Goal: Information Seeking & Learning: Check status

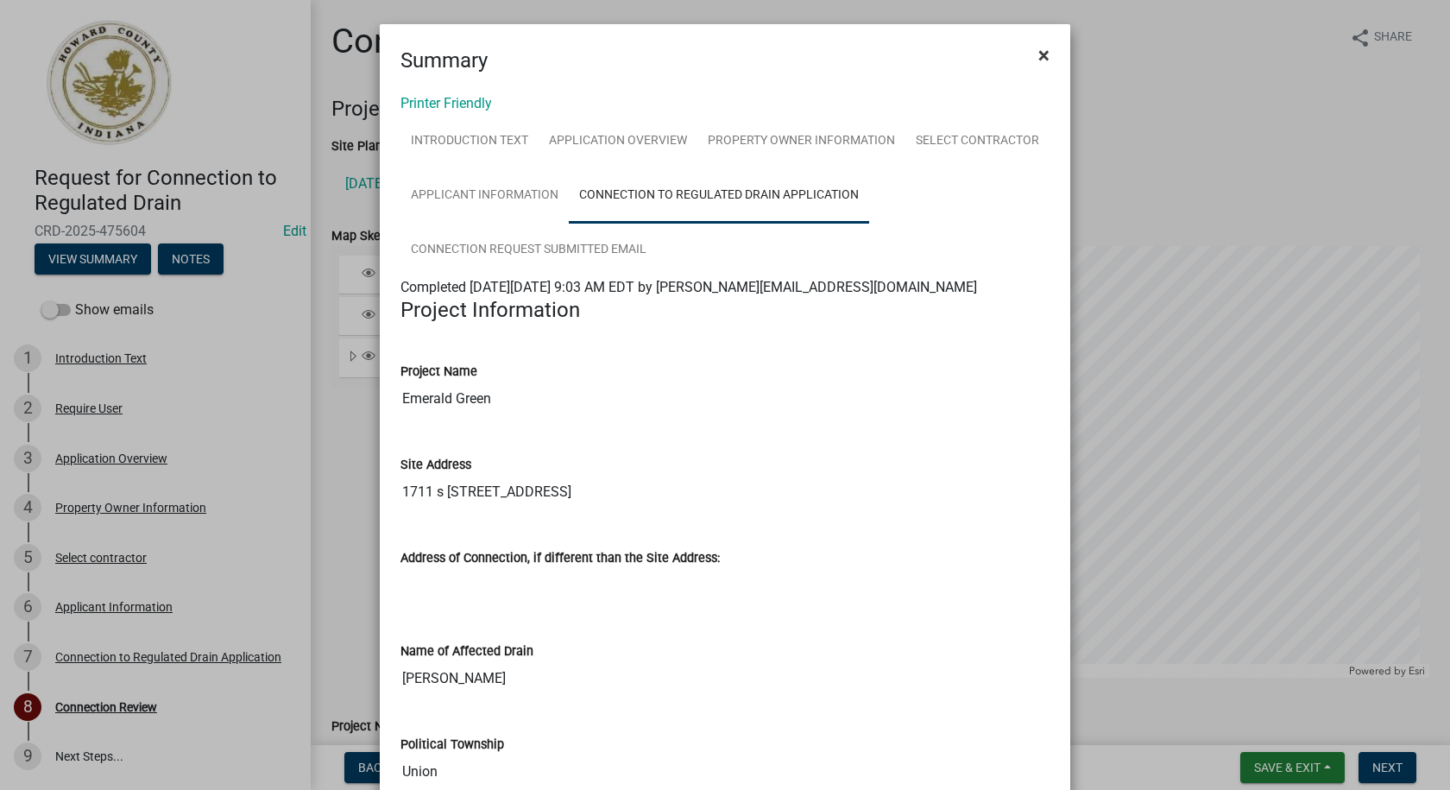
click at [1038, 52] on span "×" at bounding box center [1043, 55] width 11 height 24
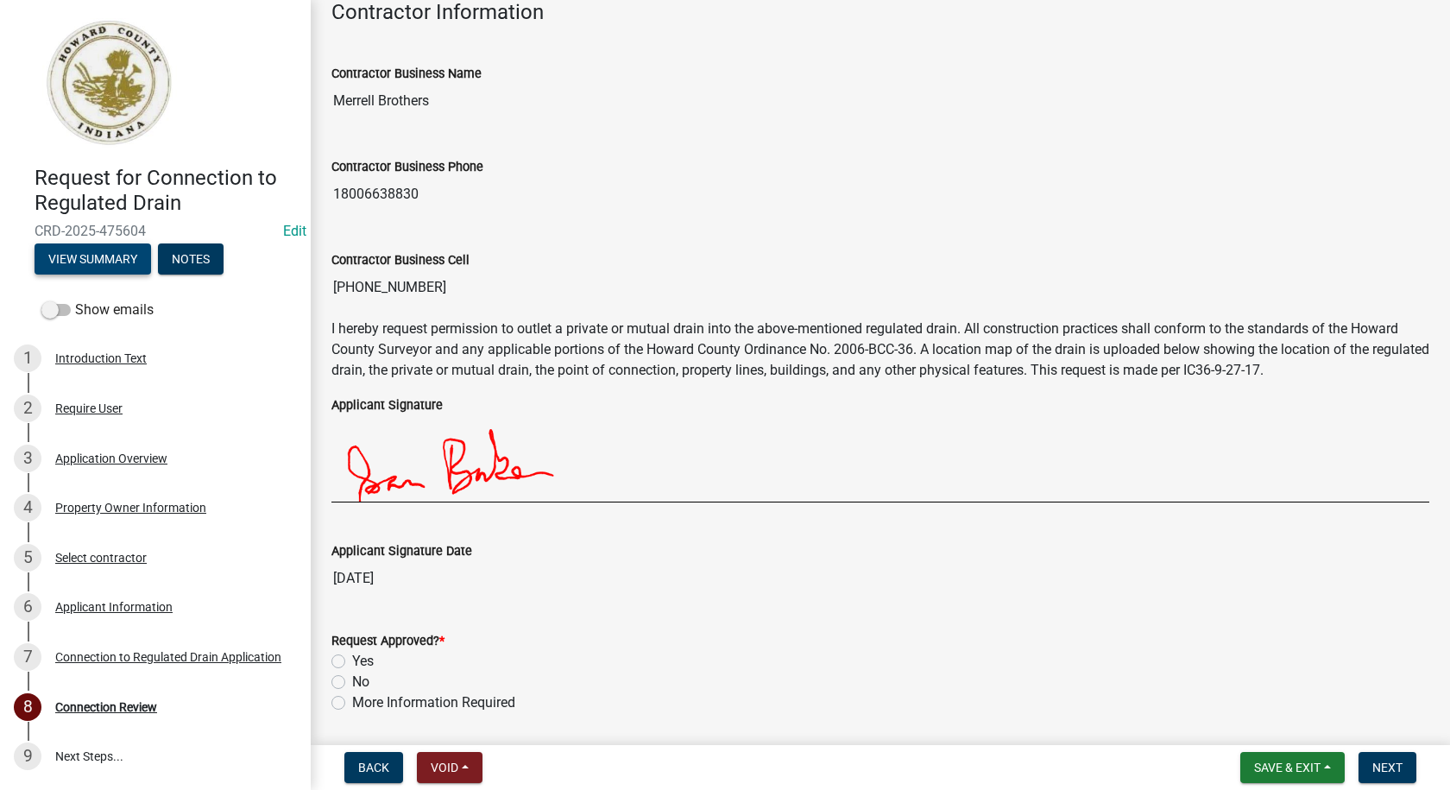
scroll to position [3106, 0]
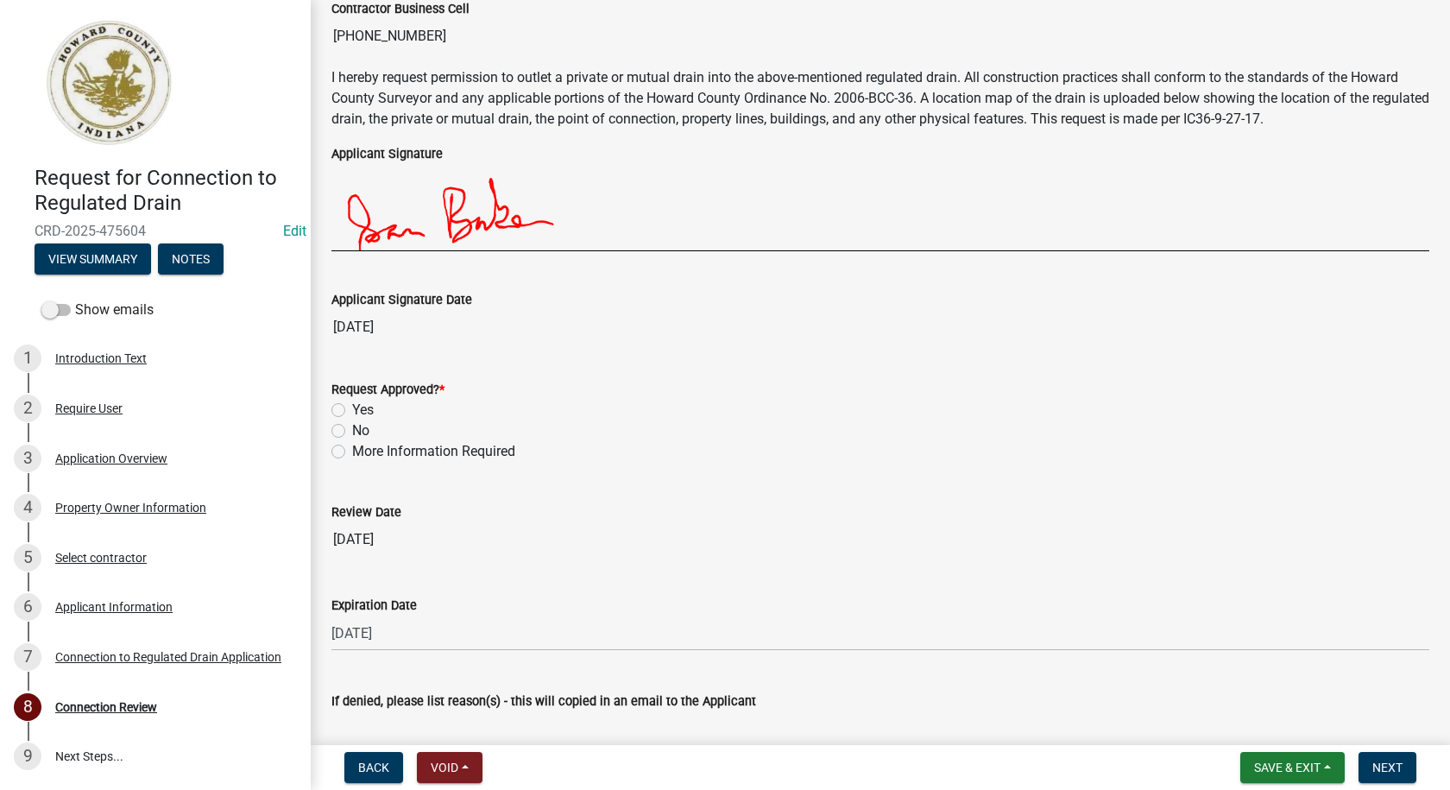
click at [352, 410] on label "Yes" at bounding box center [363, 410] width 22 height 21
click at [352, 410] on input "Yes" at bounding box center [357, 405] width 11 height 11
radio input "true"
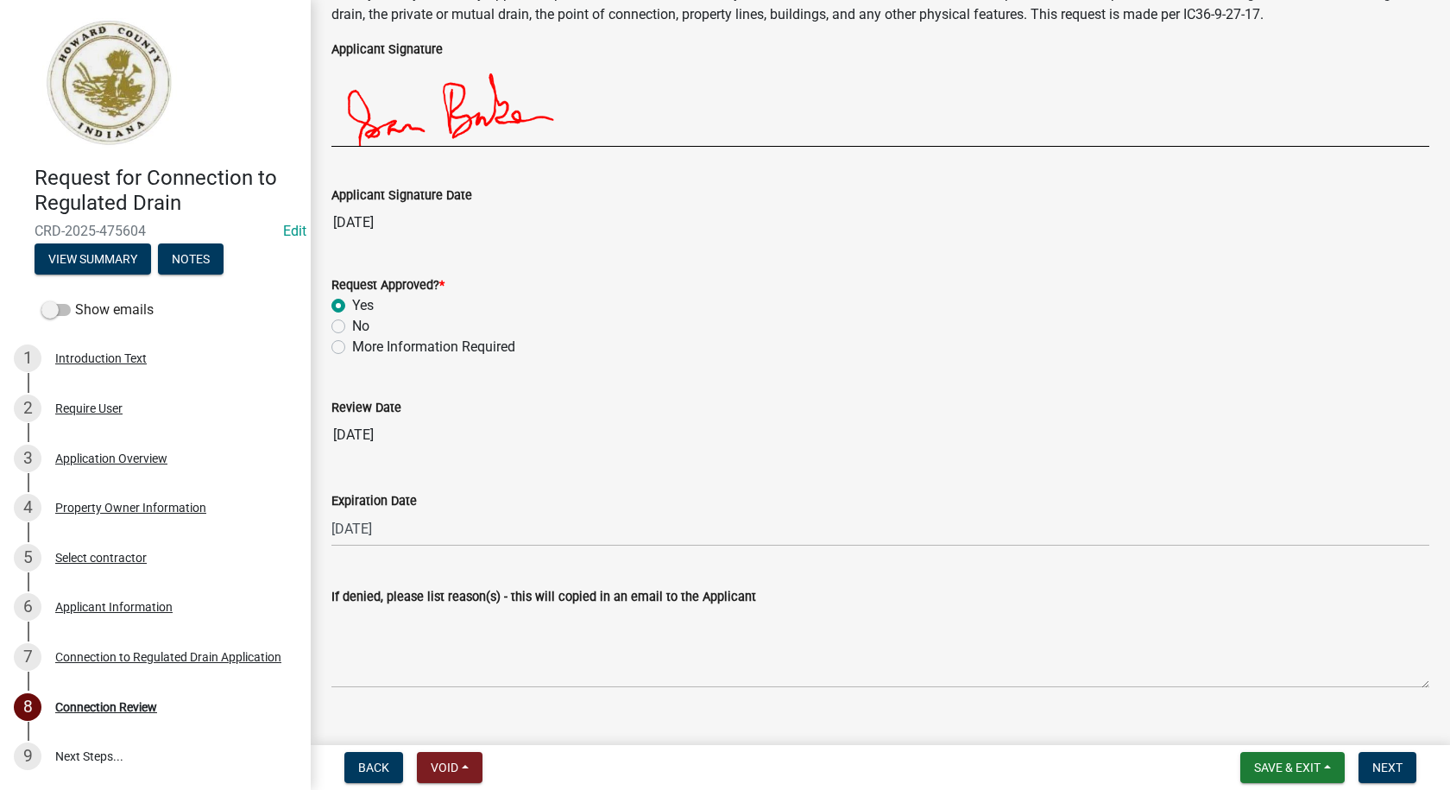
scroll to position [3522, 0]
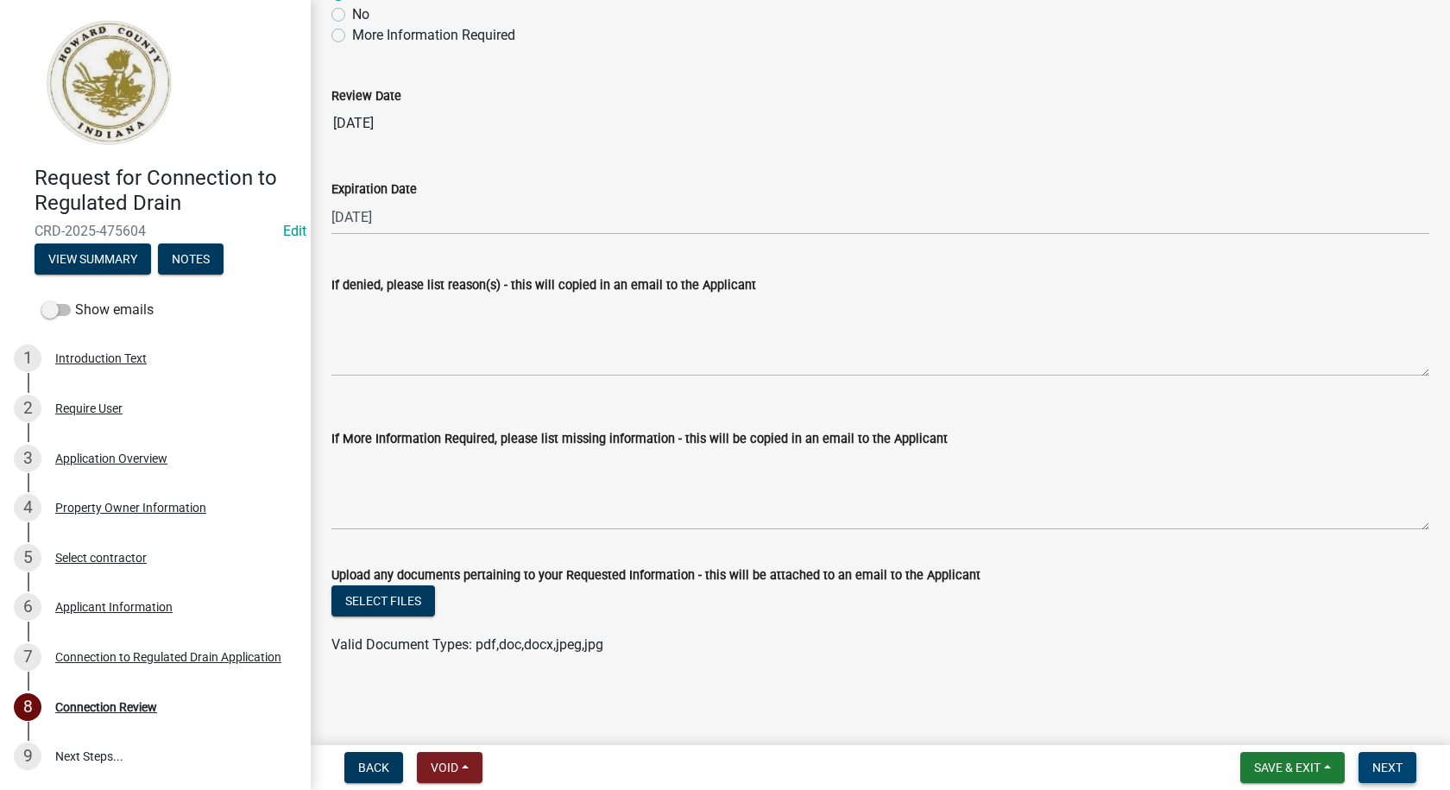
click at [1393, 771] on span "Next" at bounding box center [1387, 767] width 30 height 14
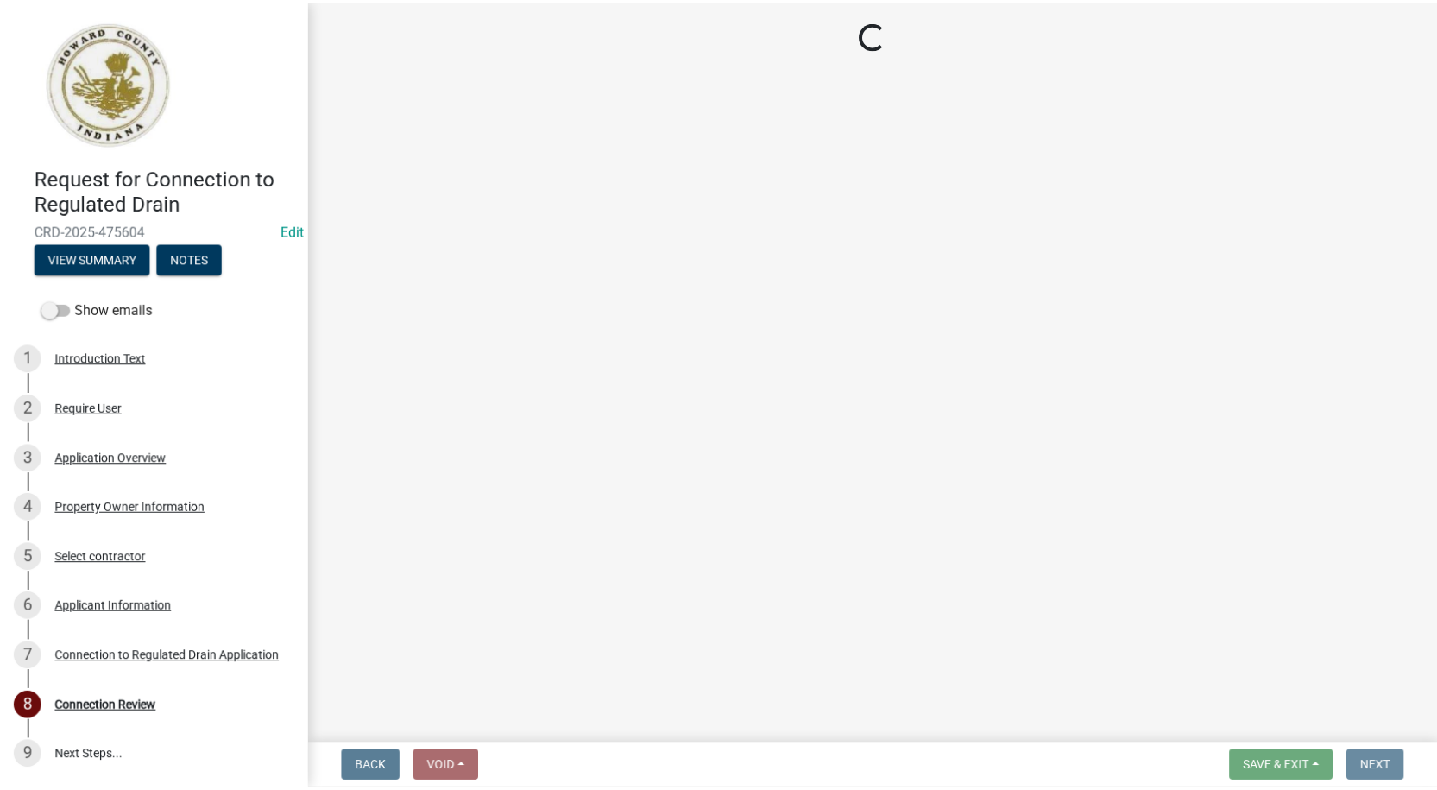
scroll to position [0, 0]
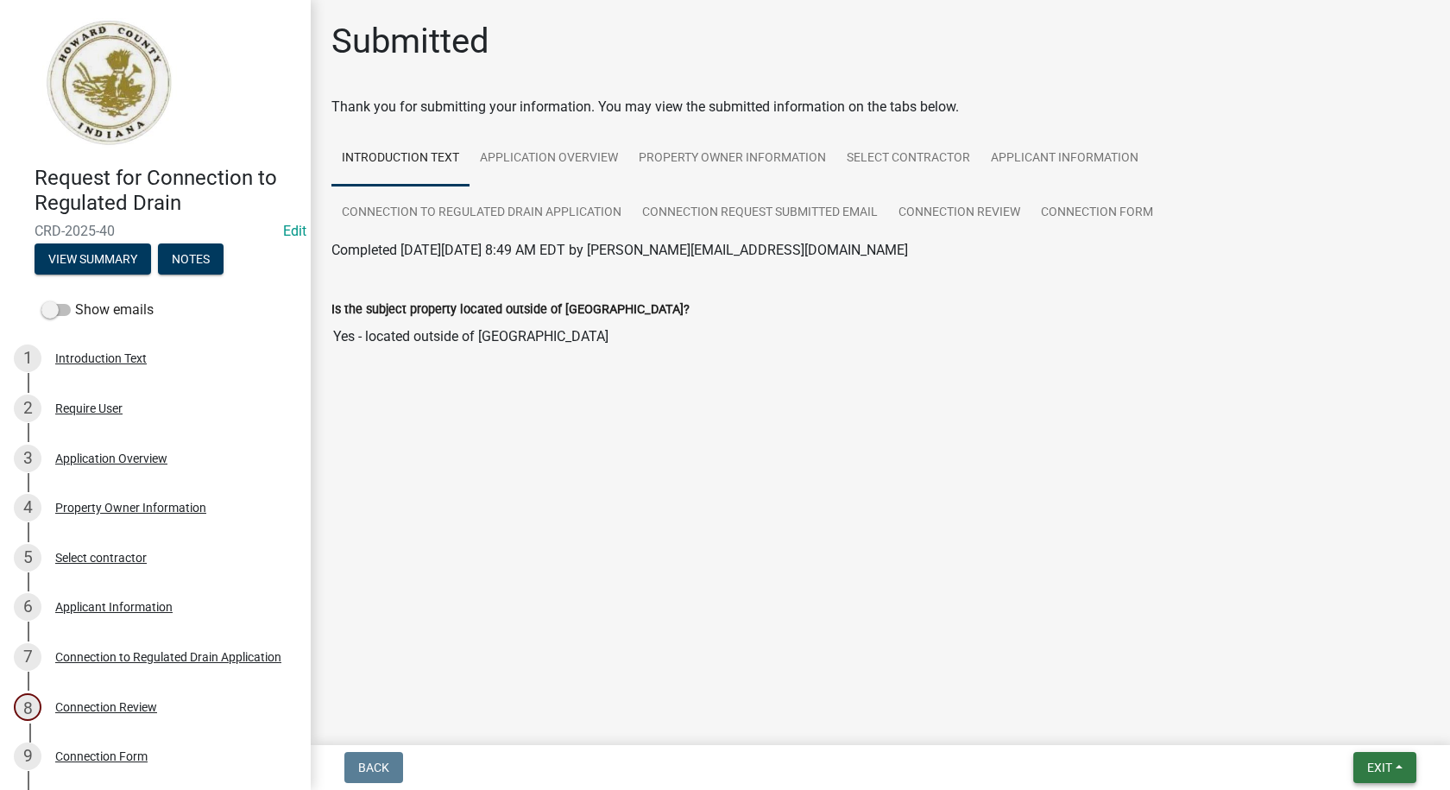
click at [1405, 763] on button "Exit" at bounding box center [1384, 767] width 63 height 31
click at [1347, 720] on button "Save & Exit" at bounding box center [1347, 722] width 138 height 41
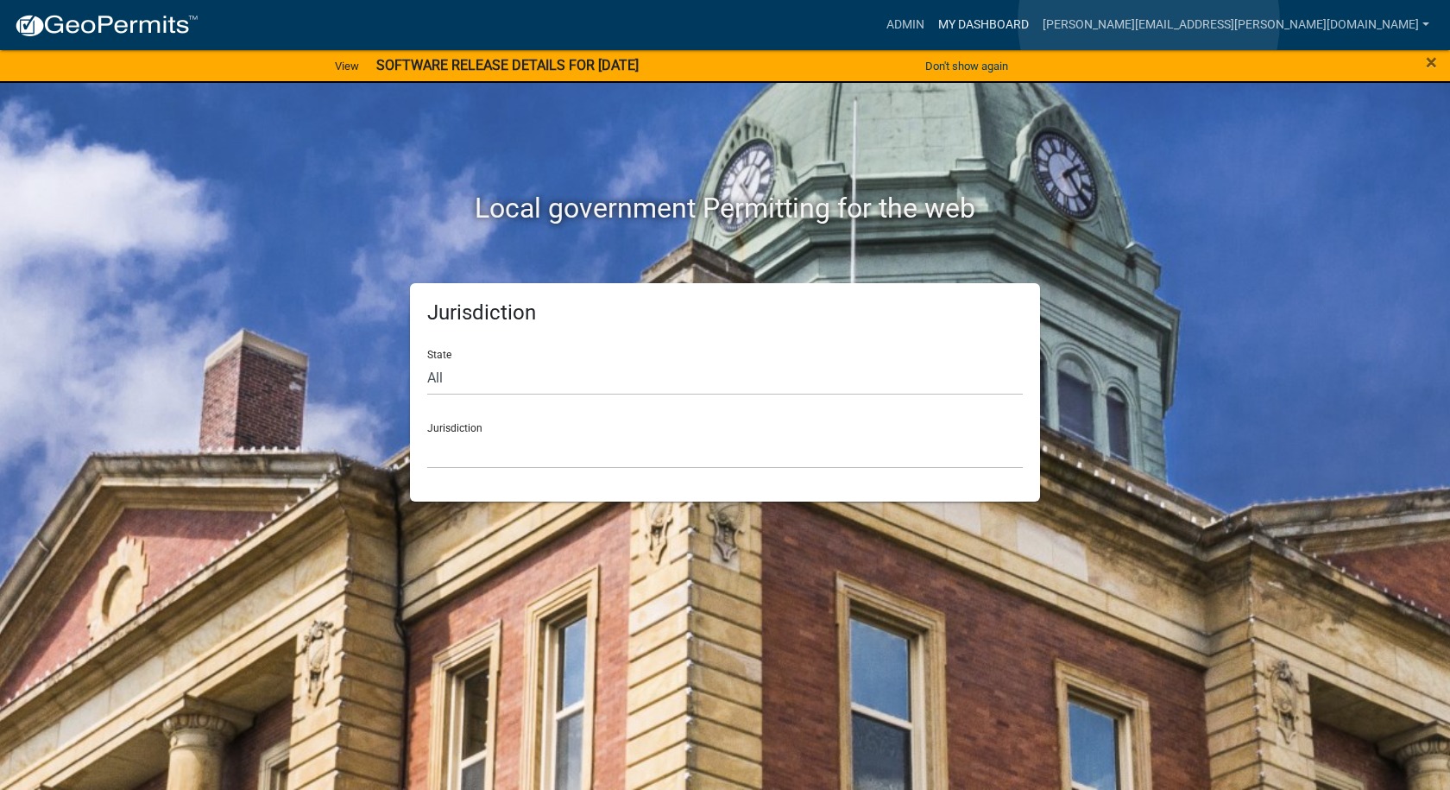
click at [1035, 22] on link "My Dashboard" at bounding box center [983, 25] width 104 height 33
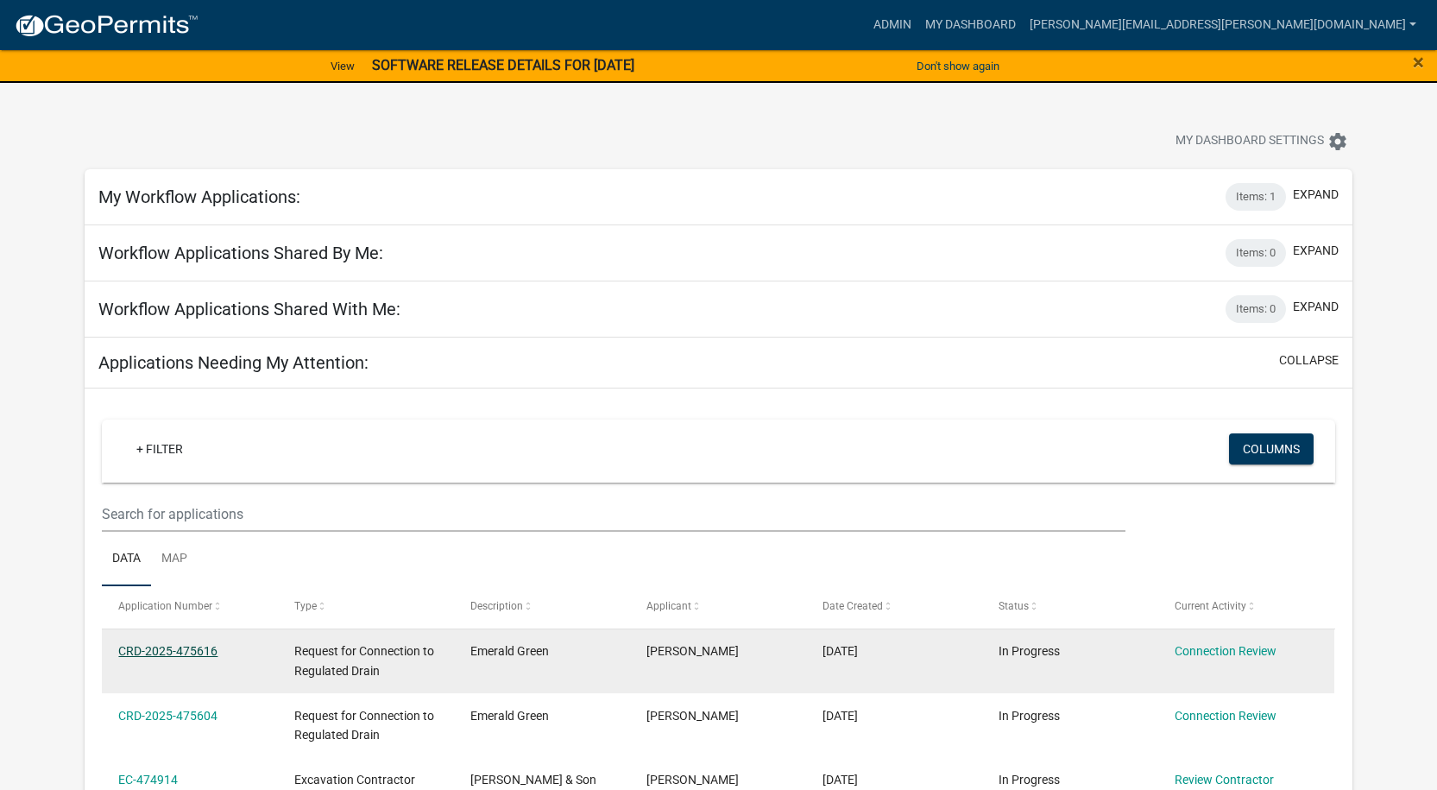
click at [171, 646] on link "CRD-2025-475616" at bounding box center [167, 651] width 99 height 14
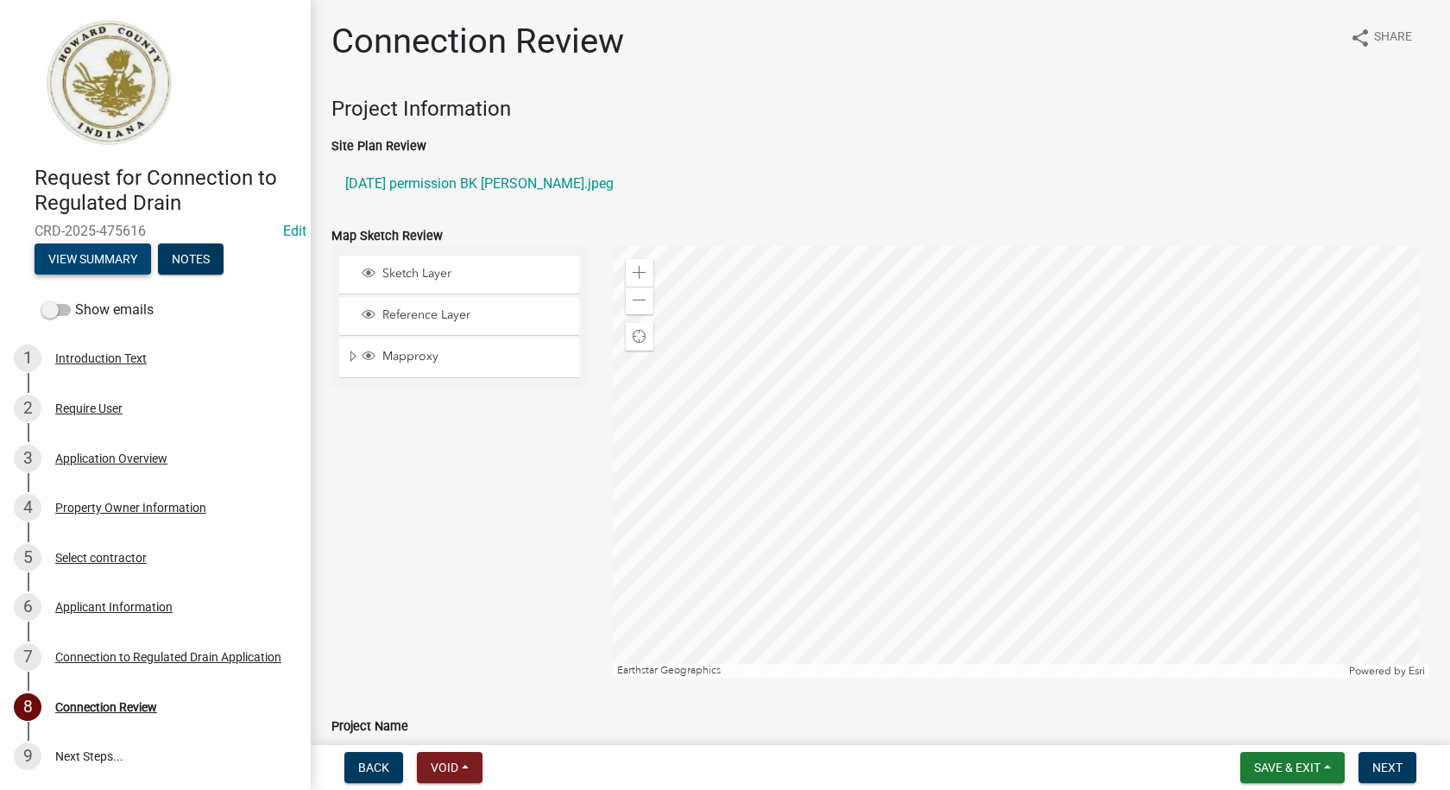
click at [91, 260] on button "View Summary" at bounding box center [93, 258] width 116 height 31
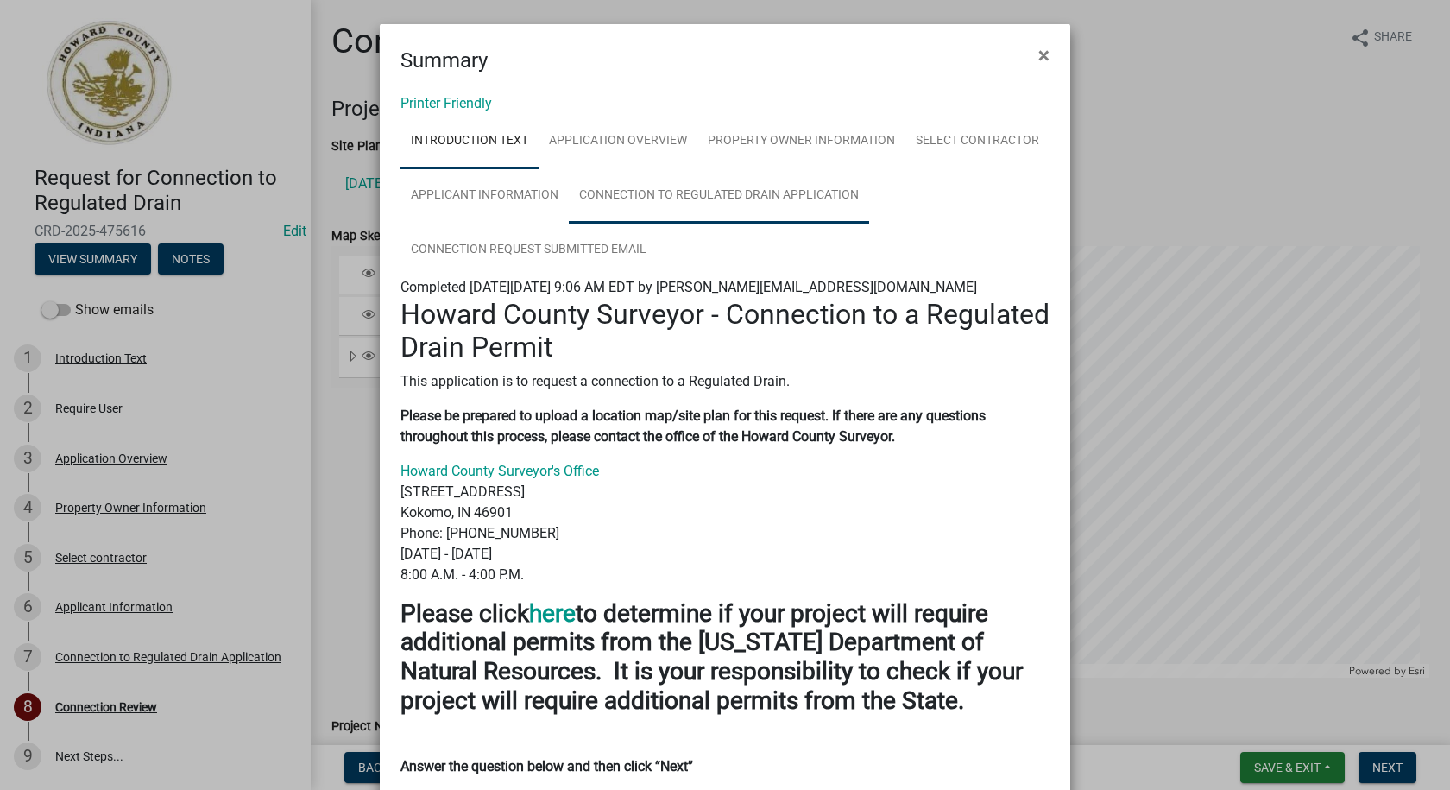
click at [694, 195] on link "Connection to Regulated Drain Application" at bounding box center [719, 195] width 300 height 55
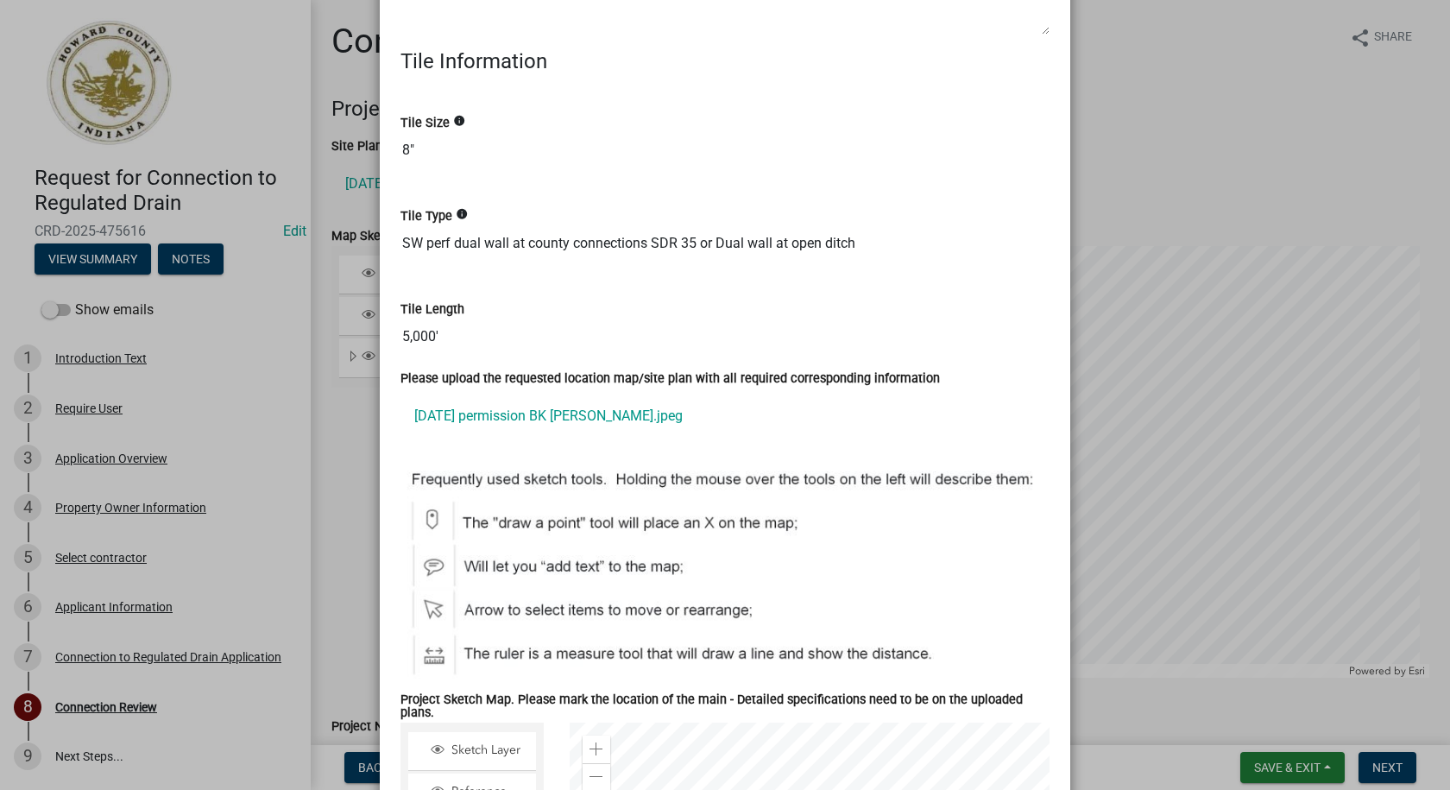
scroll to position [1035, 0]
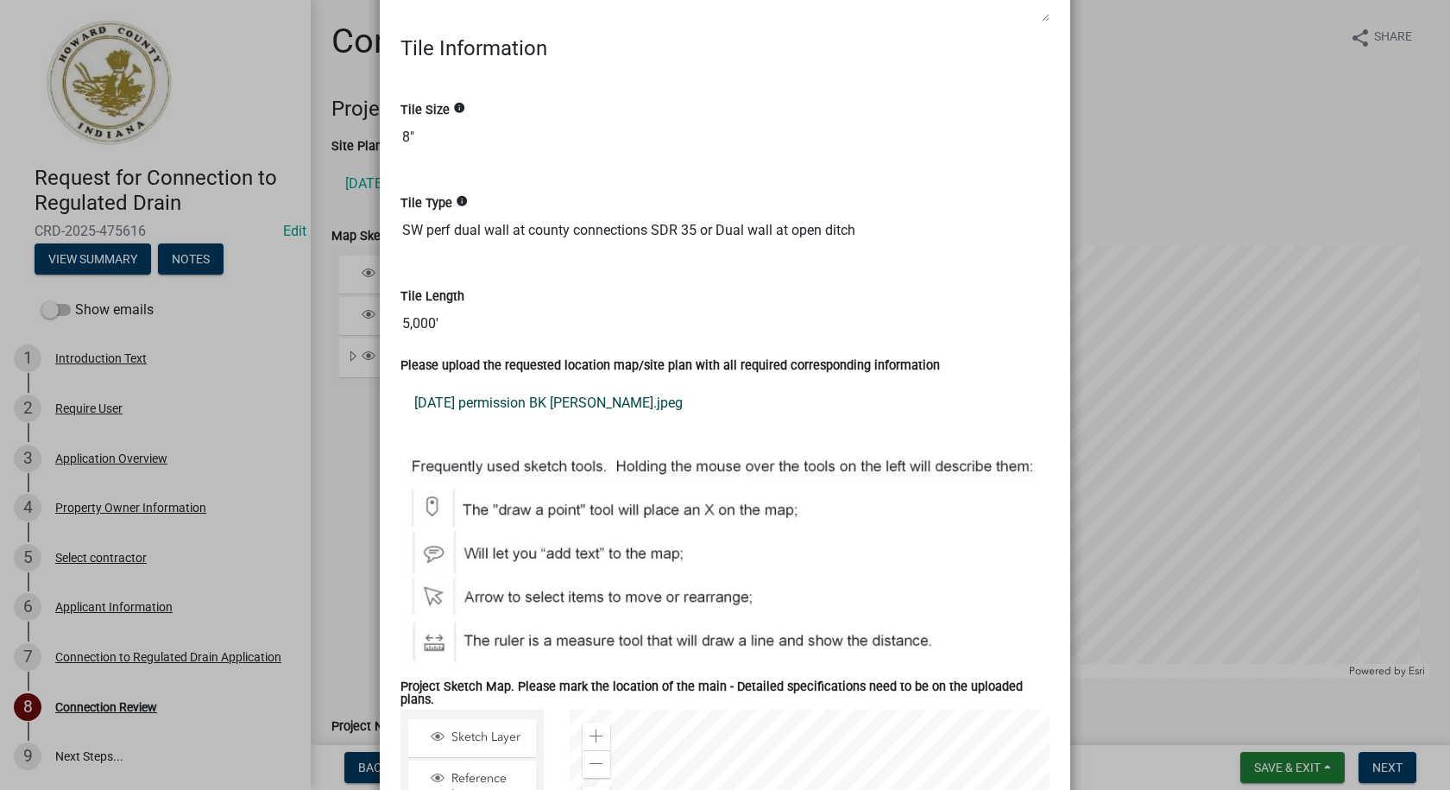
click at [479, 397] on link "[DATE] permission BK [PERSON_NAME].jpeg" at bounding box center [724, 402] width 649 height 41
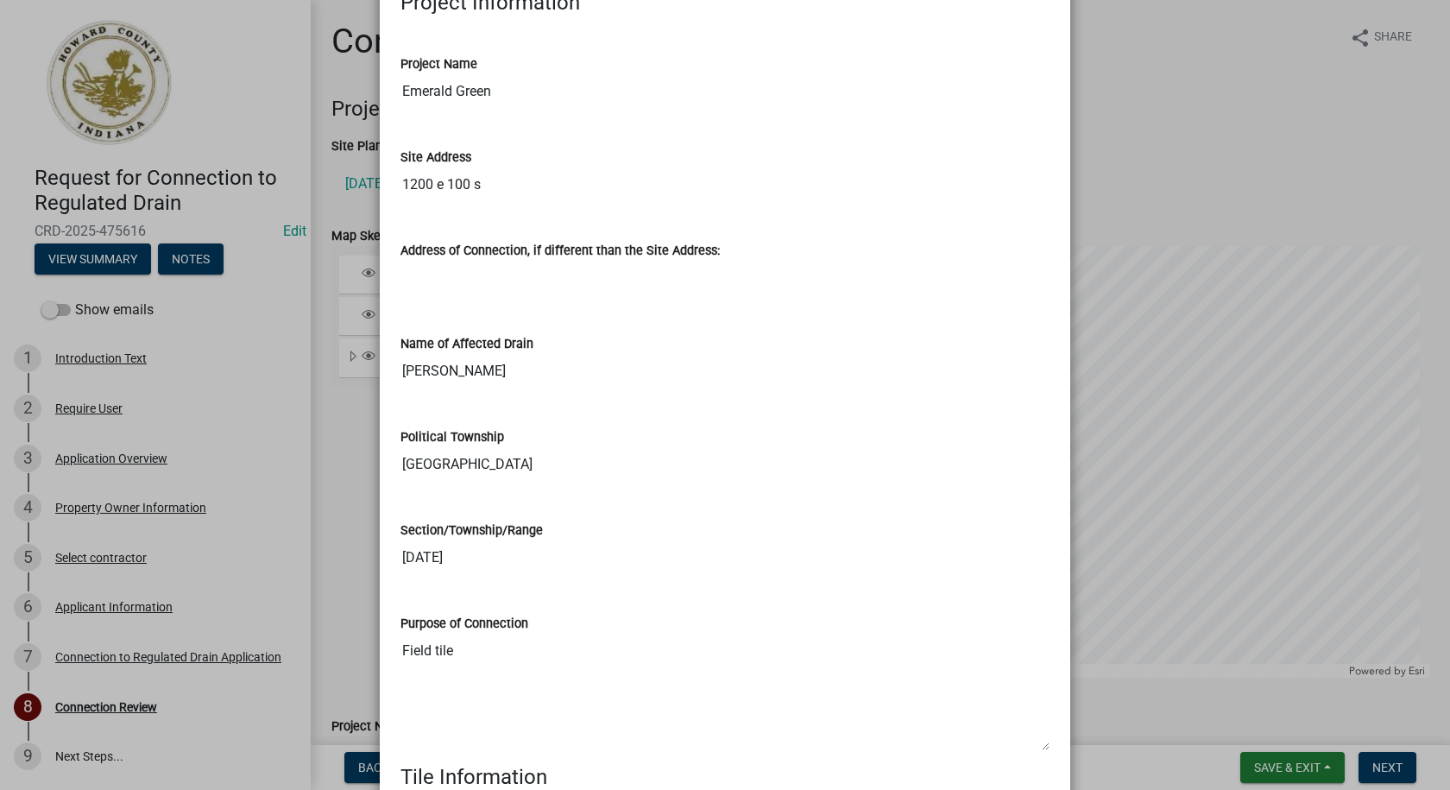
scroll to position [0, 0]
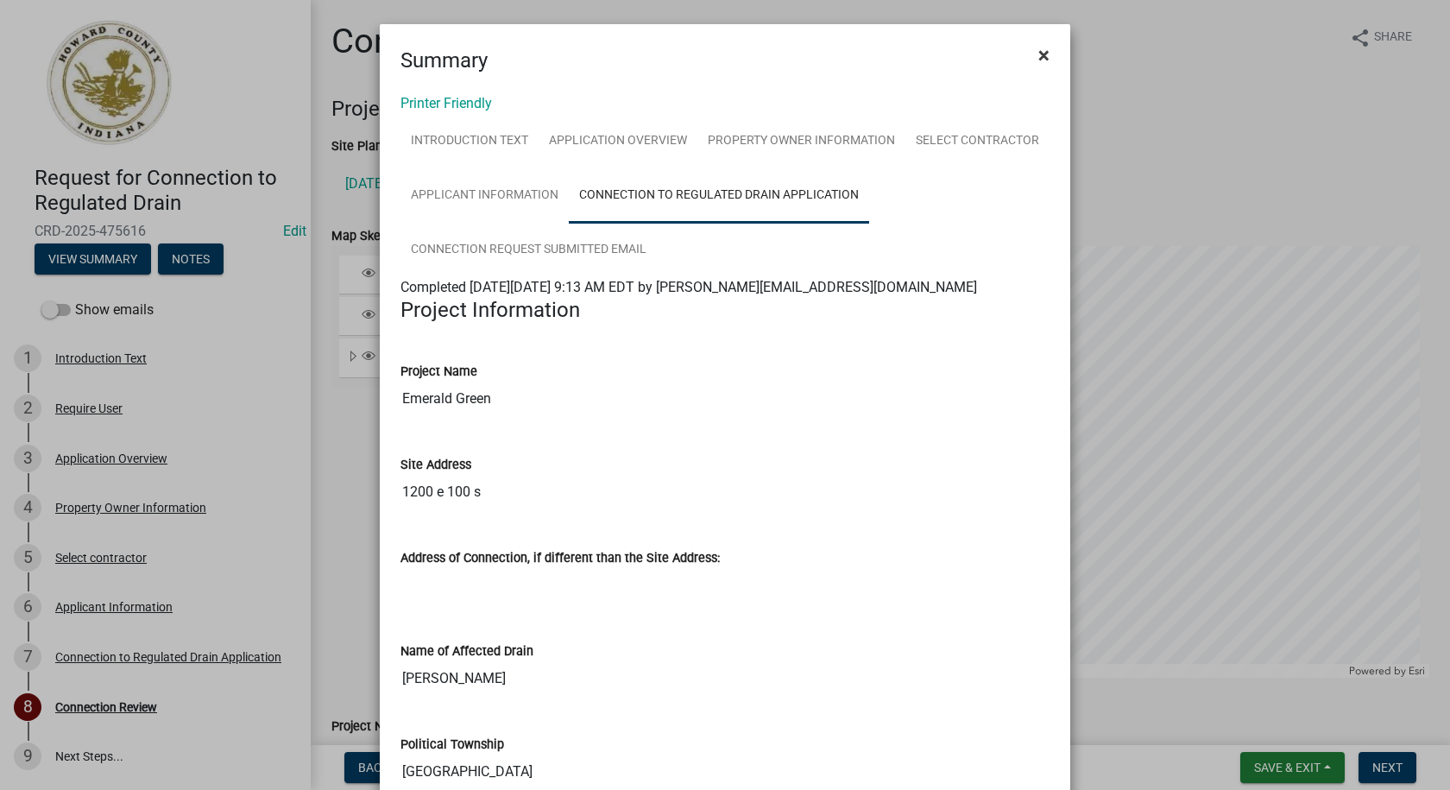
click at [1038, 61] on span "×" at bounding box center [1043, 55] width 11 height 24
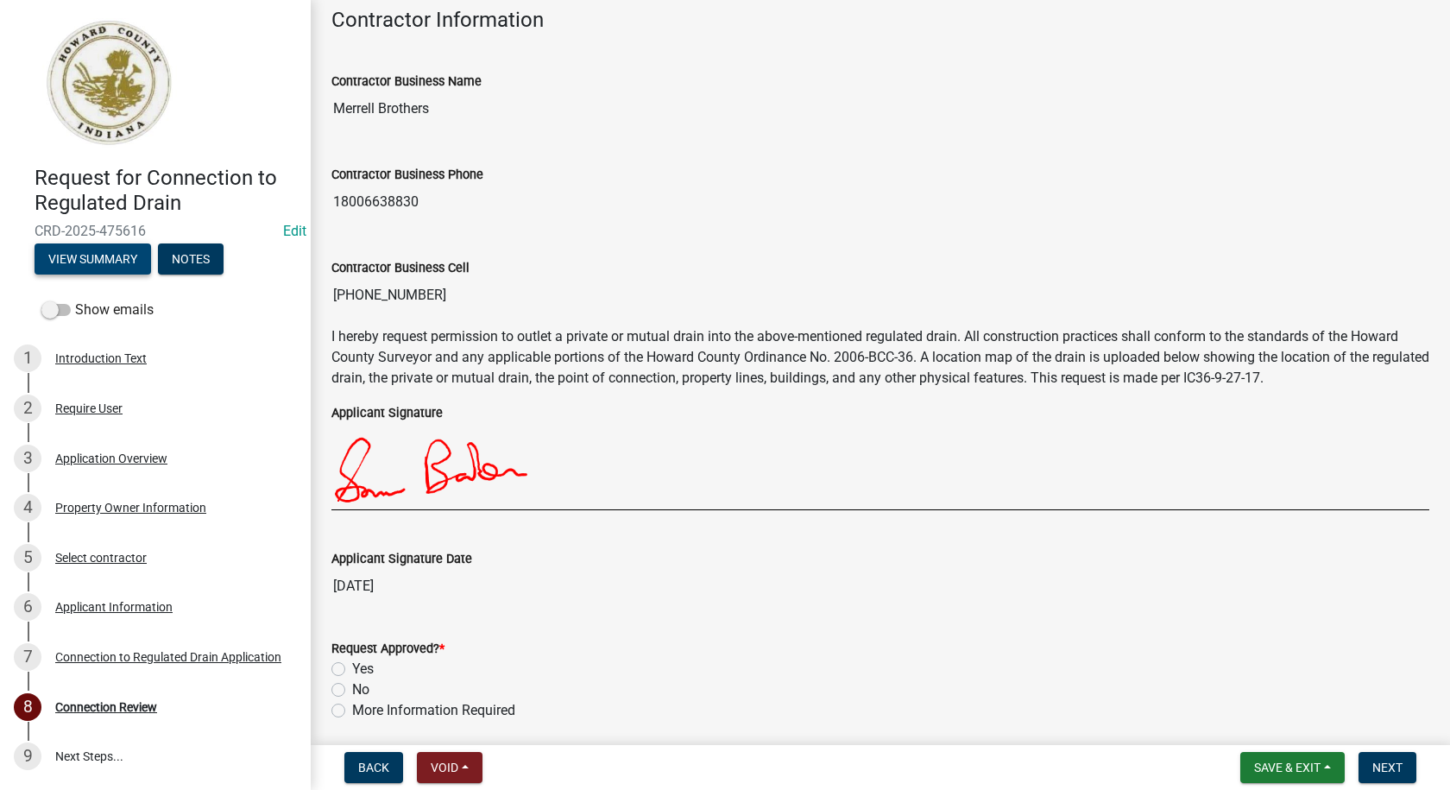
scroll to position [3193, 0]
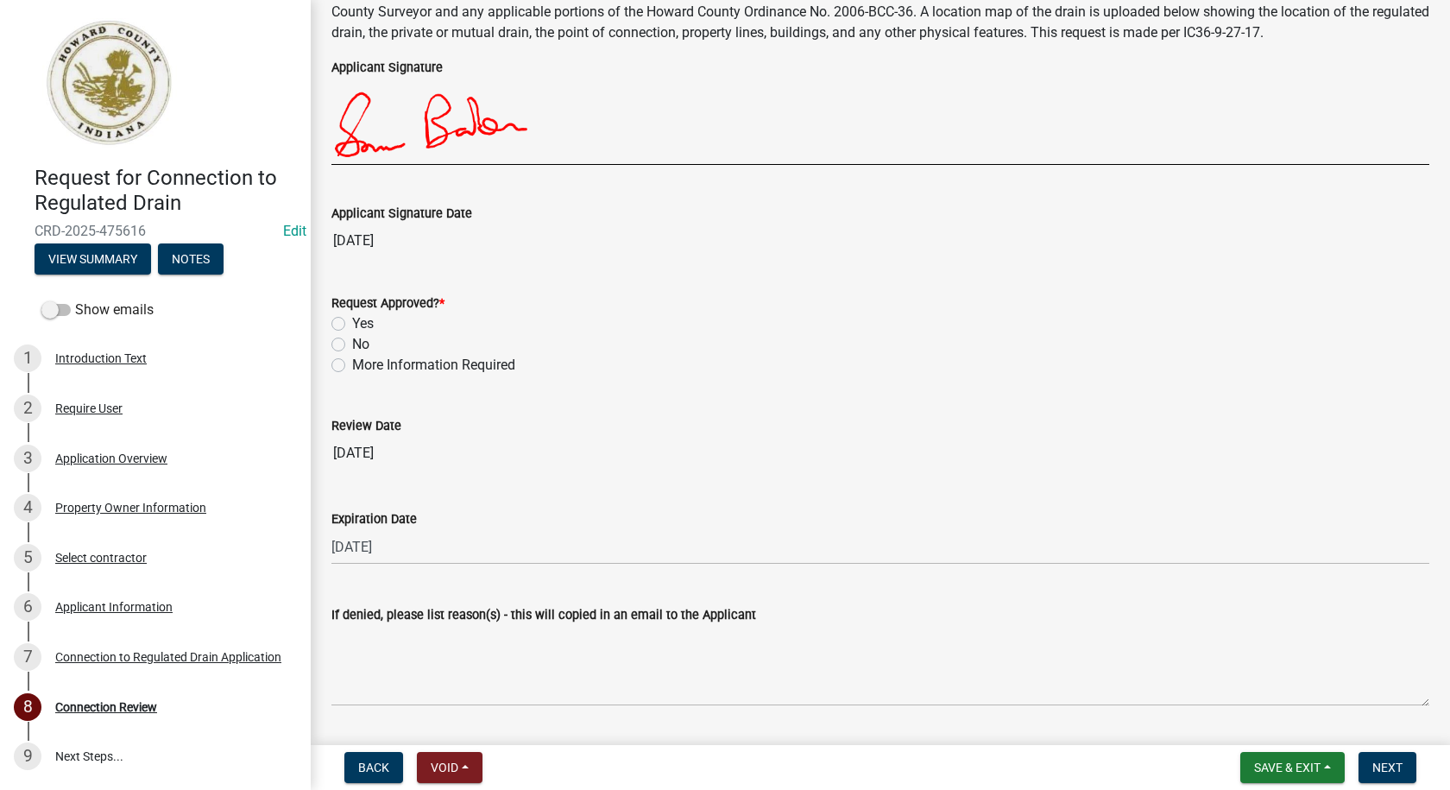
click at [352, 324] on label "Yes" at bounding box center [363, 323] width 22 height 21
click at [352, 324] on input "Yes" at bounding box center [357, 318] width 11 height 11
radio input "true"
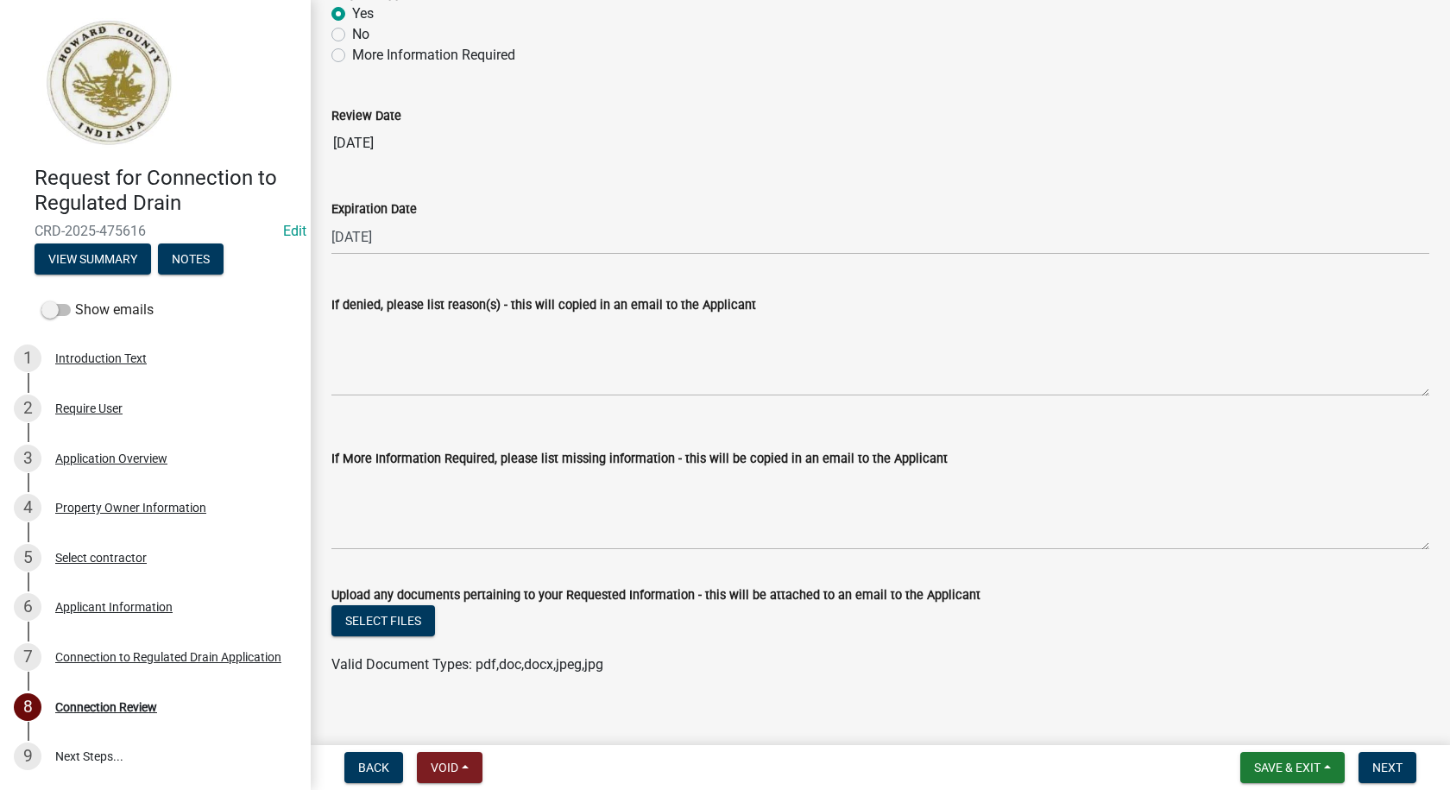
scroll to position [3522, 0]
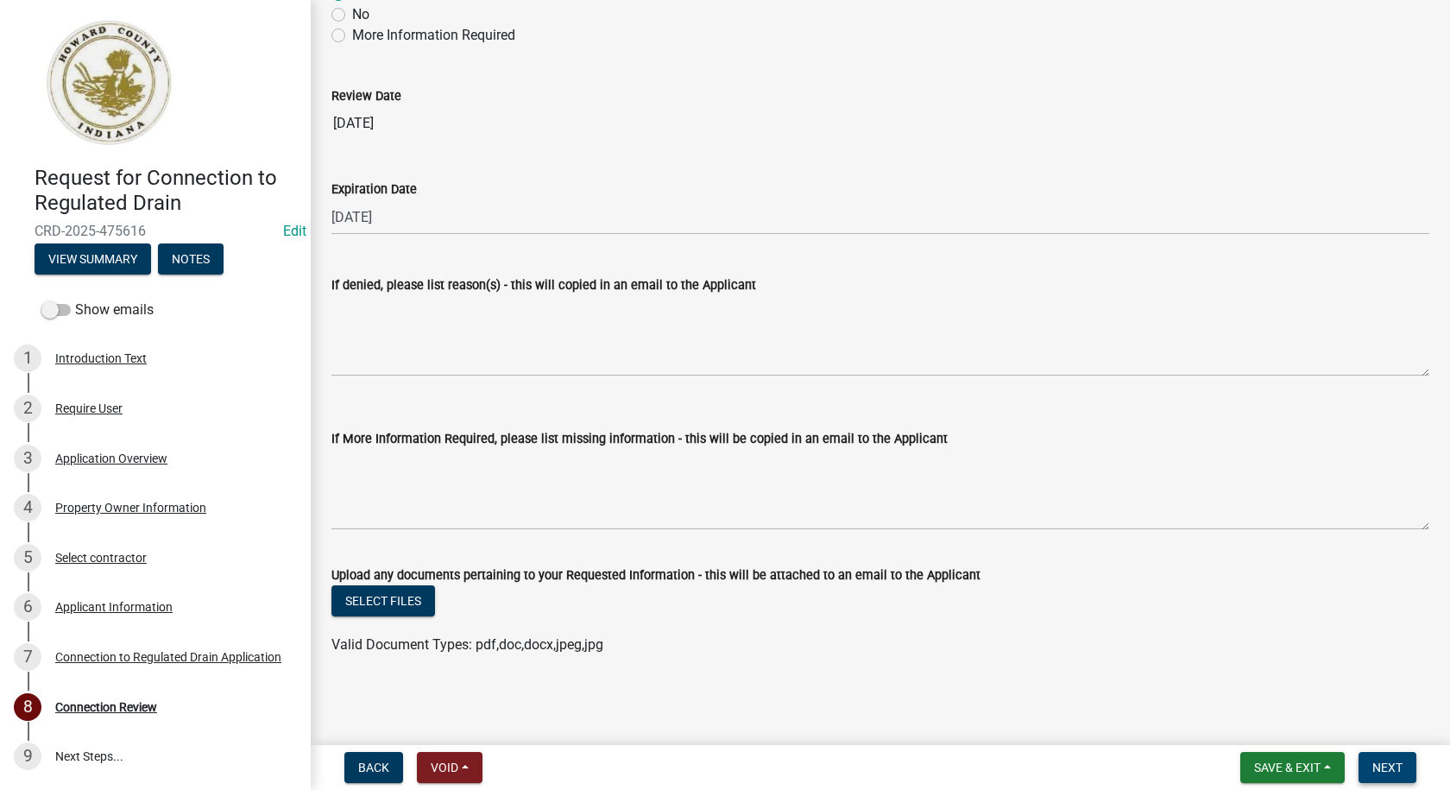
click at [1390, 769] on span "Next" at bounding box center [1387, 767] width 30 height 14
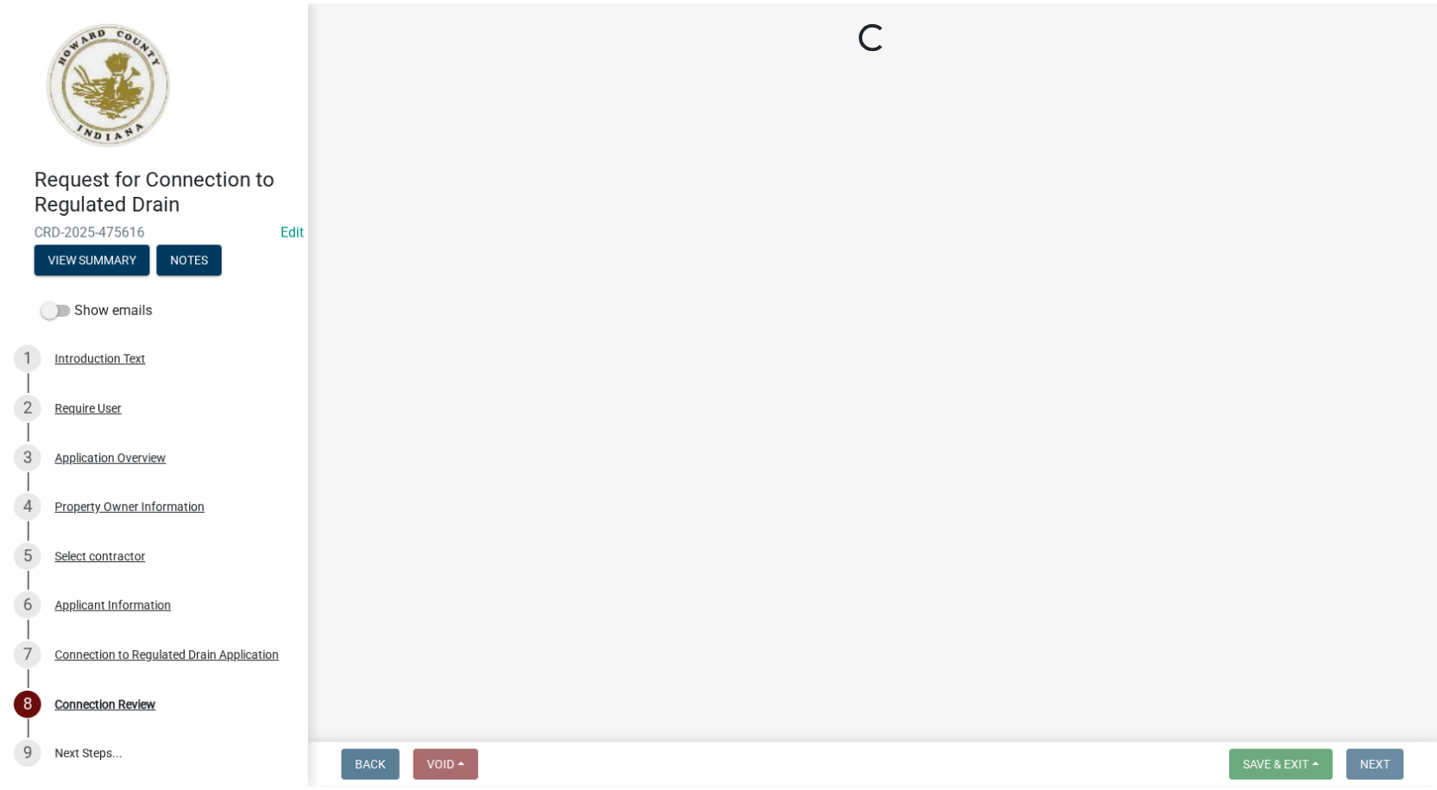
scroll to position [0, 0]
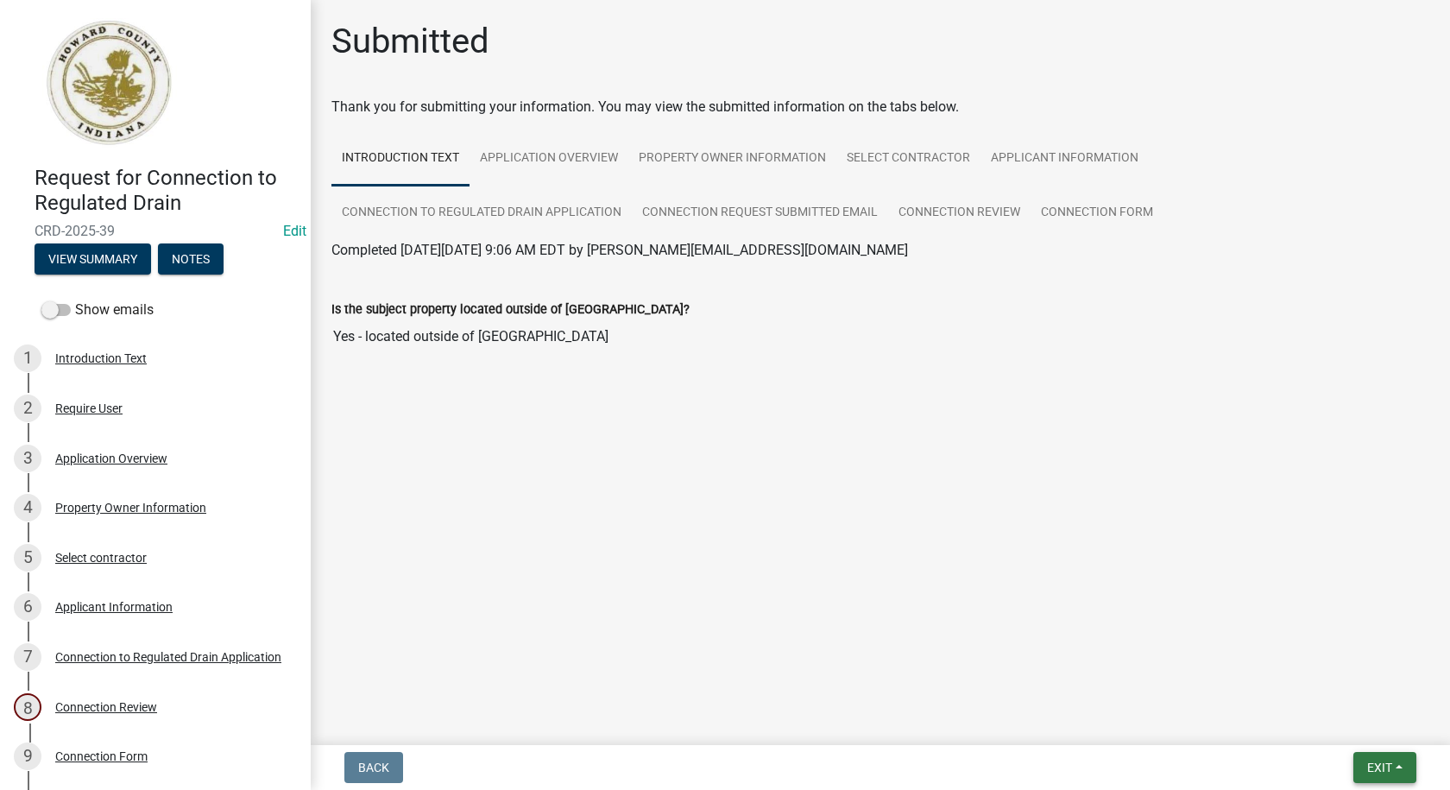
click at [1395, 766] on button "Exit" at bounding box center [1384, 767] width 63 height 31
click at [1333, 719] on button "Save & Exit" at bounding box center [1347, 722] width 138 height 41
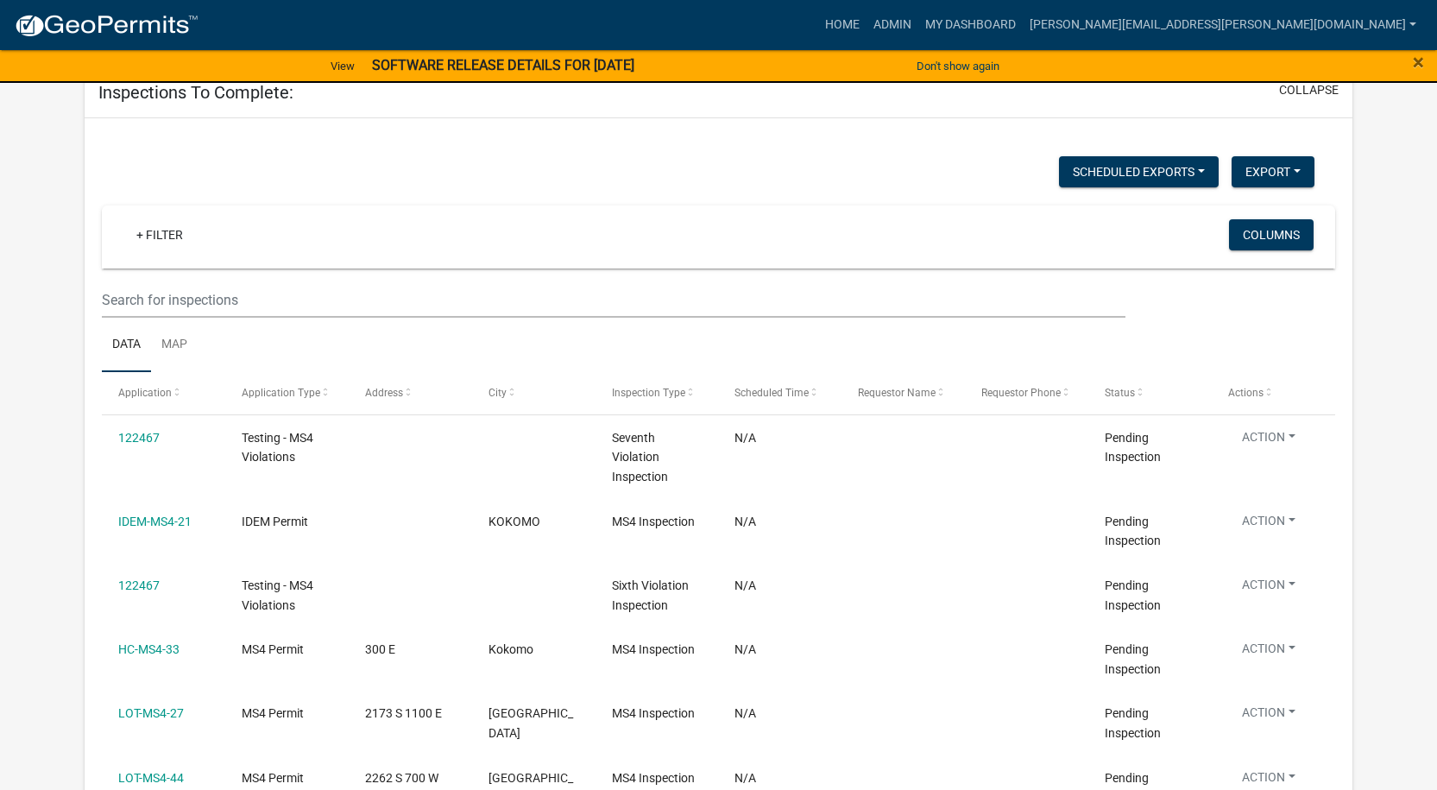
scroll to position [1532, 0]
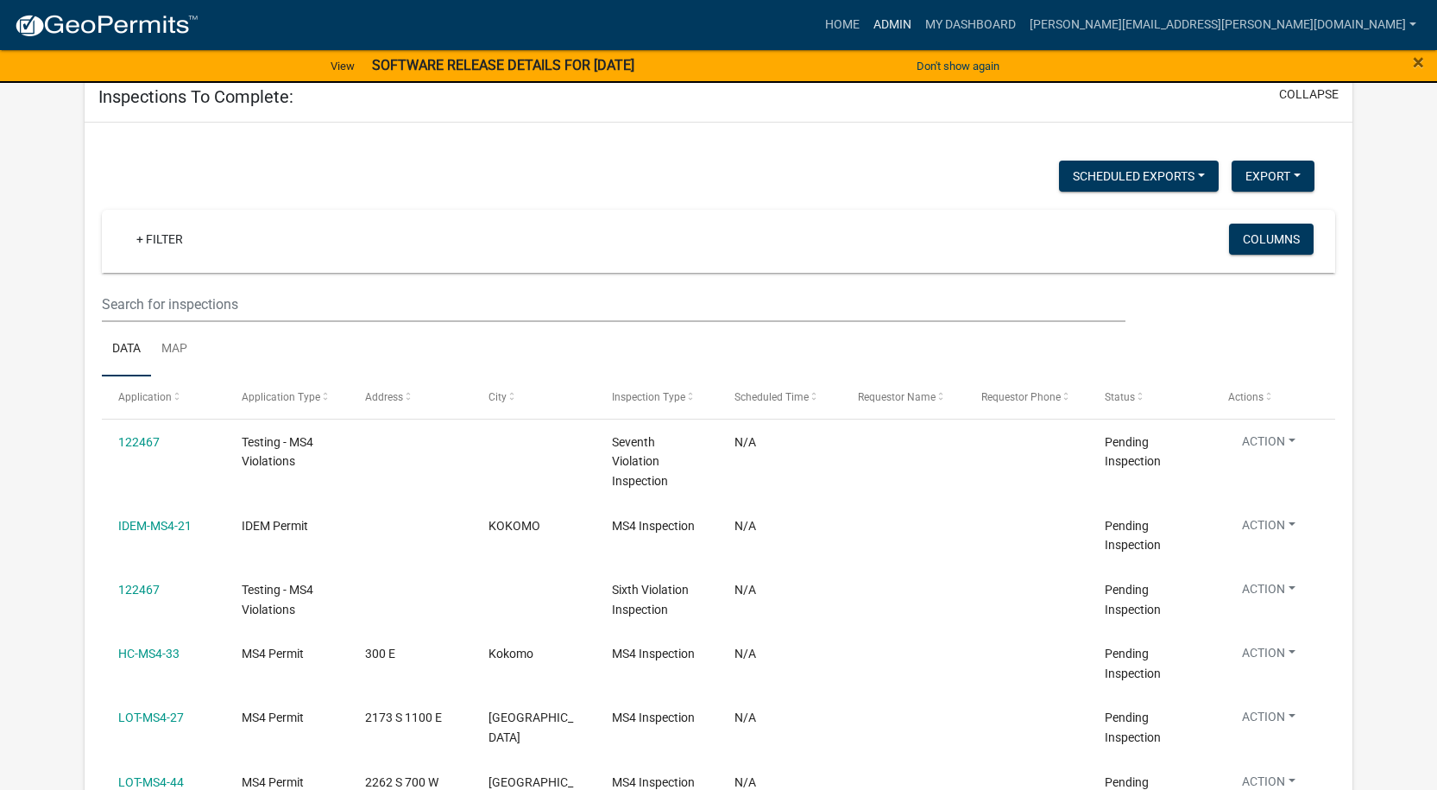
click at [918, 20] on link "Admin" at bounding box center [892, 25] width 52 height 33
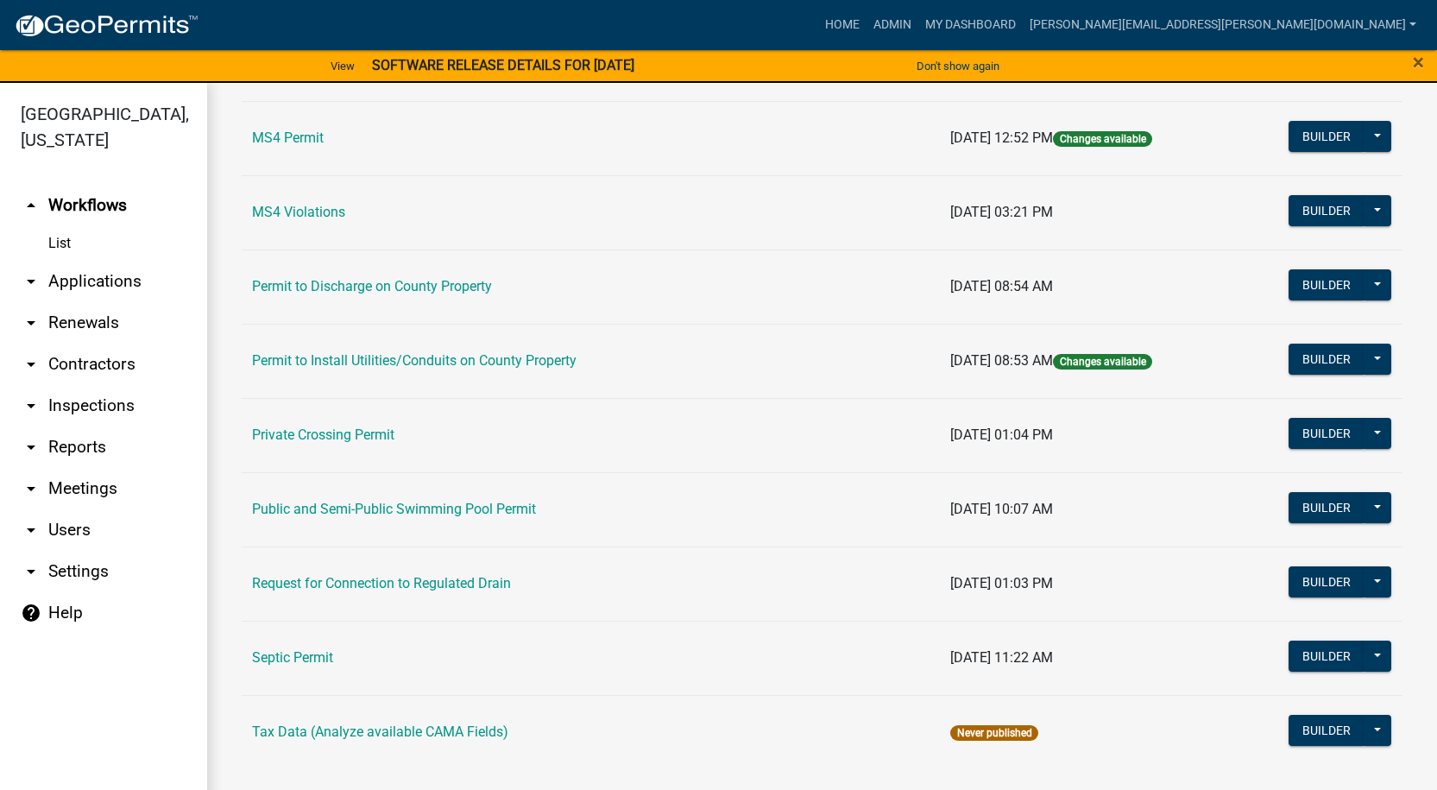
scroll to position [1425, 0]
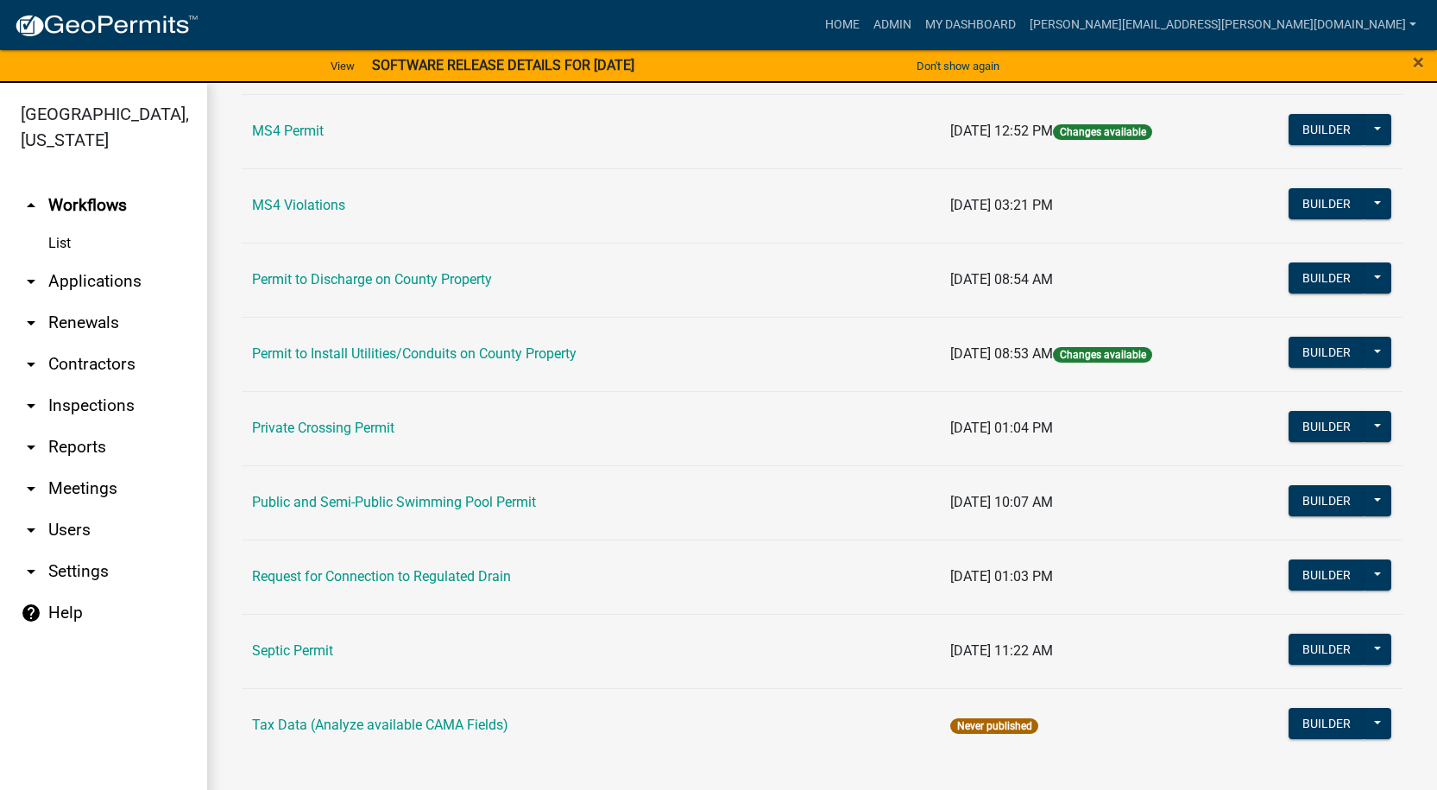
click at [401, 362] on td "Permit to Install Utilities/Conduits on County Property" at bounding box center [591, 354] width 698 height 74
click at [408, 350] on link "Permit to Install Utilities/Conduits on County Property" at bounding box center [414, 353] width 324 height 16
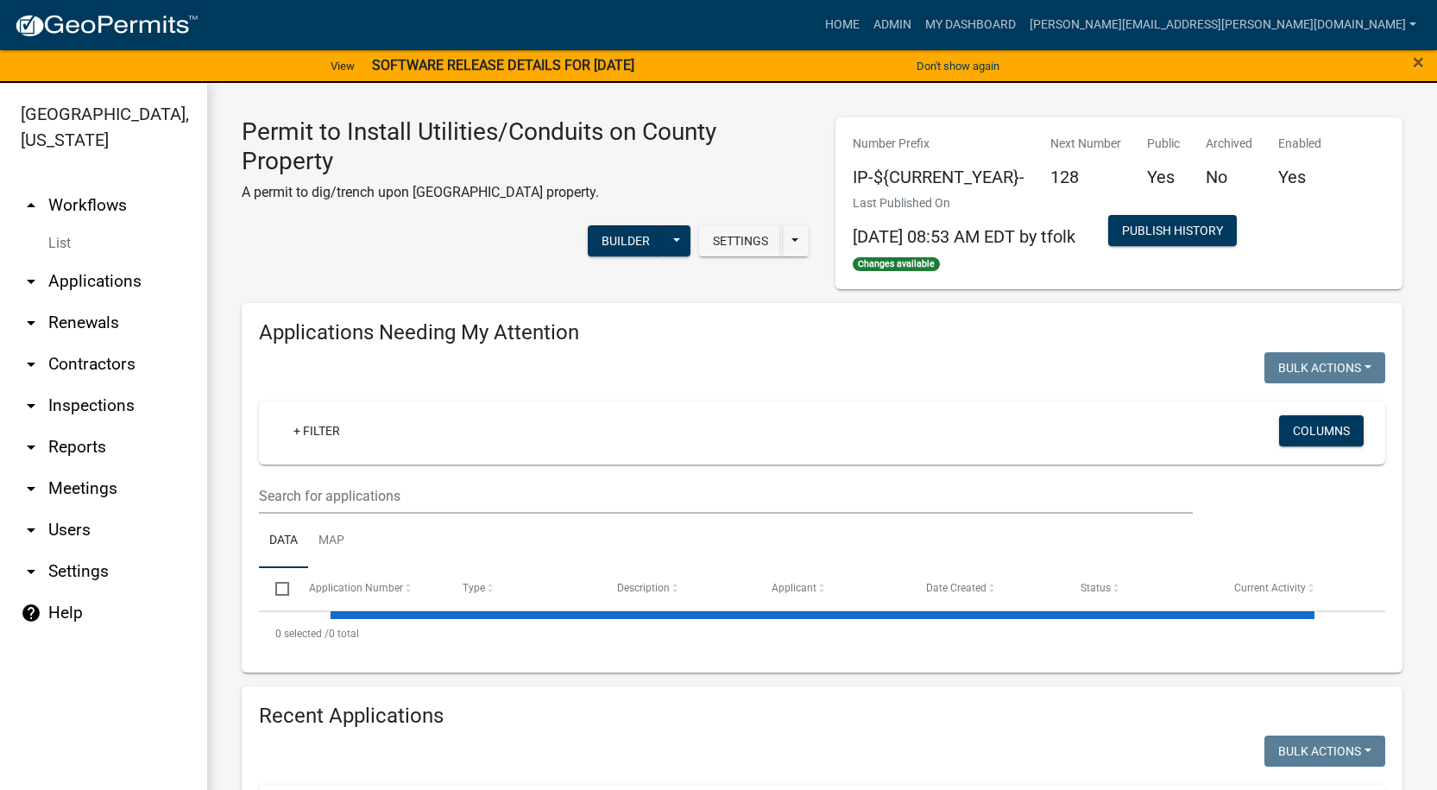
select select "1: 25"
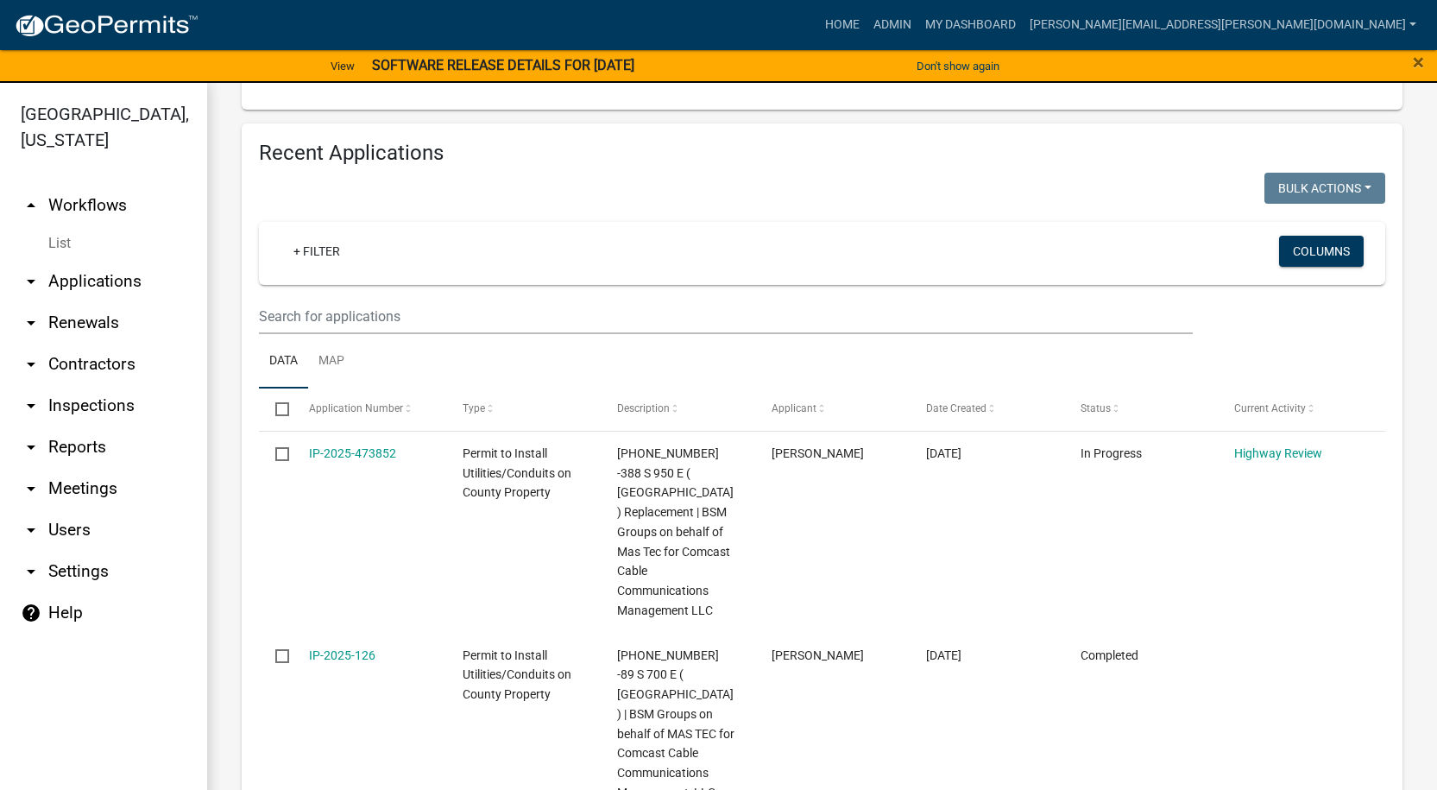
scroll to position [604, 0]
click at [340, 360] on link "Map" at bounding box center [331, 363] width 47 height 55
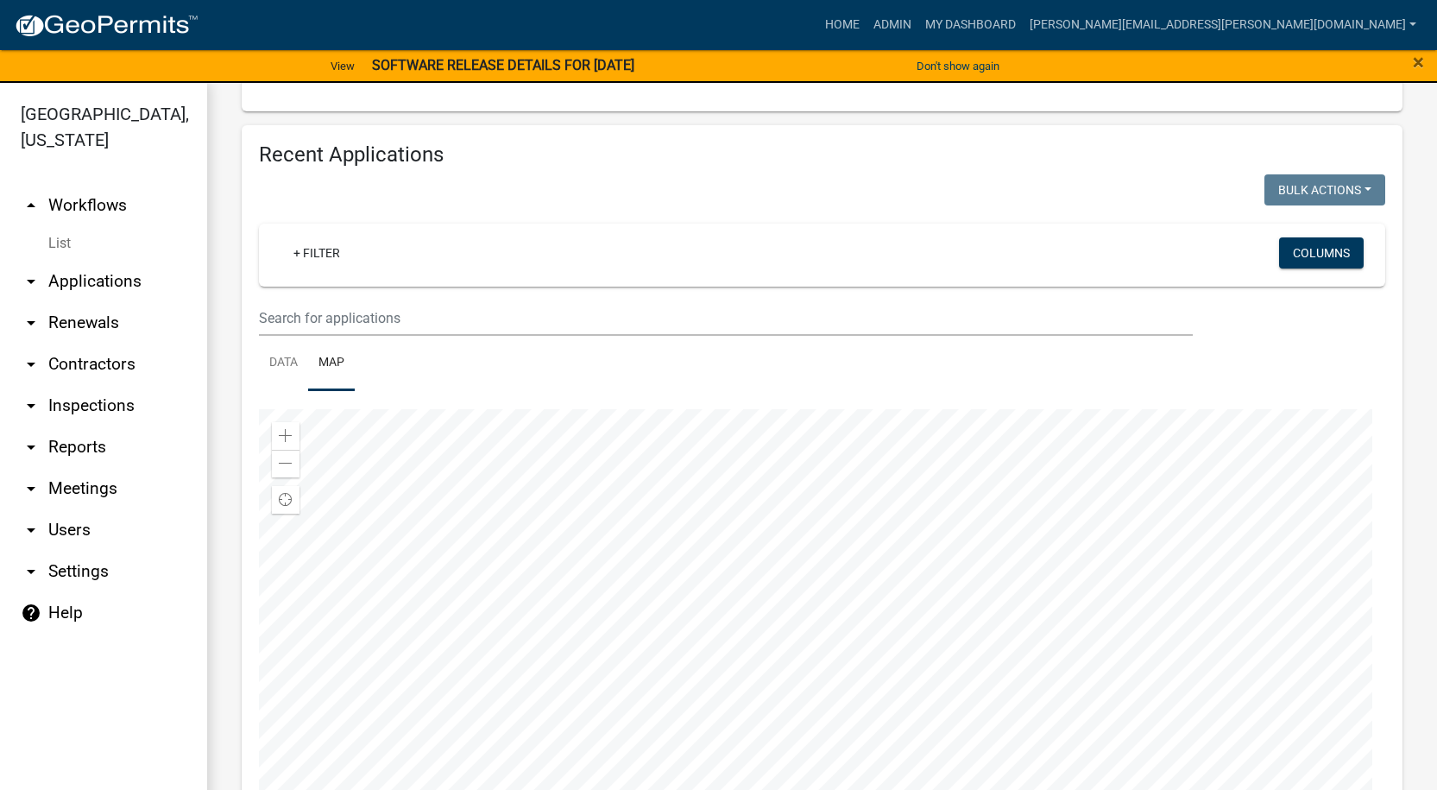
click at [721, 588] on div at bounding box center [822, 624] width 1126 height 431
click at [944, 512] on div at bounding box center [822, 624] width 1126 height 431
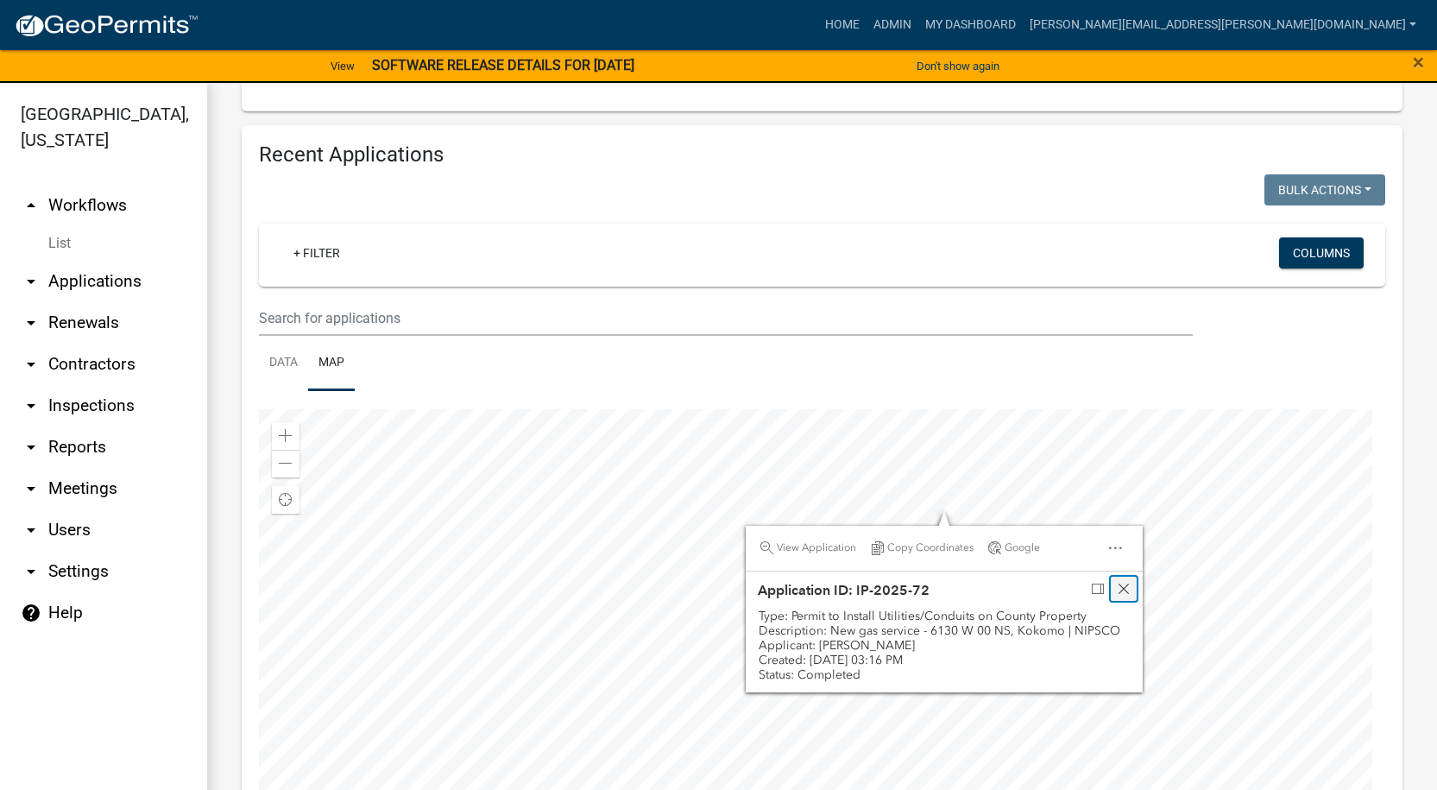
click at [1123, 586] on span "Close" at bounding box center [1124, 589] width 14 height 14
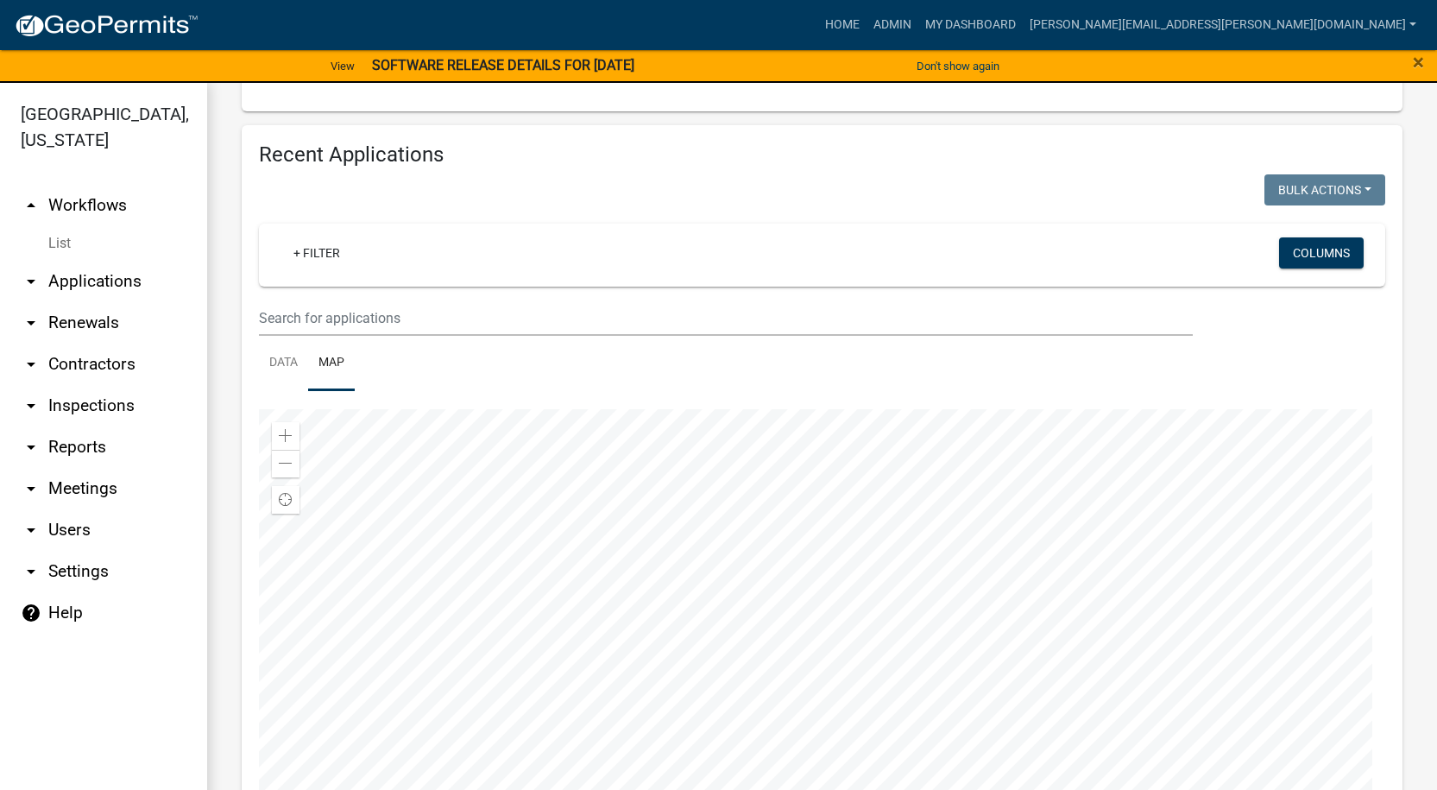
scroll to position [21, 0]
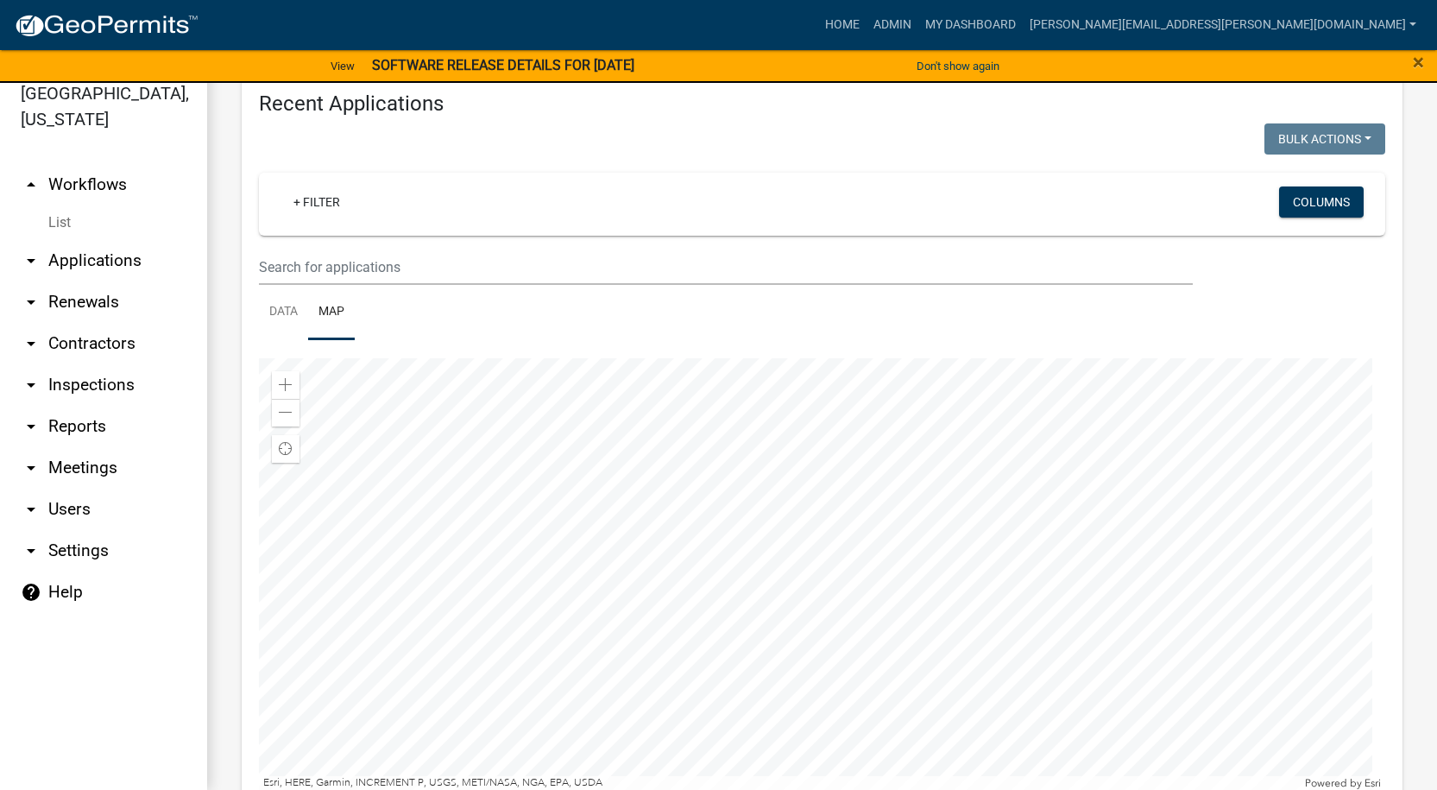
click at [777, 517] on div at bounding box center [822, 573] width 1126 height 431
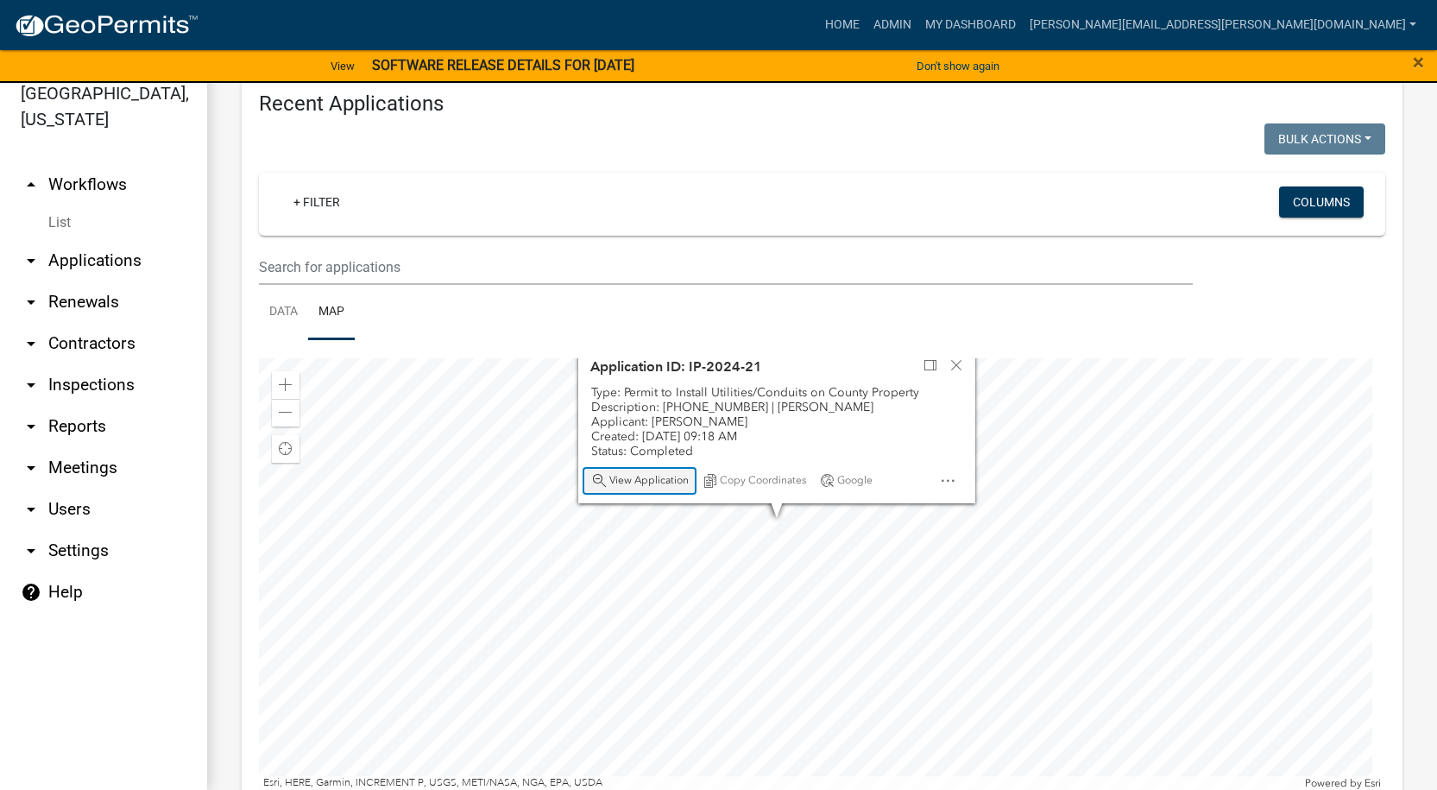
click at [638, 478] on span "View Application" at bounding box center [648, 481] width 79 height 14
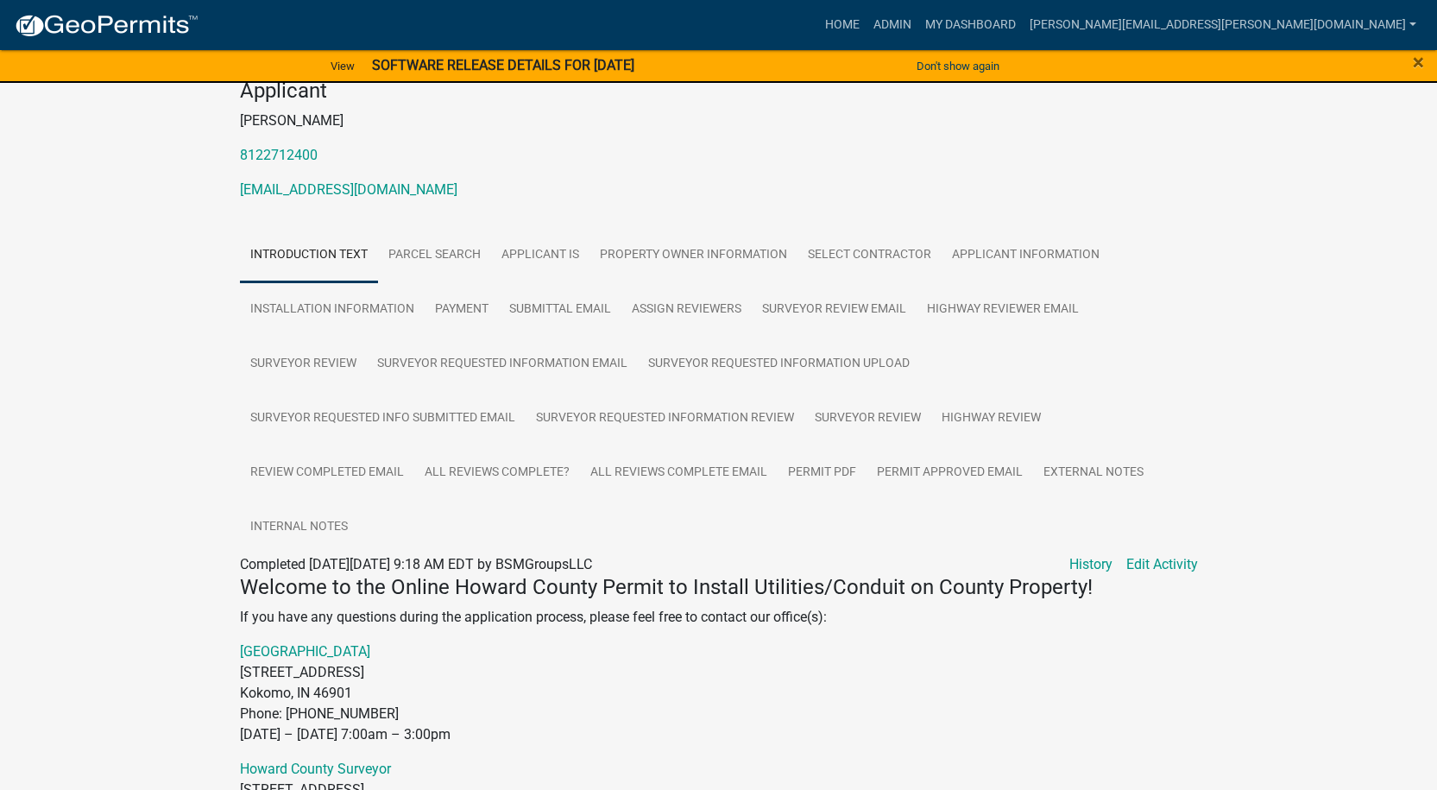
scroll to position [259, 0]
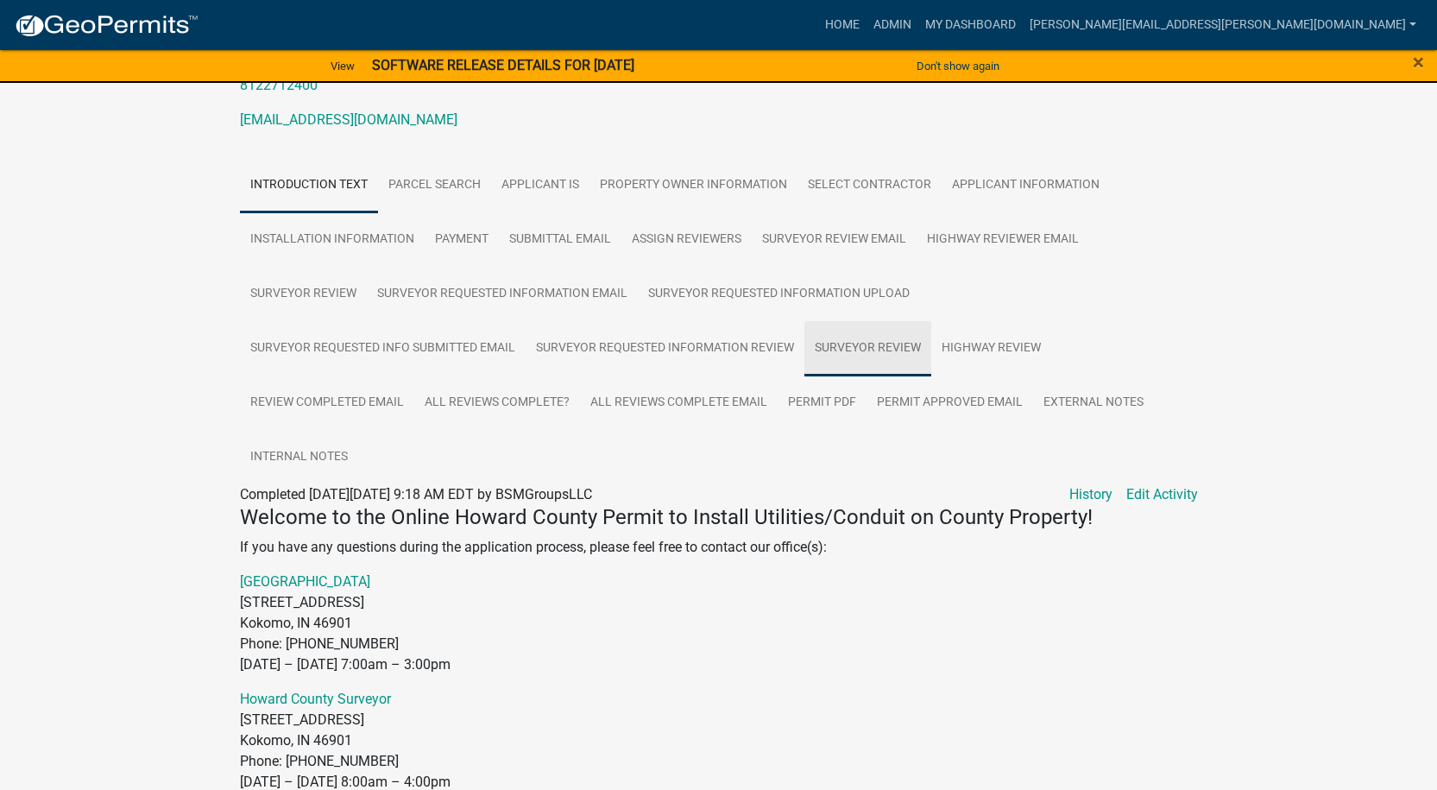
click at [880, 344] on link "Surveyor Review" at bounding box center [867, 348] width 127 height 55
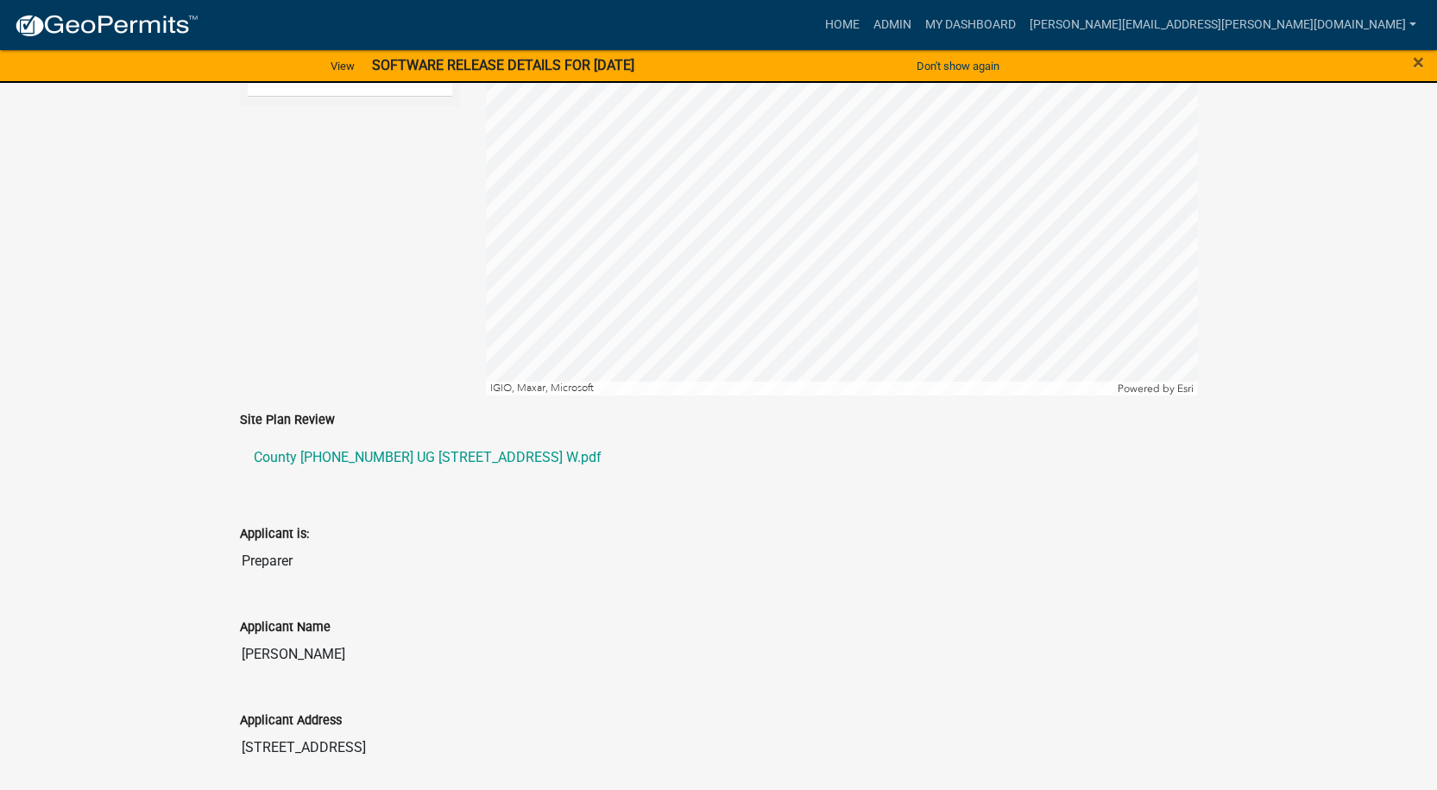
scroll to position [949, 0]
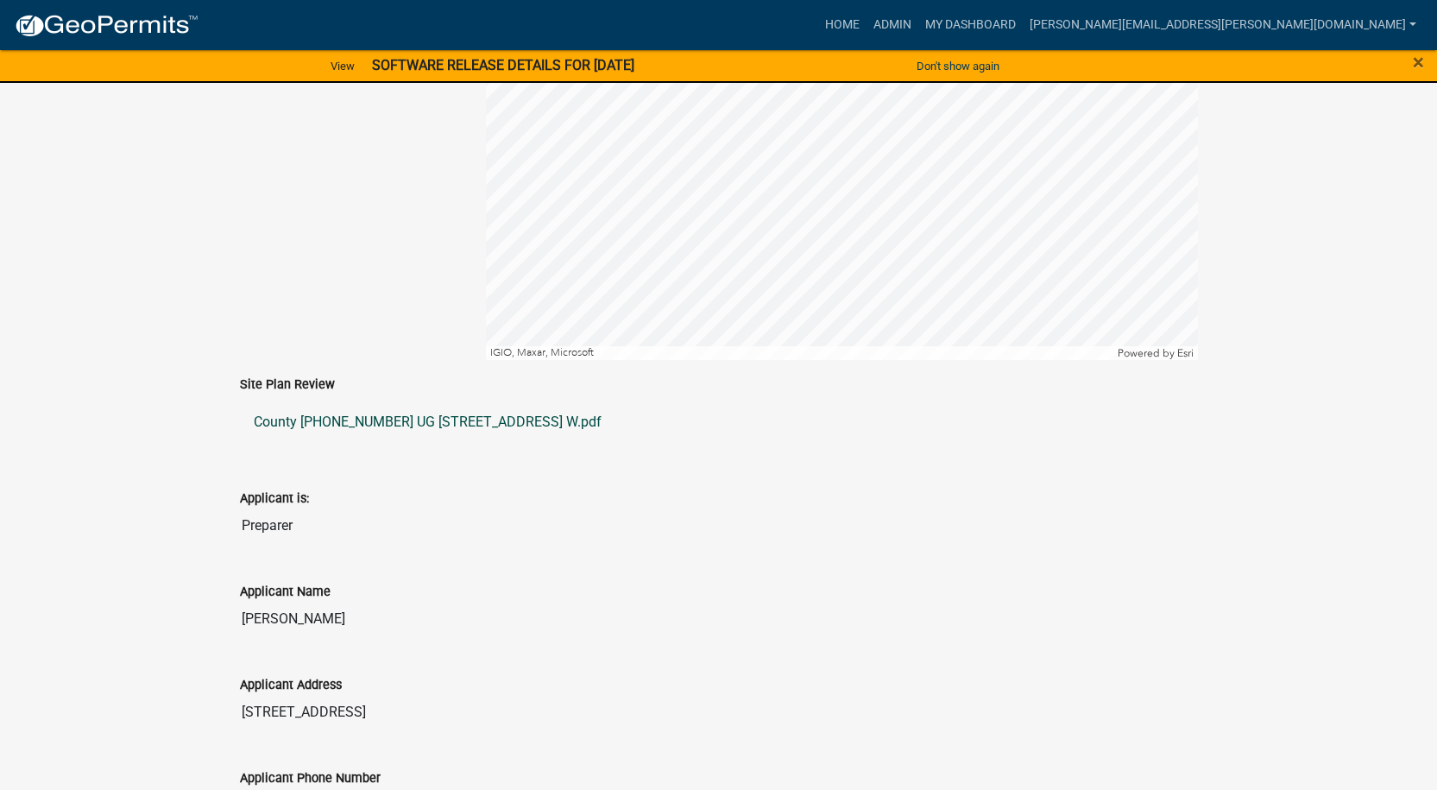
click at [343, 413] on link "County [PHONE_NUMBER] UG [STREET_ADDRESS] W.pdf" at bounding box center [719, 421] width 958 height 41
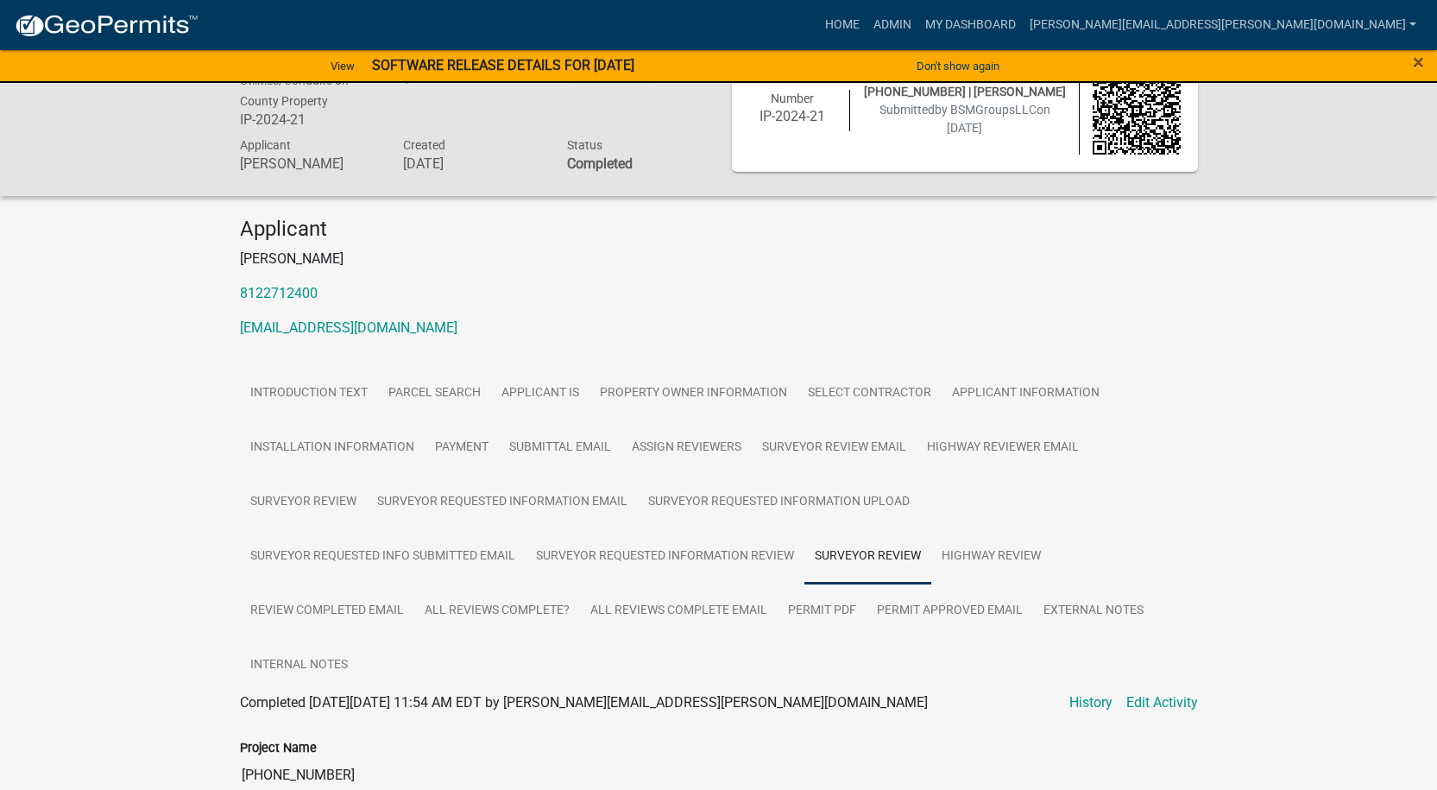
scroll to position [0, 0]
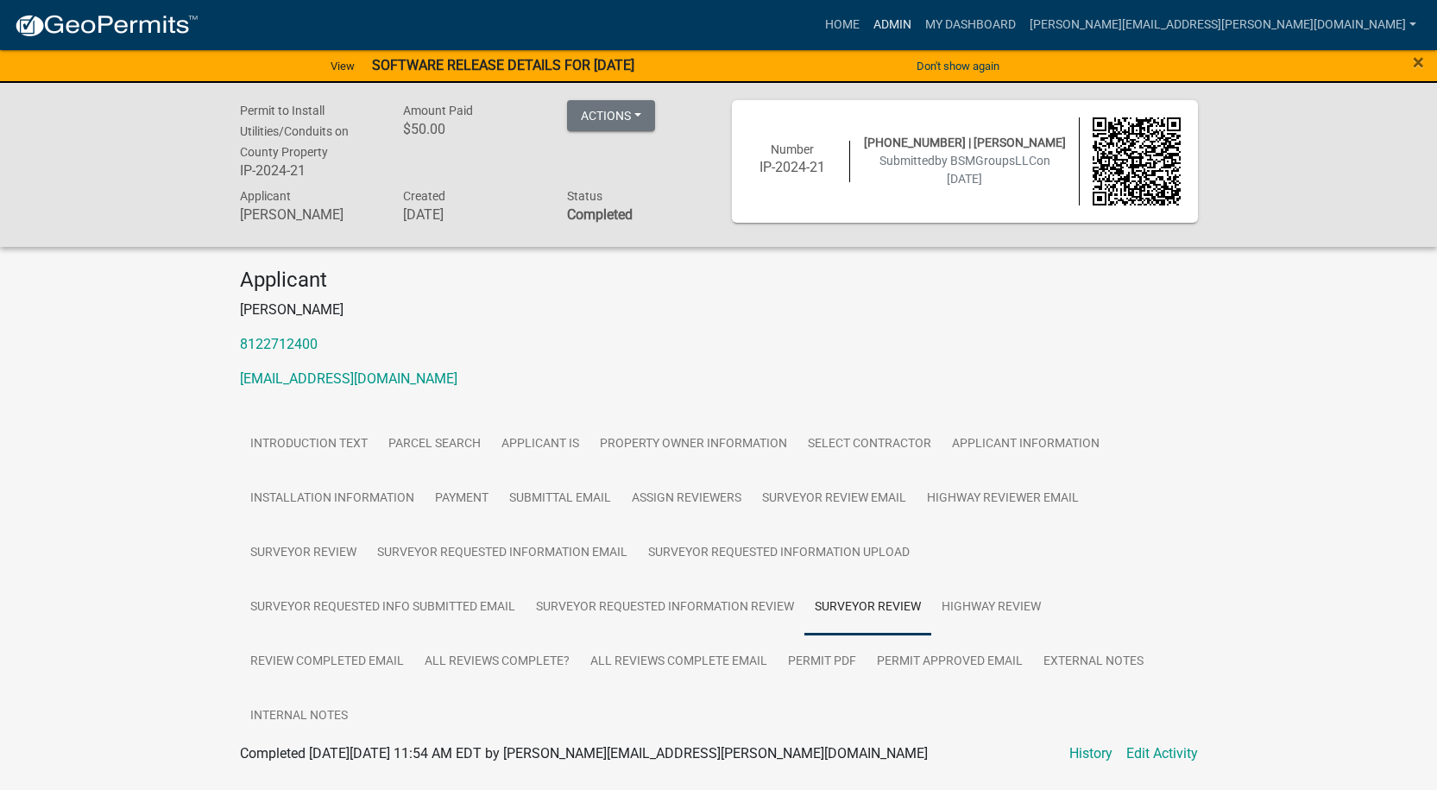
click at [918, 14] on link "Admin" at bounding box center [892, 25] width 52 height 33
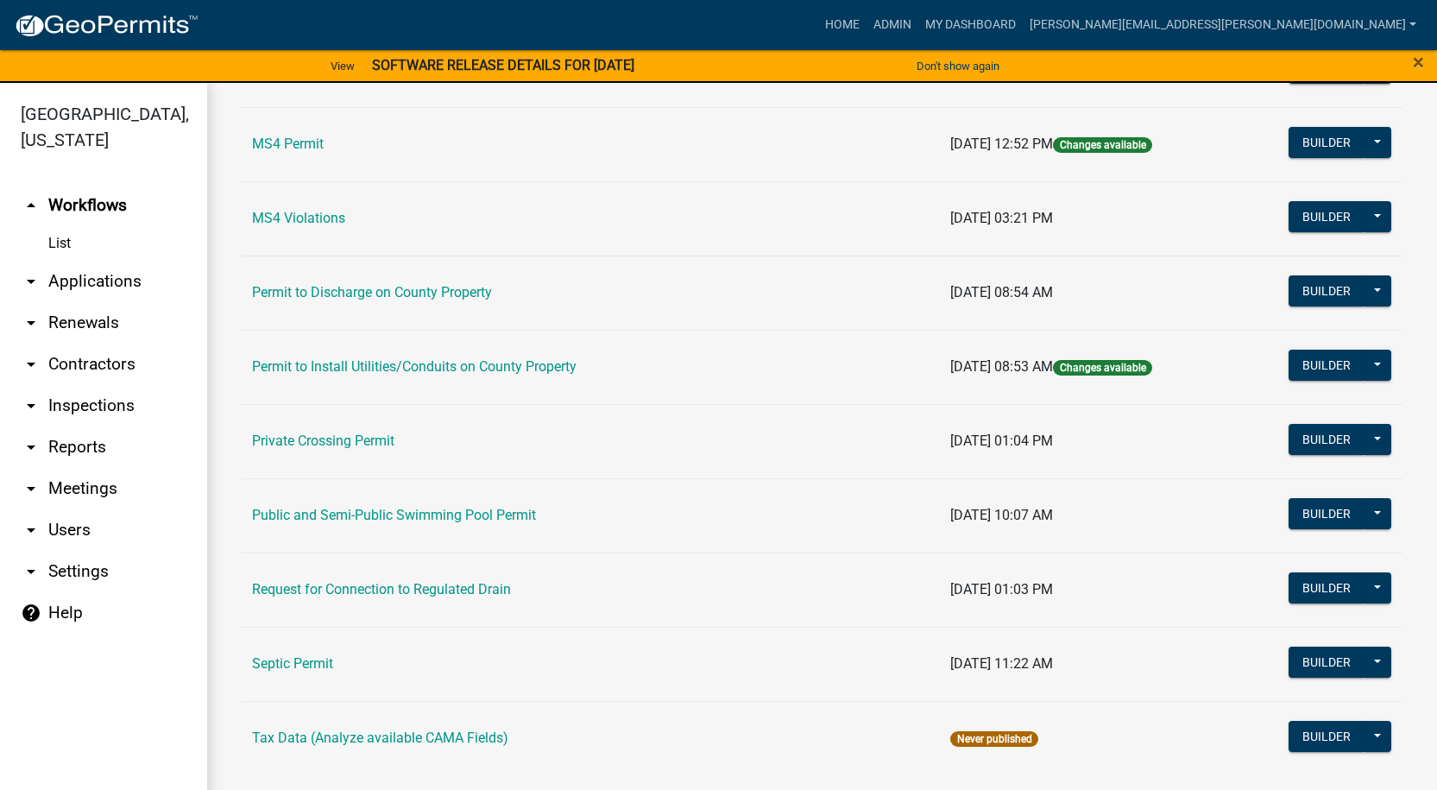
scroll to position [1425, 0]
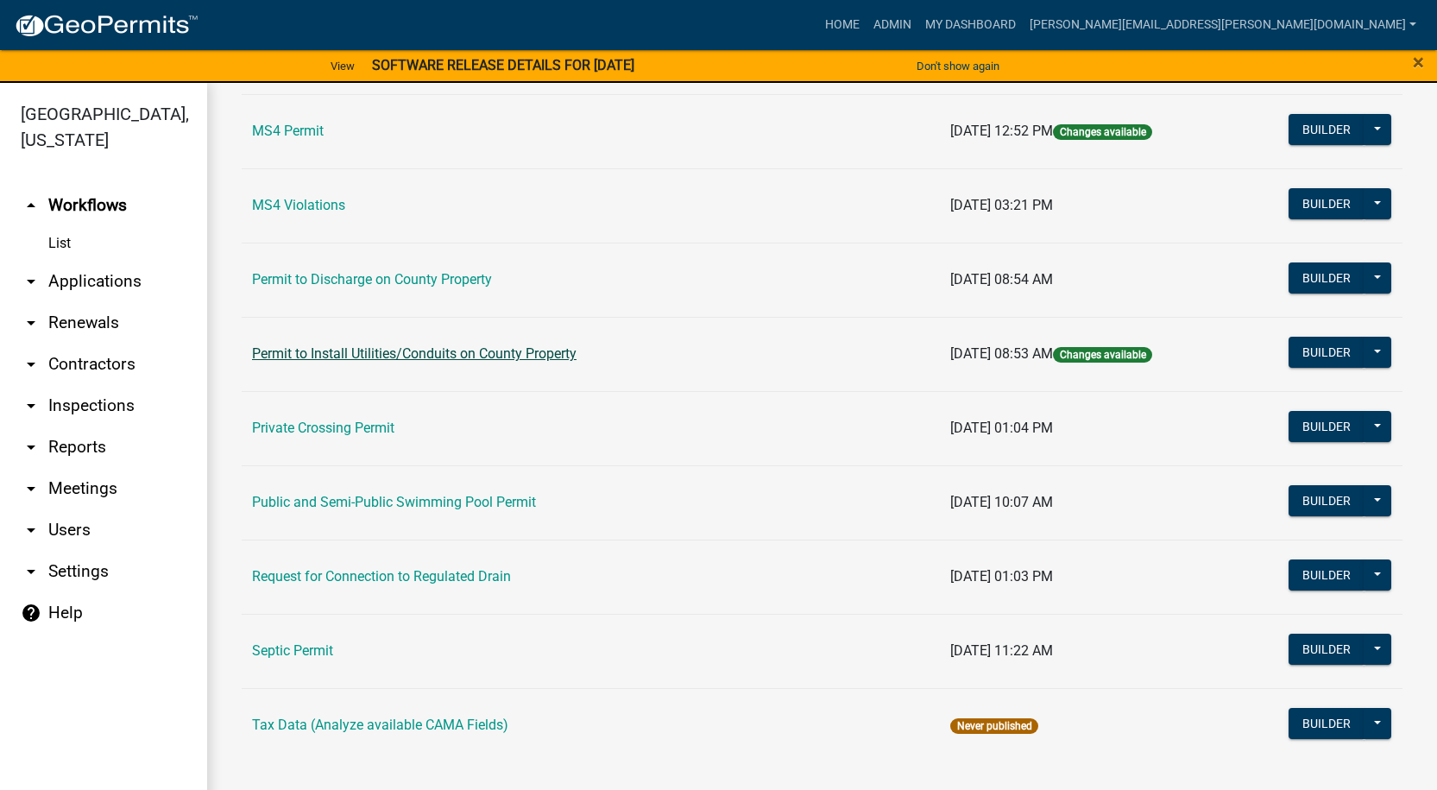
click at [301, 349] on link "Permit to Install Utilities/Conduits on County Property" at bounding box center [414, 353] width 324 height 16
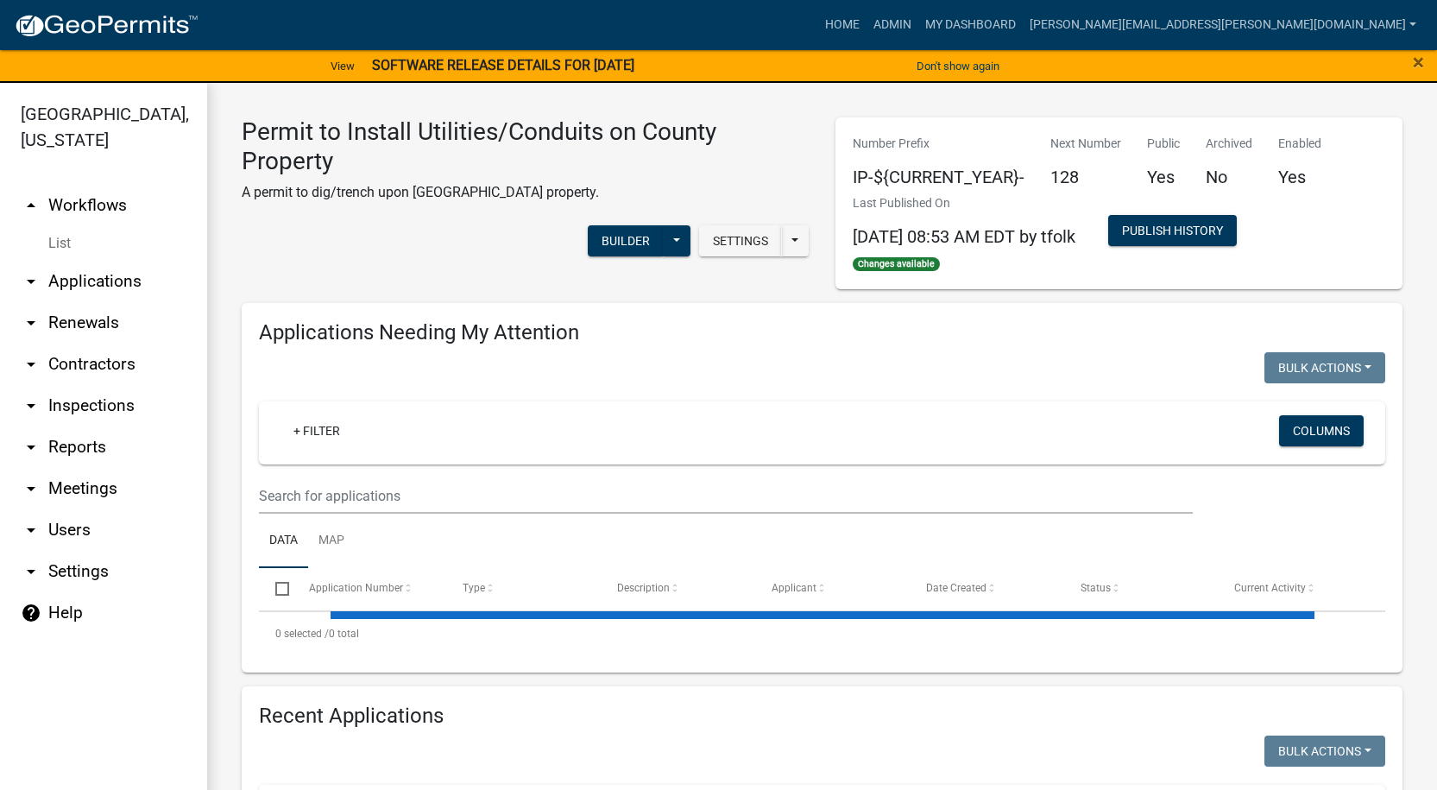
select select "1: 25"
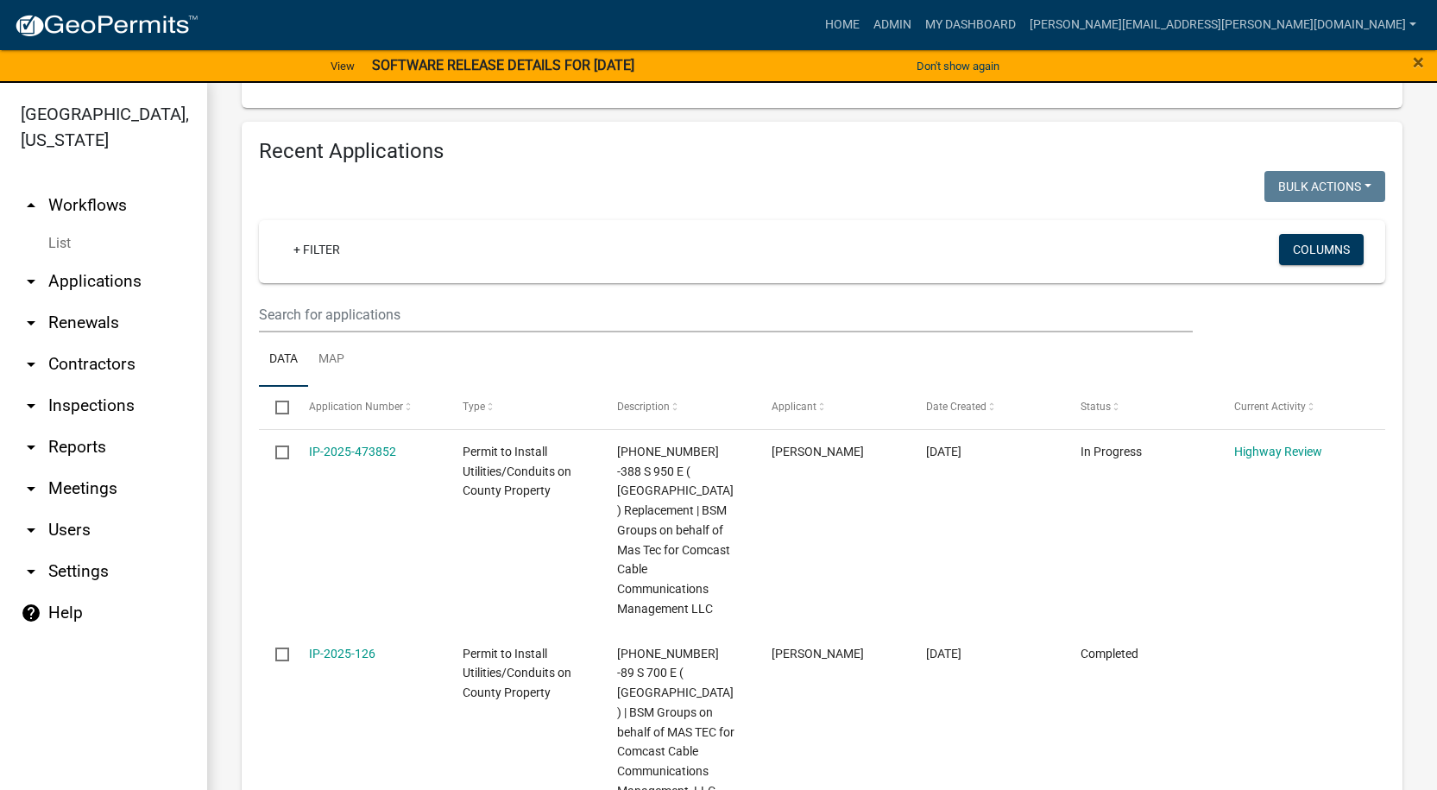
scroll to position [690, 0]
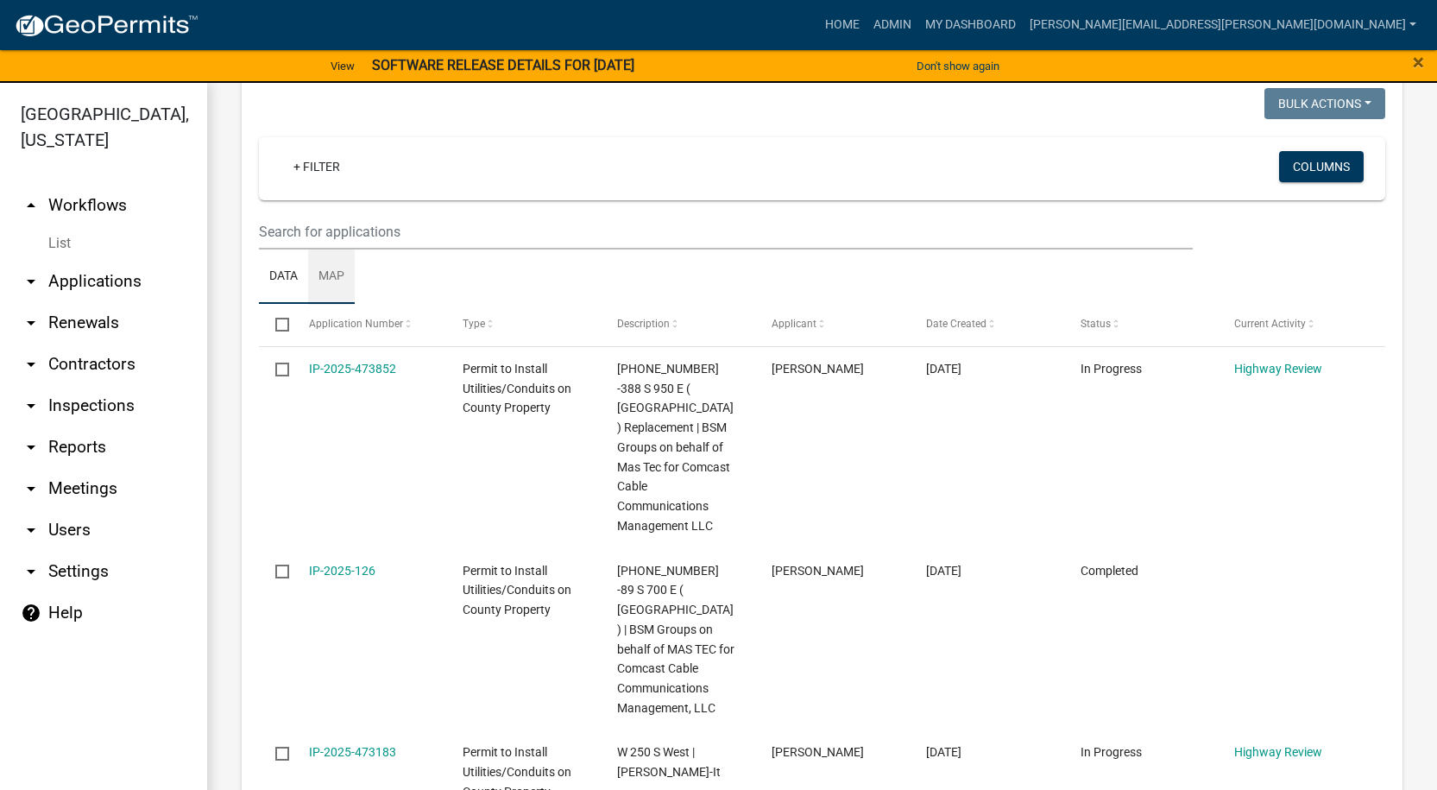
click at [338, 274] on link "Map" at bounding box center [331, 276] width 47 height 55
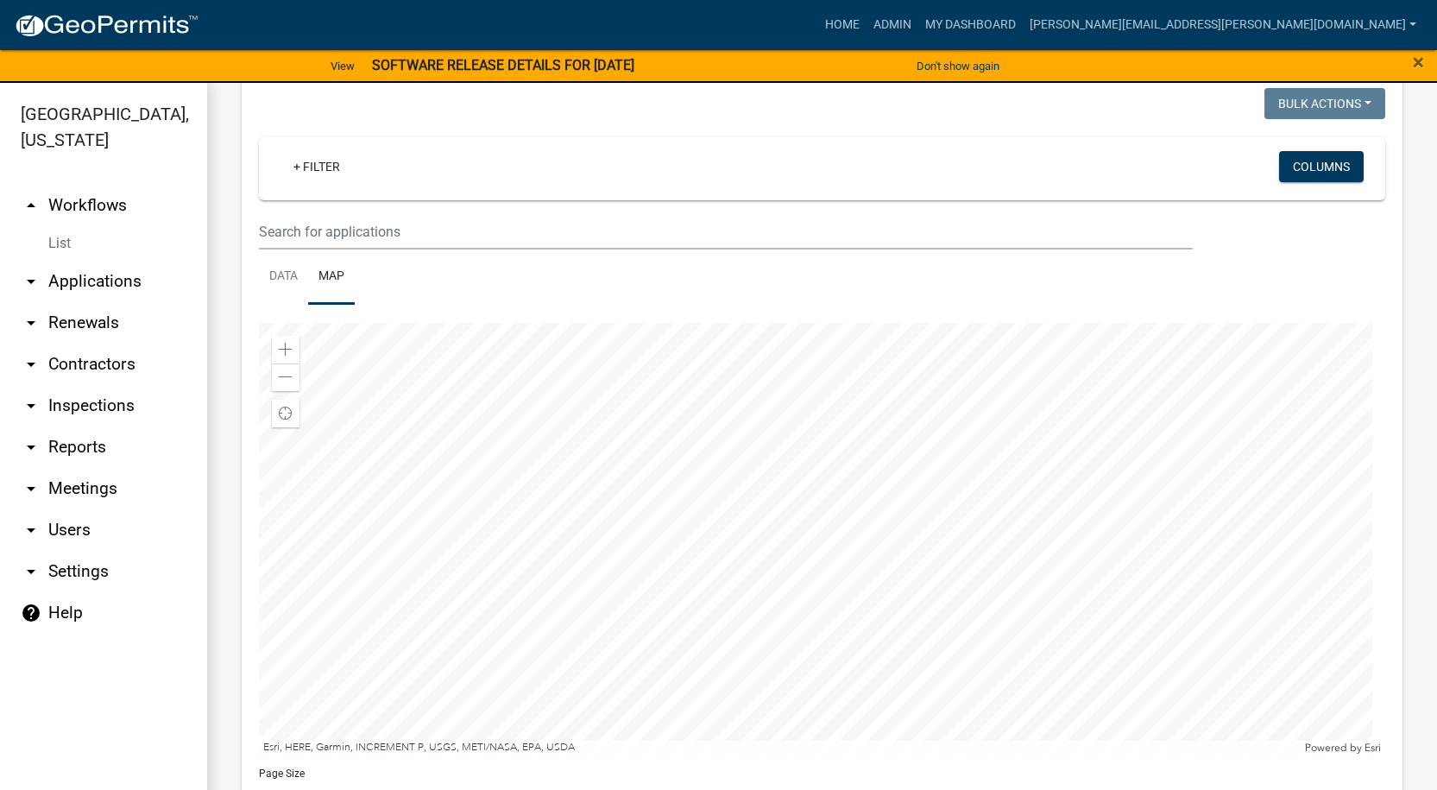
click at [947, 577] on div at bounding box center [822, 538] width 1126 height 431
click at [696, 730] on div at bounding box center [822, 538] width 1126 height 431
click at [654, 561] on div at bounding box center [822, 538] width 1126 height 431
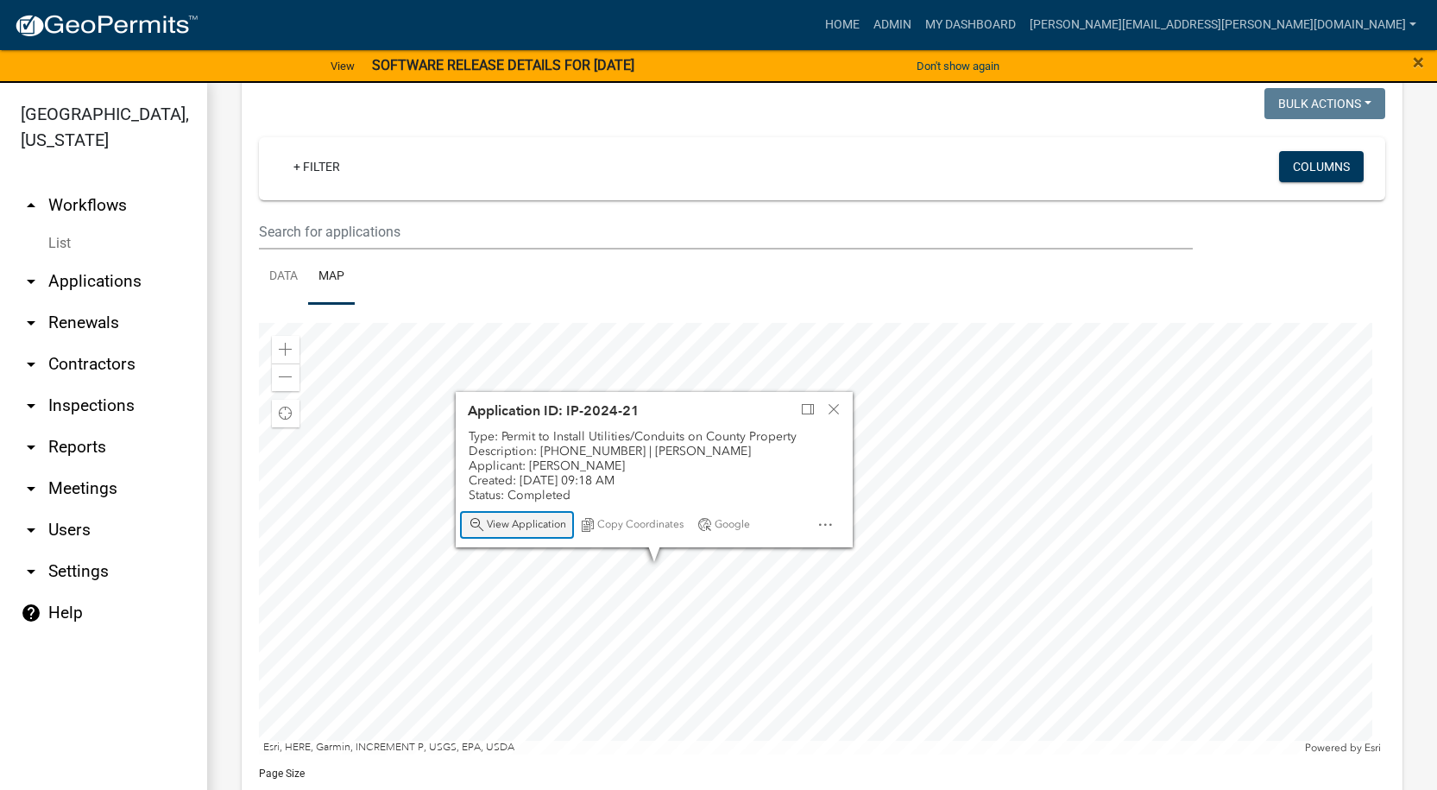
click at [525, 519] on span "View Application" at bounding box center [526, 525] width 79 height 14
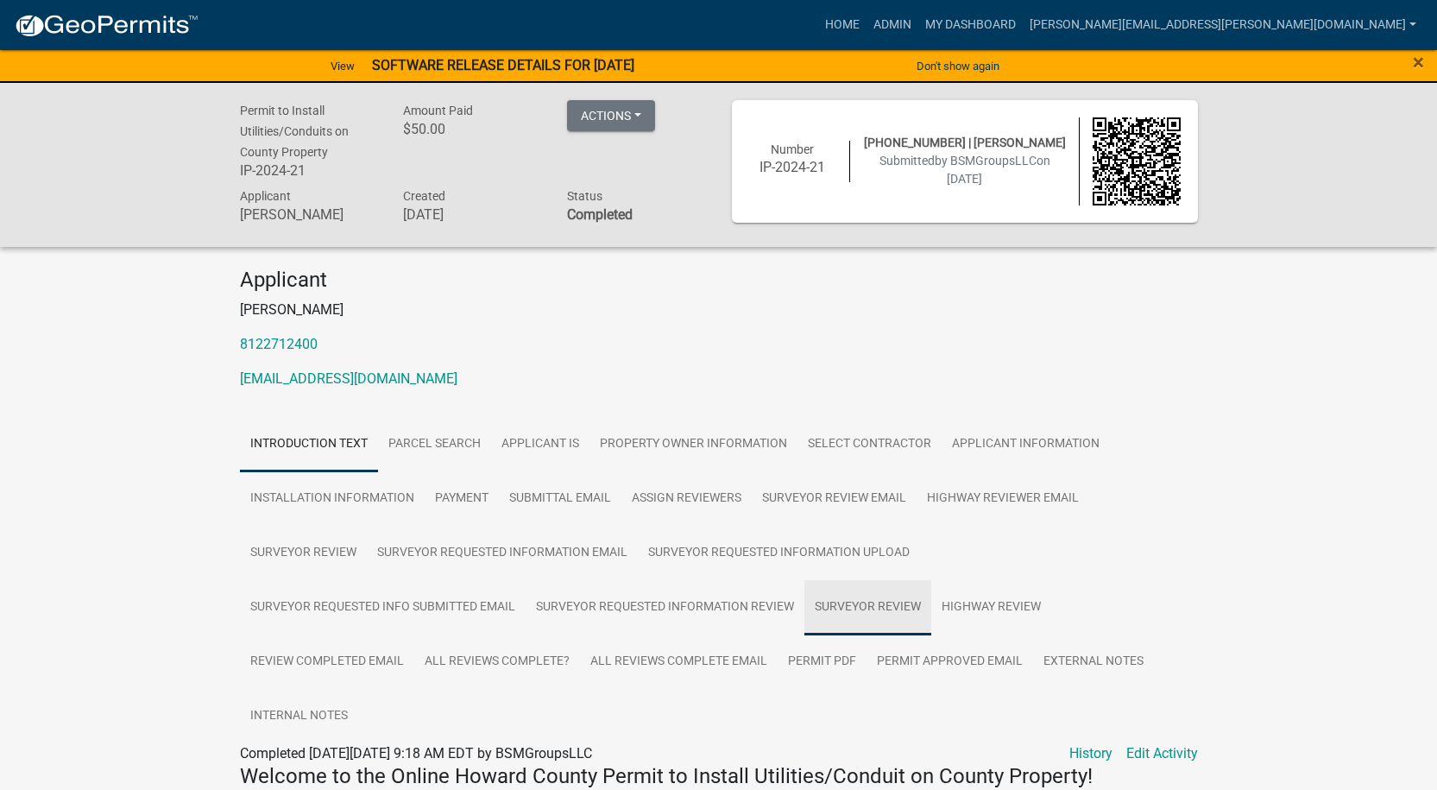
click at [865, 608] on link "Surveyor Review" at bounding box center [867, 607] width 127 height 55
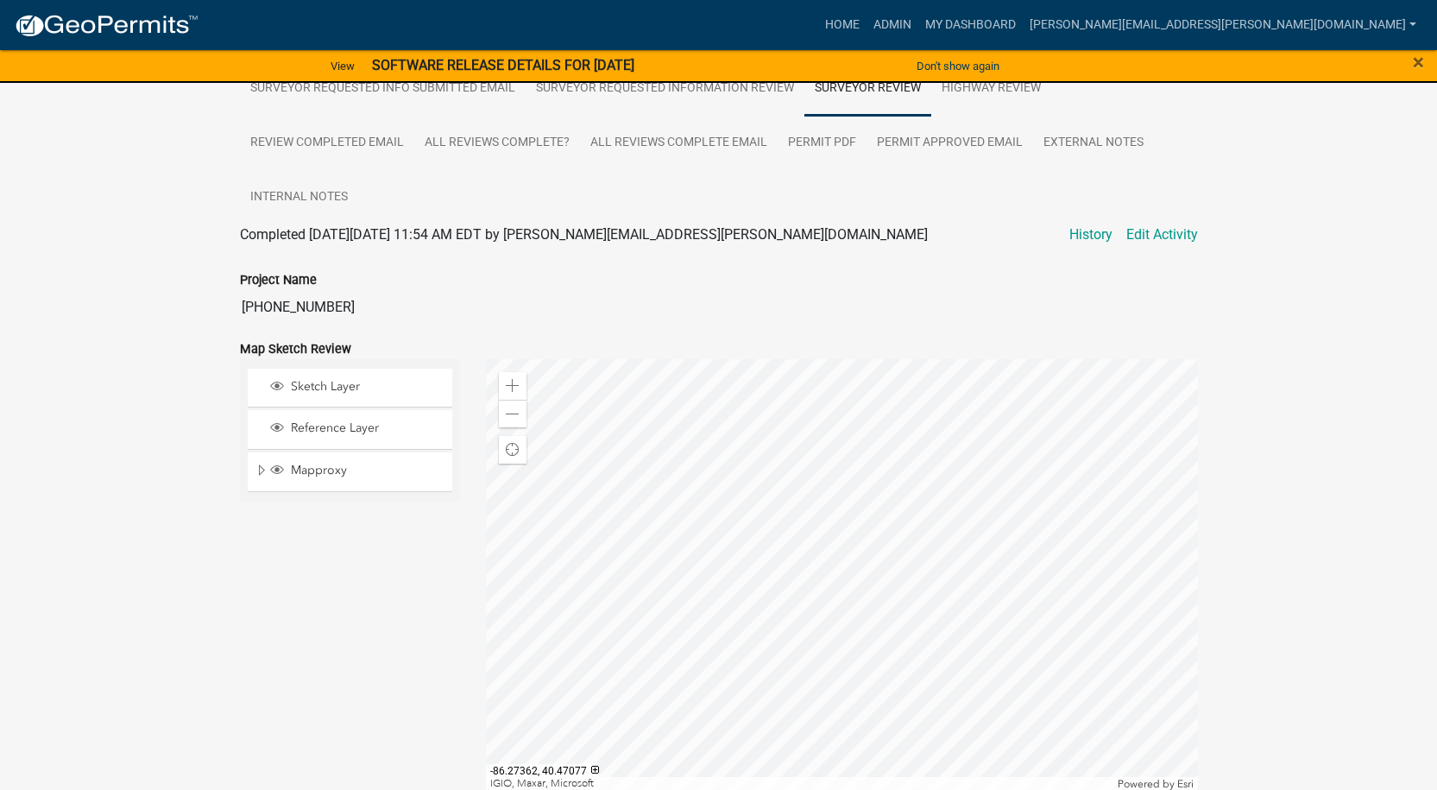
scroll to position [518, 0]
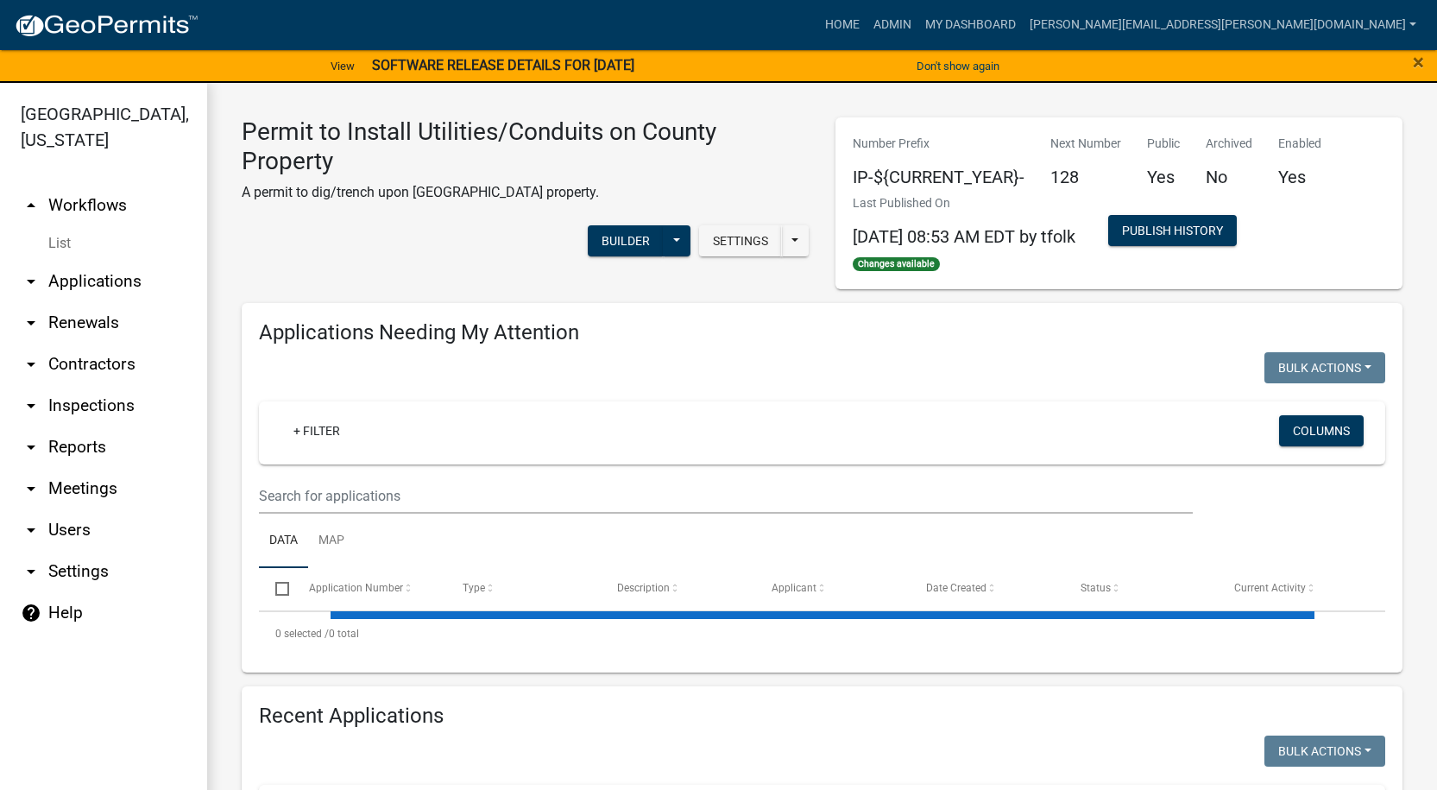
select select "1: 25"
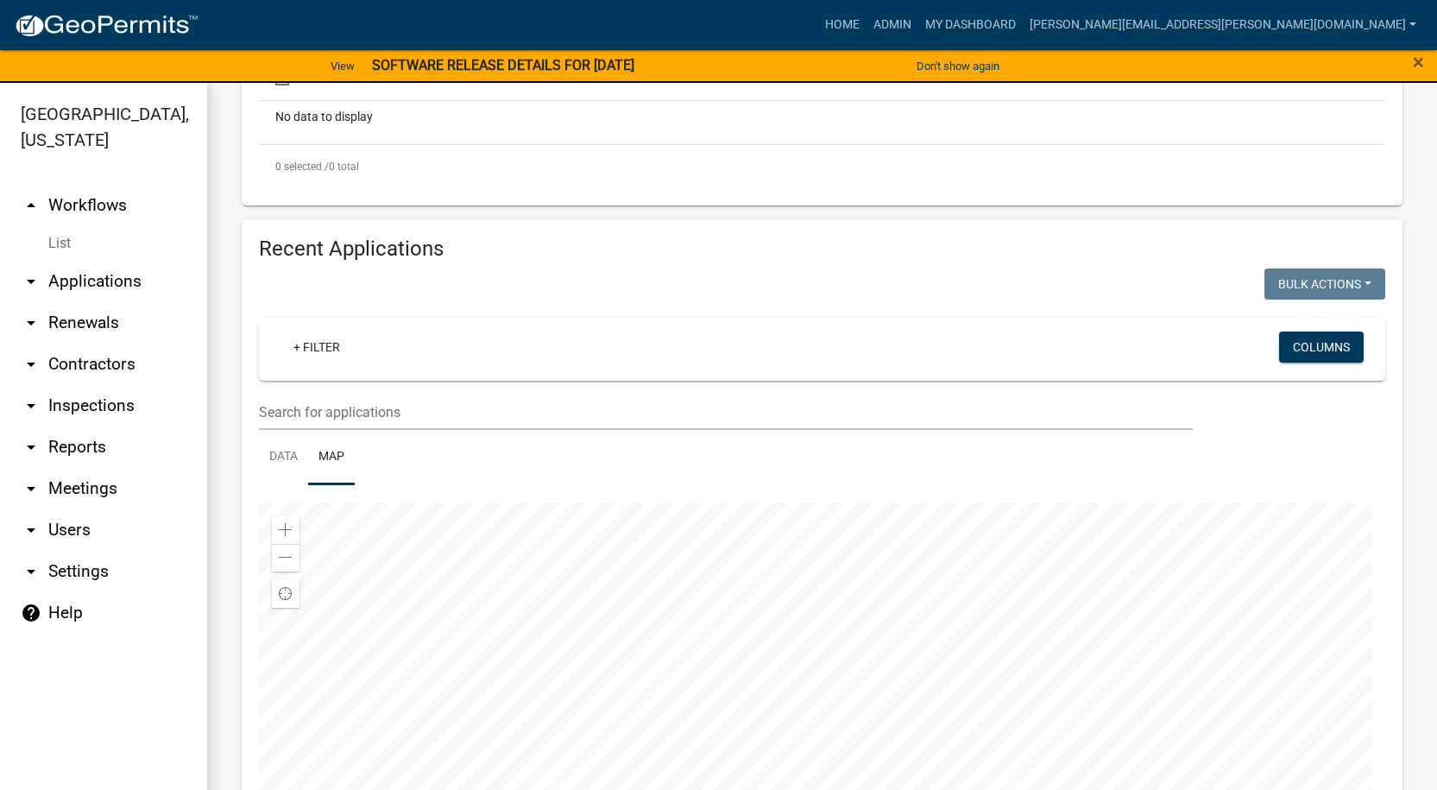
scroll to position [518, 0]
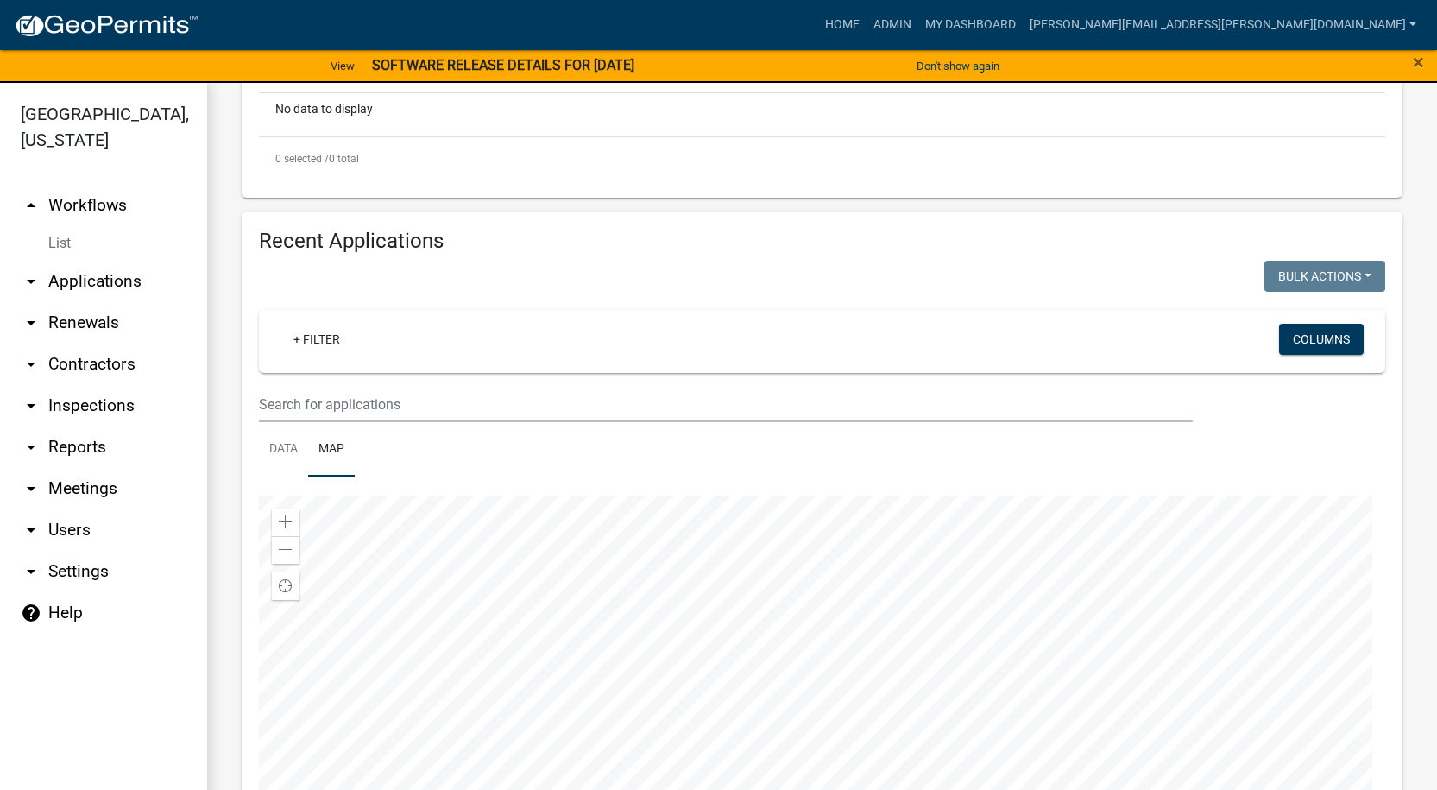
click at [684, 746] on div at bounding box center [822, 710] width 1126 height 431
click at [767, 666] on div at bounding box center [822, 710] width 1126 height 431
click at [757, 664] on div at bounding box center [822, 710] width 1126 height 431
click at [1001, 601] on div at bounding box center [822, 710] width 1126 height 431
click at [1041, 693] on div at bounding box center [822, 710] width 1126 height 431
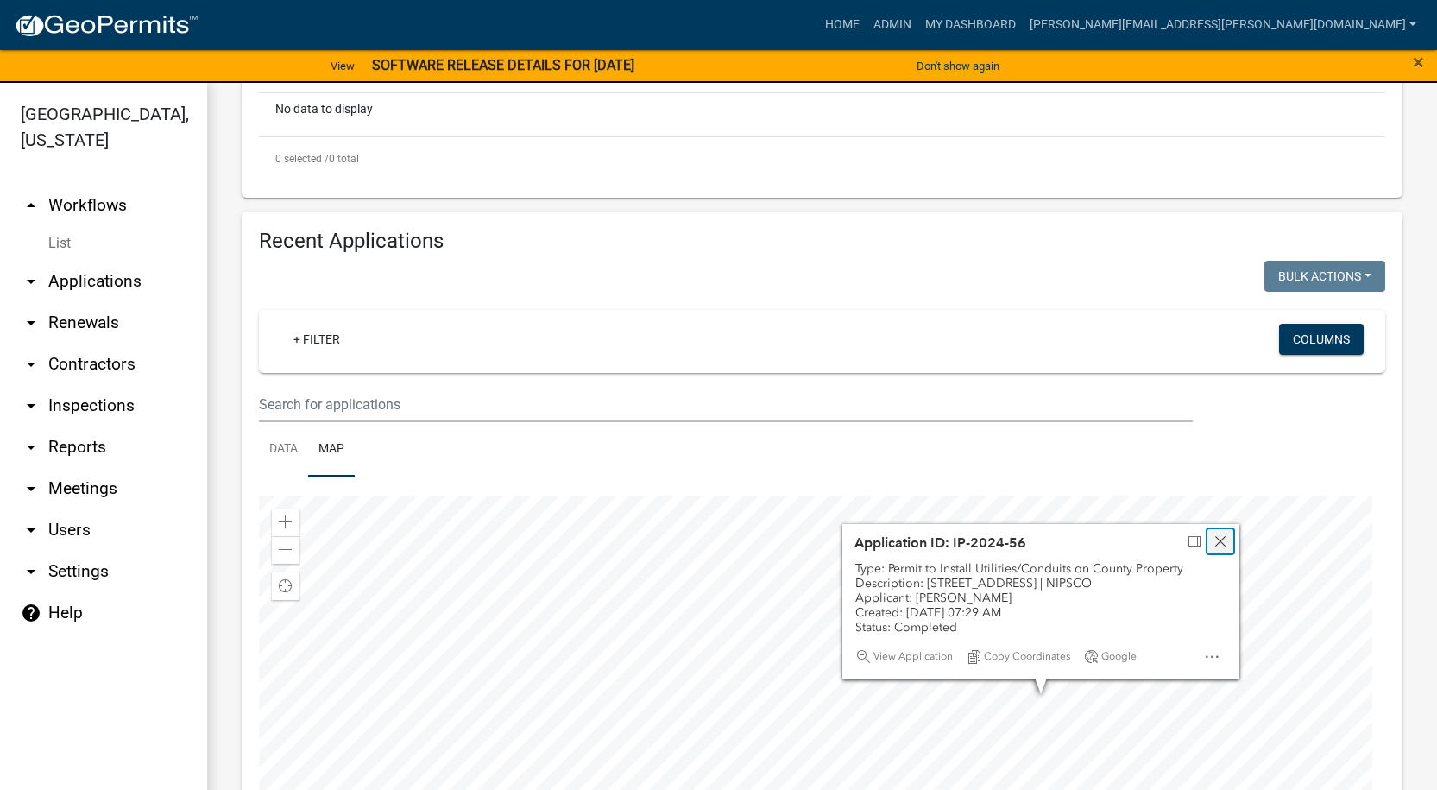
click at [1217, 543] on span "Close" at bounding box center [1220, 541] width 14 height 14
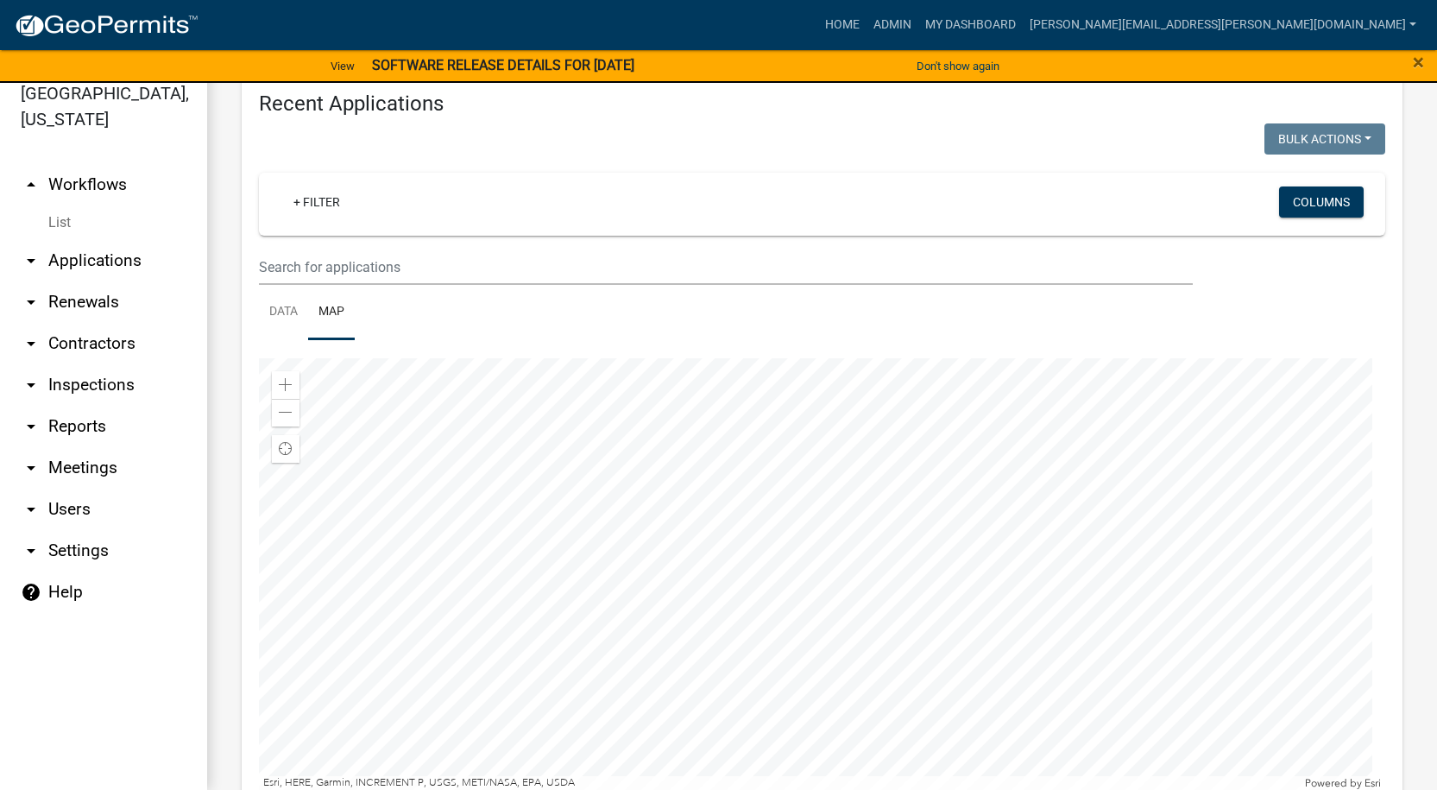
click at [1132, 531] on div at bounding box center [822, 573] width 1126 height 431
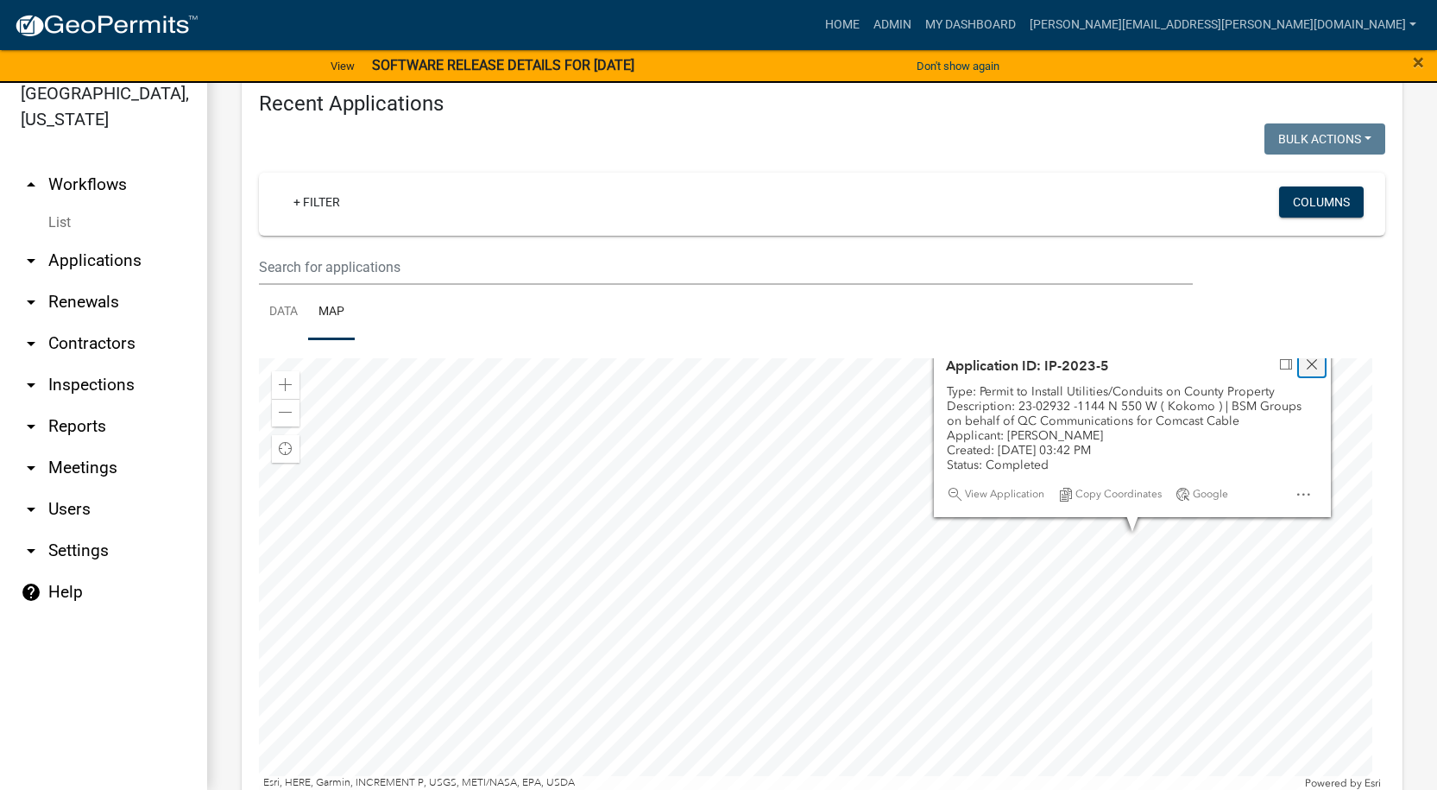
click at [1318, 362] on span "Close" at bounding box center [1312, 364] width 14 height 14
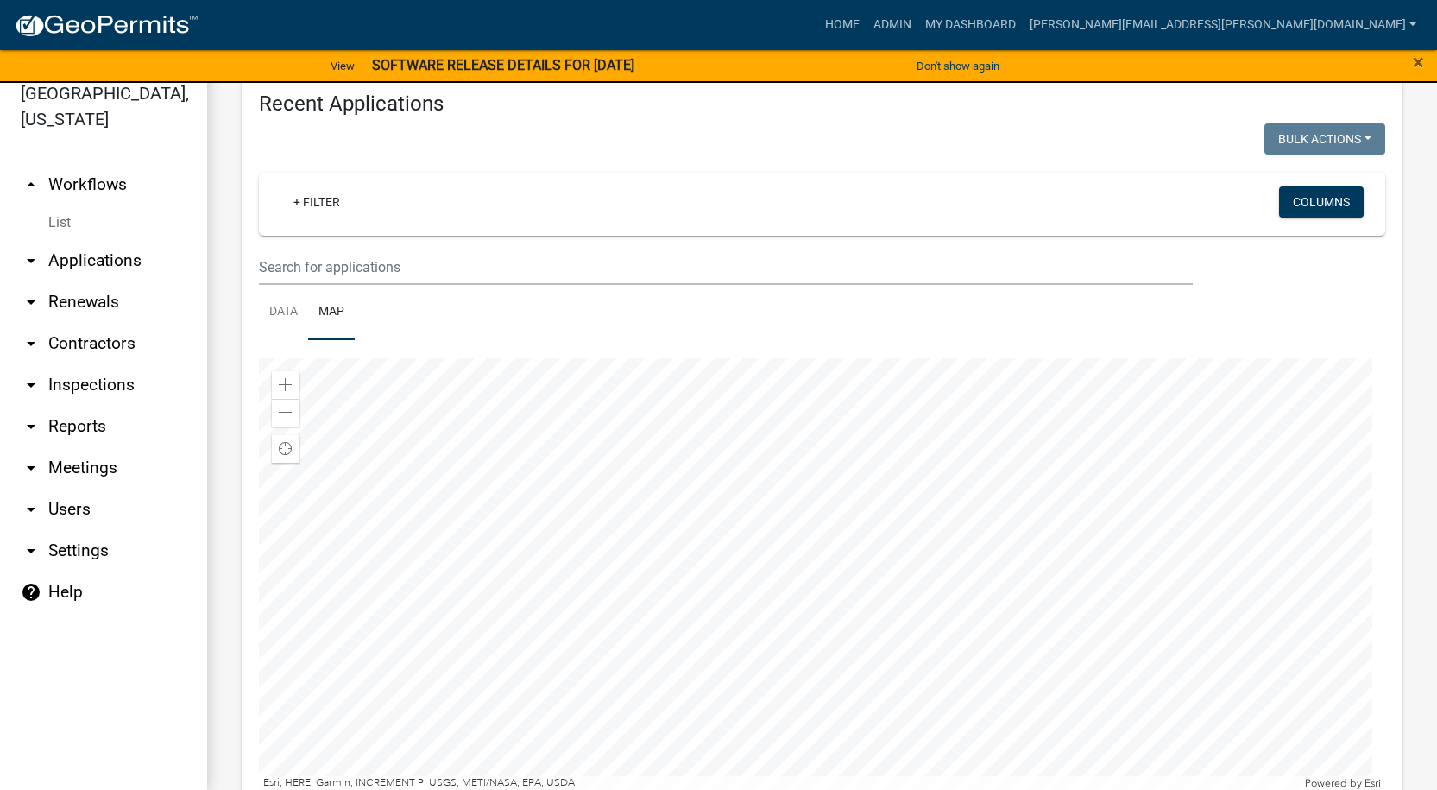
click at [1227, 384] on div at bounding box center [822, 573] width 1126 height 431
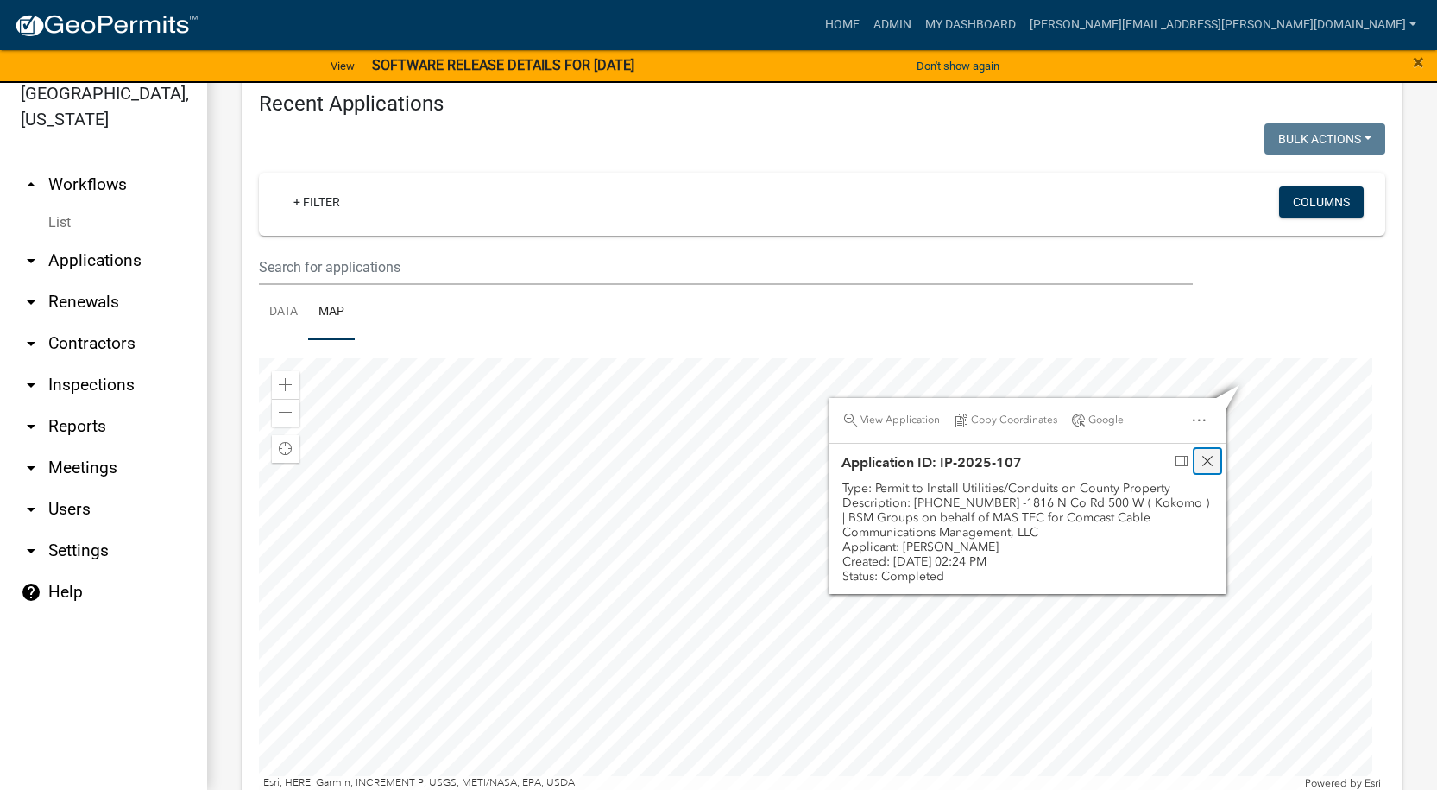
click at [1200, 463] on span "Close" at bounding box center [1207, 461] width 14 height 14
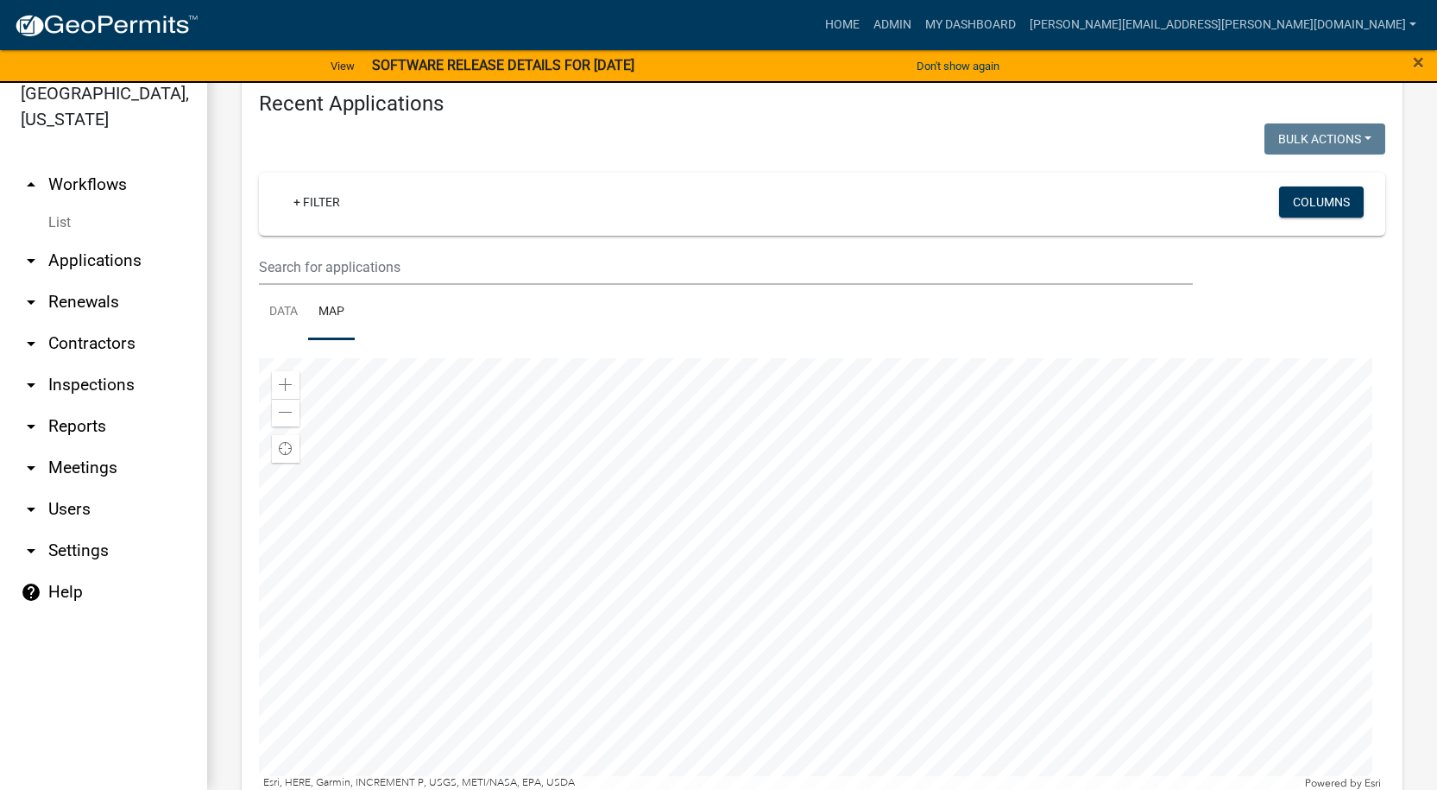
click at [1145, 465] on div at bounding box center [822, 573] width 1126 height 431
click at [933, 429] on div at bounding box center [822, 573] width 1126 height 431
click at [829, 639] on div at bounding box center [822, 573] width 1126 height 431
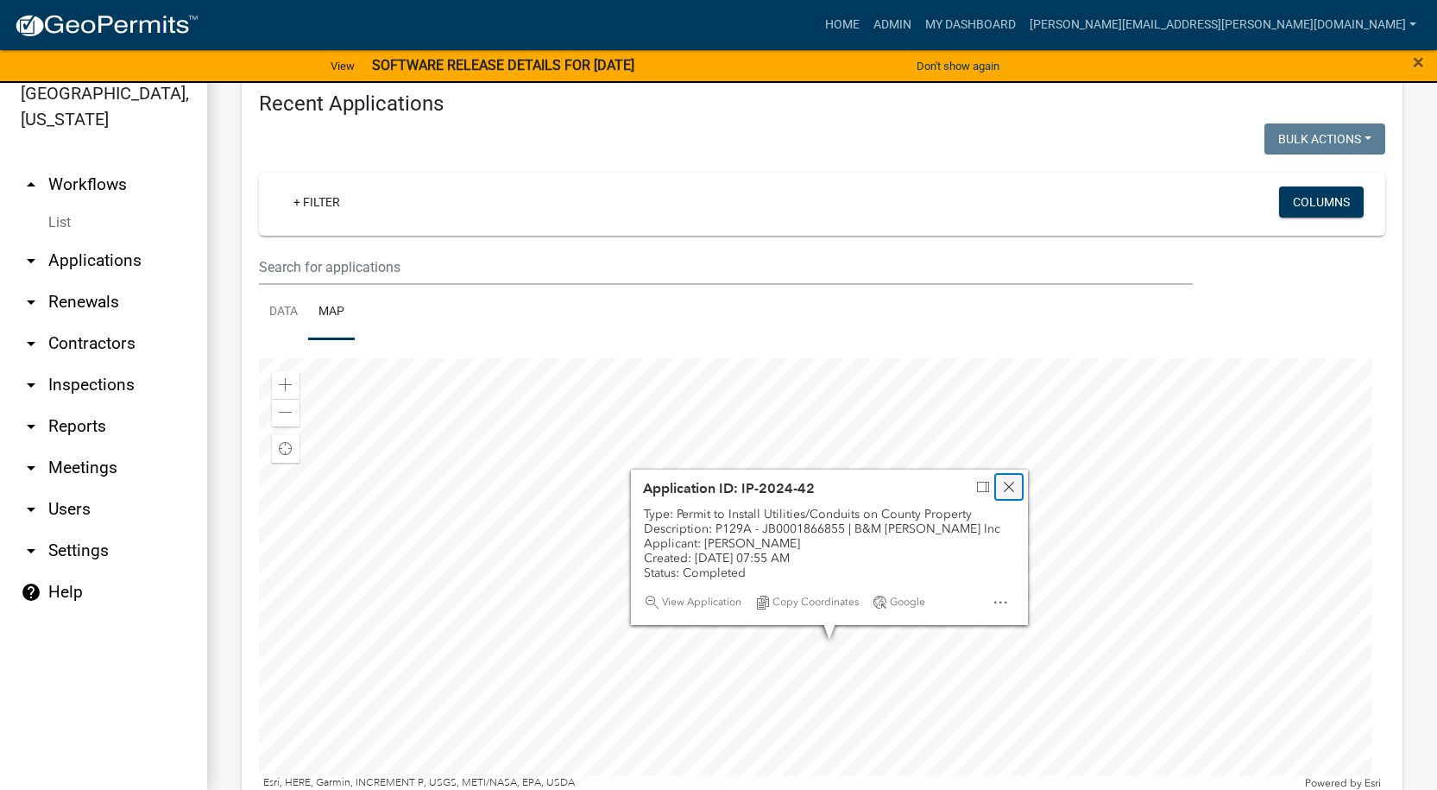
click at [1012, 486] on span "Close" at bounding box center [1009, 487] width 14 height 14
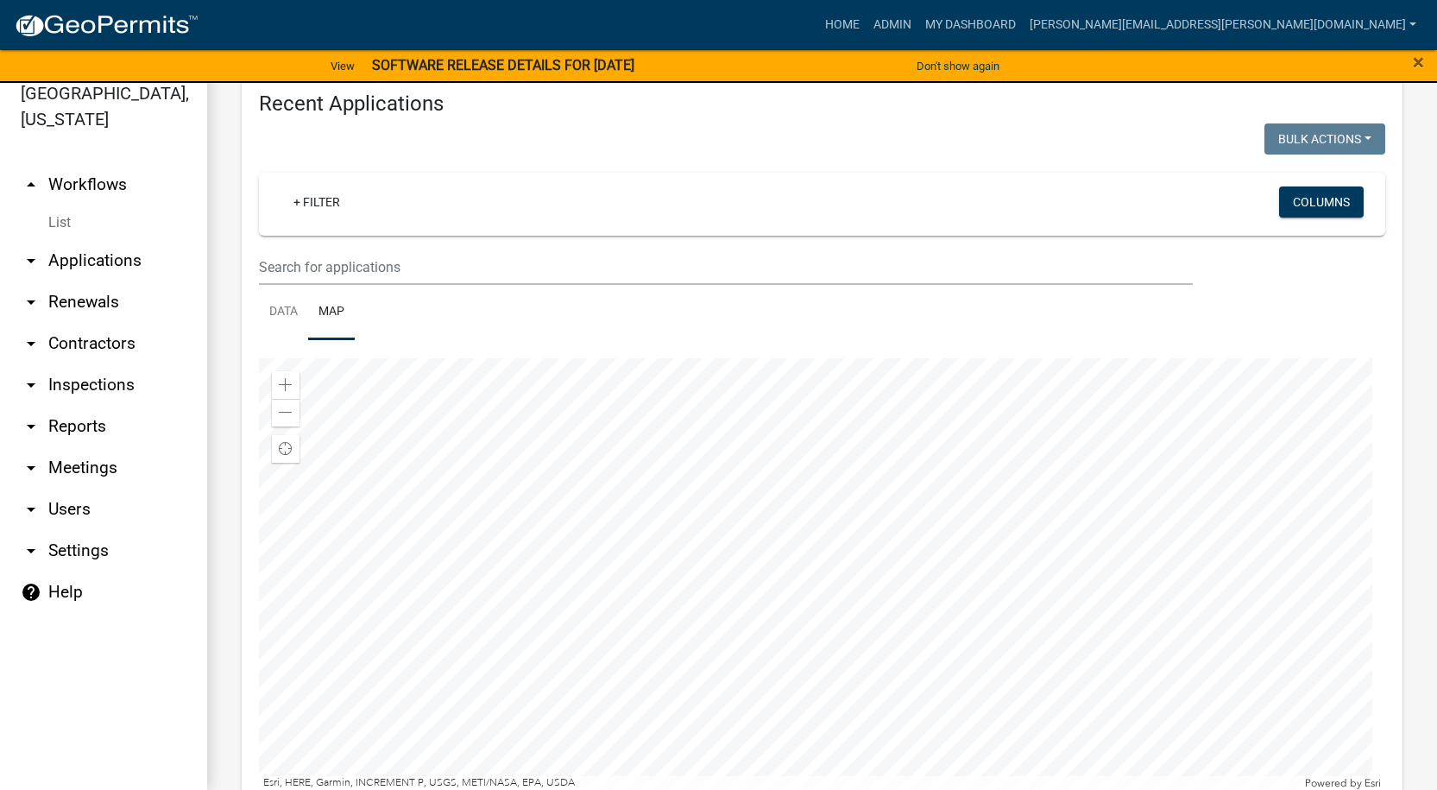
click at [867, 494] on div at bounding box center [822, 573] width 1126 height 431
click at [854, 656] on div at bounding box center [822, 573] width 1126 height 431
click at [861, 502] on div at bounding box center [822, 573] width 1126 height 431
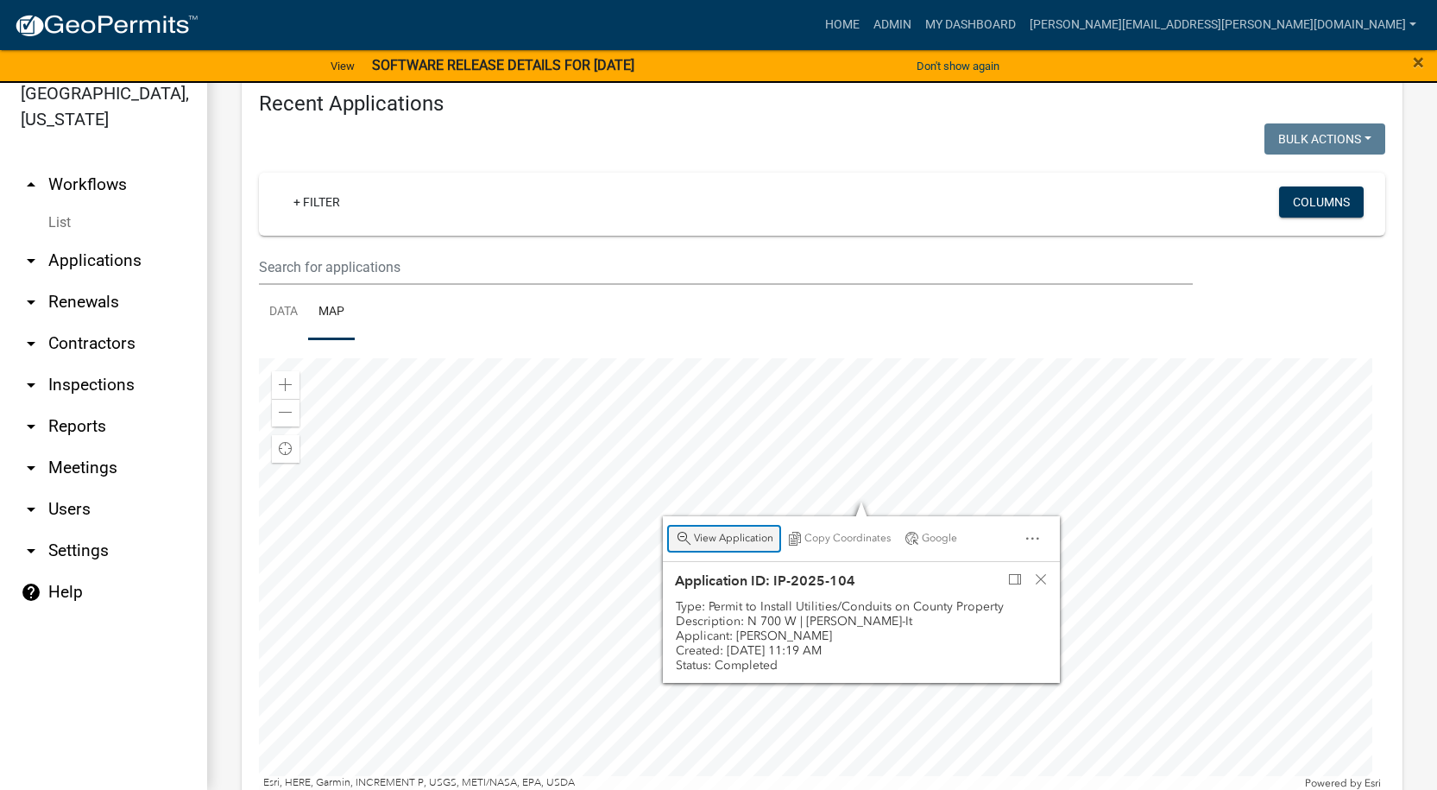
click at [721, 541] on span "View Application" at bounding box center [733, 539] width 79 height 14
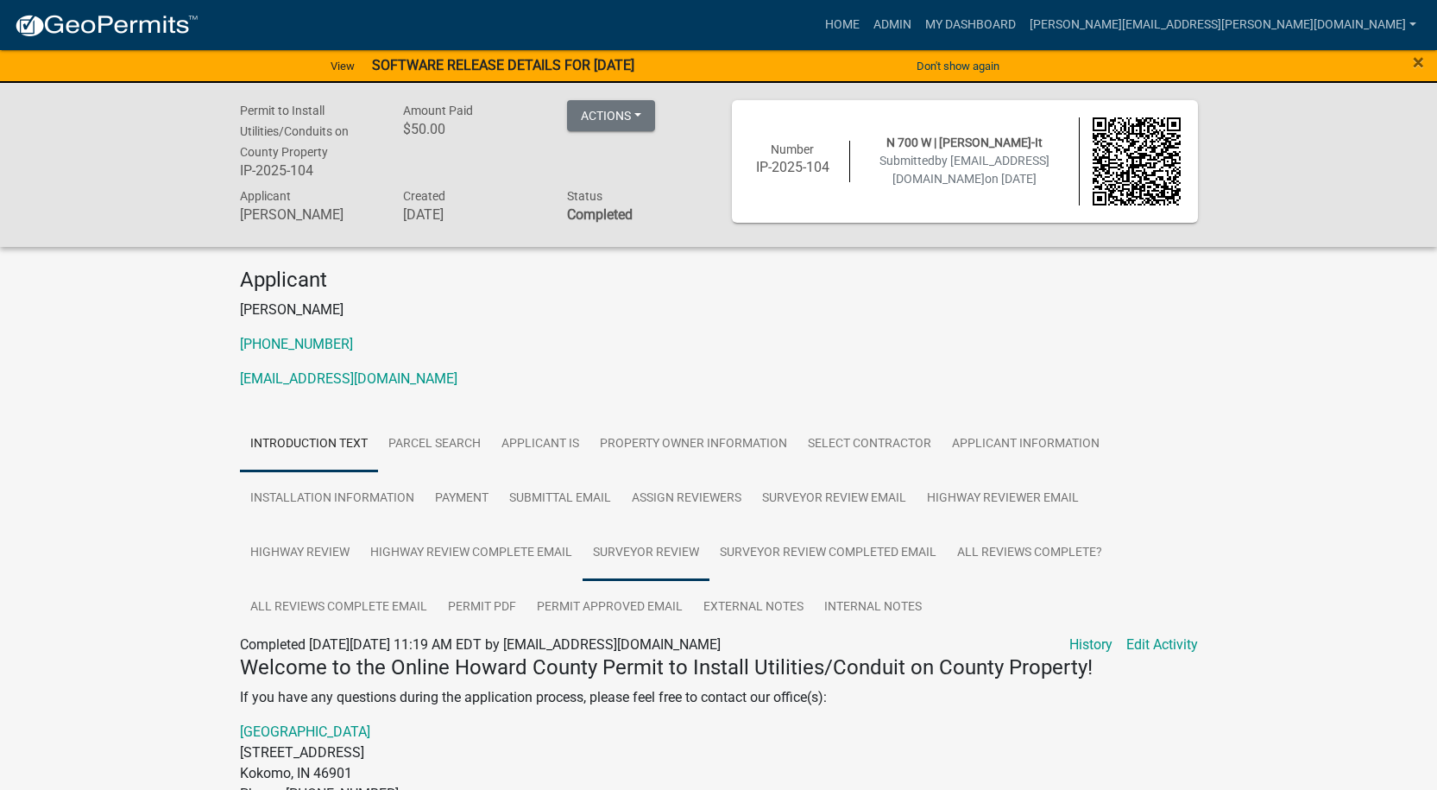
click at [639, 544] on link "Surveyor Review" at bounding box center [645, 552] width 127 height 55
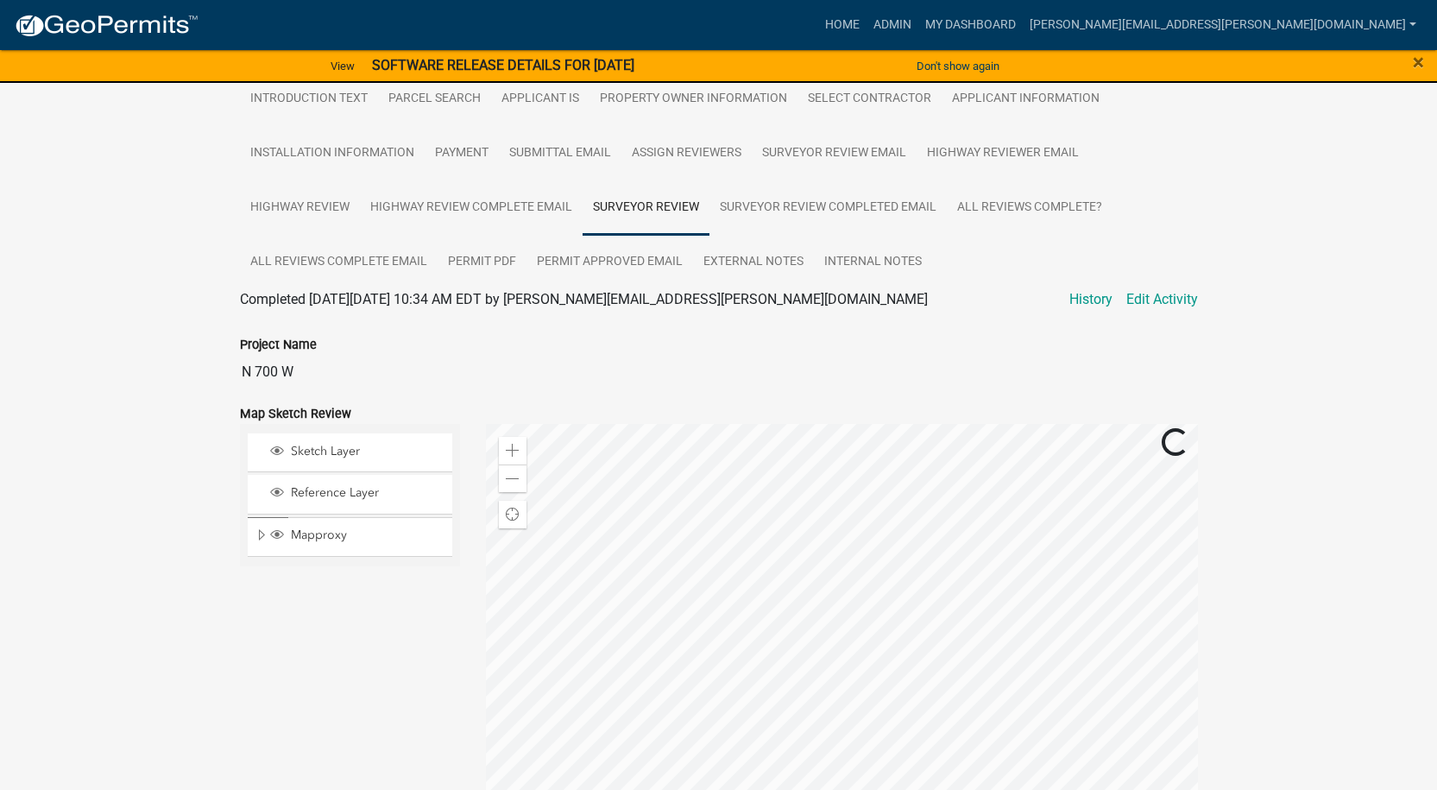
scroll to position [777, 0]
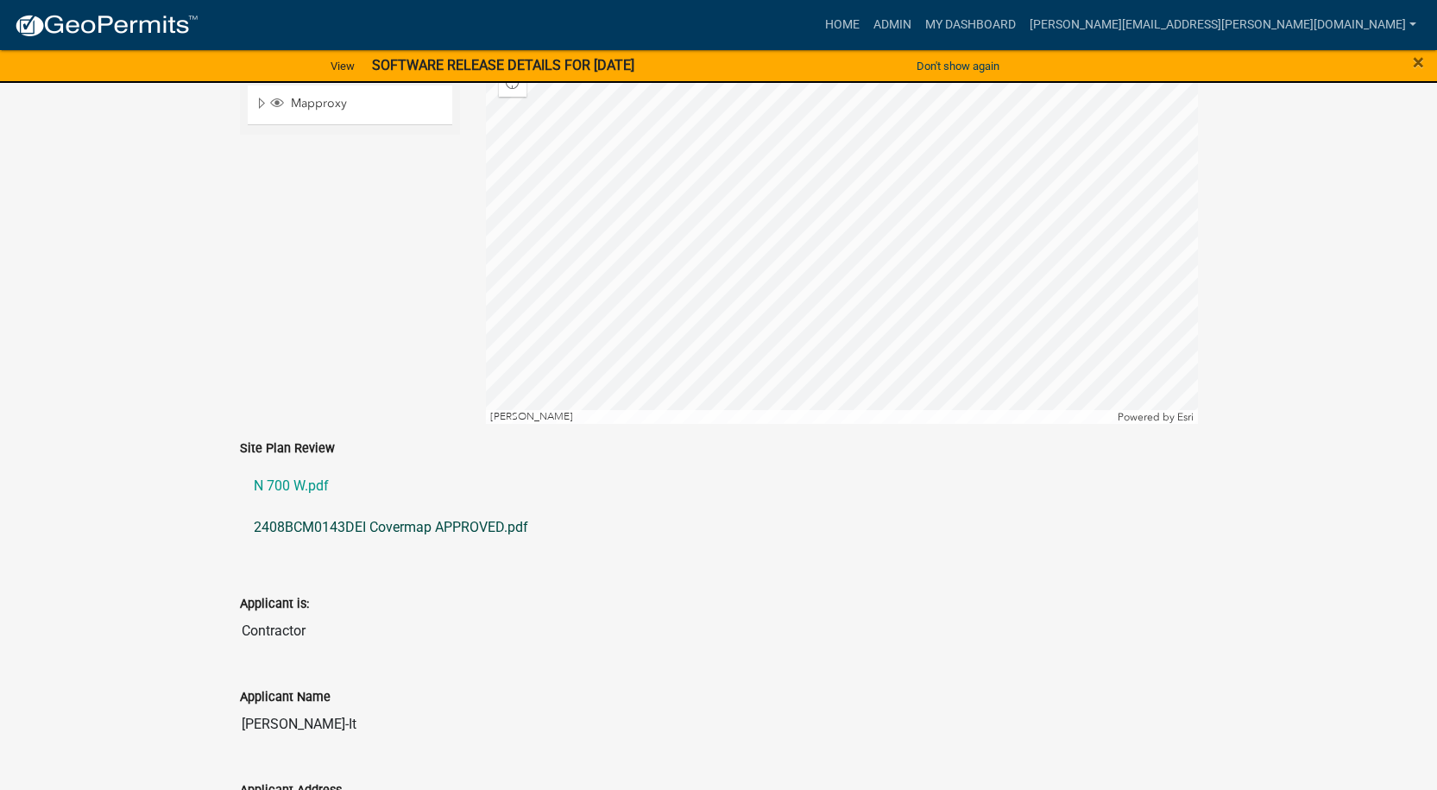
click at [309, 525] on link "2408BCM0143DEI Covermap APPROVED.pdf" at bounding box center [719, 527] width 958 height 41
click at [297, 483] on link "N 700 W.pdf" at bounding box center [719, 485] width 958 height 41
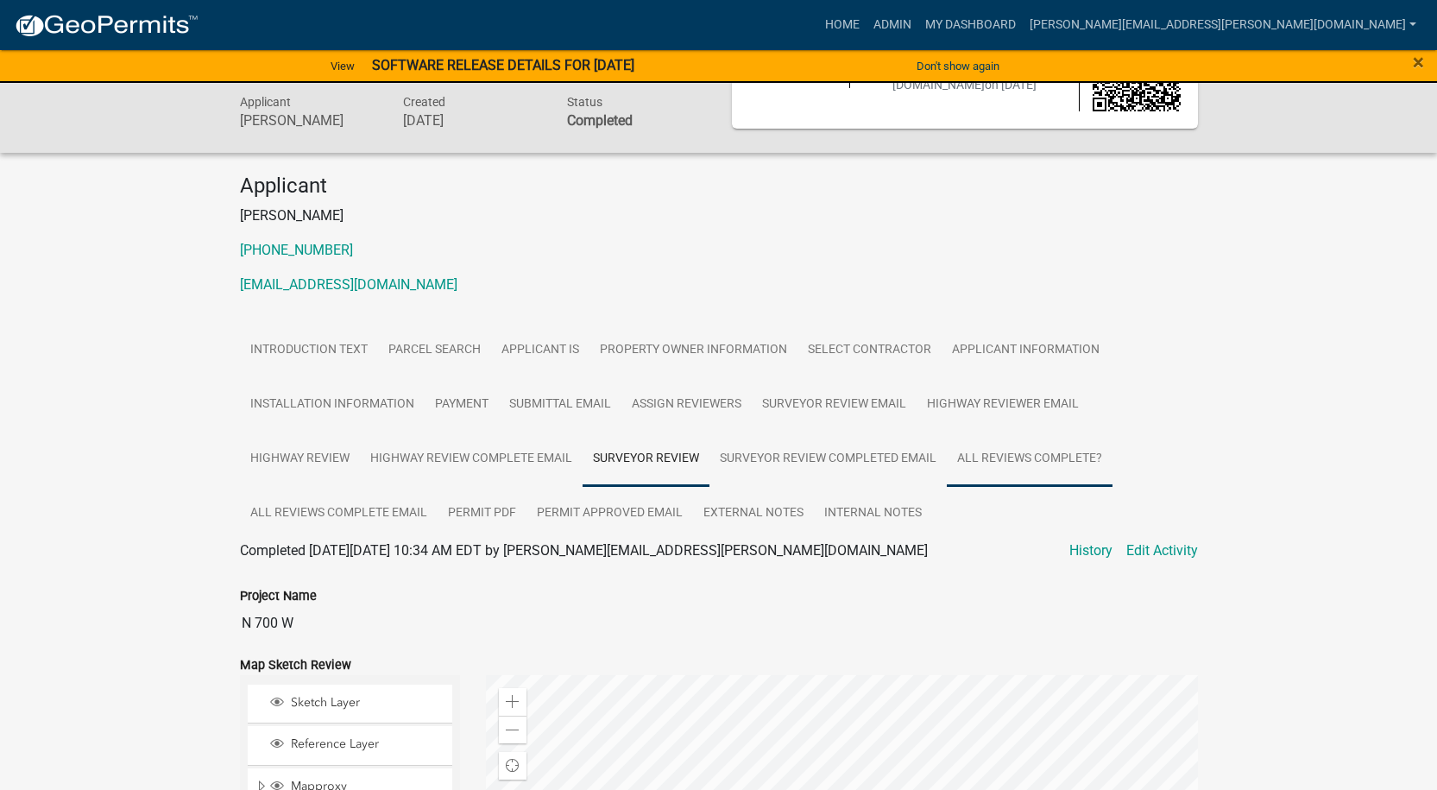
scroll to position [0, 0]
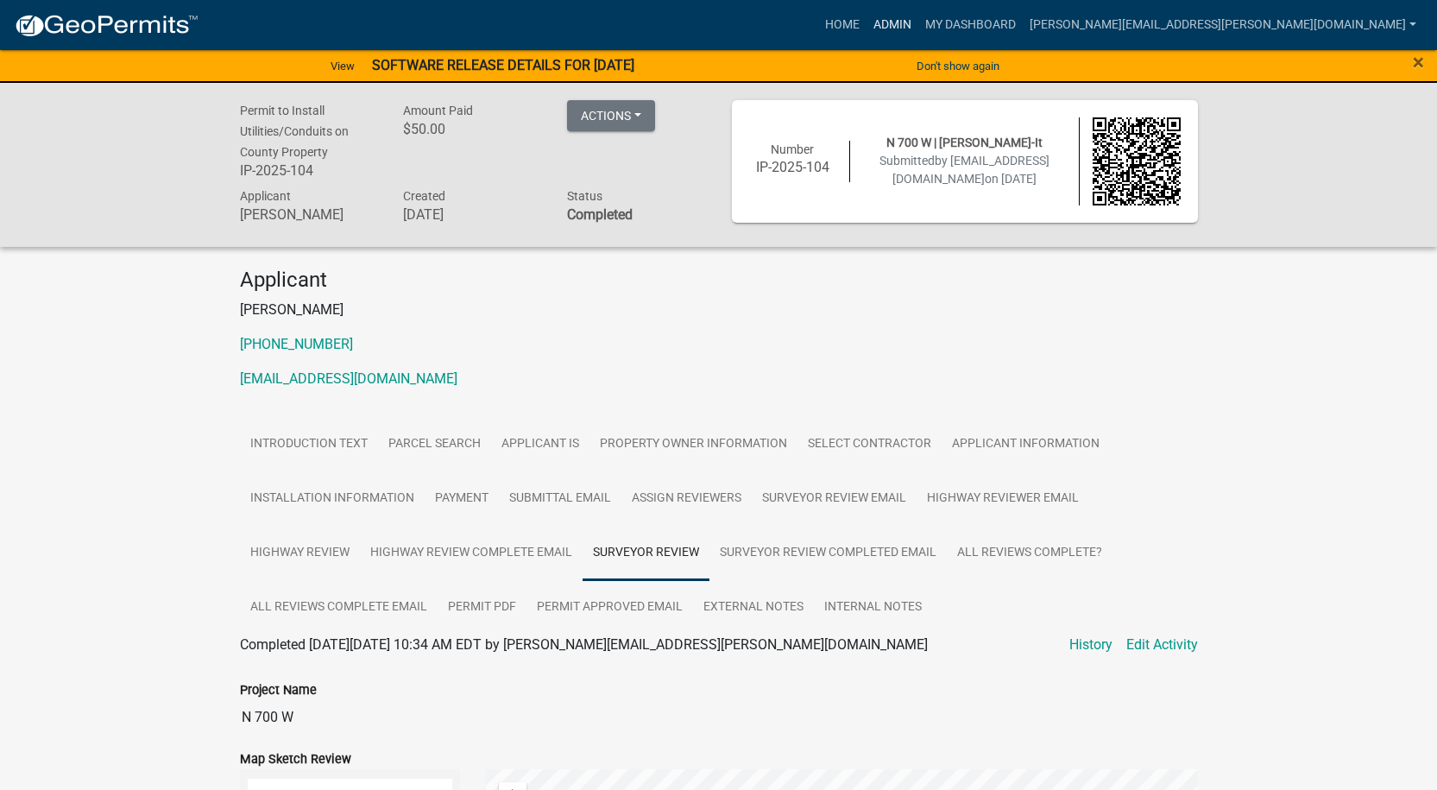
click at [918, 18] on link "Admin" at bounding box center [892, 25] width 52 height 33
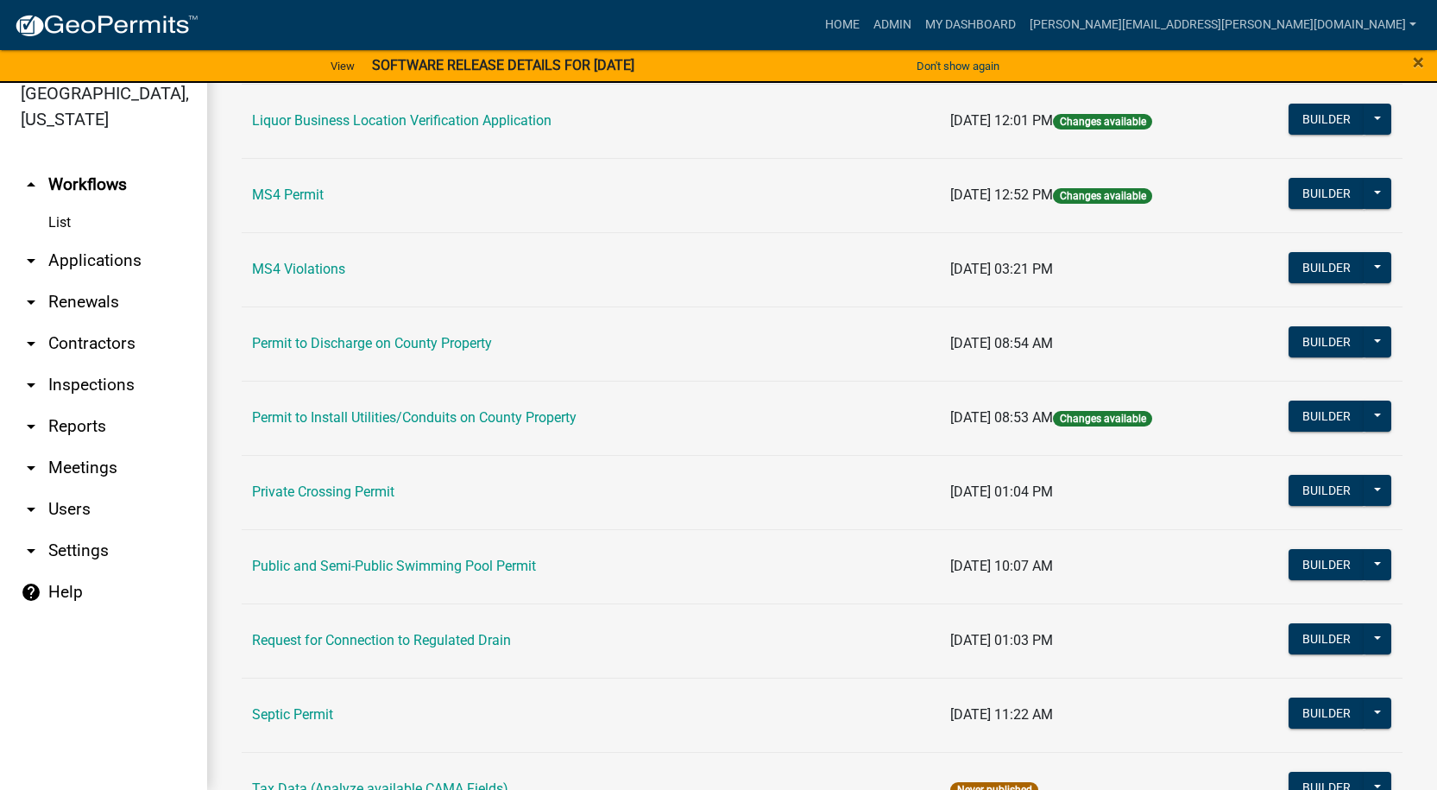
scroll to position [1425, 0]
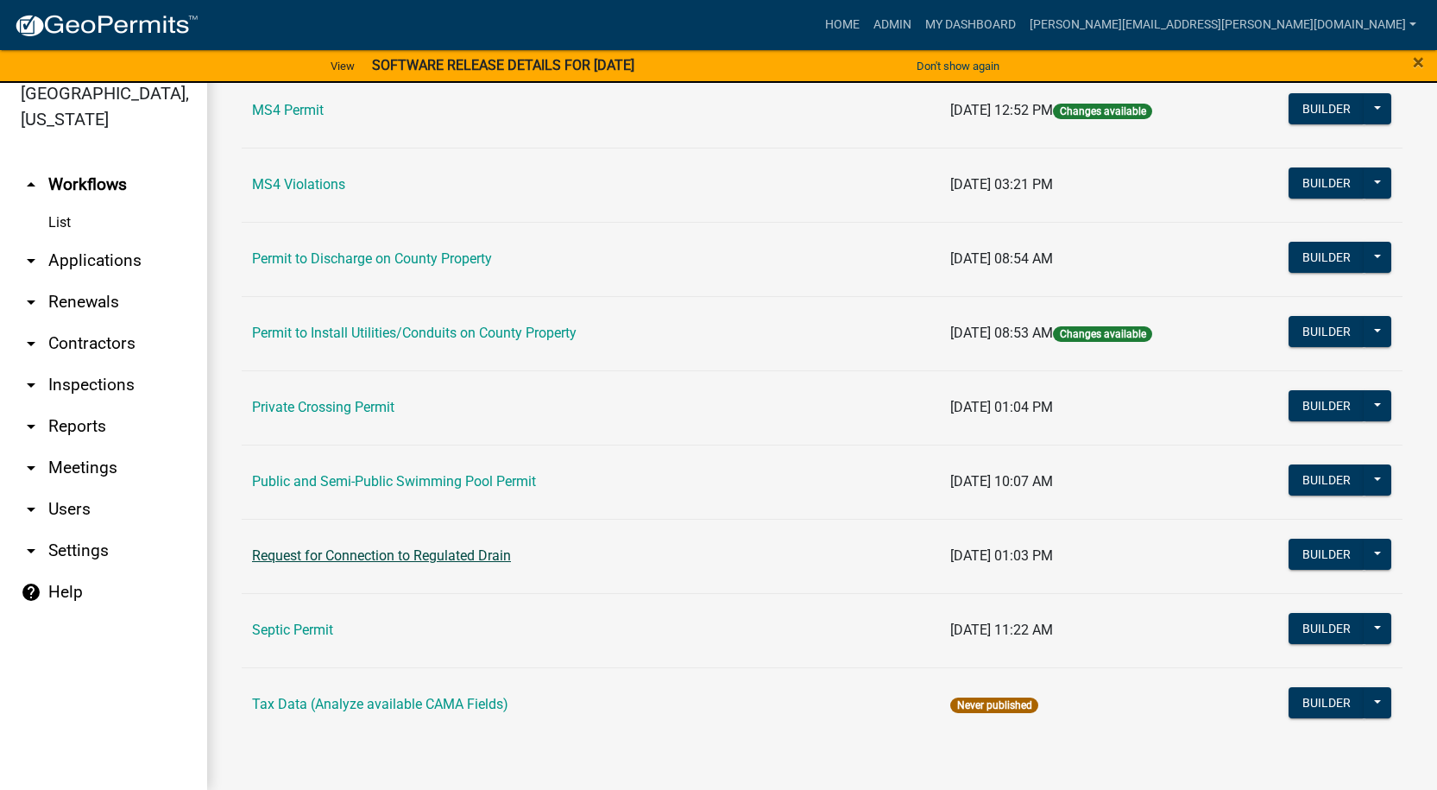
click at [345, 549] on link "Request for Connection to Regulated Drain" at bounding box center [381, 555] width 259 height 16
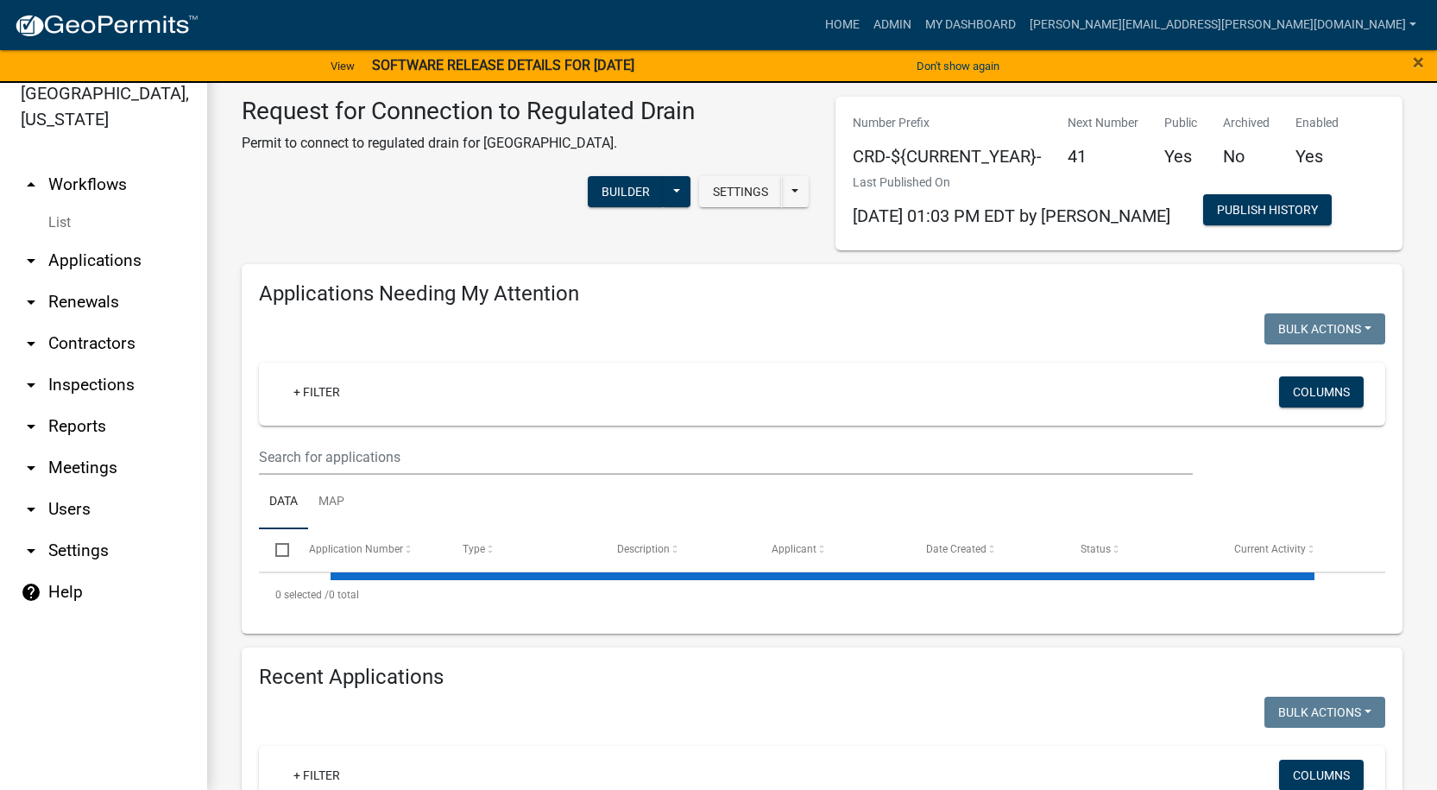
select select "1: 25"
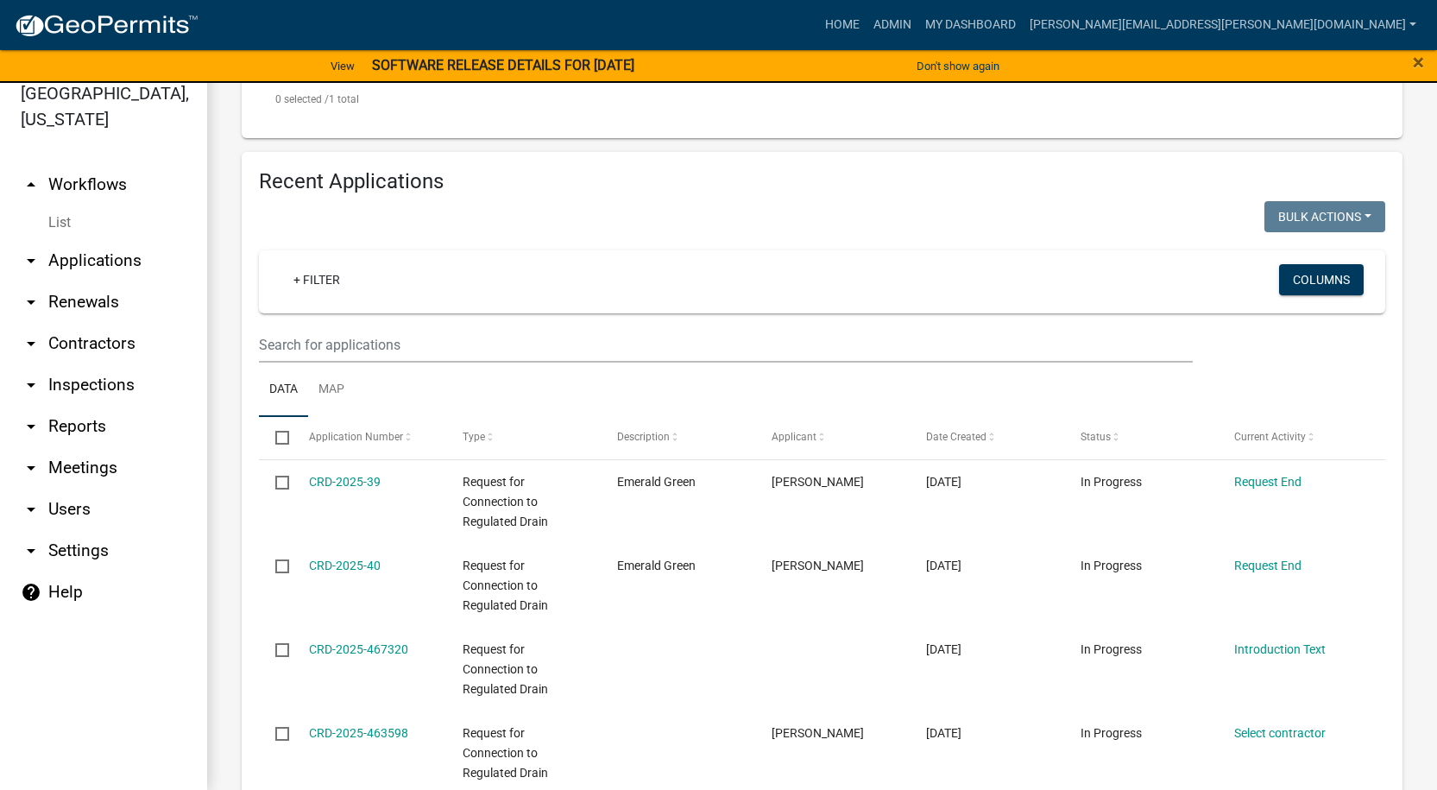
scroll to position [604, 0]
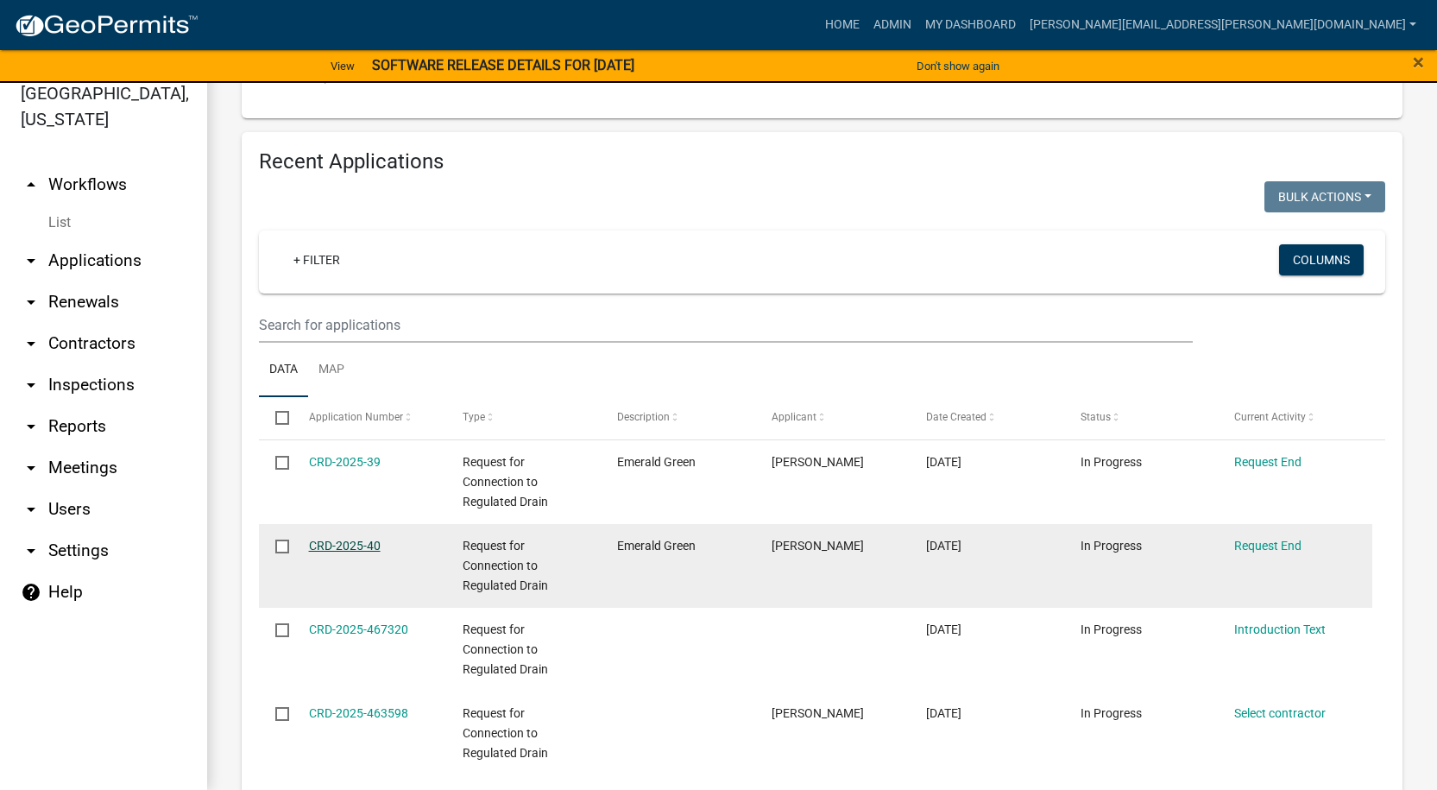
click at [341, 545] on link "CRD-2025-40" at bounding box center [345, 545] width 72 height 14
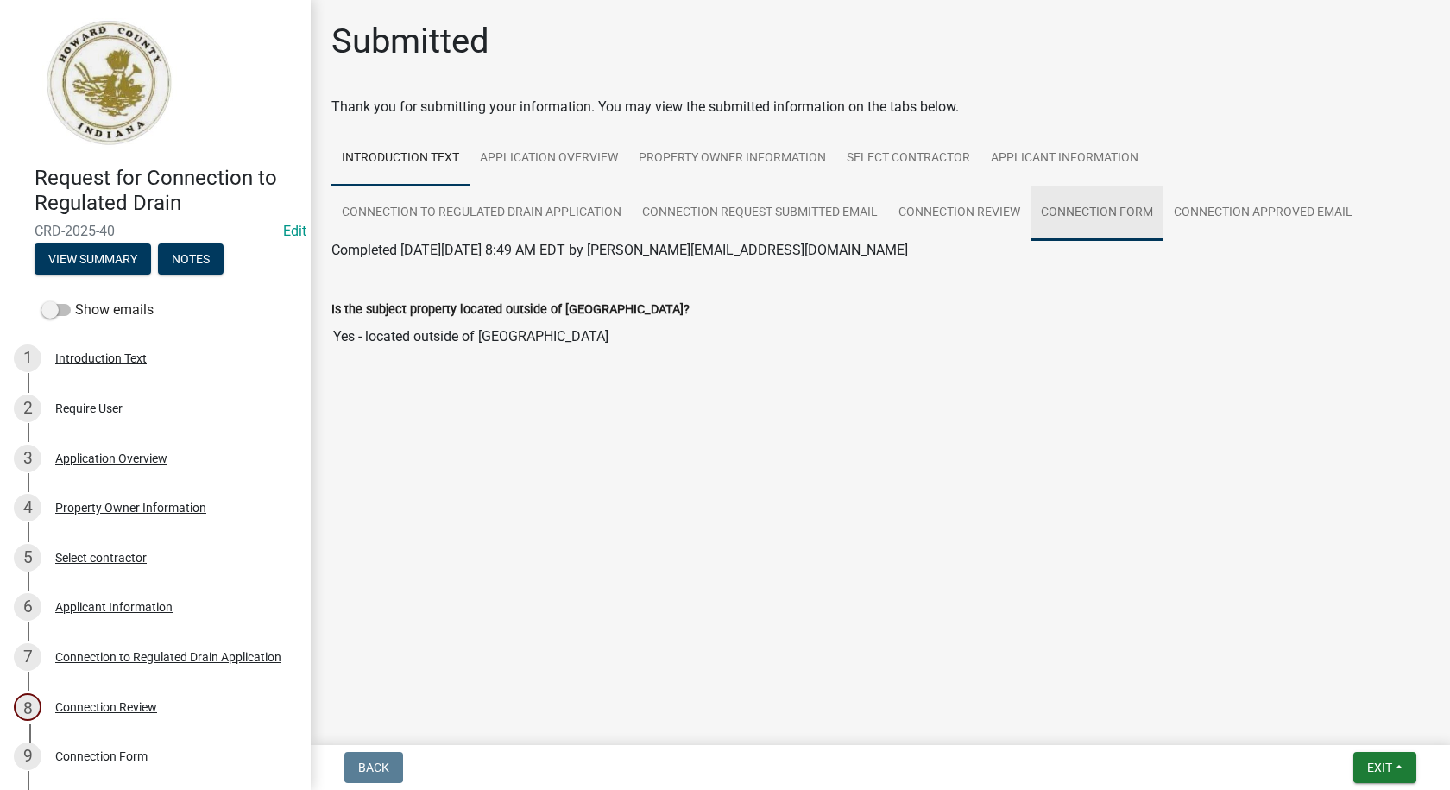
click at [1121, 213] on link "Connection Form" at bounding box center [1096, 213] width 133 height 55
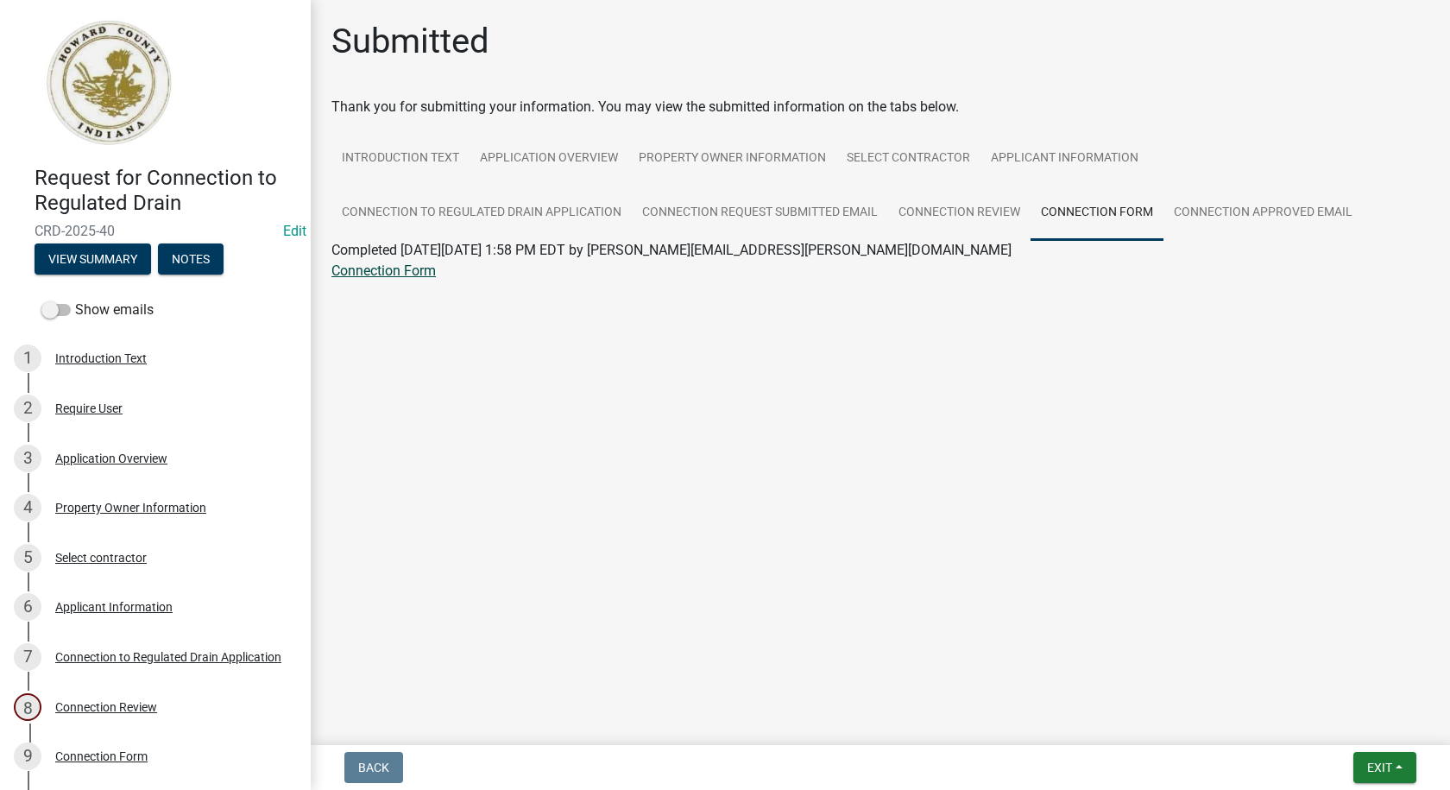
click at [390, 272] on link "Connection Form" at bounding box center [383, 270] width 104 height 16
click at [548, 211] on link "Connection to Regulated Drain Application" at bounding box center [481, 213] width 300 height 55
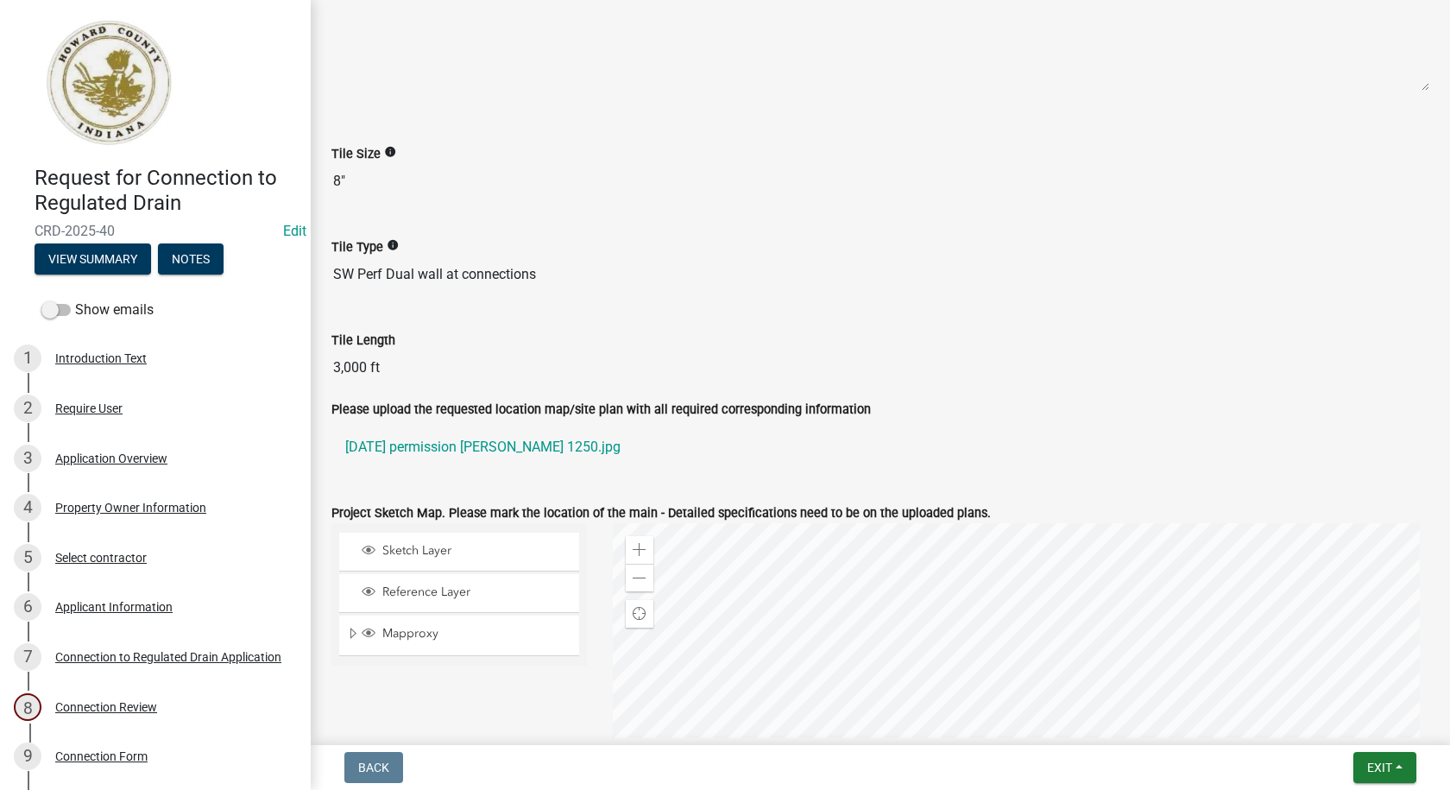
scroll to position [1208, 0]
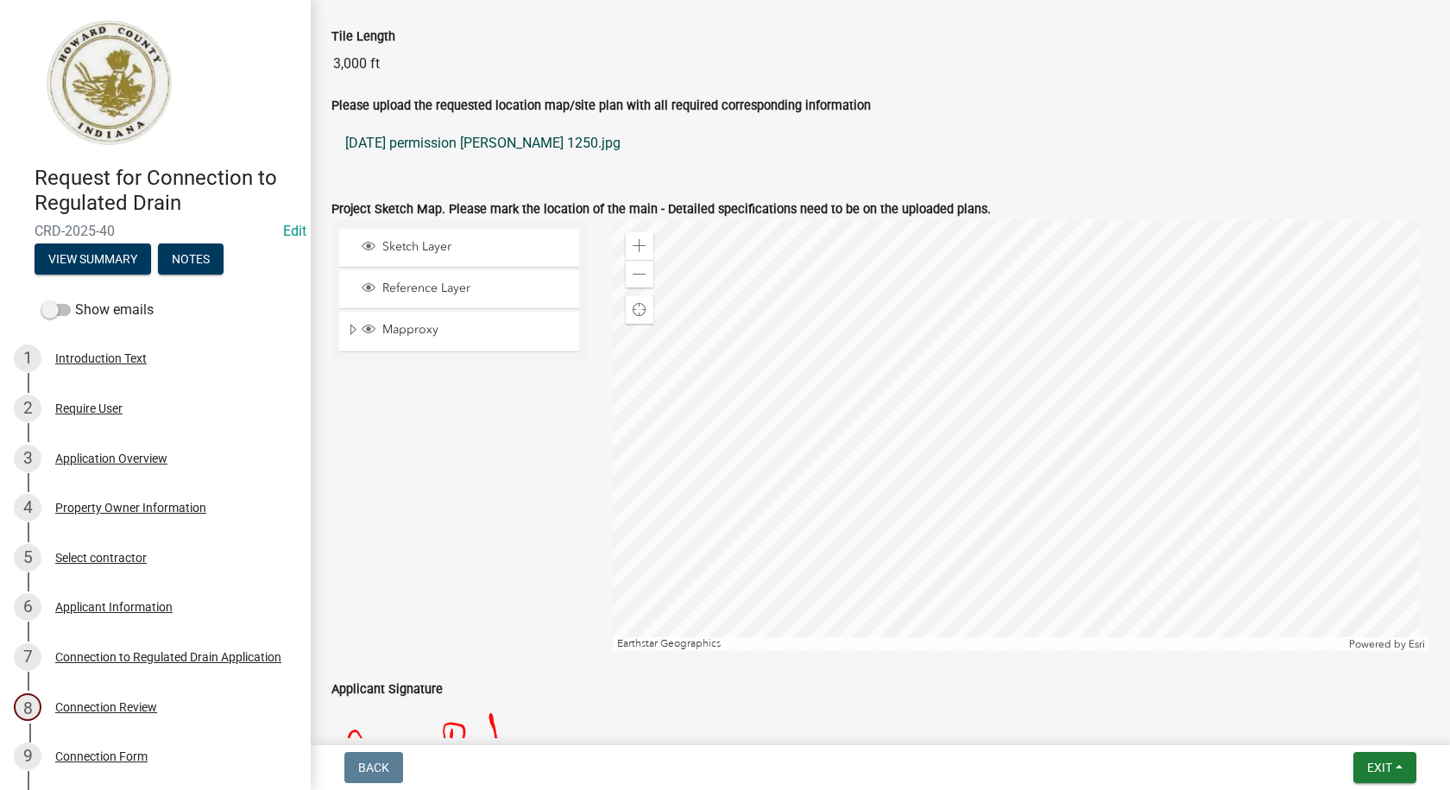
click at [442, 142] on link "[DATE] permission [PERSON_NAME] 1250.jpg" at bounding box center [880, 143] width 1098 height 41
drag, startPoint x: 412, startPoint y: 137, endPoint x: 472, endPoint y: 424, distance: 292.6
click at [472, 424] on div "Sketch Layer Reference Layer Mapproxy Regulated Drains Corporation Political To…" at bounding box center [458, 434] width 281 height 431
click at [471, 138] on link "[DATE] permission [PERSON_NAME] 1250.jpg" at bounding box center [880, 143] width 1098 height 41
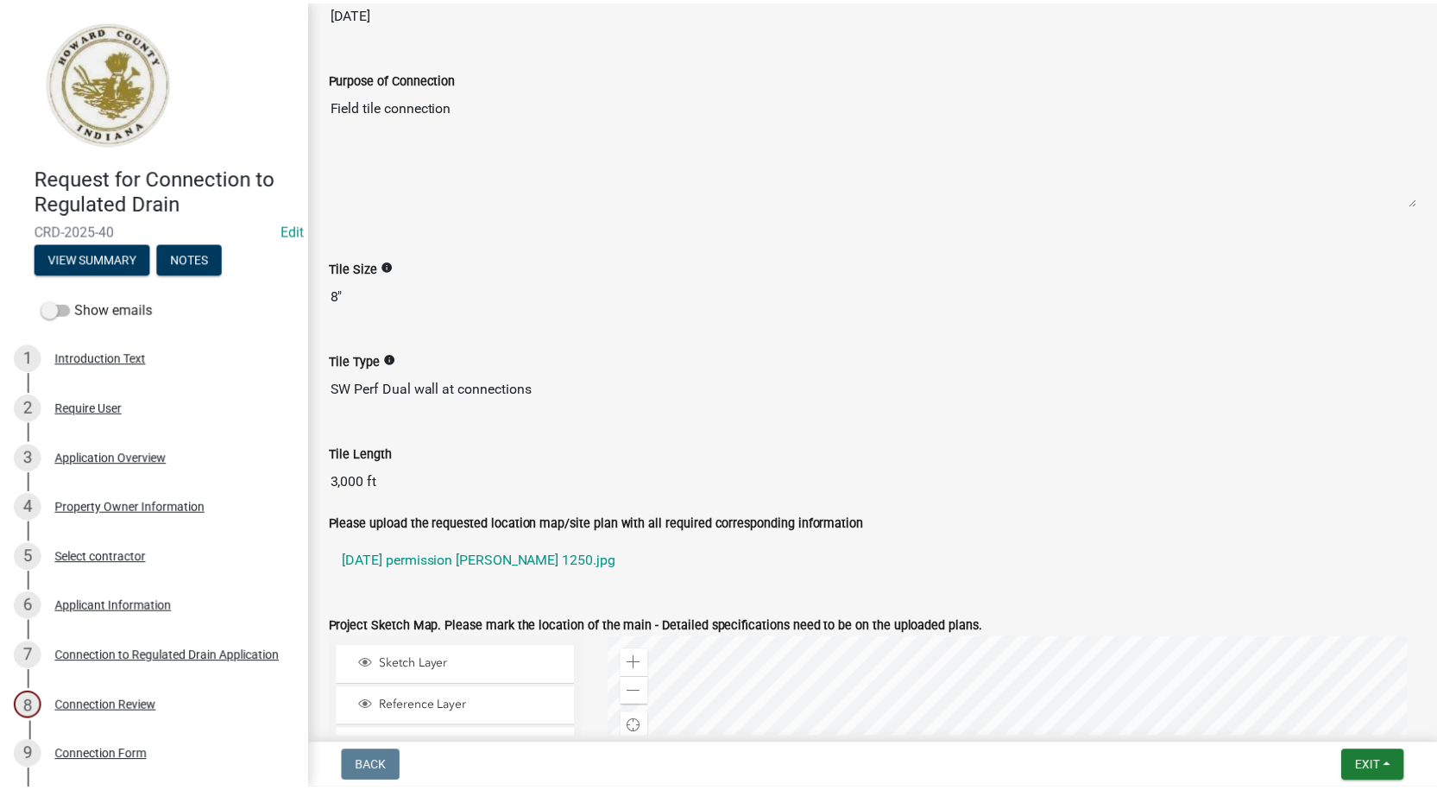
scroll to position [777, 0]
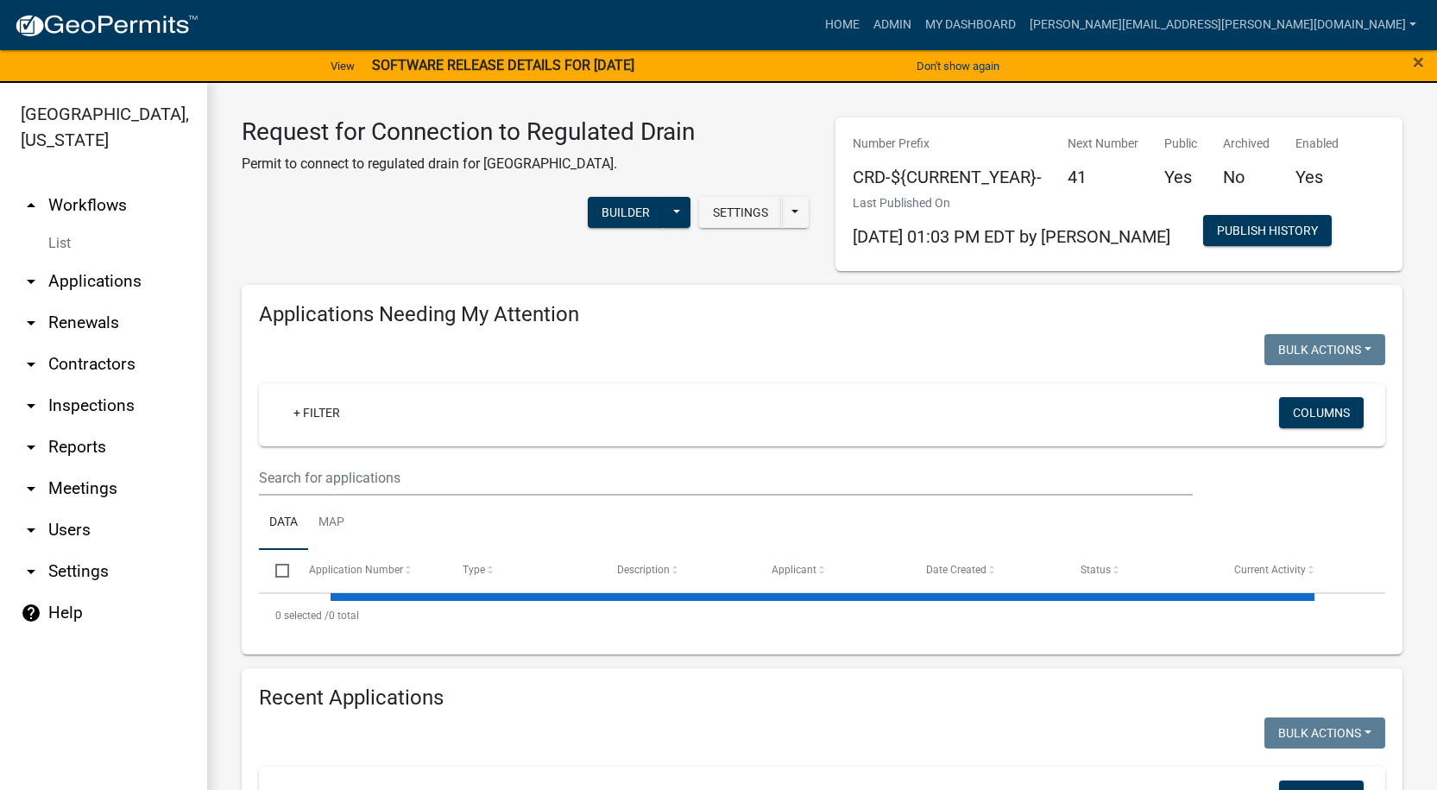
select select "1: 25"
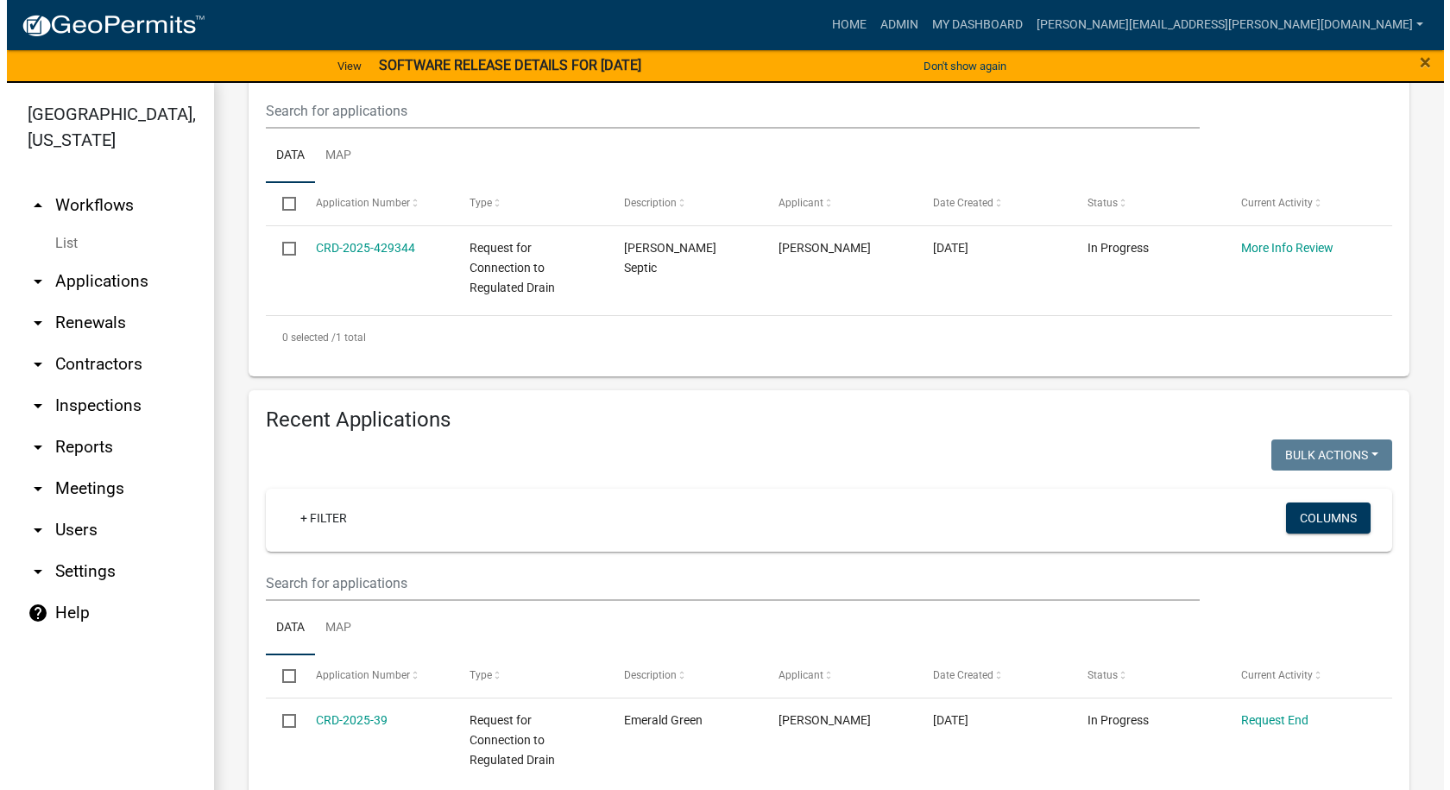
scroll to position [431, 0]
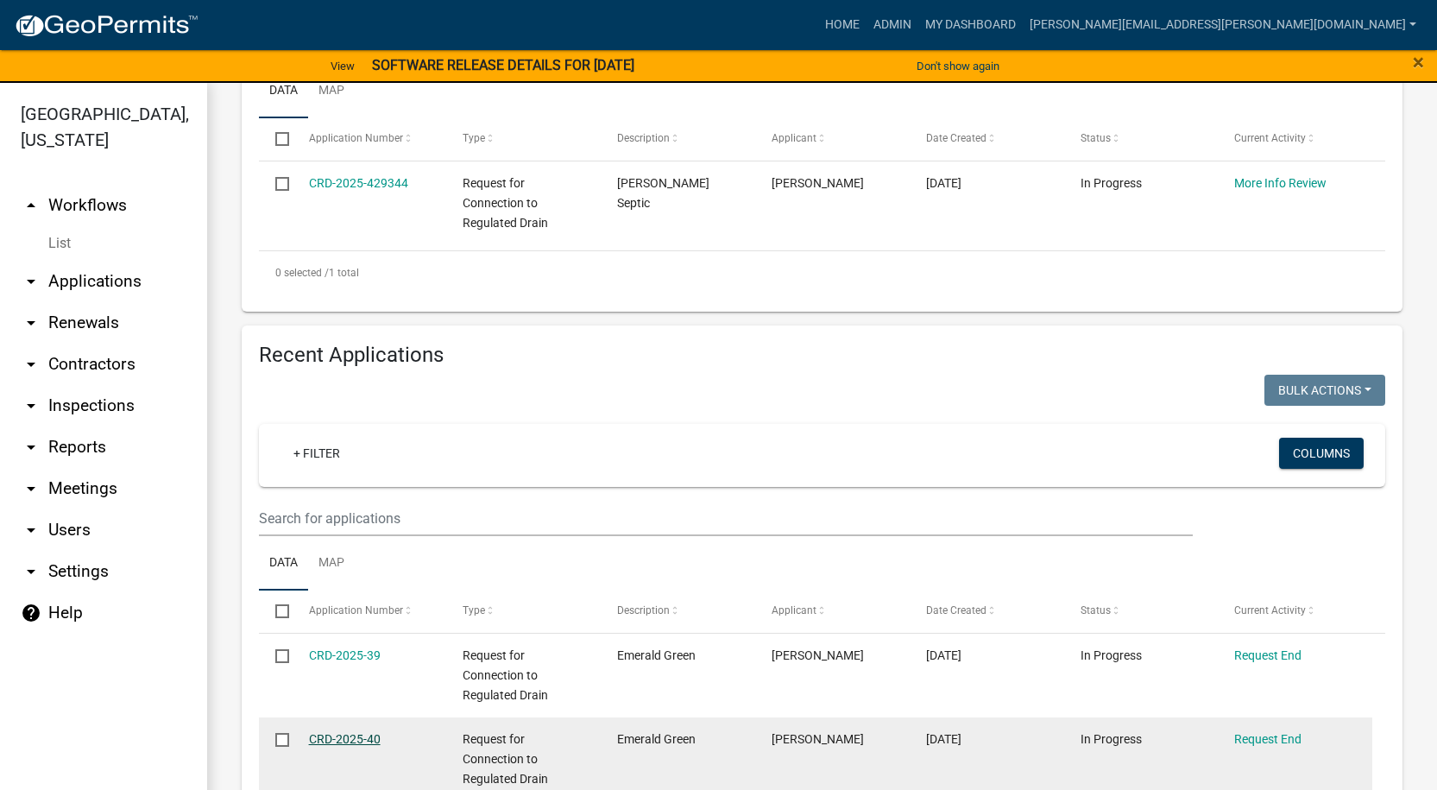
click at [333, 738] on link "CRD-2025-40" at bounding box center [345, 739] width 72 height 14
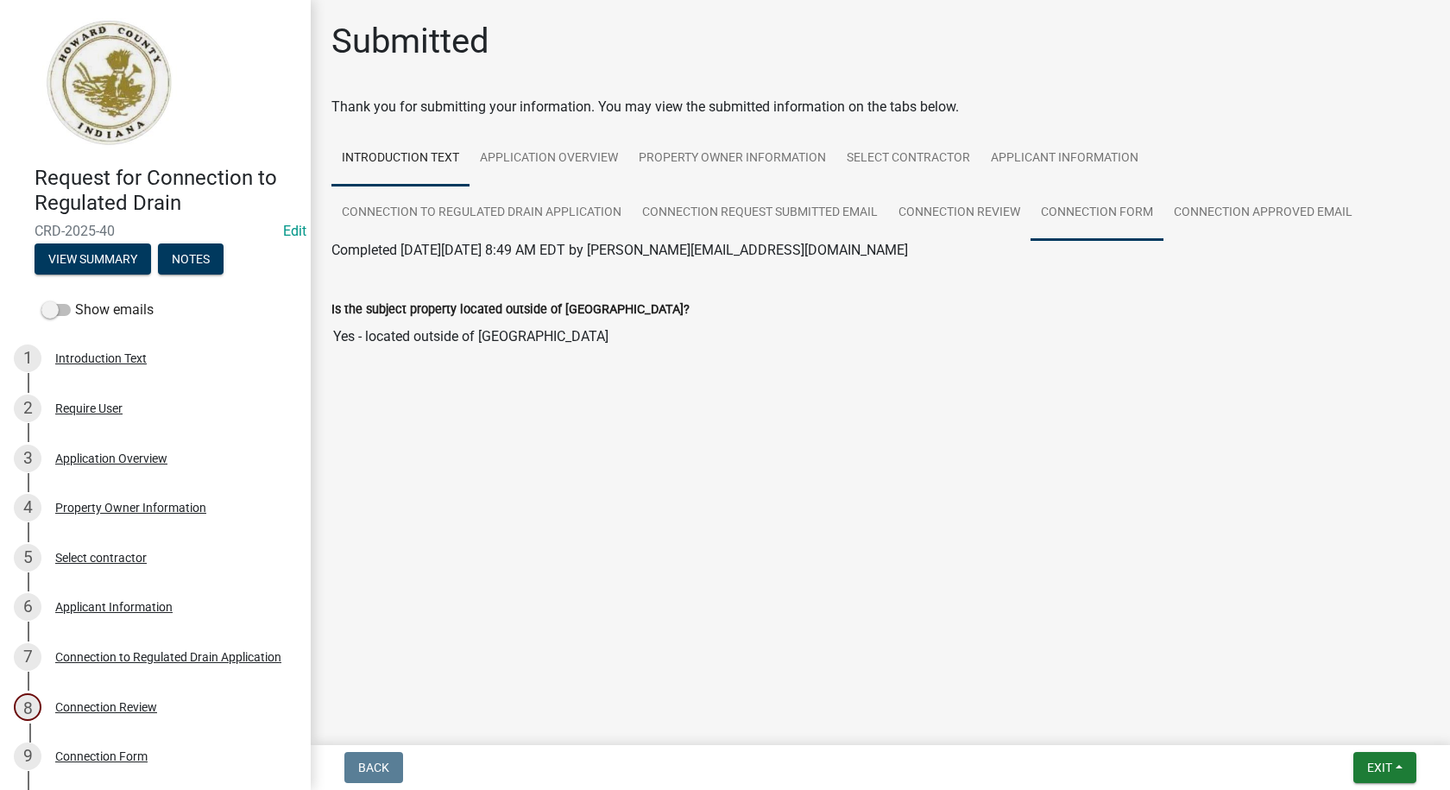
click at [1094, 209] on link "Connection Form" at bounding box center [1096, 213] width 133 height 55
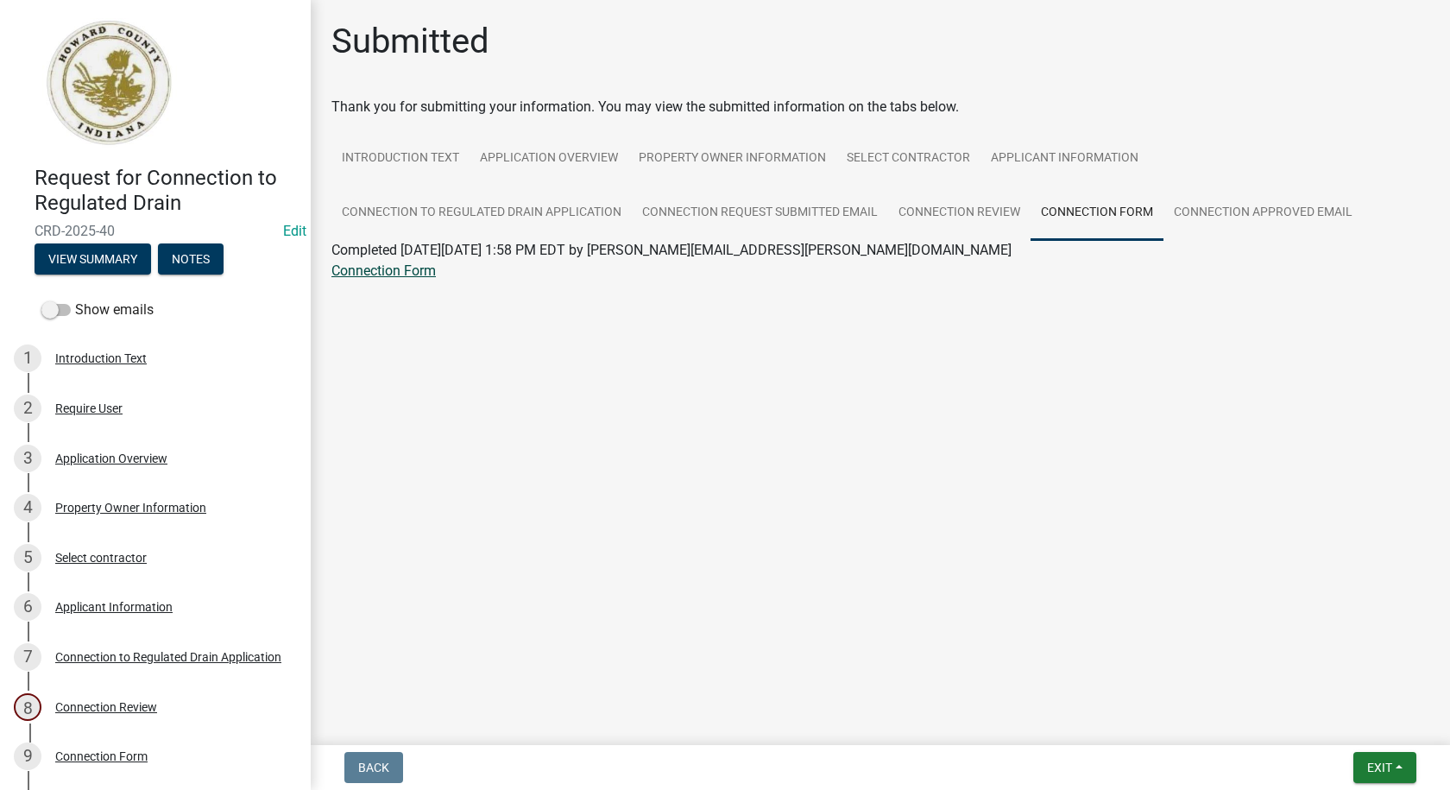
click at [417, 269] on link "Connection Form" at bounding box center [383, 270] width 104 height 16
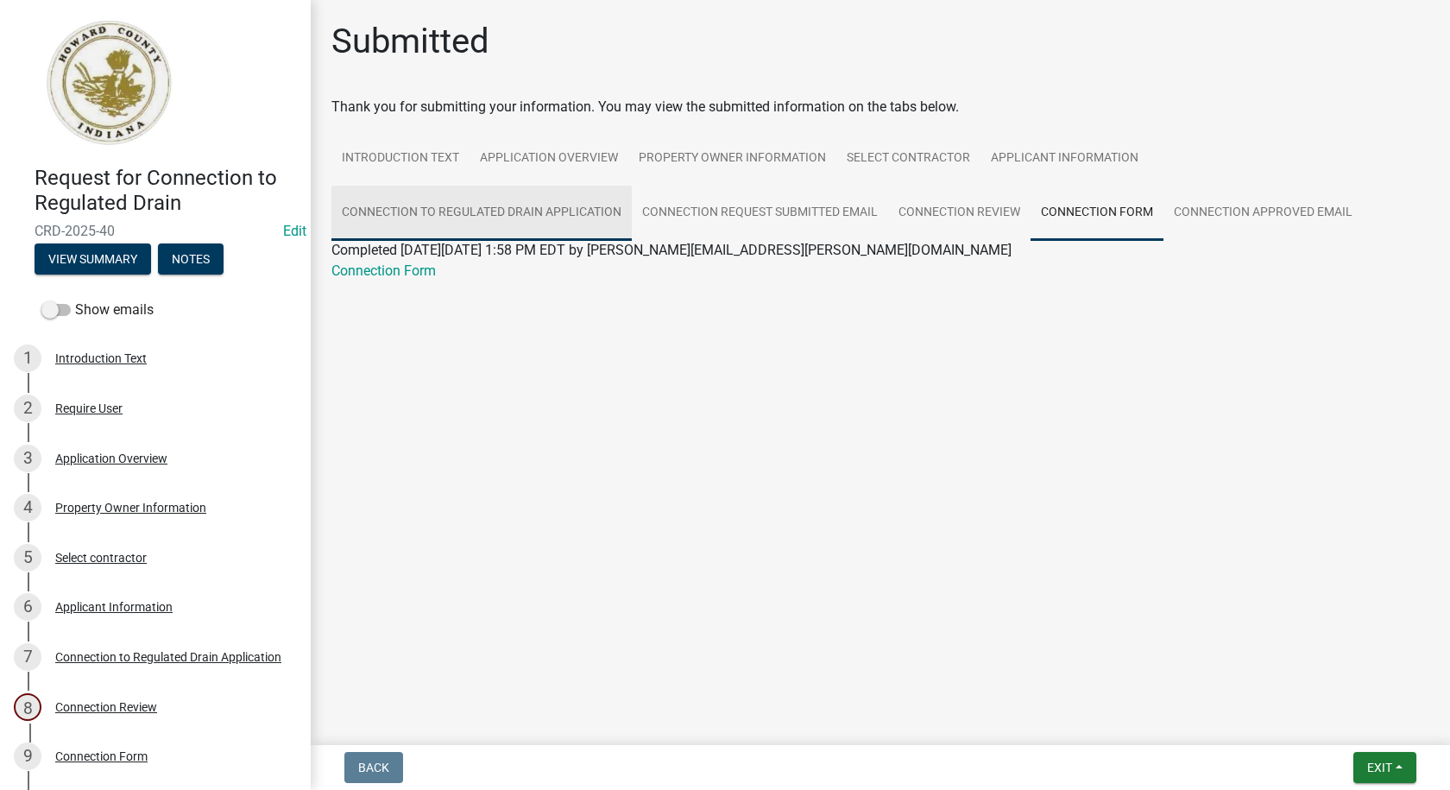
click at [537, 212] on link "Connection to Regulated Drain Application" at bounding box center [481, 213] width 300 height 55
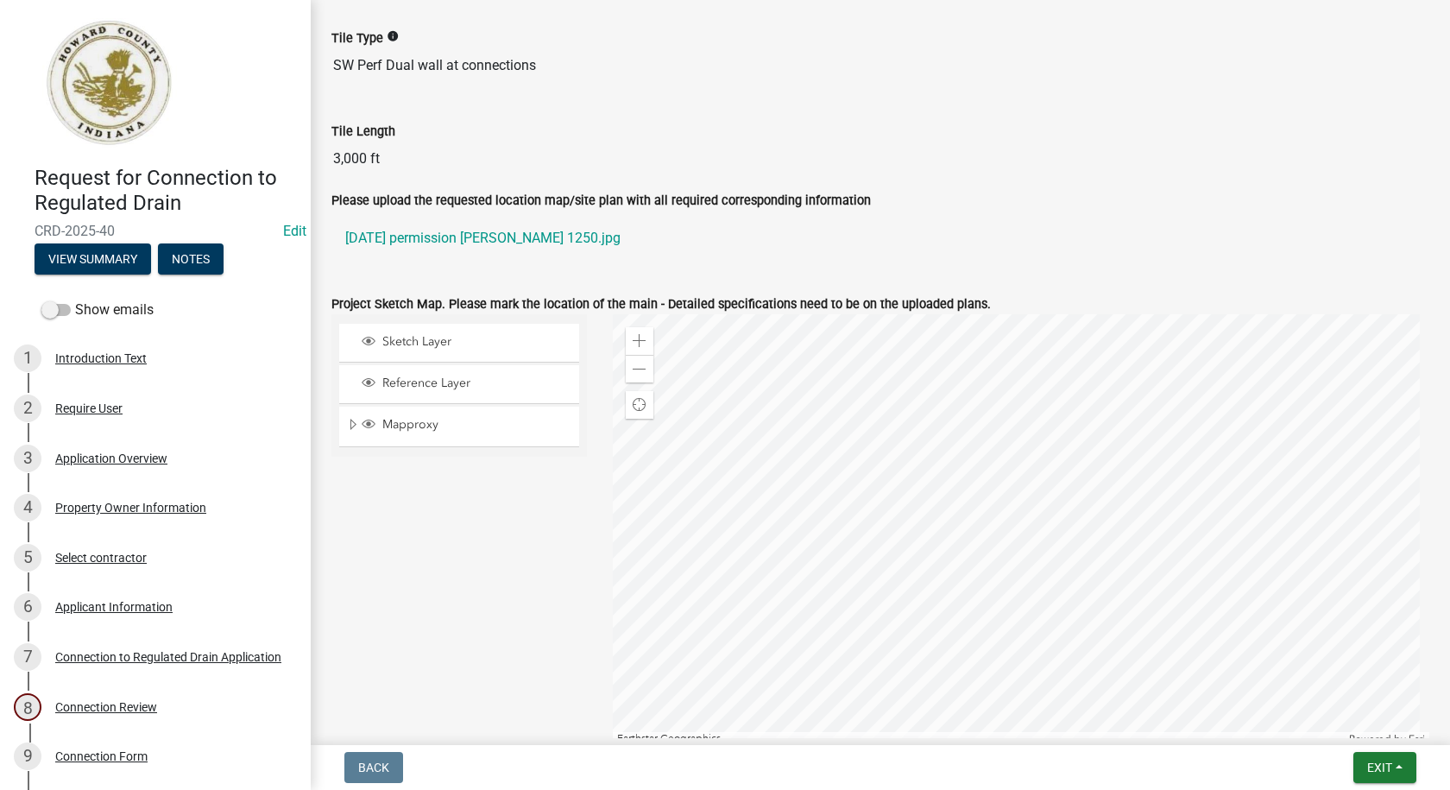
scroll to position [1122, 0]
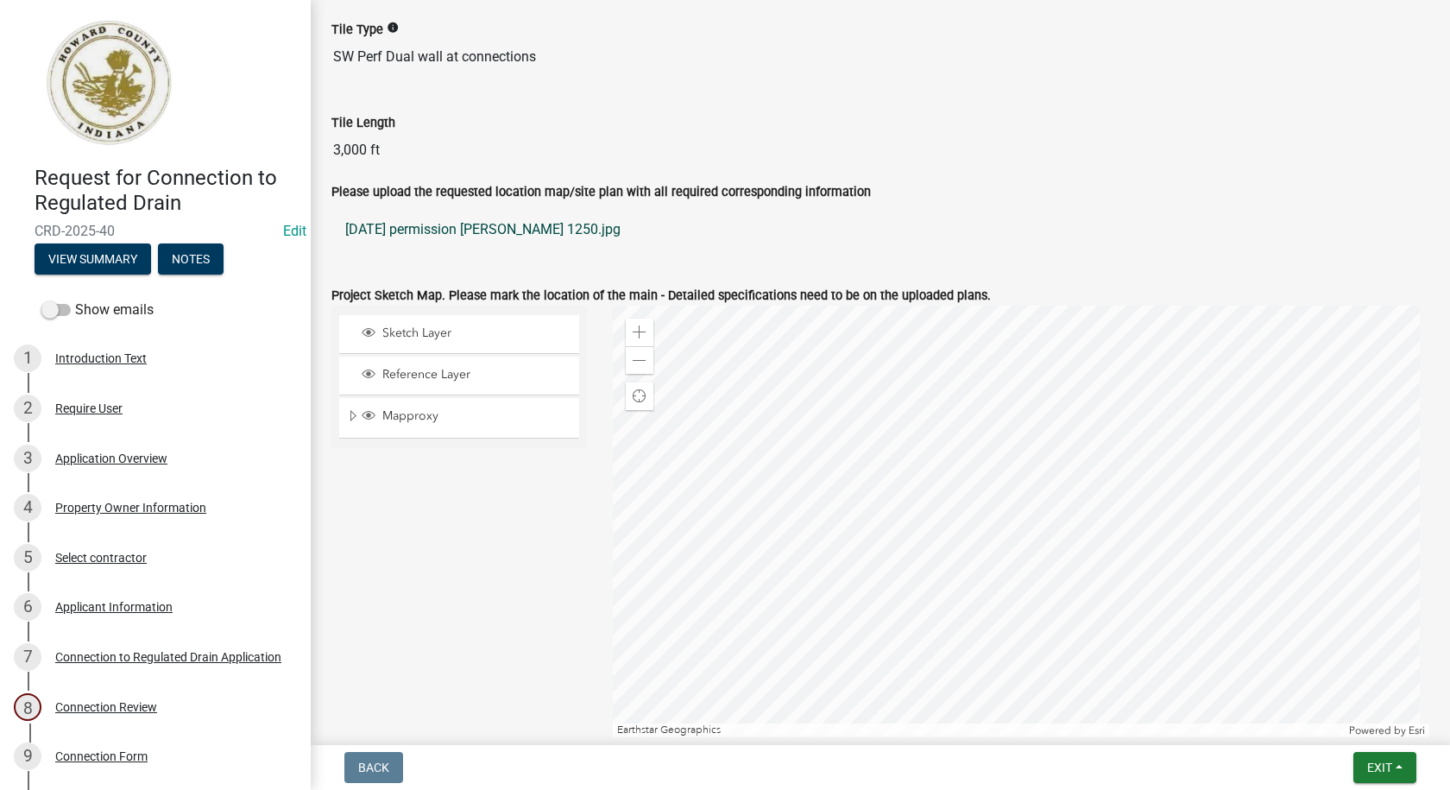
click at [481, 228] on link "[DATE] permission [PERSON_NAME] 1250.jpg" at bounding box center [880, 229] width 1098 height 41
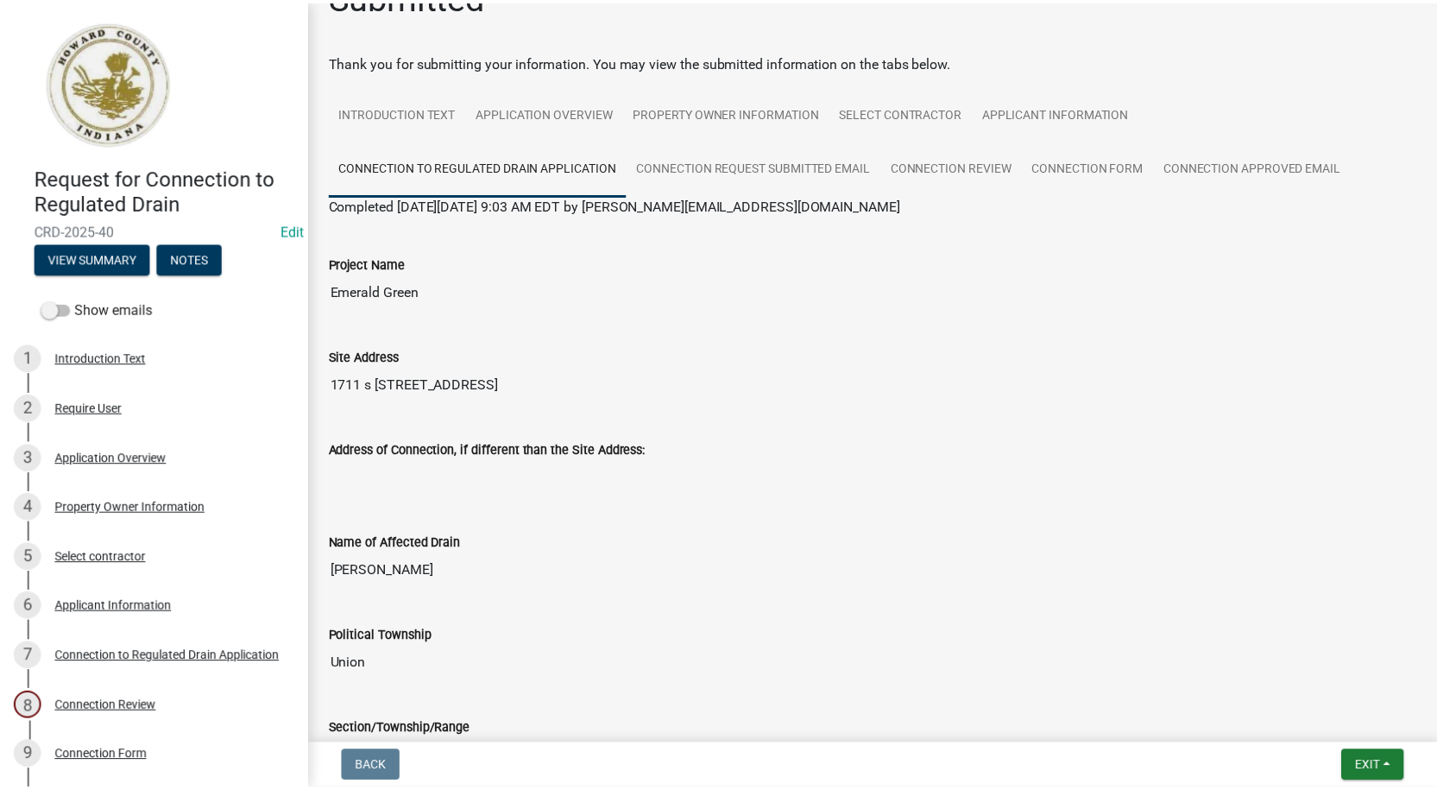
scroll to position [0, 0]
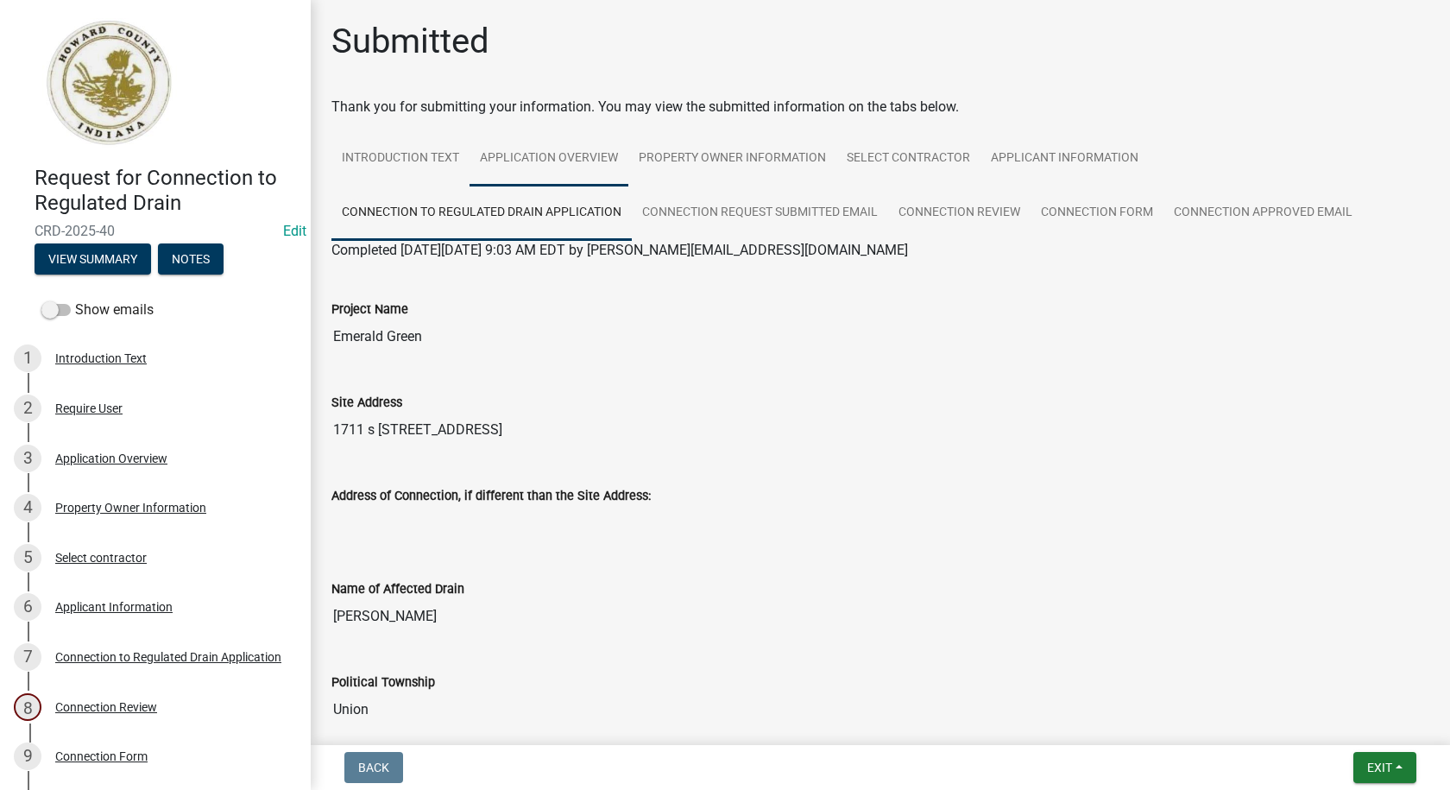
click at [585, 162] on link "Application Overview" at bounding box center [548, 158] width 159 height 55
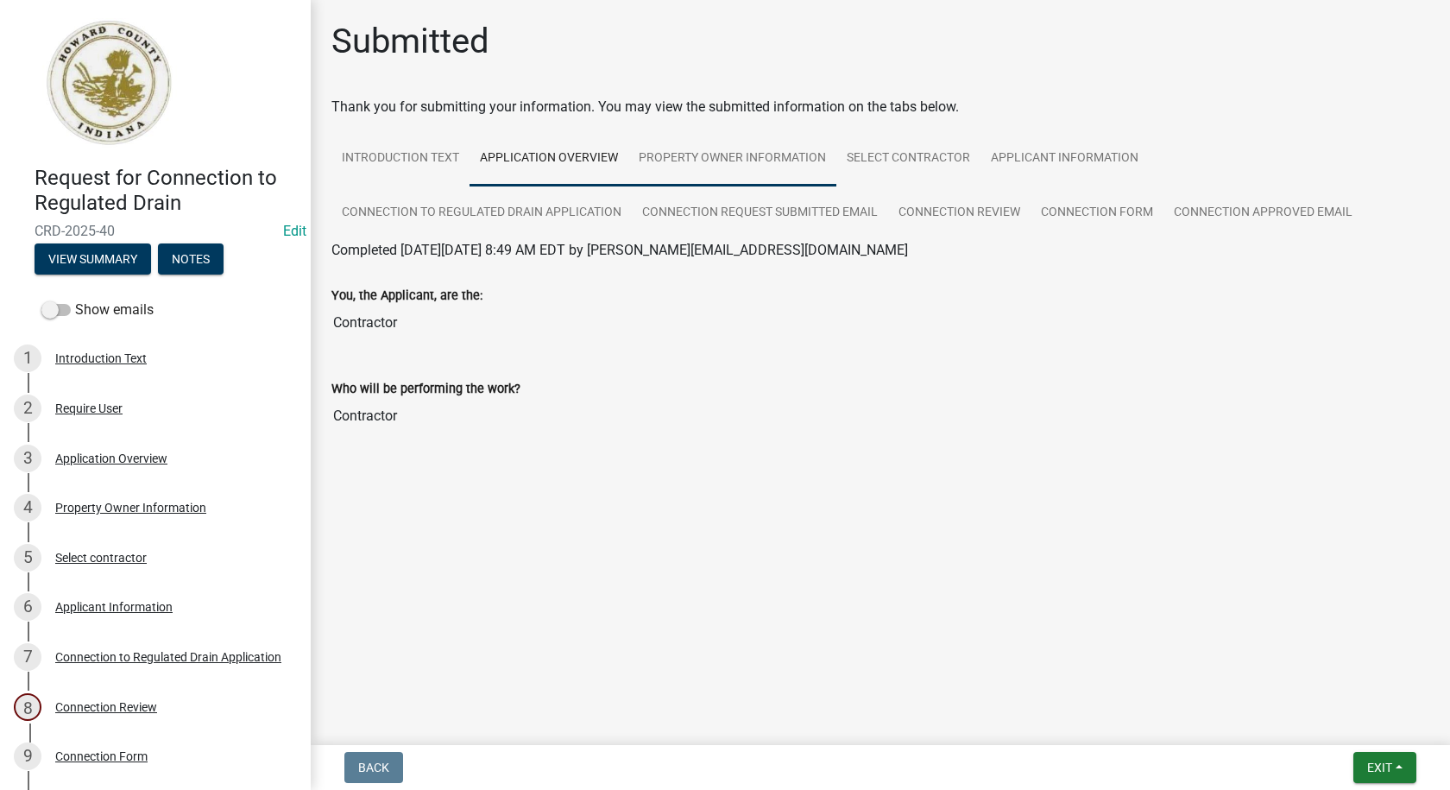
click at [693, 151] on link "Property Owner Information" at bounding box center [732, 158] width 208 height 55
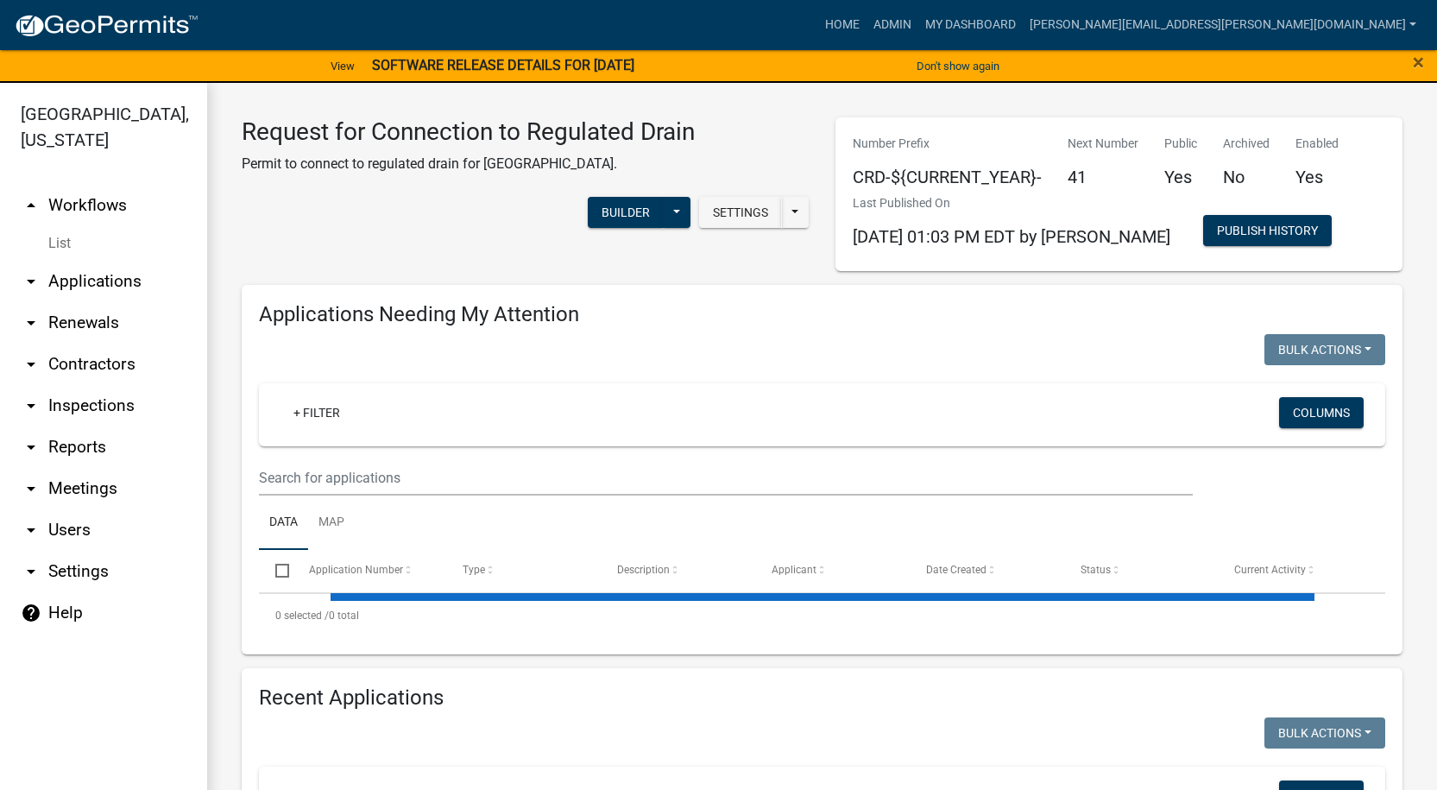
select select "1: 25"
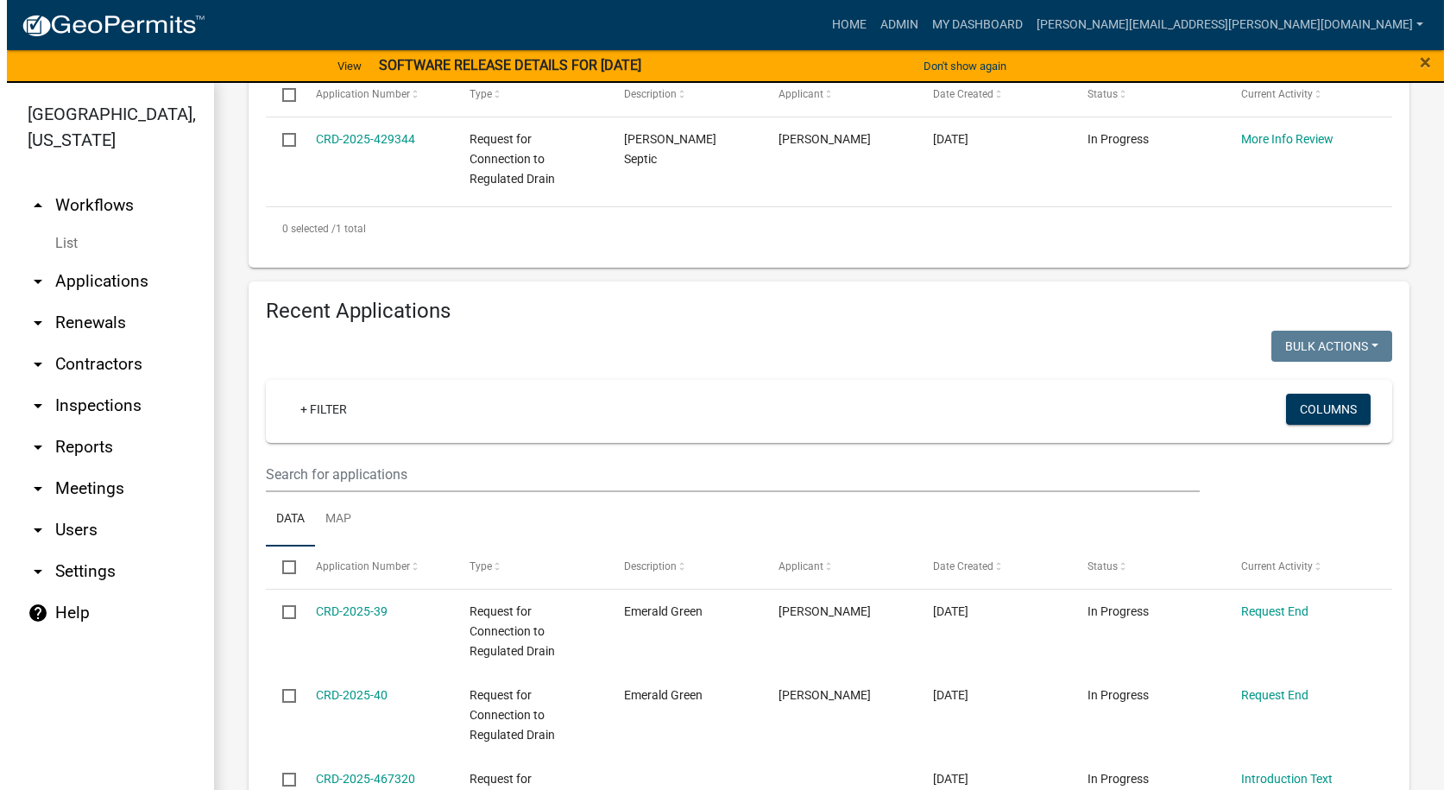
scroll to position [690, 0]
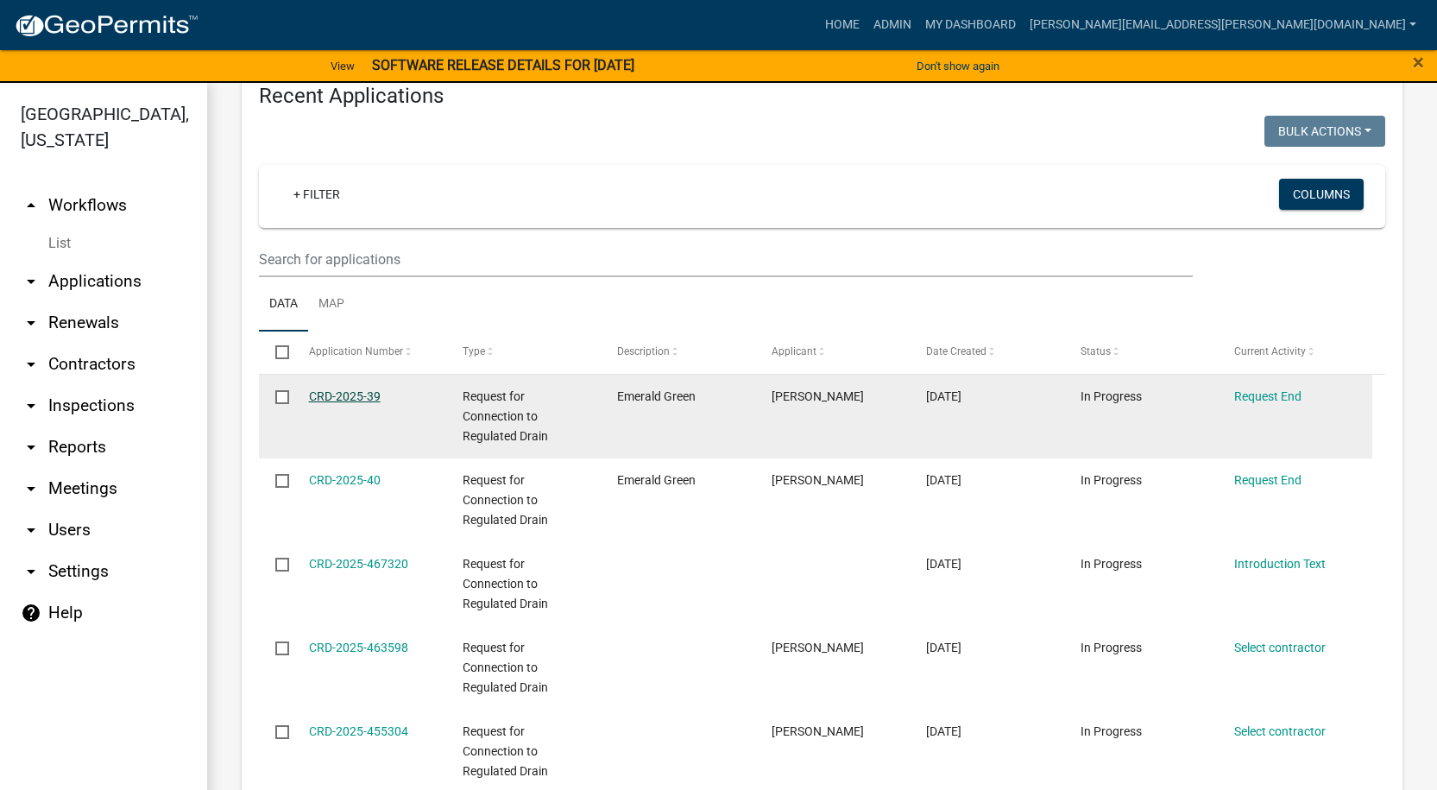
click at [345, 391] on link "CRD-2025-39" at bounding box center [345, 396] width 72 height 14
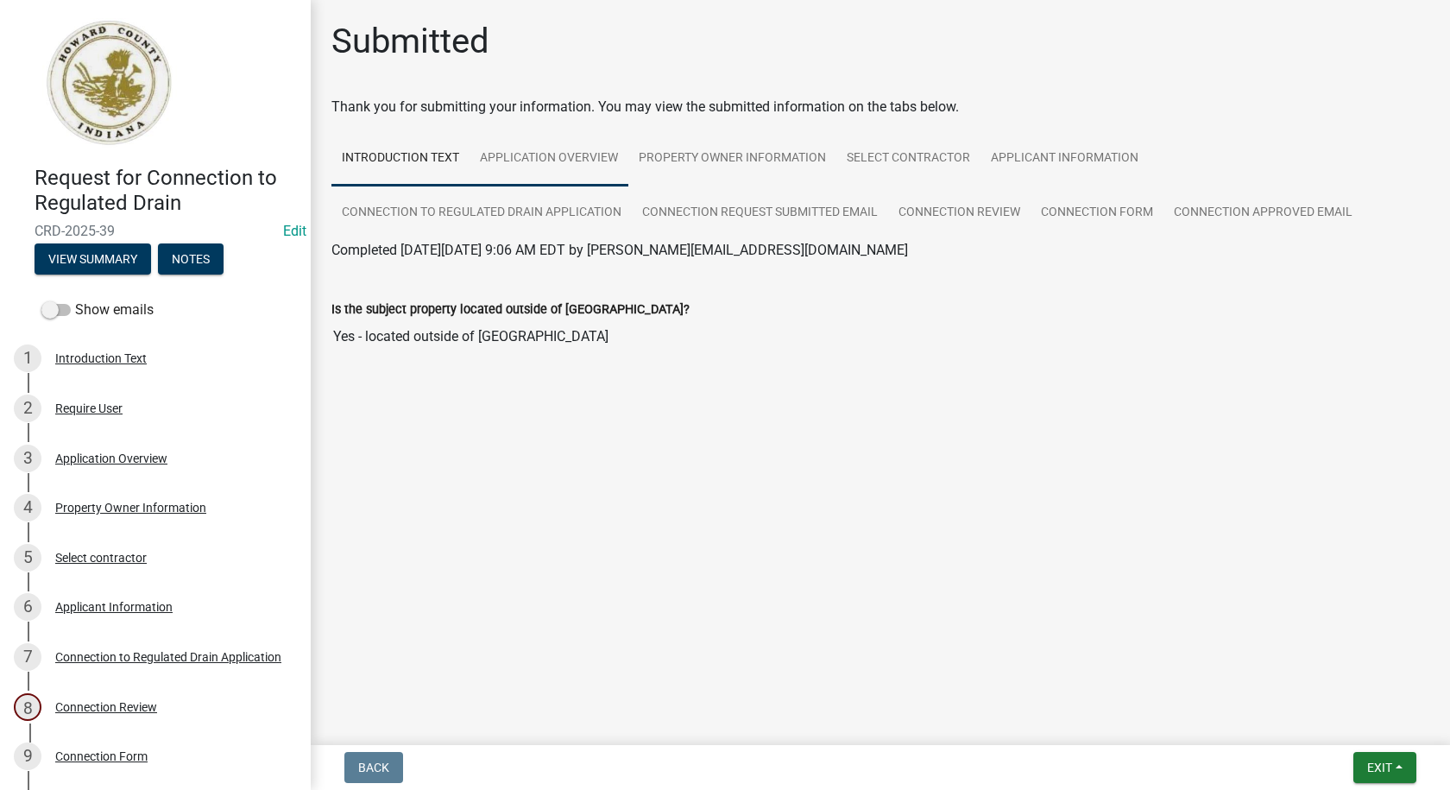
click at [579, 155] on link "Application Overview" at bounding box center [548, 158] width 159 height 55
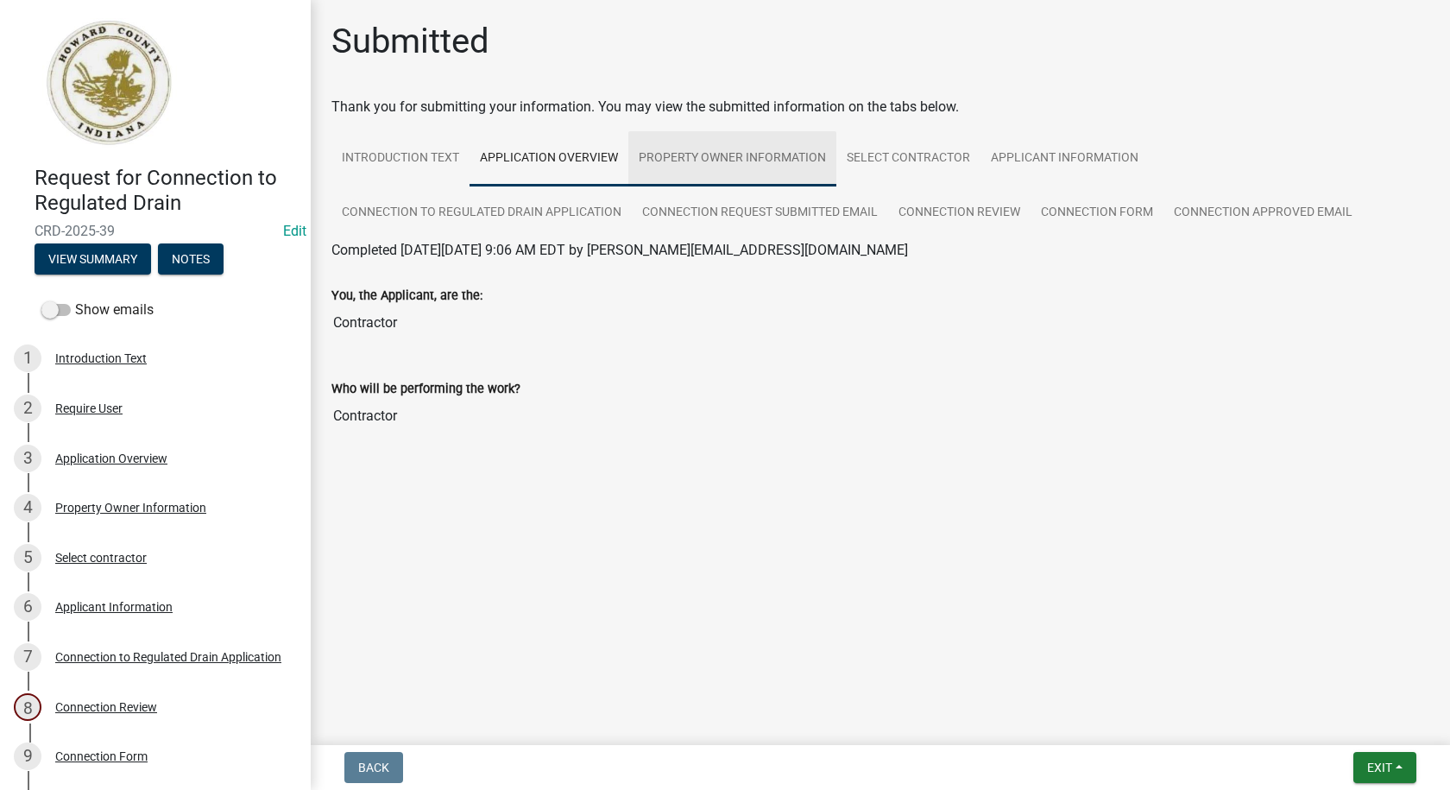
click at [697, 155] on link "Property Owner Information" at bounding box center [732, 158] width 208 height 55
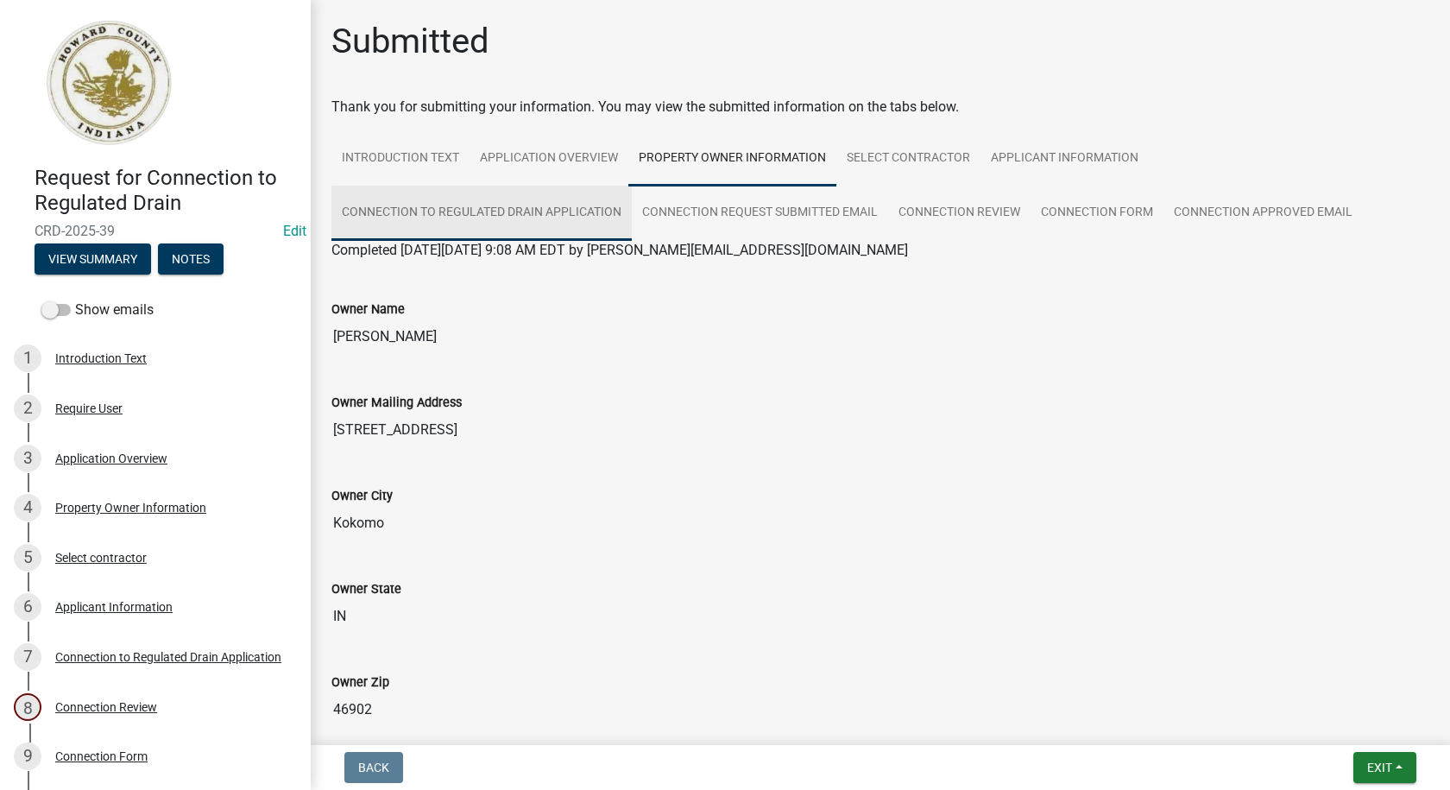
click at [524, 217] on link "Connection to Regulated Drain Application" at bounding box center [481, 213] width 300 height 55
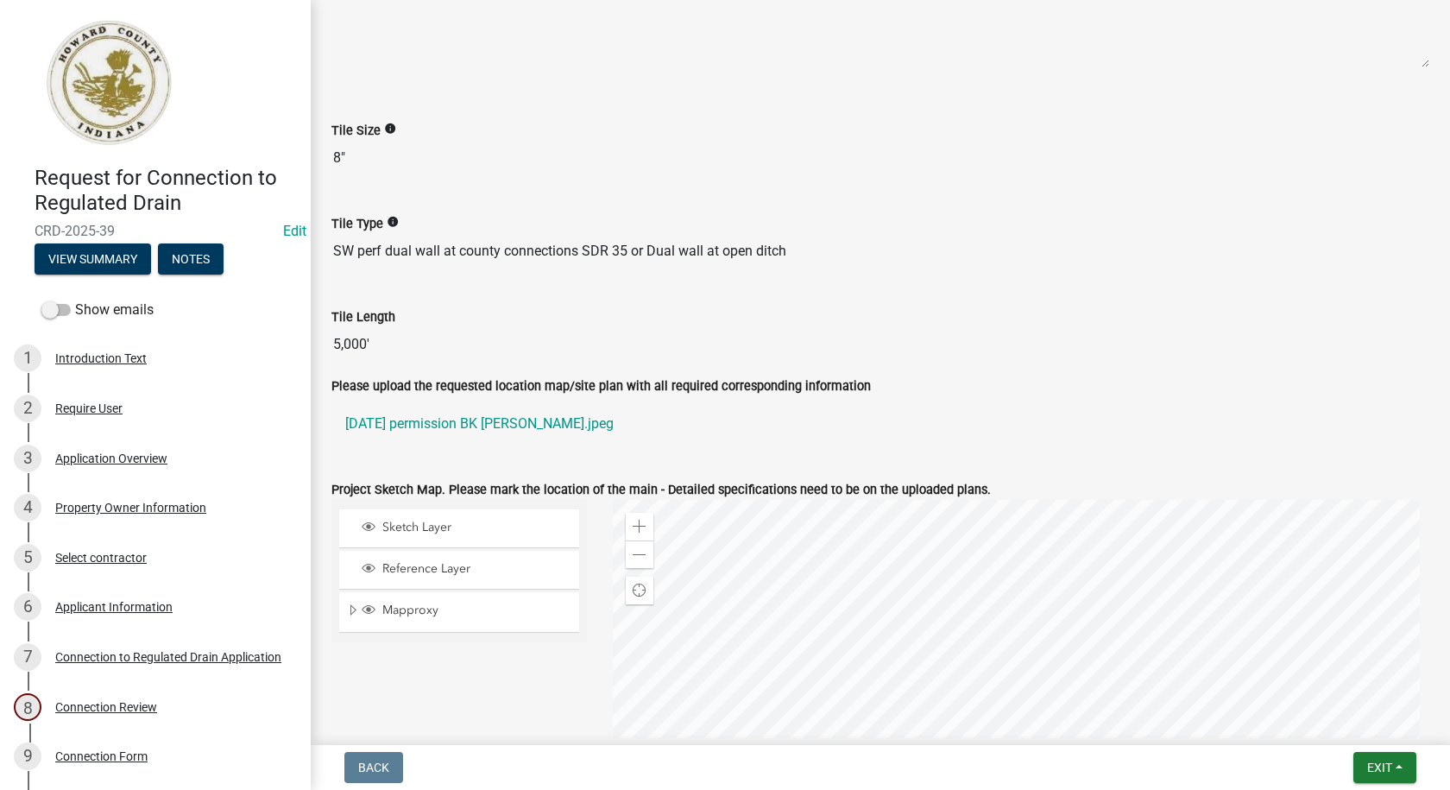
scroll to position [949, 0]
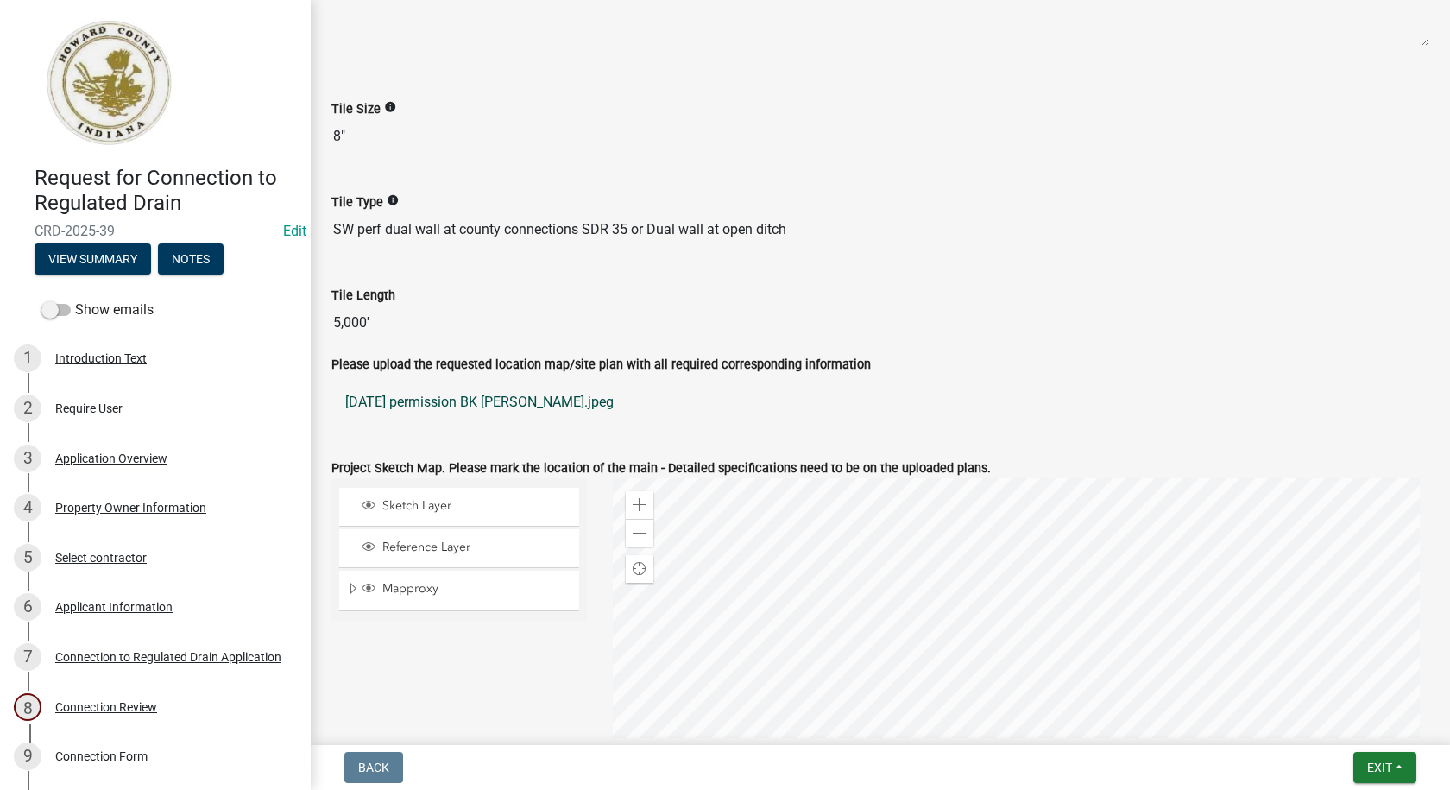
click at [450, 399] on link "[DATE] permission BK [PERSON_NAME].jpeg" at bounding box center [880, 401] width 1098 height 41
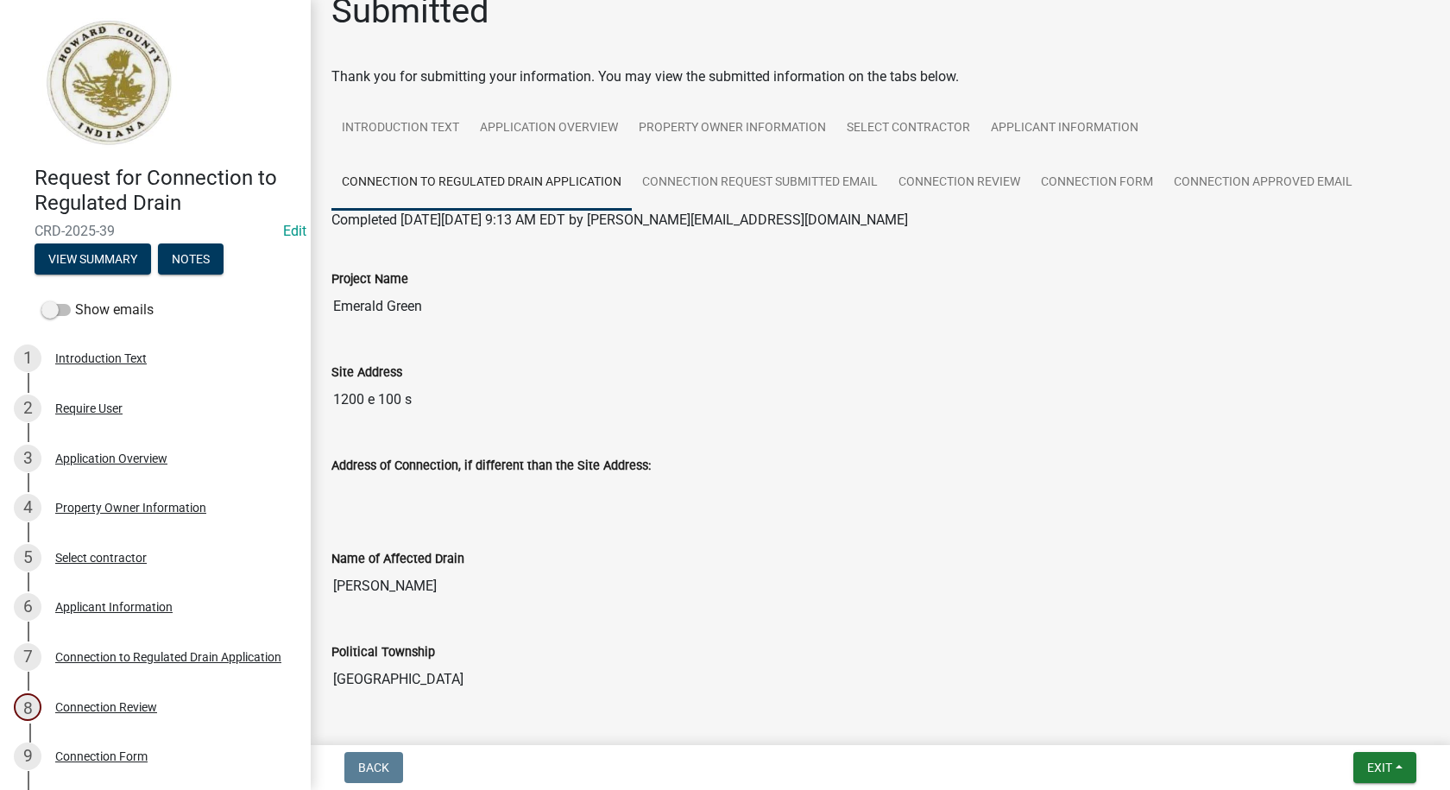
scroll to position [0, 0]
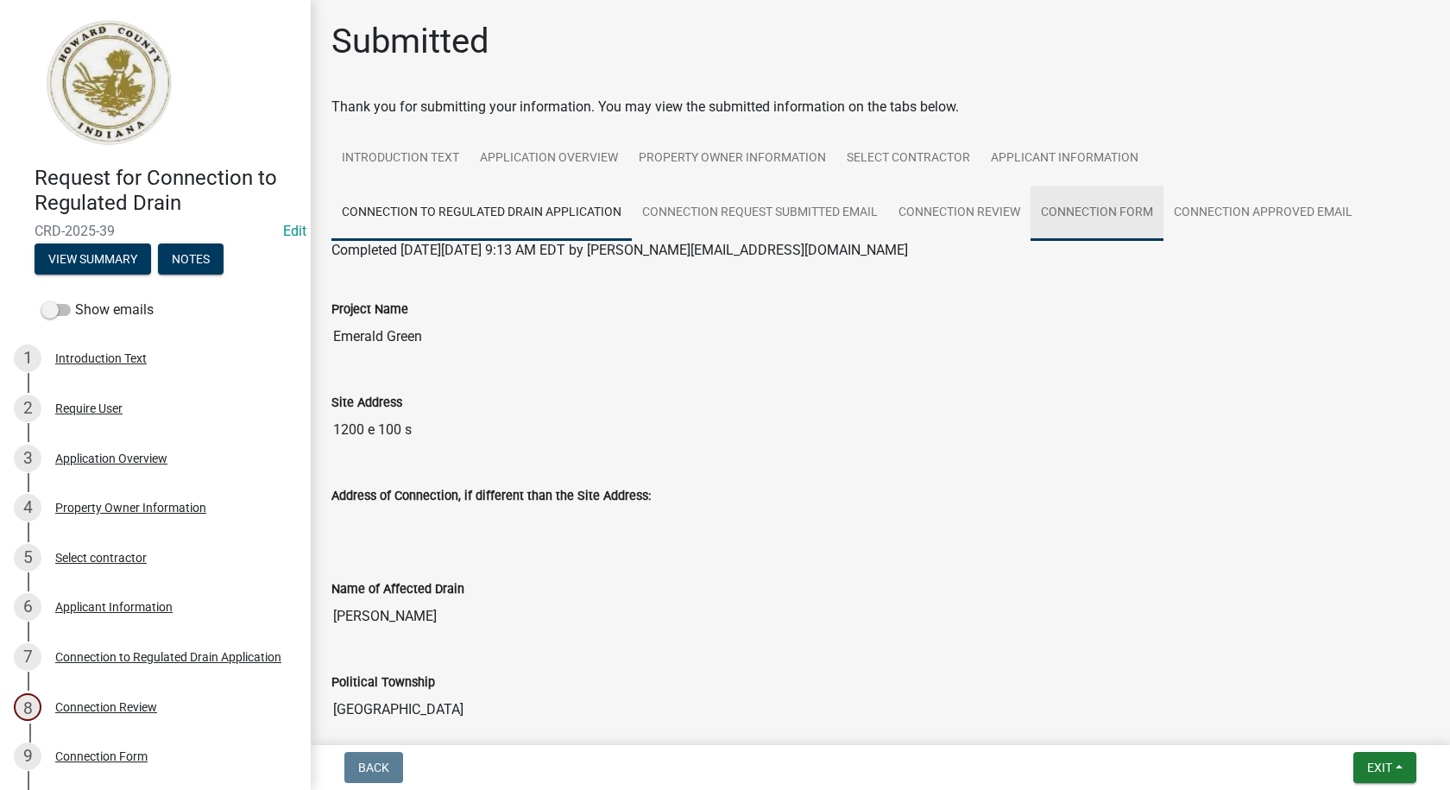
click at [1096, 206] on link "Connection Form" at bounding box center [1096, 213] width 133 height 55
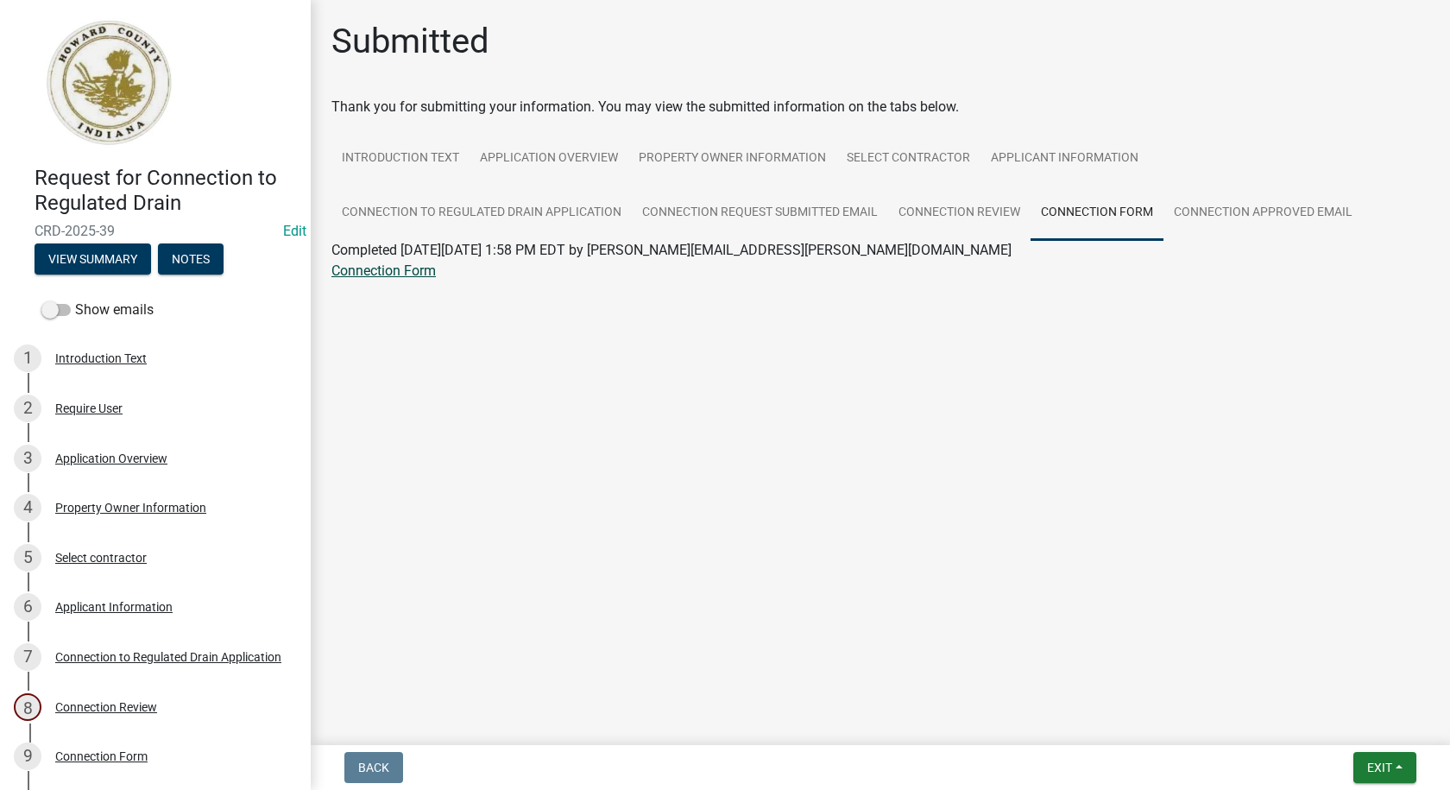
click at [406, 272] on link "Connection Form" at bounding box center [383, 270] width 104 height 16
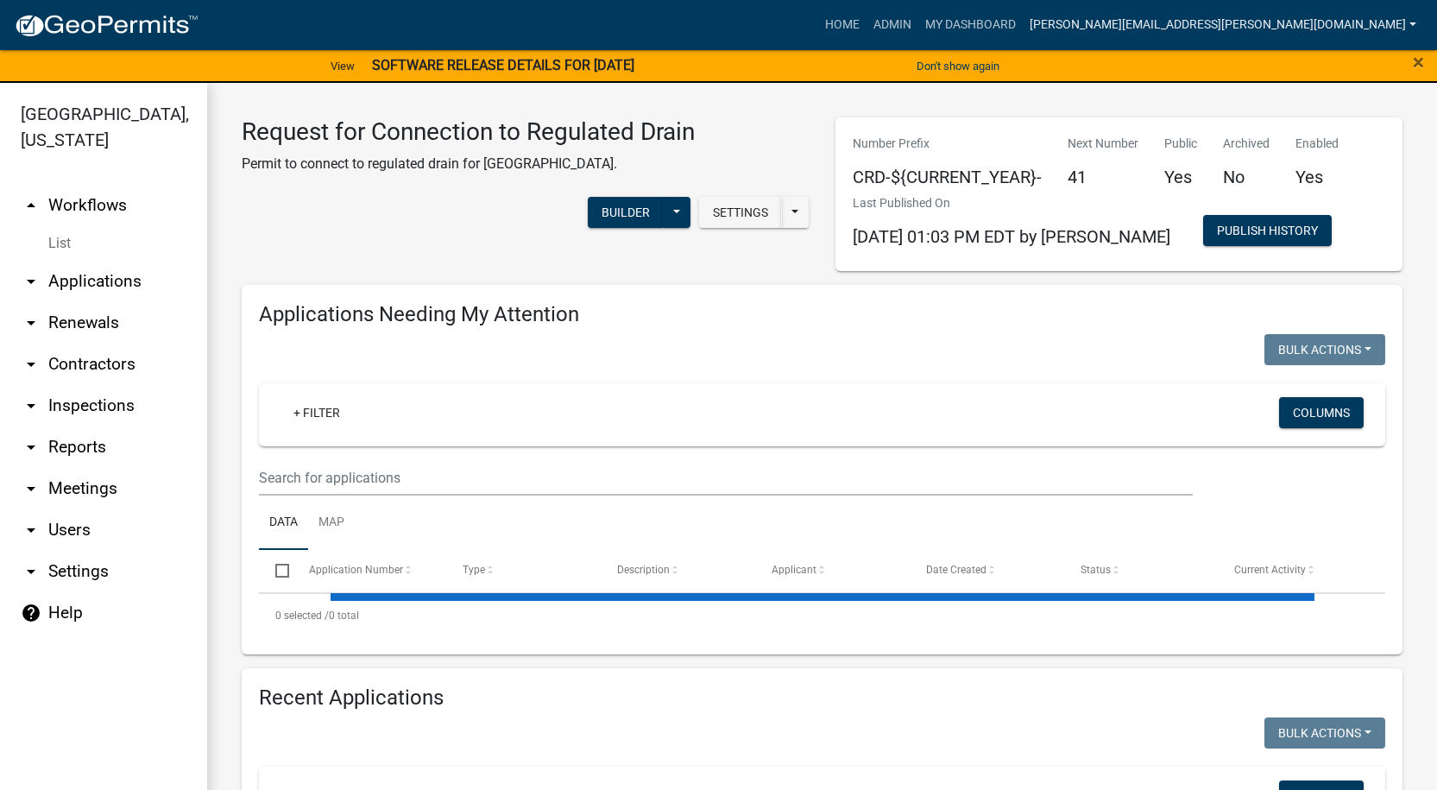
select select "1: 25"
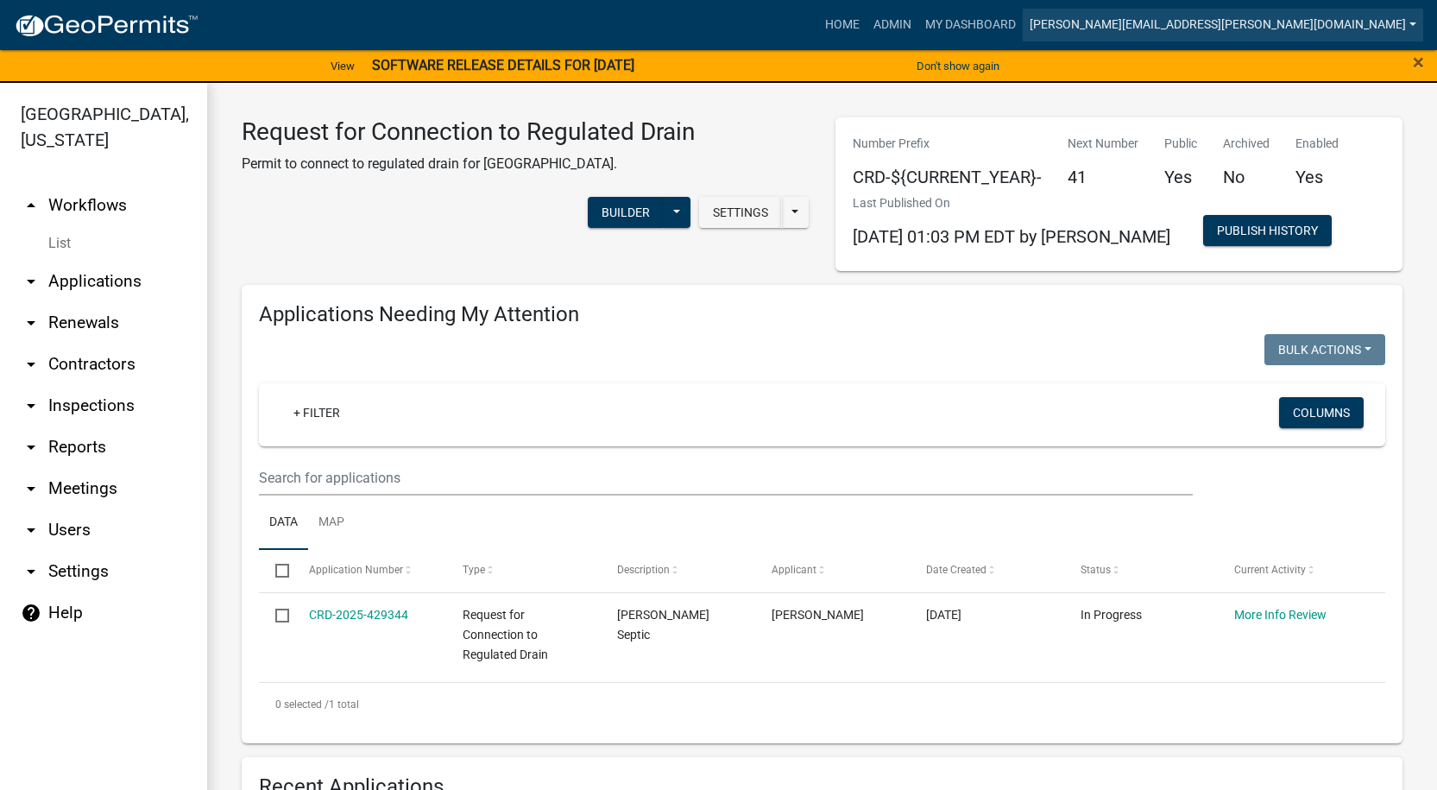
click at [1405, 13] on link "[PERSON_NAME][EMAIL_ADDRESS][PERSON_NAME][DOMAIN_NAME]" at bounding box center [1223, 25] width 400 height 33
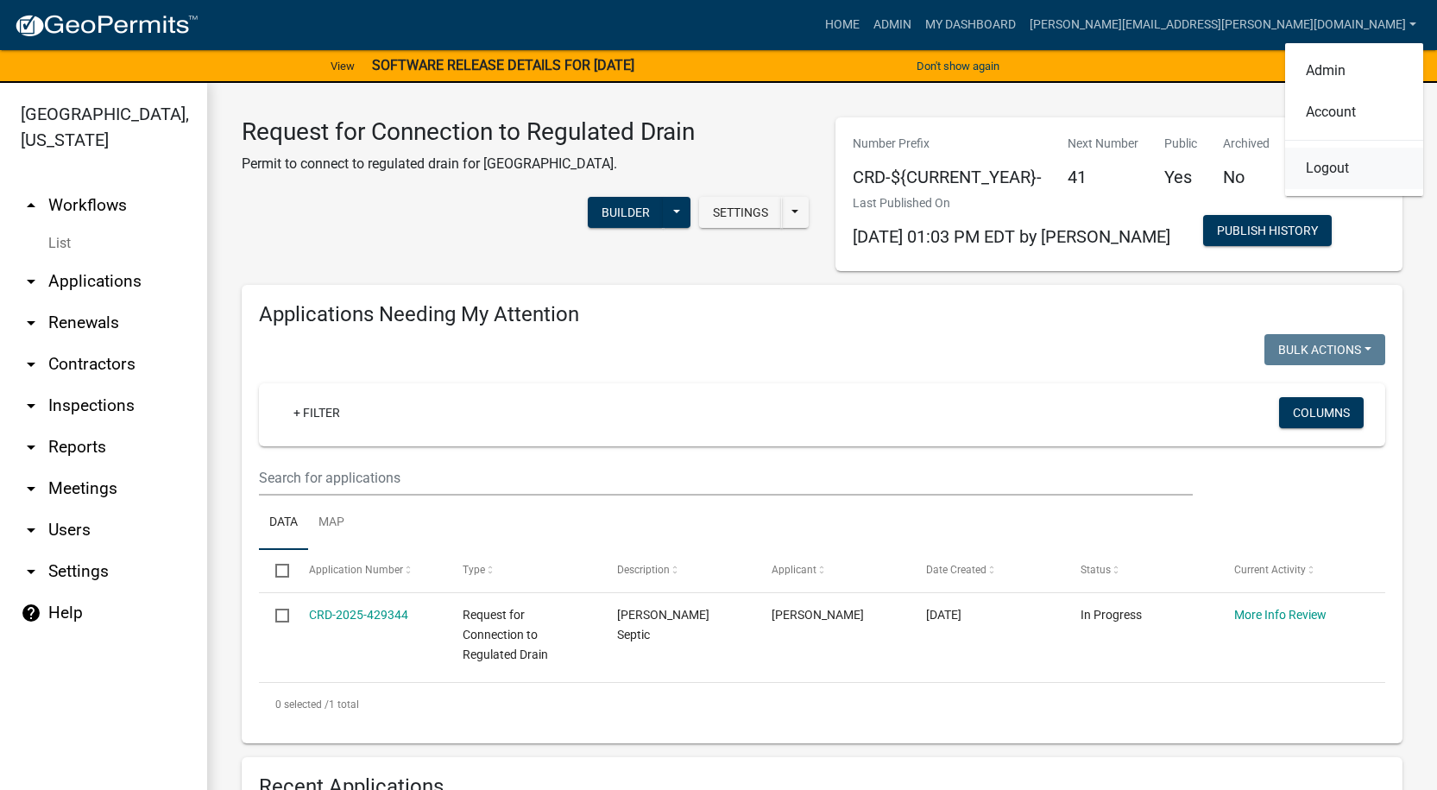
click at [1351, 167] on link "Logout" at bounding box center [1354, 168] width 138 height 41
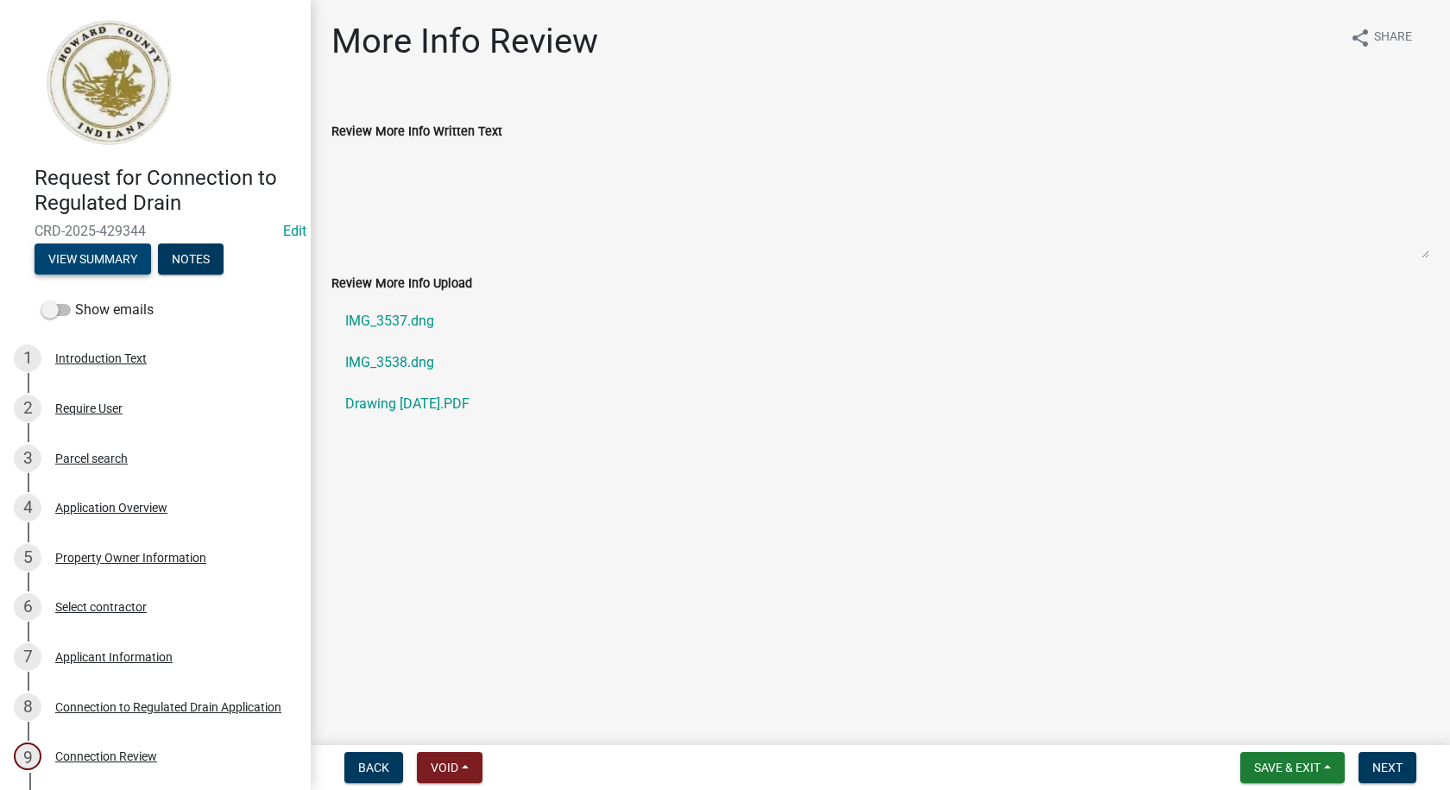
click at [83, 257] on button "View Summary" at bounding box center [93, 258] width 116 height 31
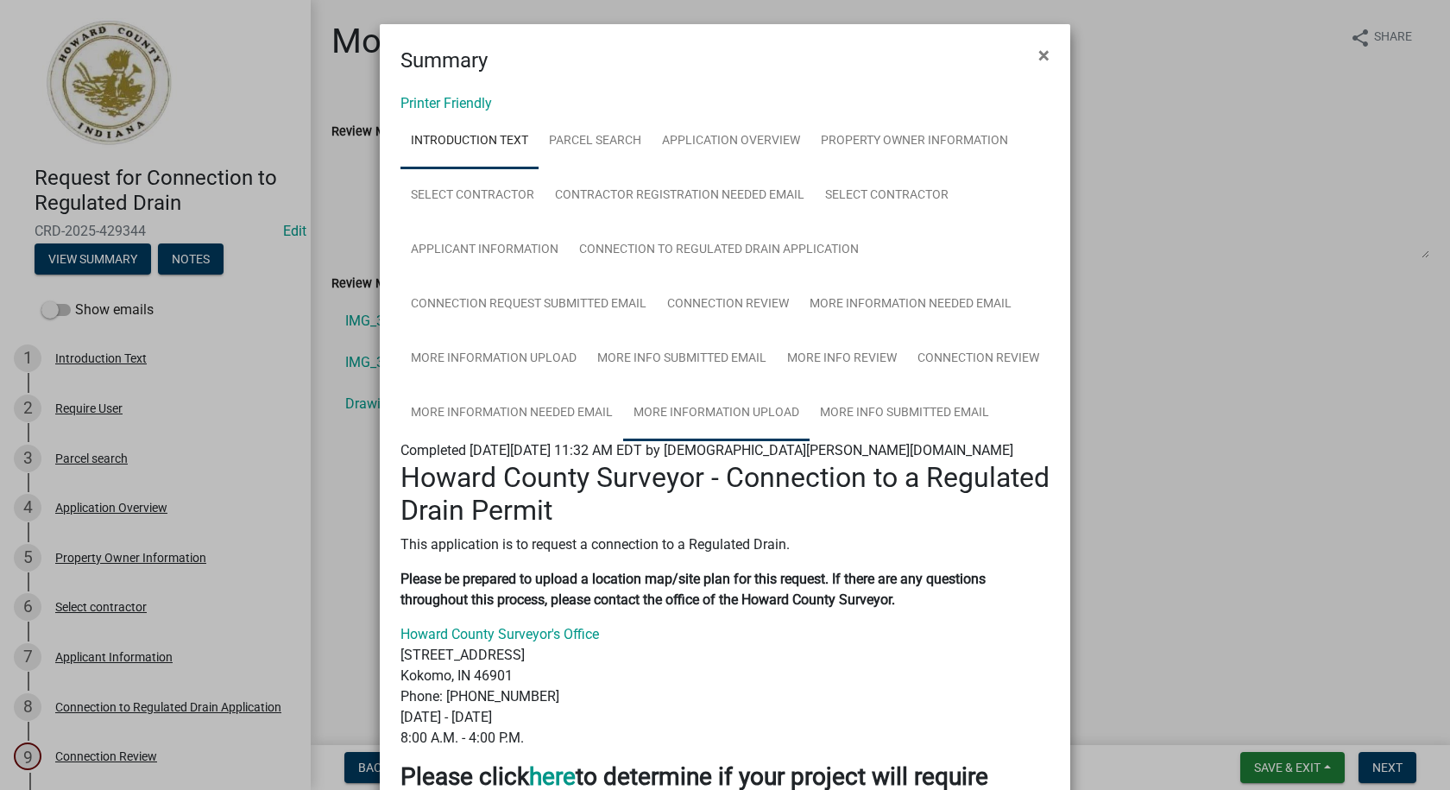
click at [714, 409] on link "More Information Upload" at bounding box center [716, 413] width 186 height 55
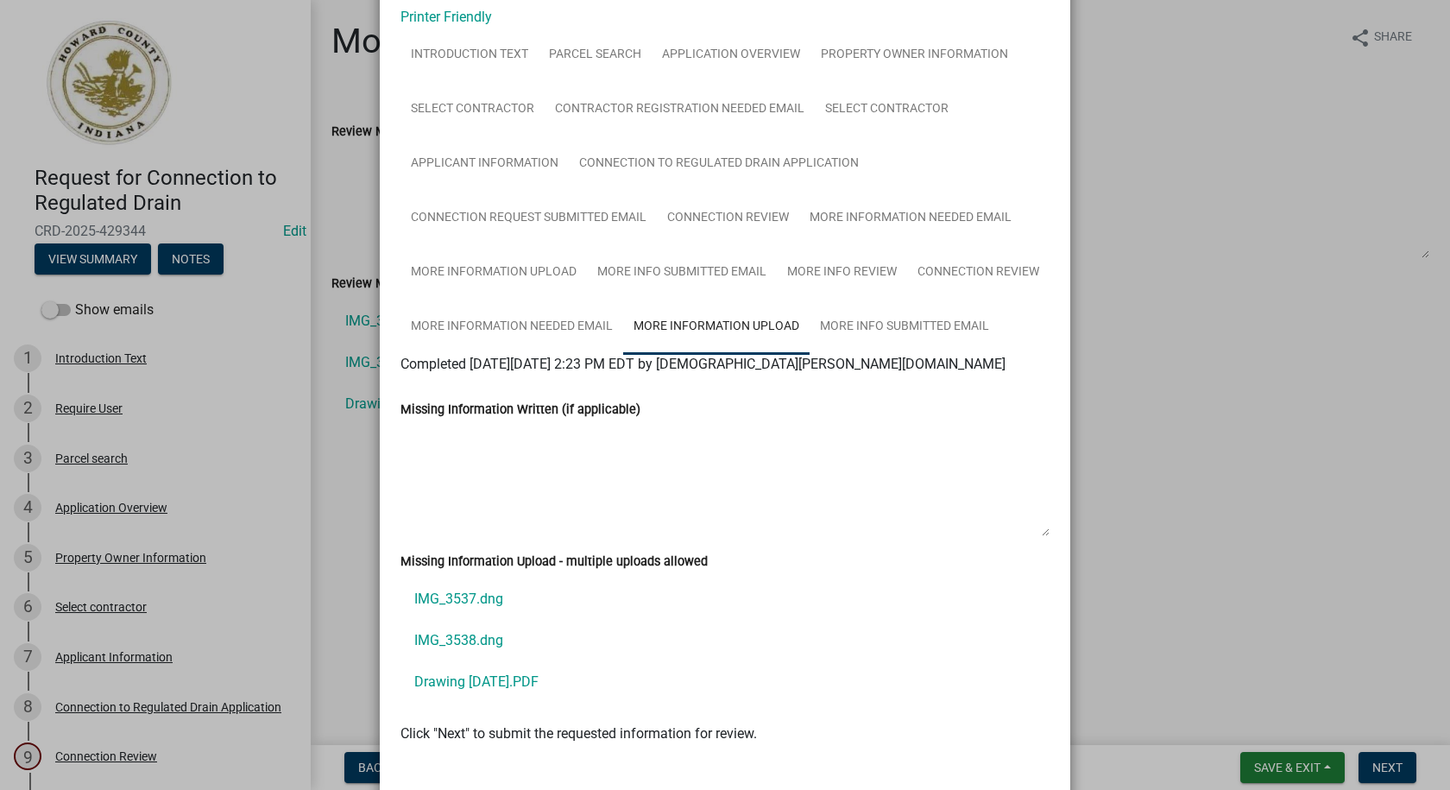
scroll to position [184, 0]
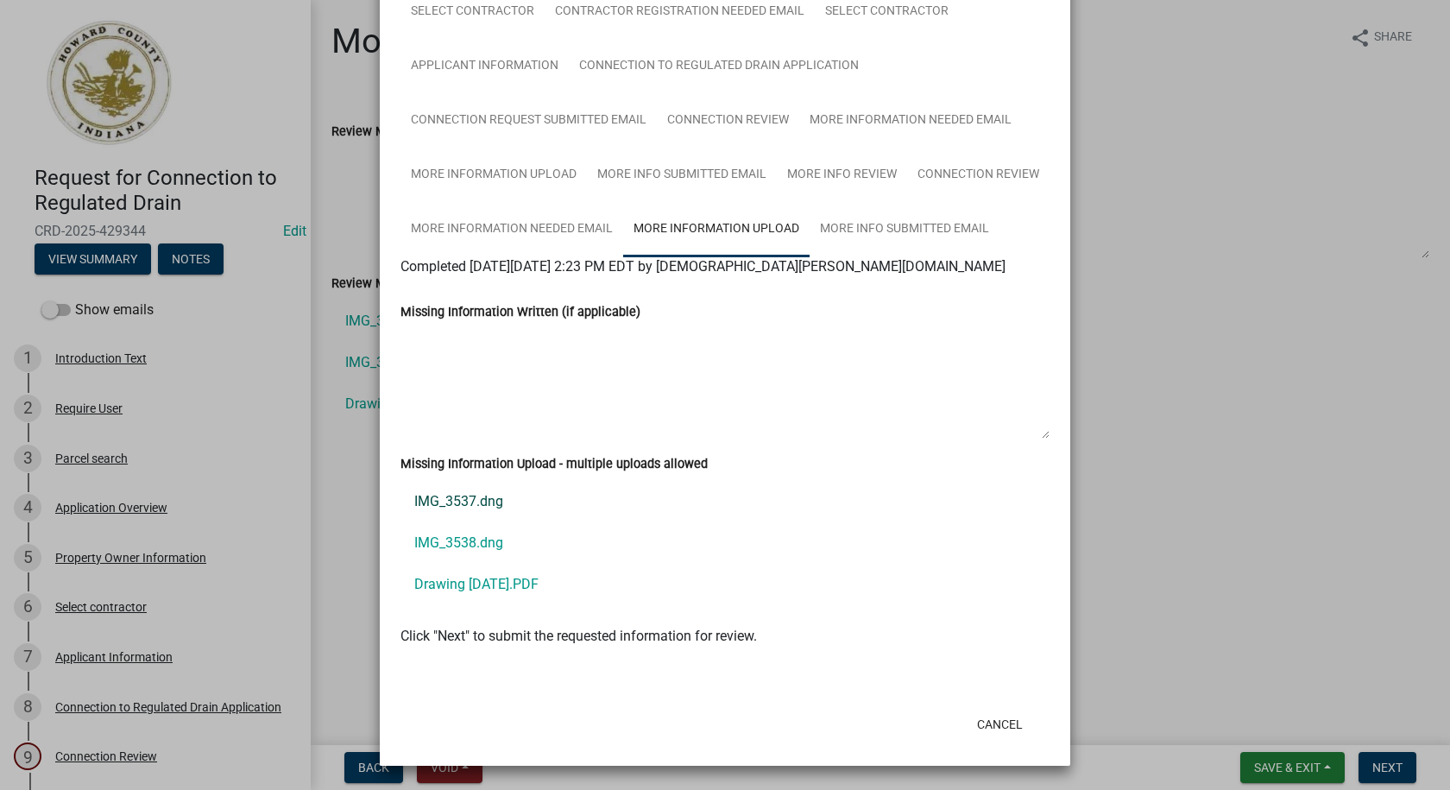
click at [434, 502] on link "IMG_3537.dng" at bounding box center [724, 501] width 649 height 41
click at [461, 539] on link "IMG_3538.dng" at bounding box center [724, 542] width 649 height 41
click at [455, 579] on link "Drawing 8-28-25.PDF" at bounding box center [724, 583] width 649 height 41
click at [966, 172] on link "Connection Review" at bounding box center [978, 175] width 142 height 55
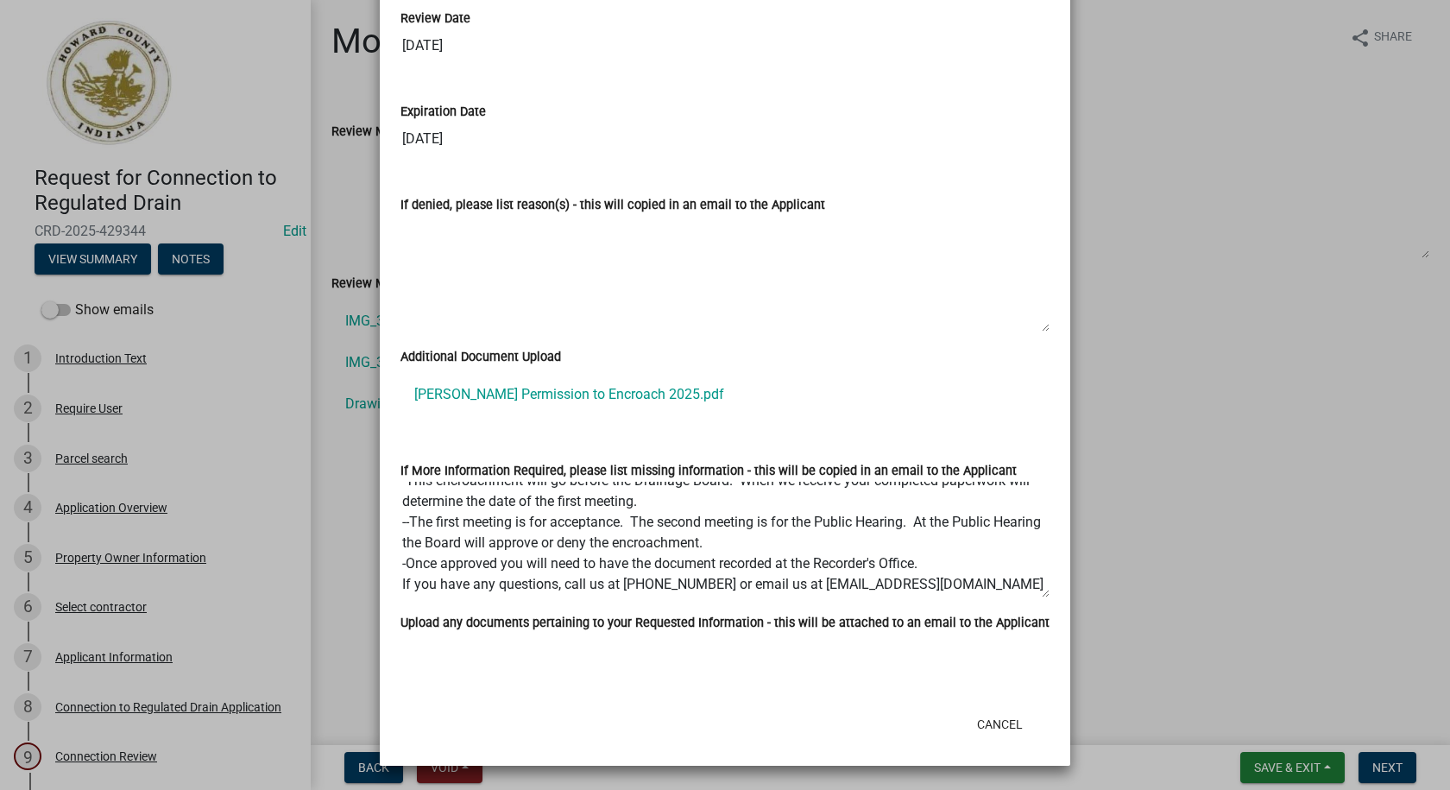
scroll to position [166, 0]
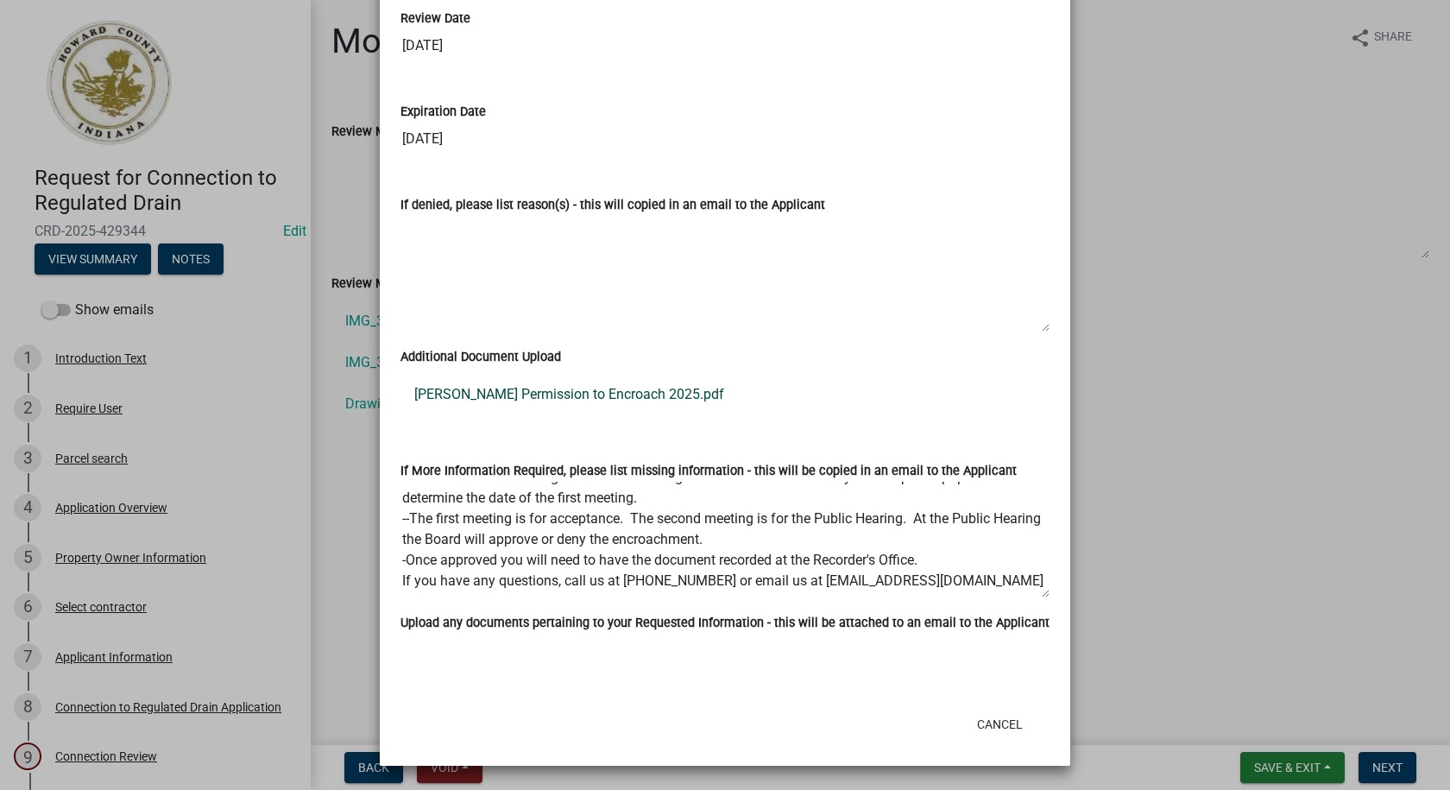
click at [525, 390] on link "Arnesen Permission to Encroach 2025.pdf" at bounding box center [724, 394] width 649 height 41
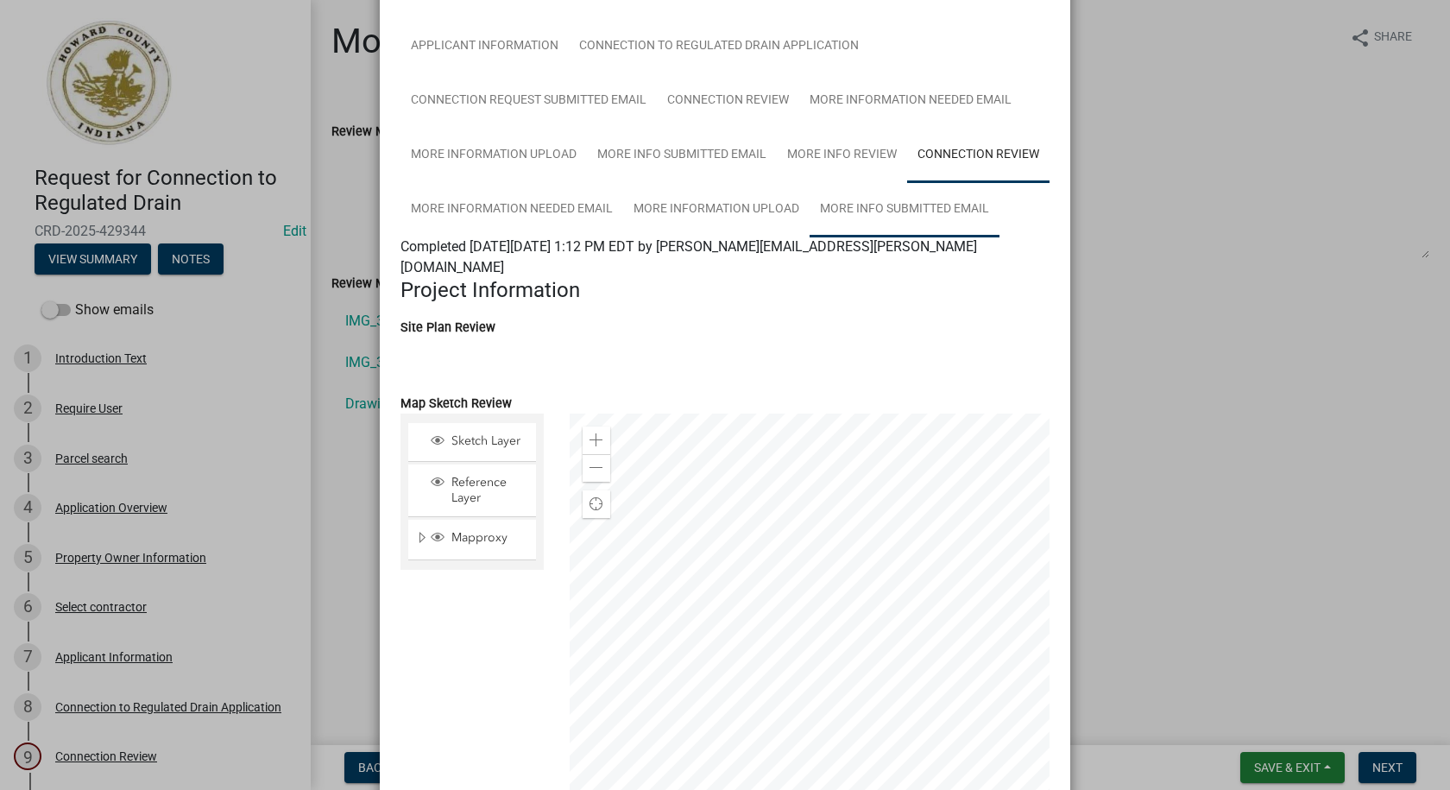
scroll to position [9, 0]
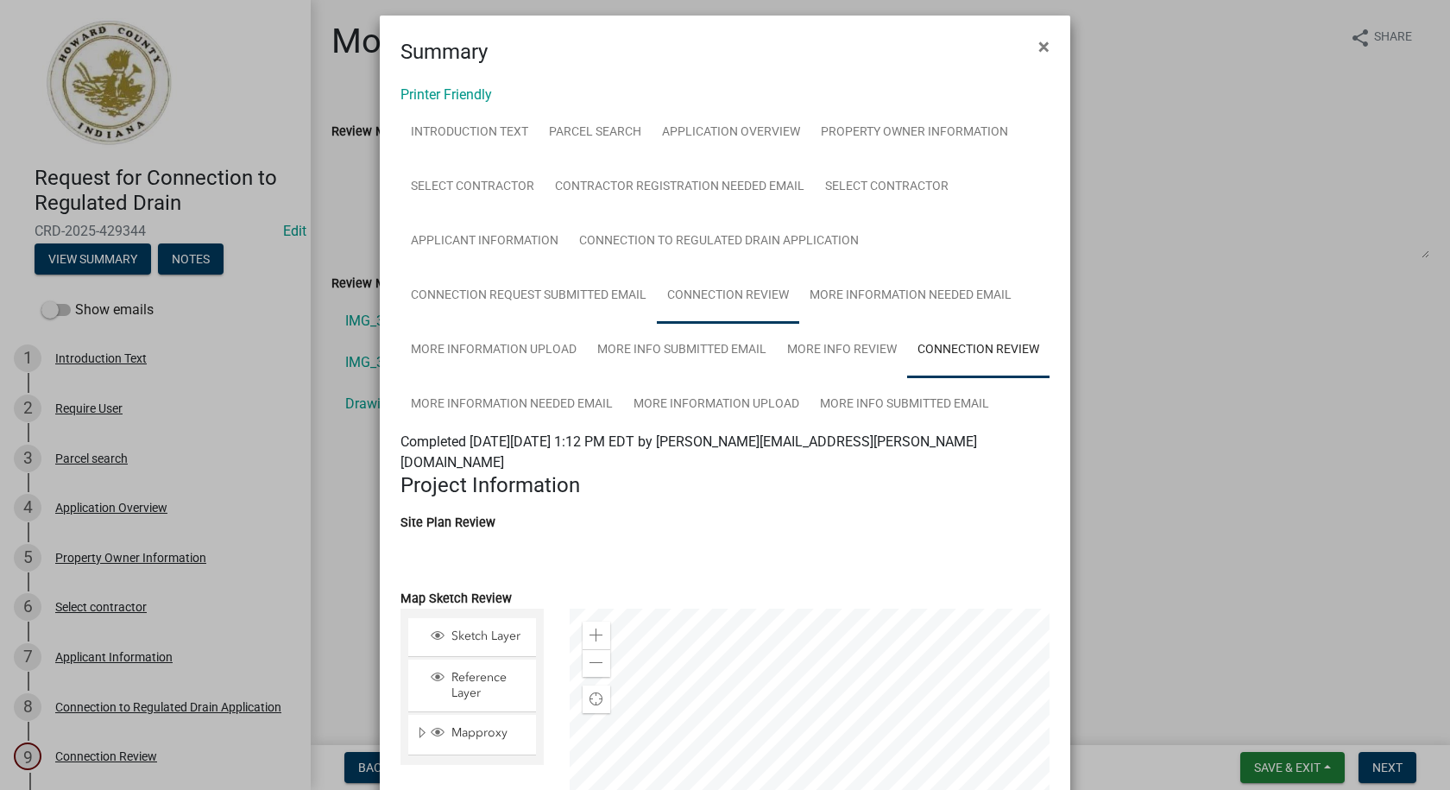
click at [695, 298] on link "Connection Review" at bounding box center [728, 295] width 142 height 55
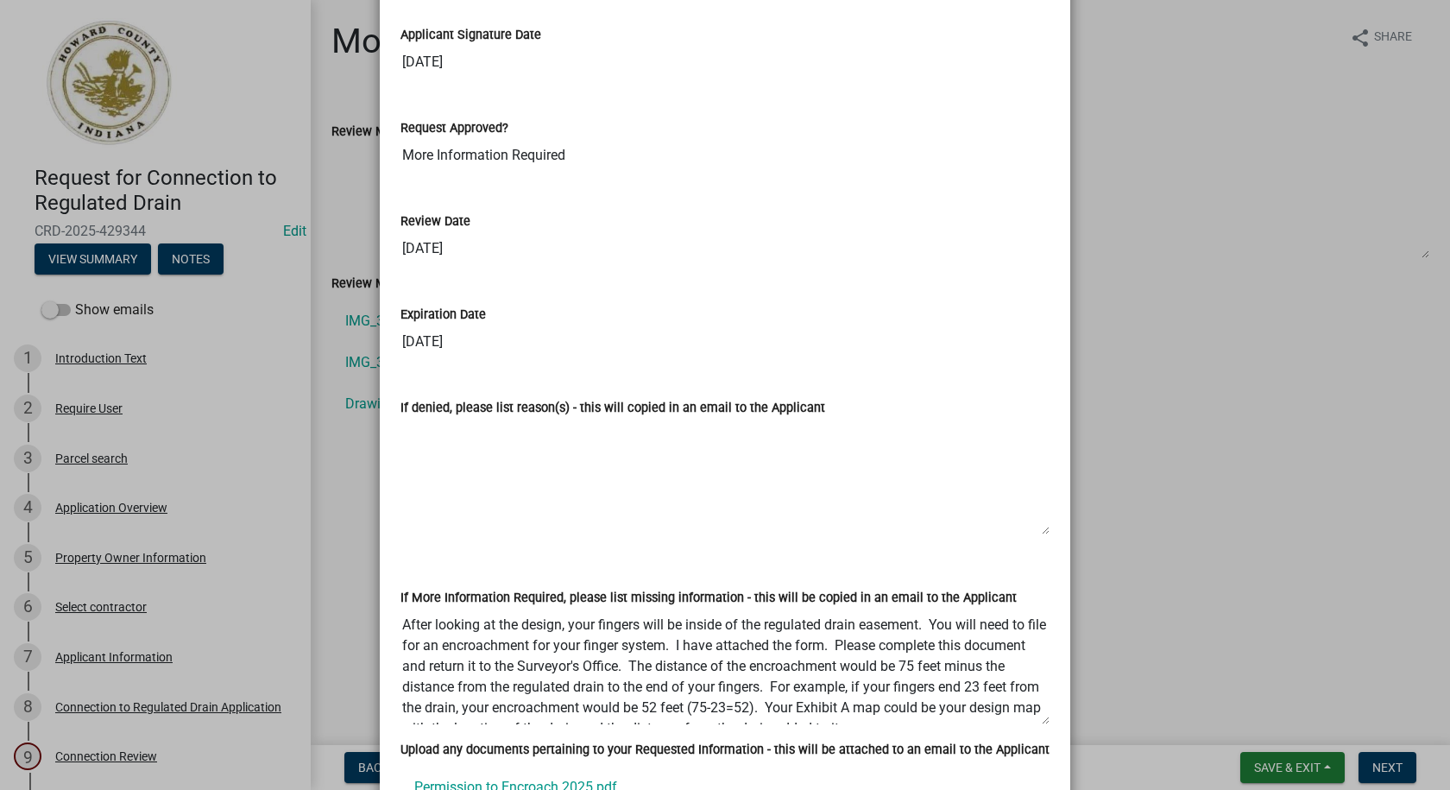
scroll to position [3943, 0]
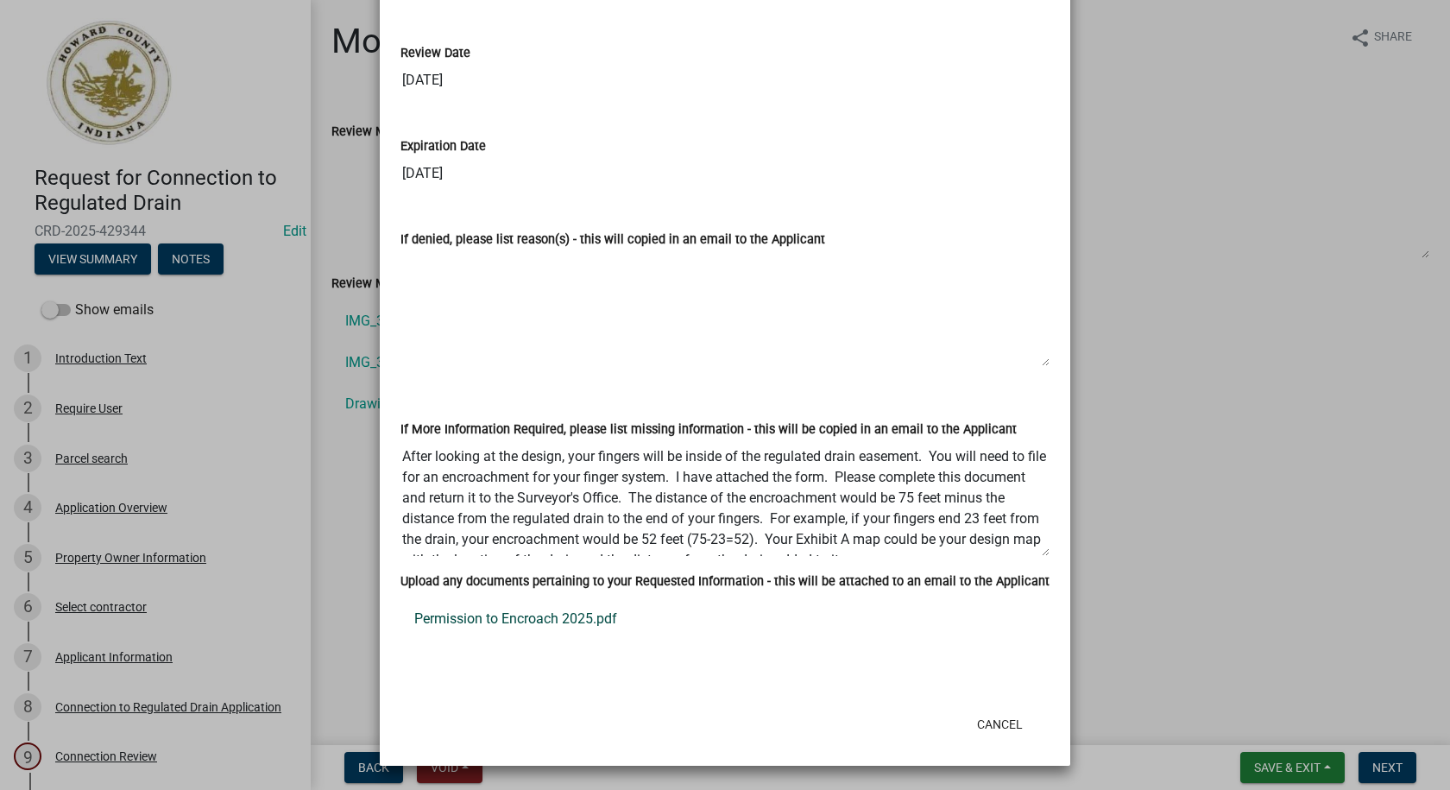
click at [516, 616] on link "Permission to Encroach 2025.pdf" at bounding box center [724, 618] width 649 height 41
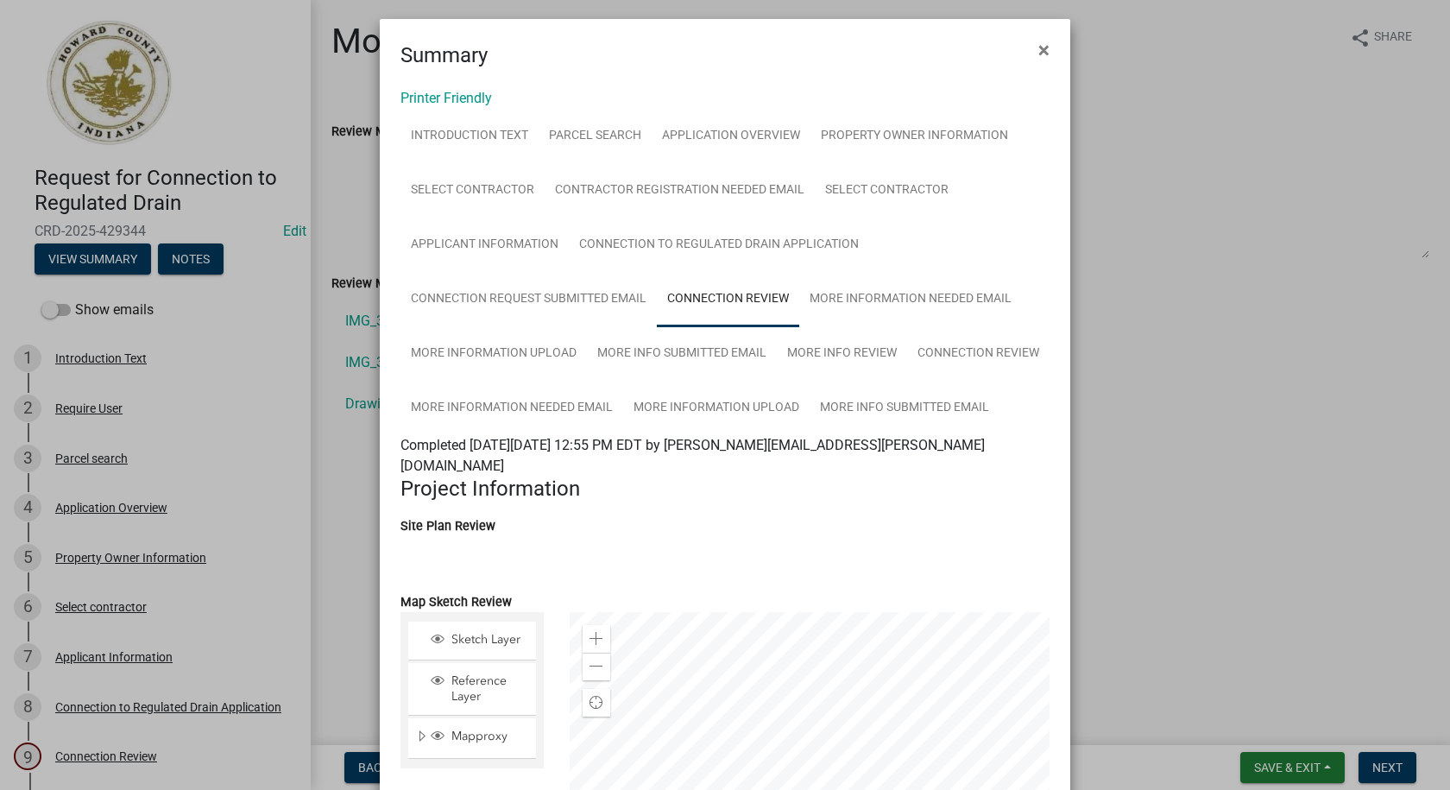
scroll to position [0, 0]
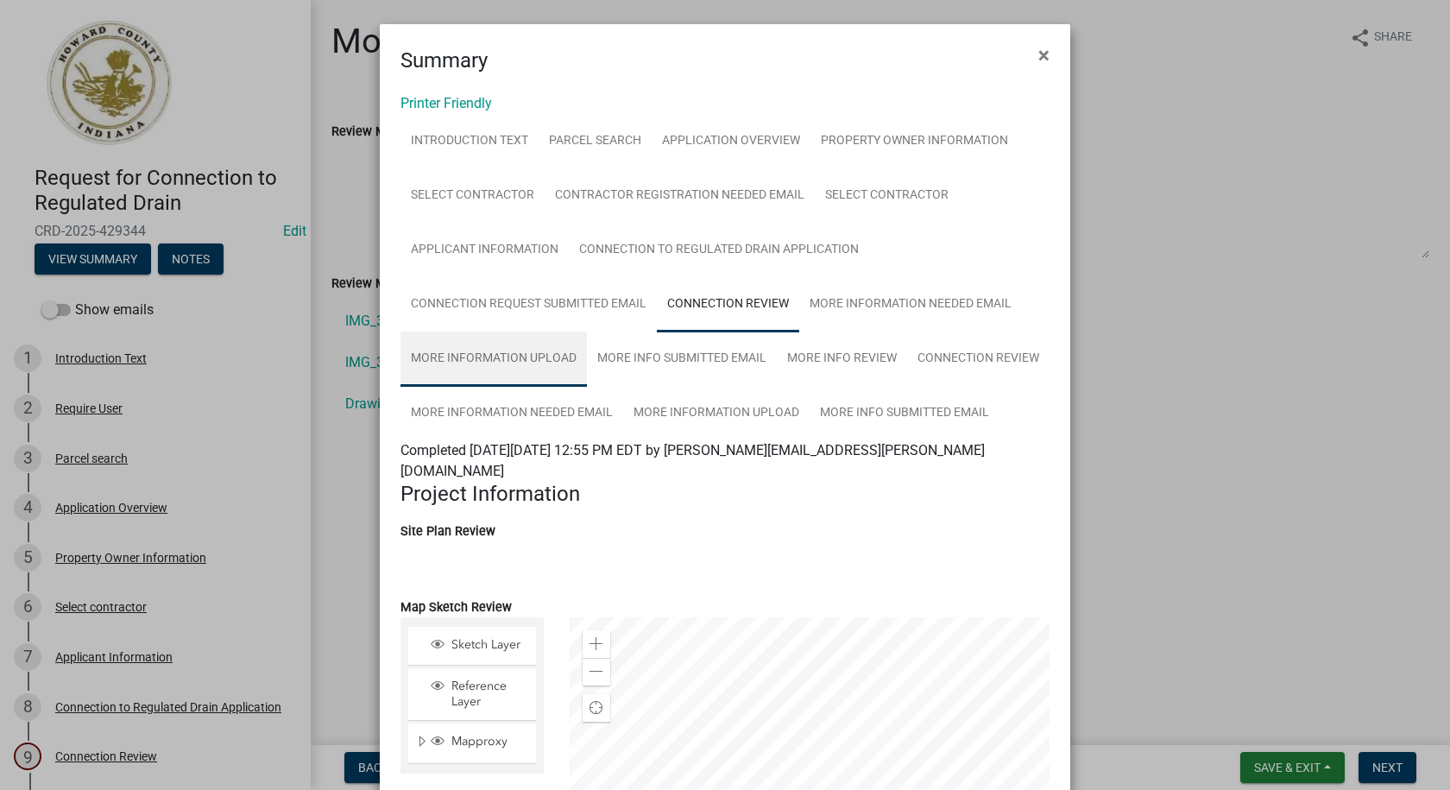
click at [434, 358] on link "More Information Upload" at bounding box center [493, 358] width 186 height 55
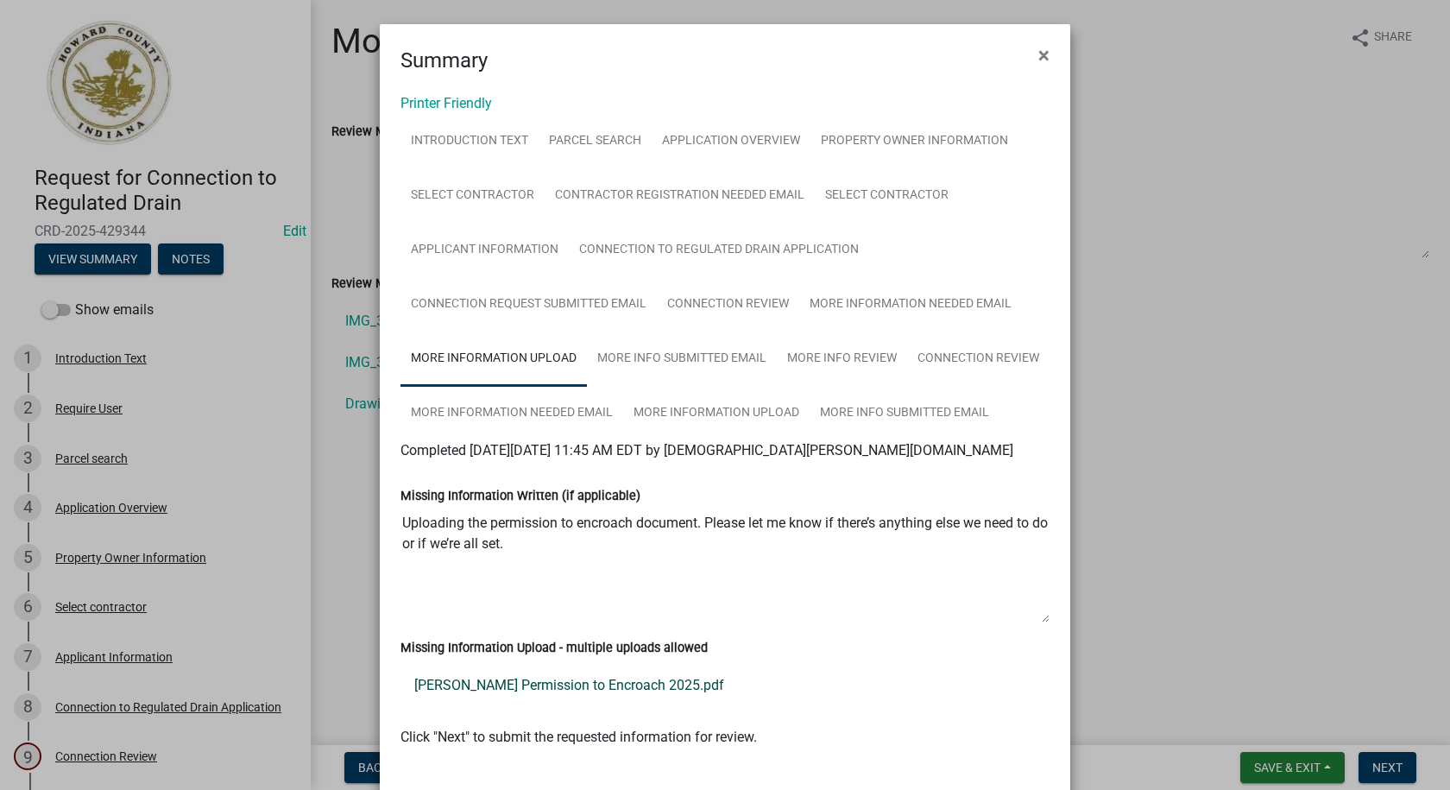
click at [525, 686] on link "Arnesen Permission to Encroach 2025.pdf" at bounding box center [724, 684] width 649 height 41
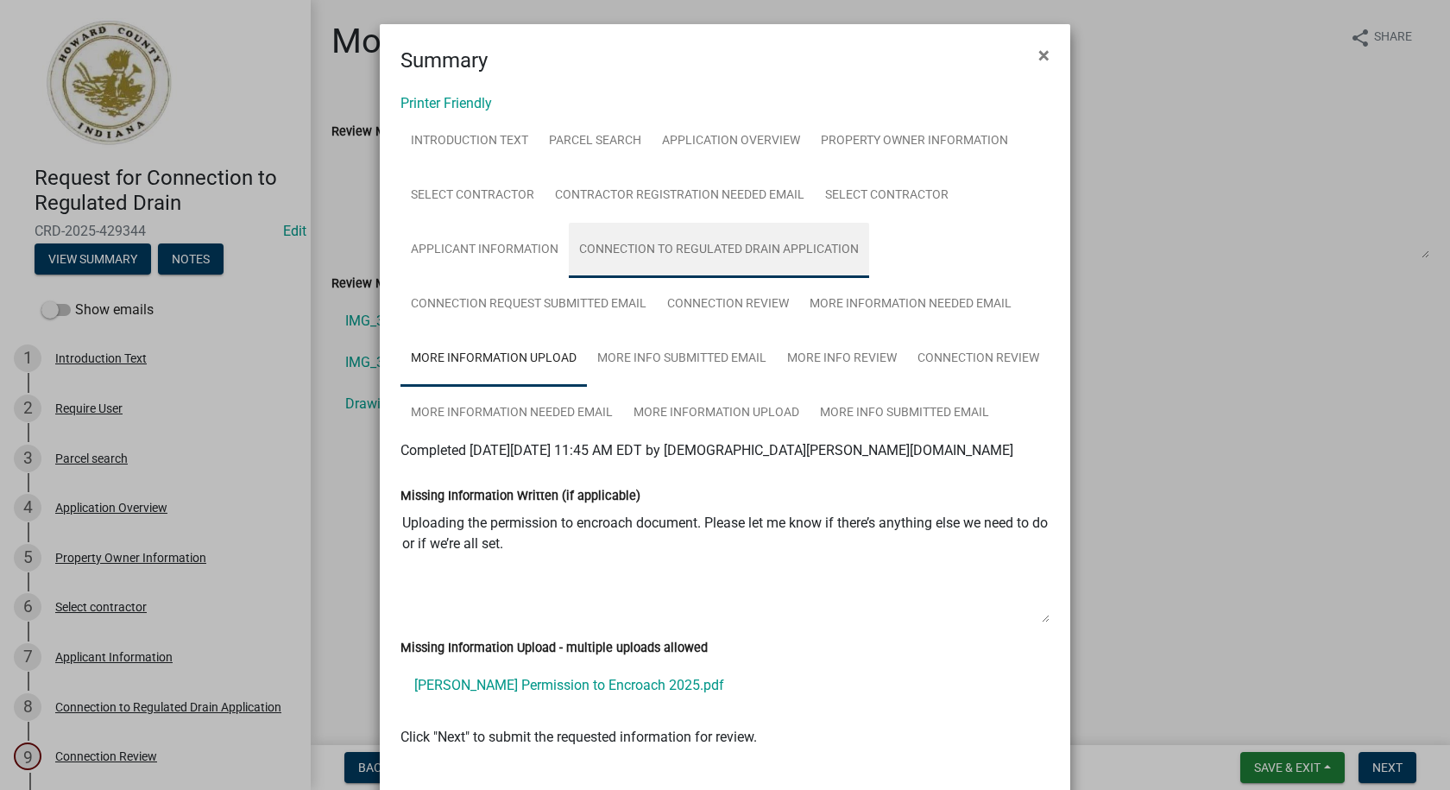
click at [624, 247] on link "Connection to Regulated Drain Application" at bounding box center [719, 250] width 300 height 55
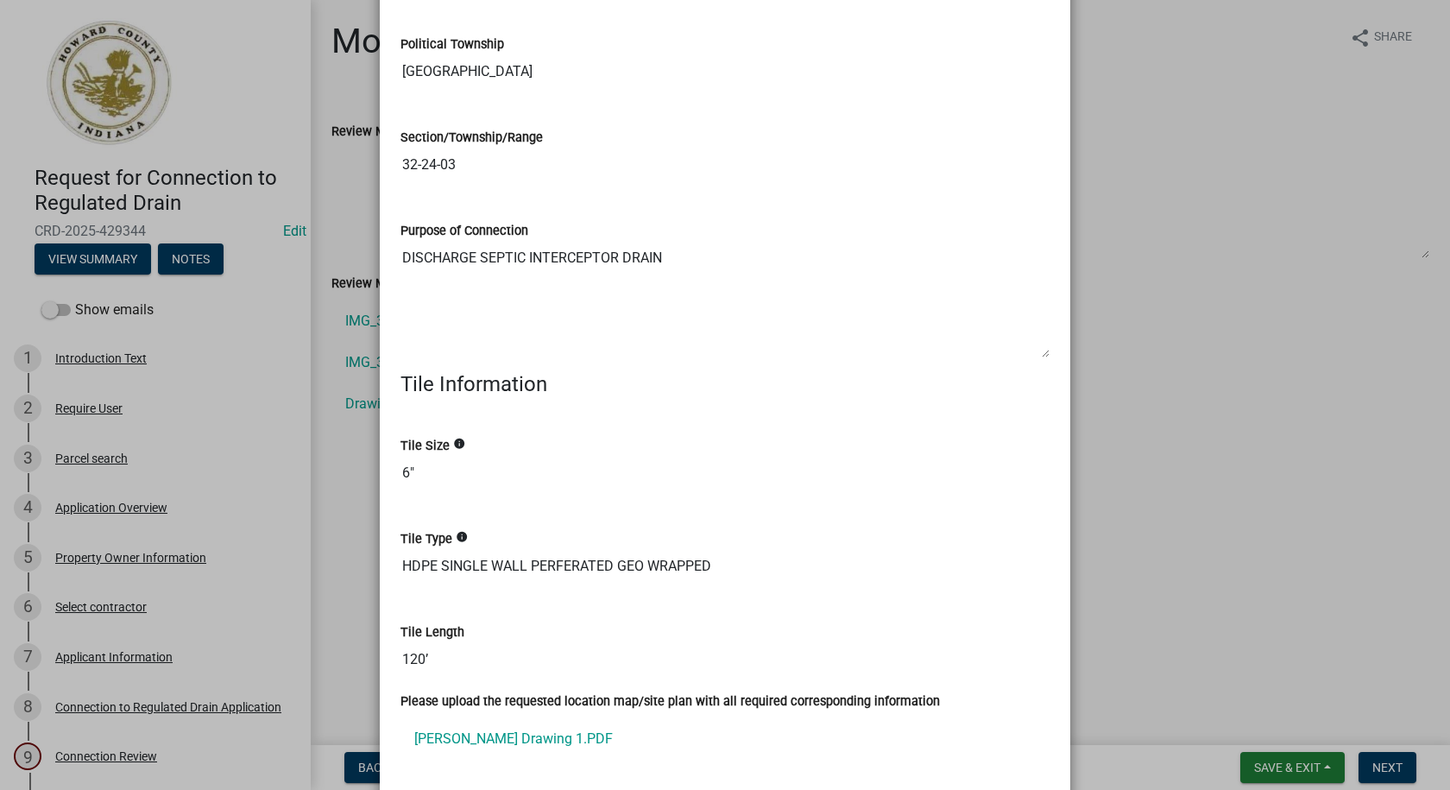
scroll to position [1208, 0]
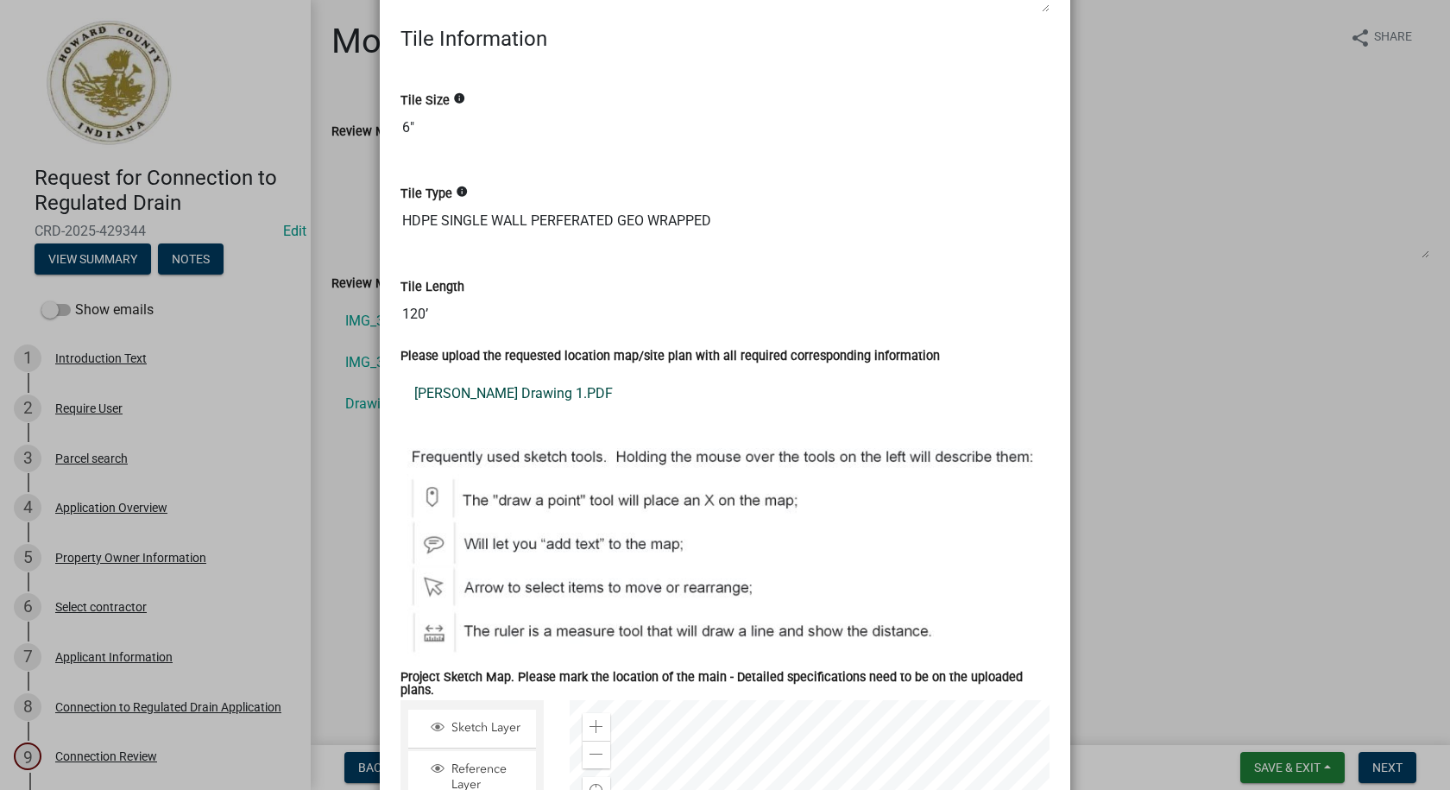
click at [488, 393] on link "Arnesen Drawing 1.PDF" at bounding box center [724, 393] width 649 height 41
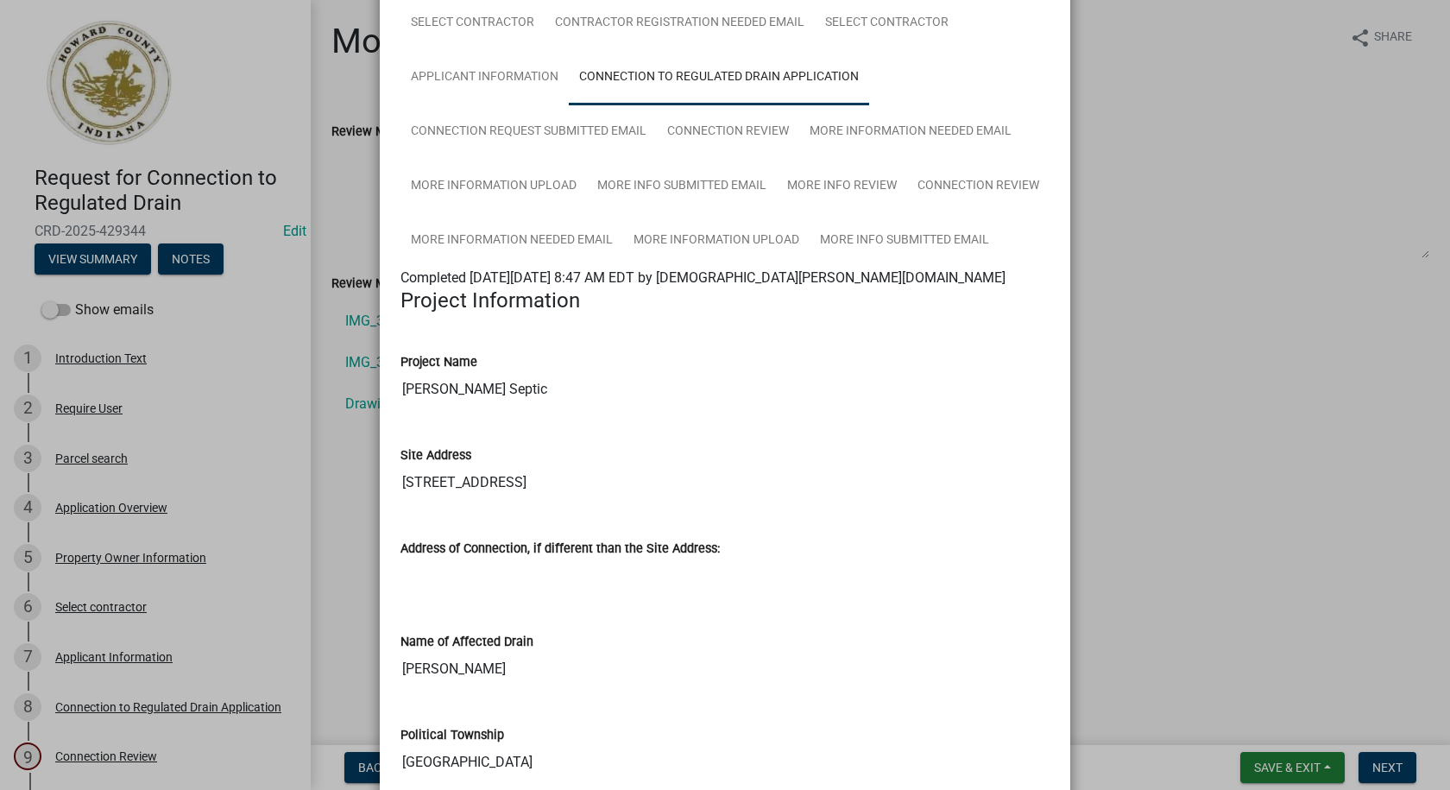
scroll to position [0, 0]
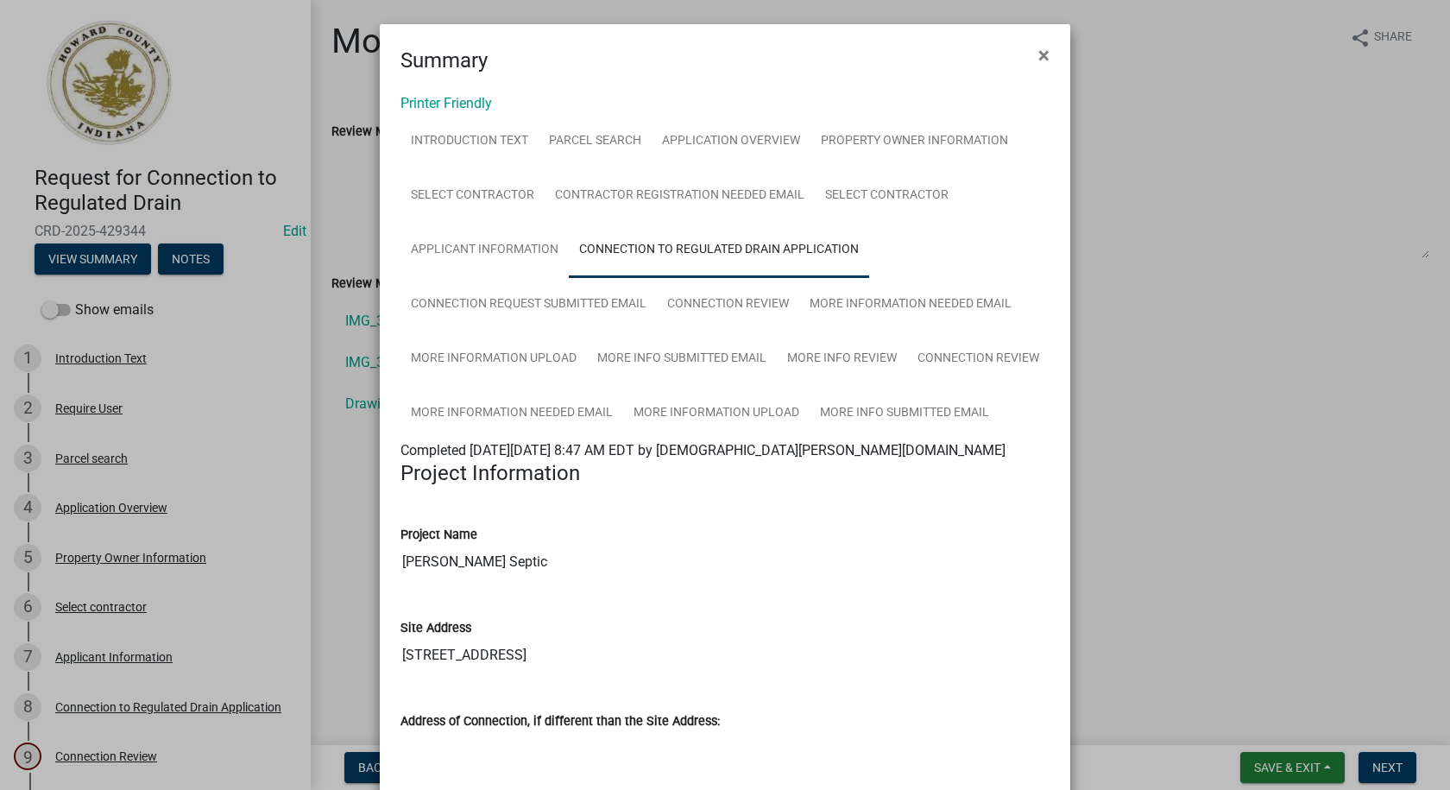
click at [841, 36] on div "Summary ×" at bounding box center [725, 50] width 690 height 52
click at [470, 243] on link "Applicant Information" at bounding box center [484, 250] width 168 height 55
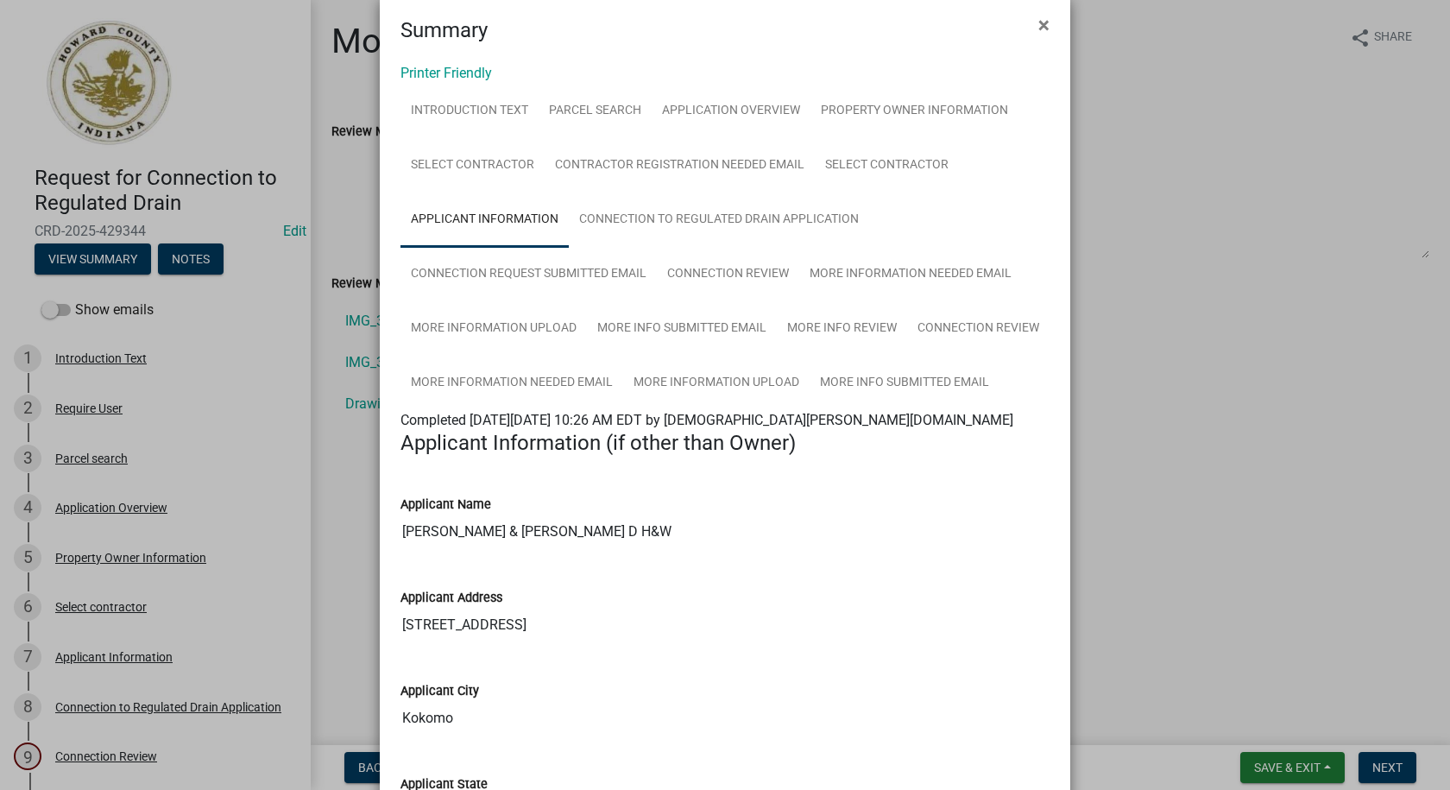
scroll to position [9, 0]
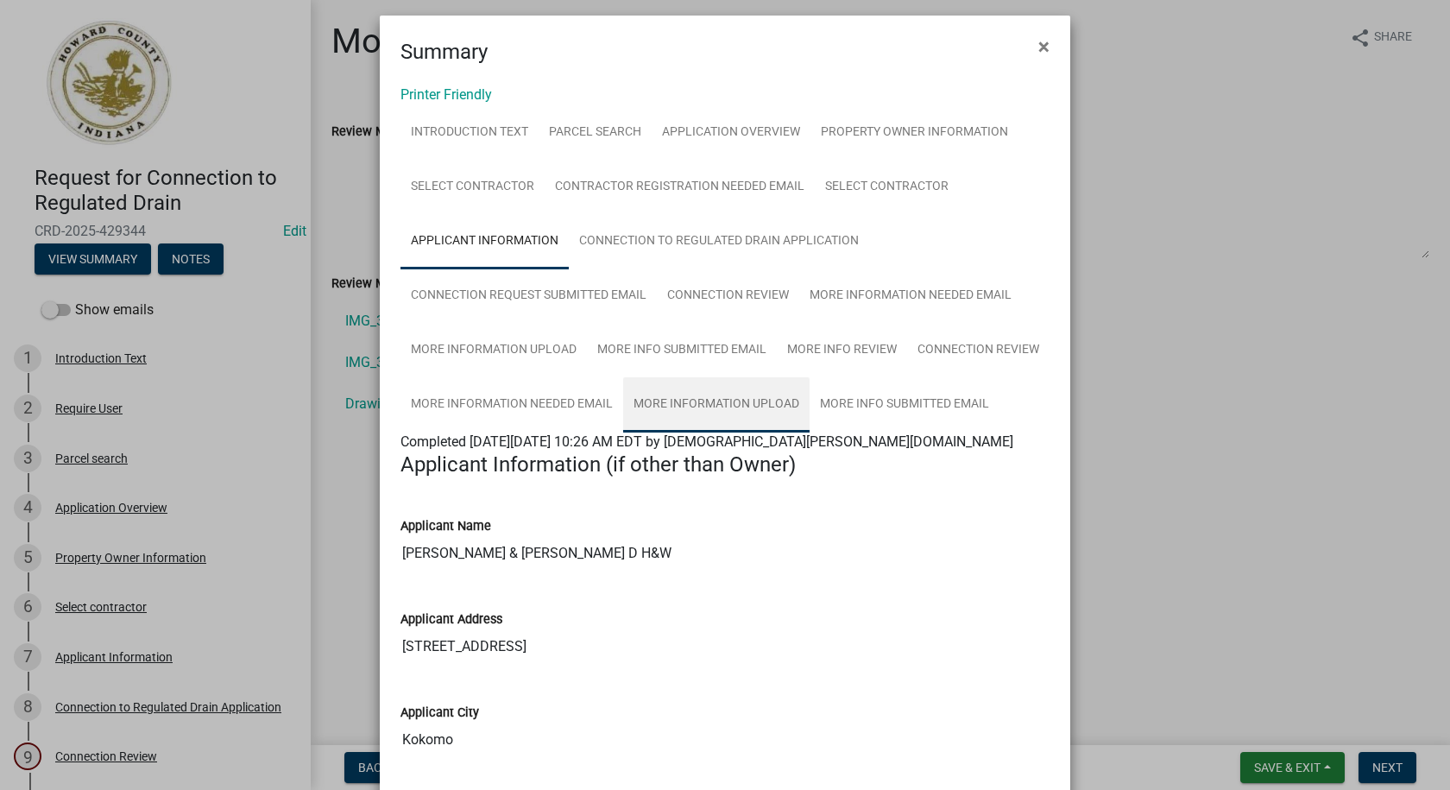
click at [688, 400] on link "More Information Upload" at bounding box center [716, 404] width 186 height 55
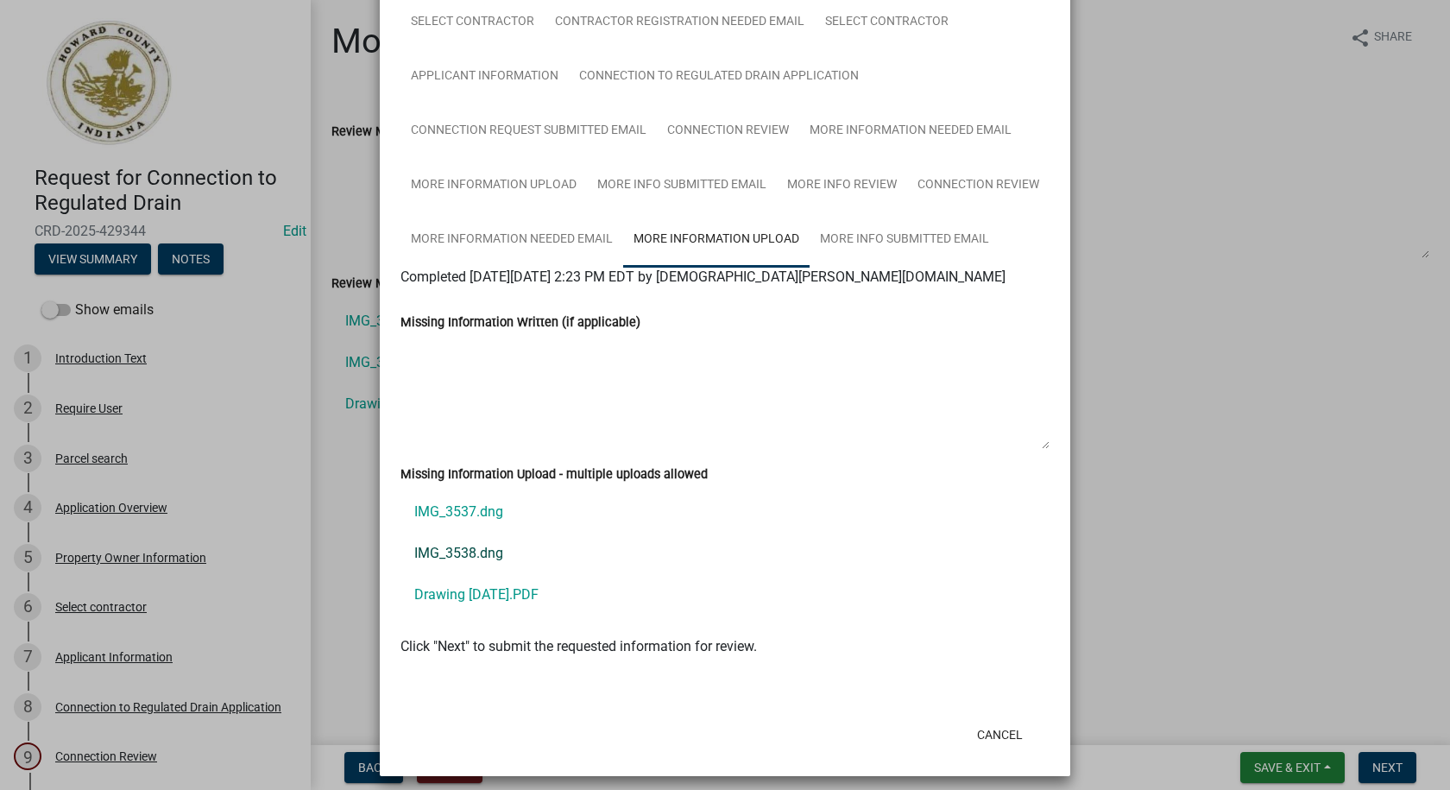
scroll to position [184, 0]
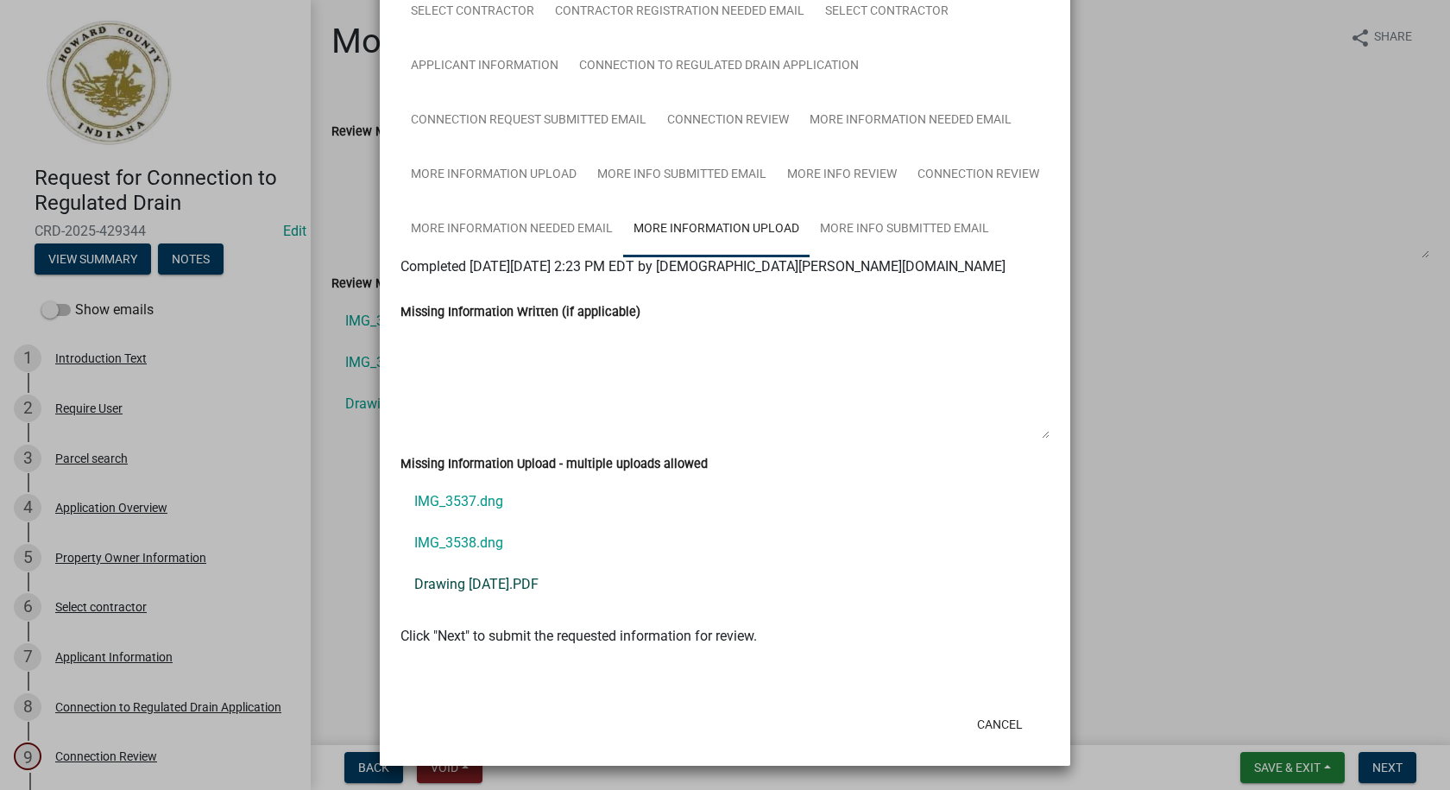
click at [513, 578] on link "Drawing 8-28-25.PDF" at bounding box center [724, 583] width 649 height 41
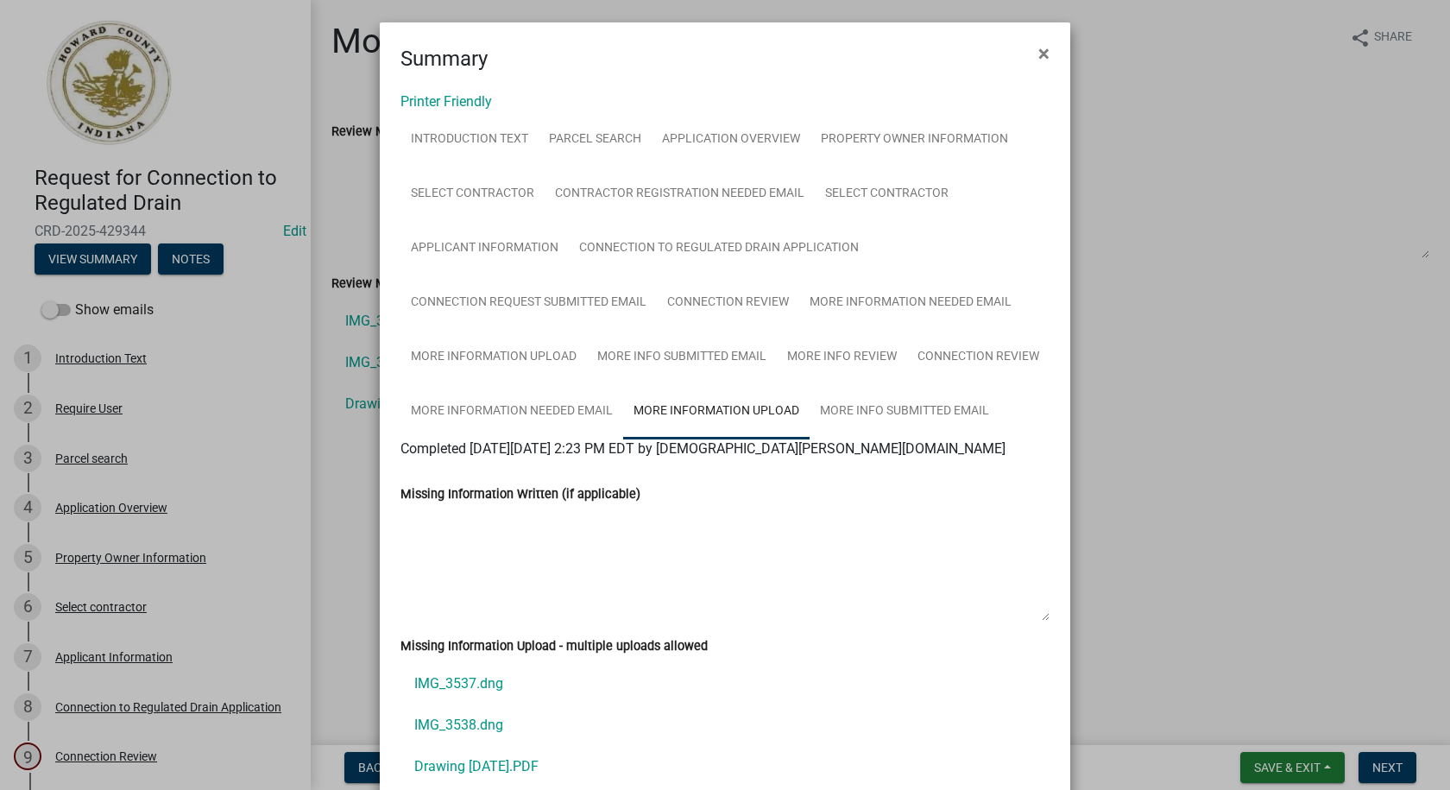
scroll to position [0, 0]
click at [498, 247] on link "Applicant Information" at bounding box center [484, 250] width 168 height 55
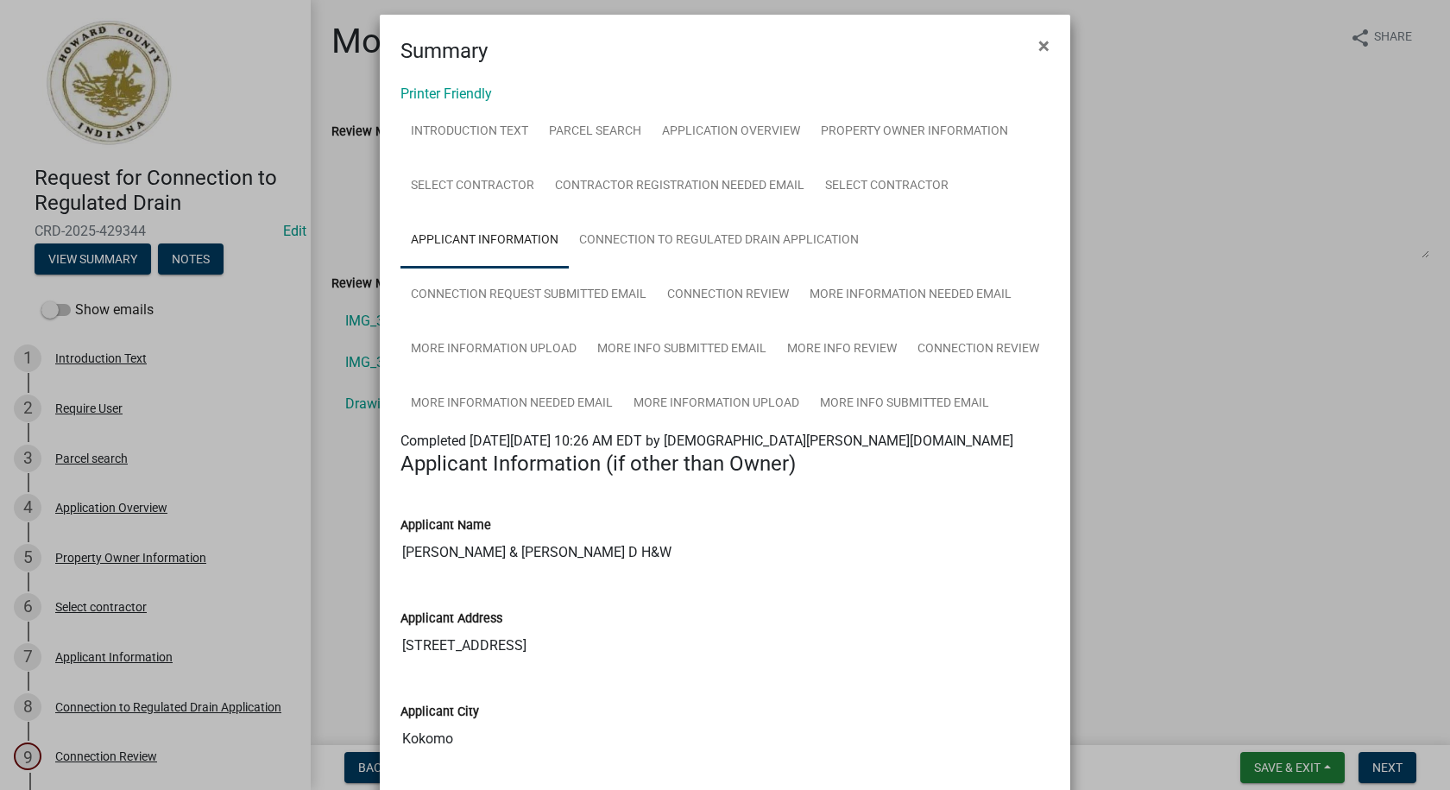
scroll to position [9, 0]
click at [1038, 47] on span "×" at bounding box center [1043, 47] width 11 height 24
